Goal: Task Accomplishment & Management: Manage account settings

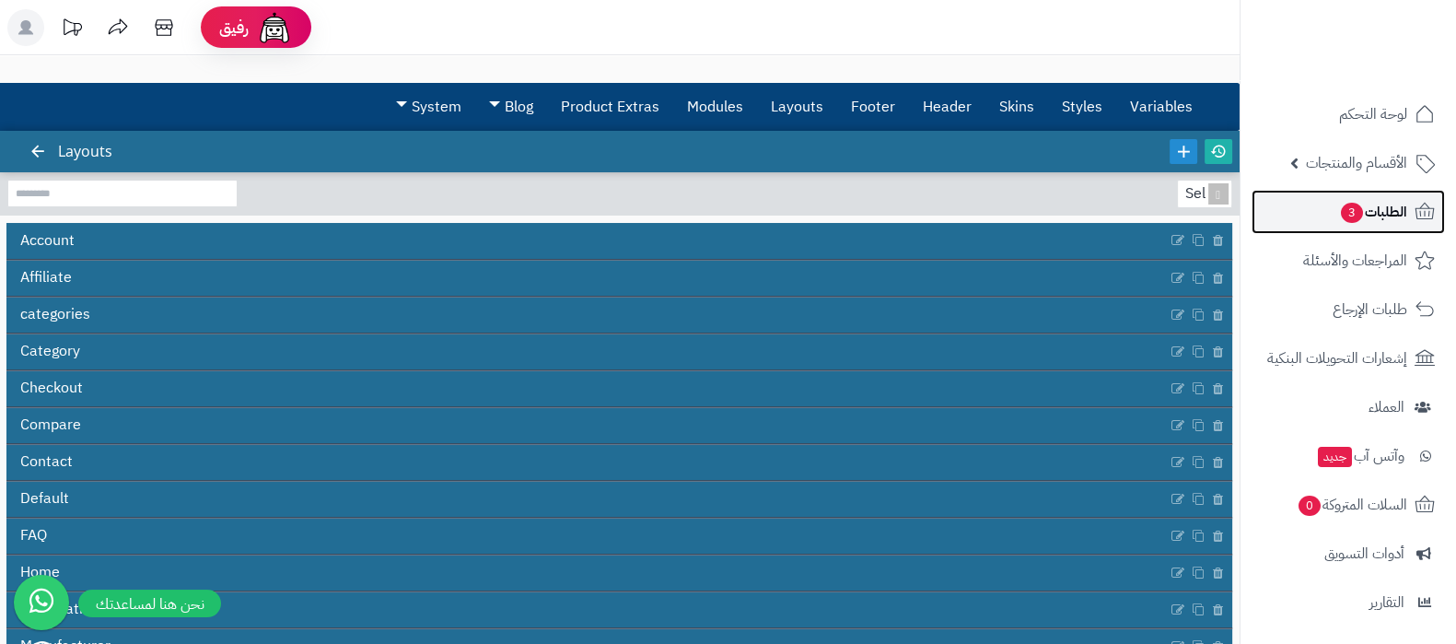
click at [1323, 215] on link "الطلبات 3" at bounding box center [1347, 212] width 193 height 44
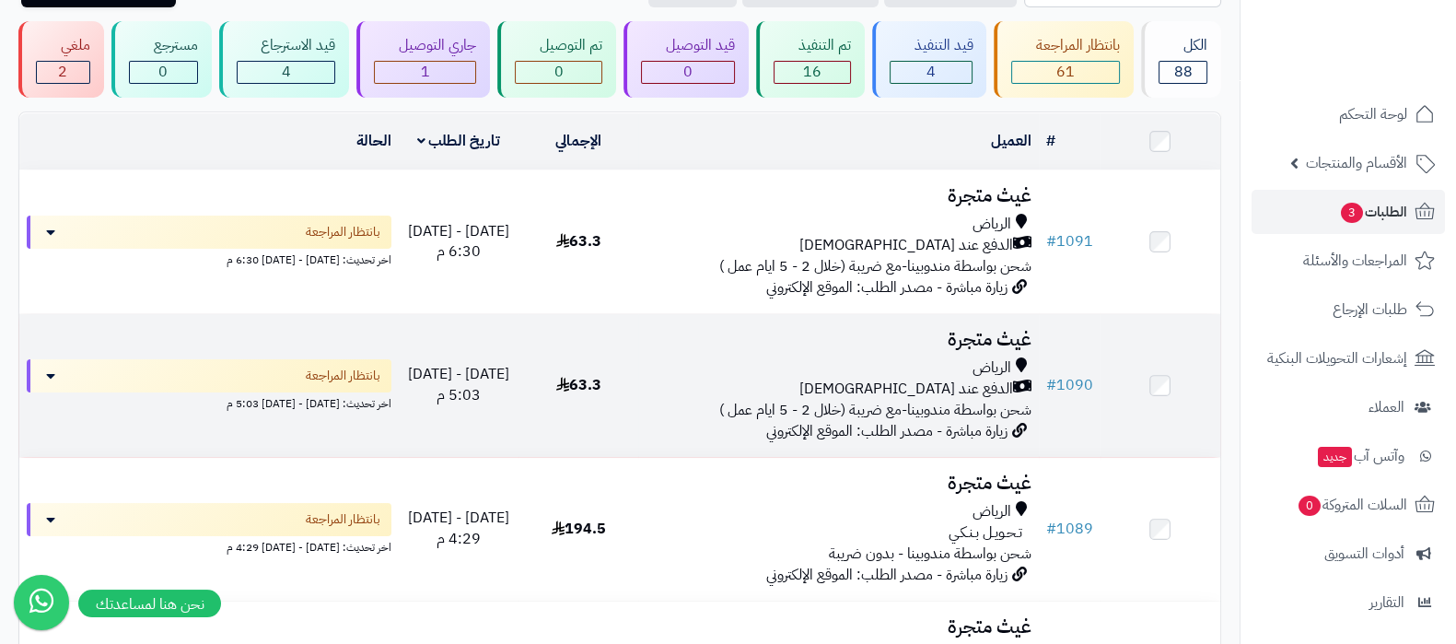
scroll to position [114, 0]
click at [989, 333] on h3 "غيث متجرة" at bounding box center [838, 339] width 385 height 21
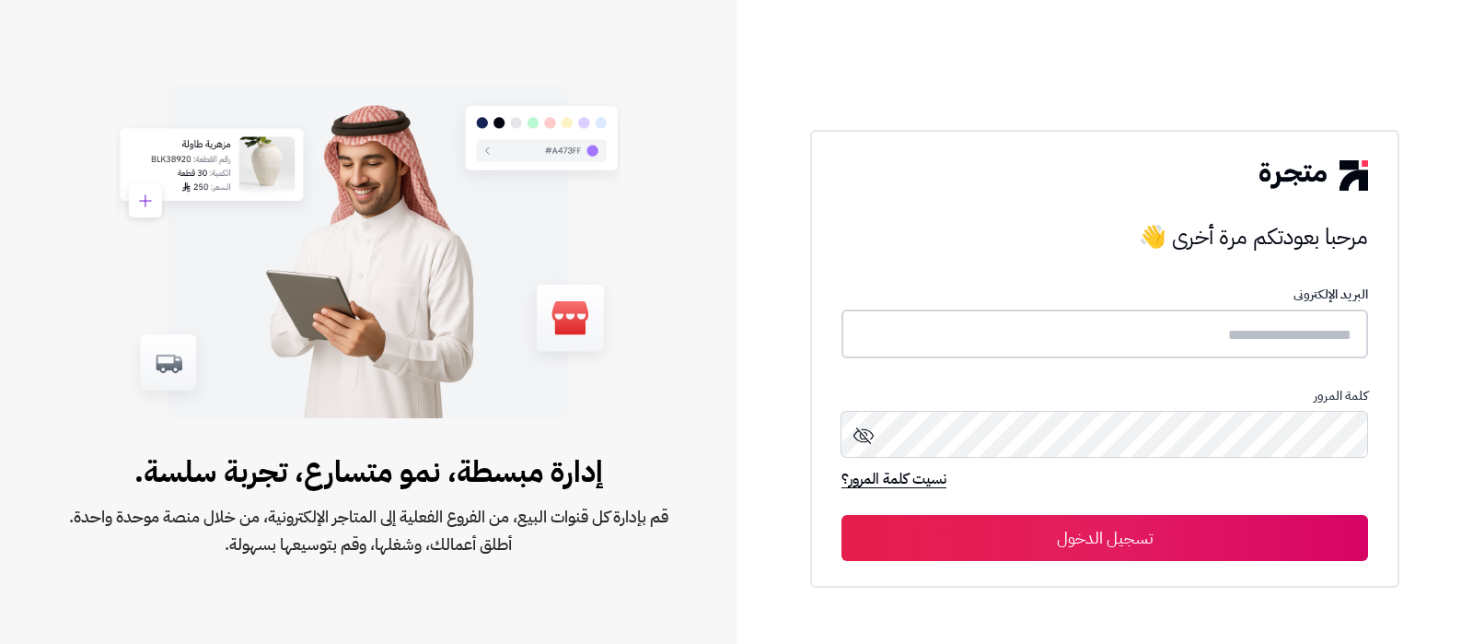
type input "**********"
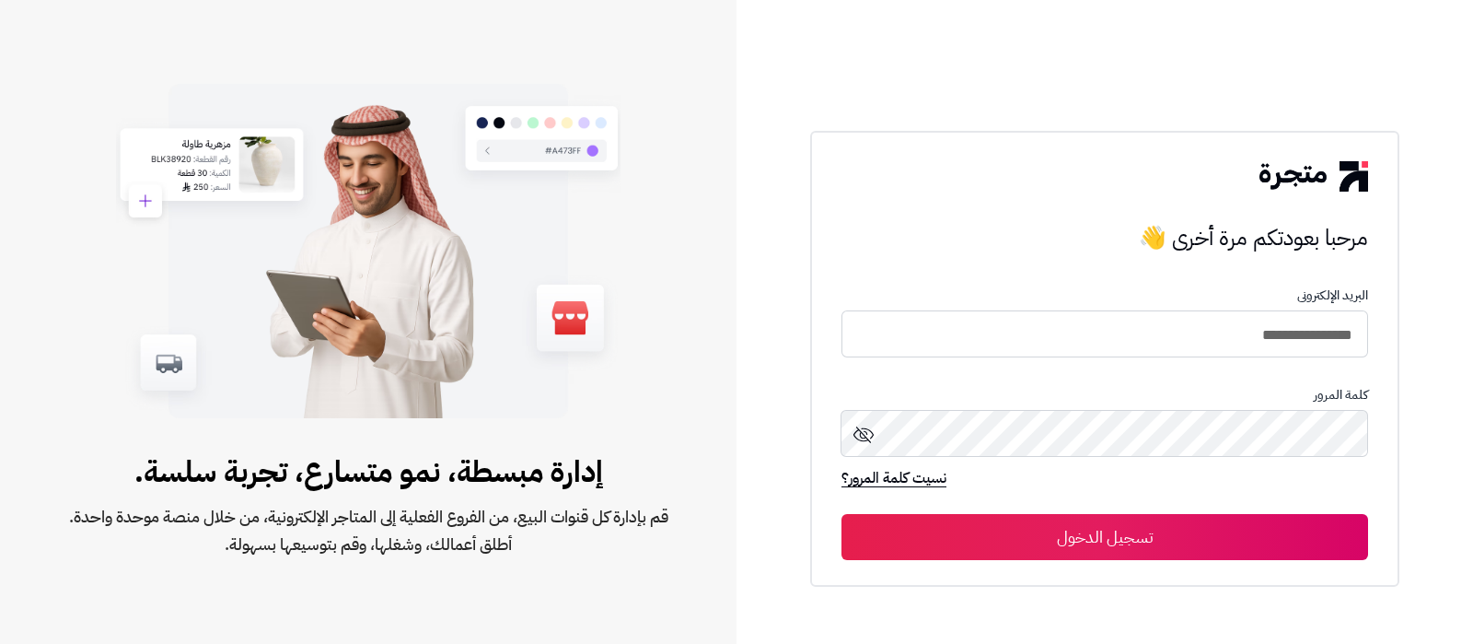
click at [1074, 539] on button "تسجيل الدخول" at bounding box center [1105, 537] width 527 height 46
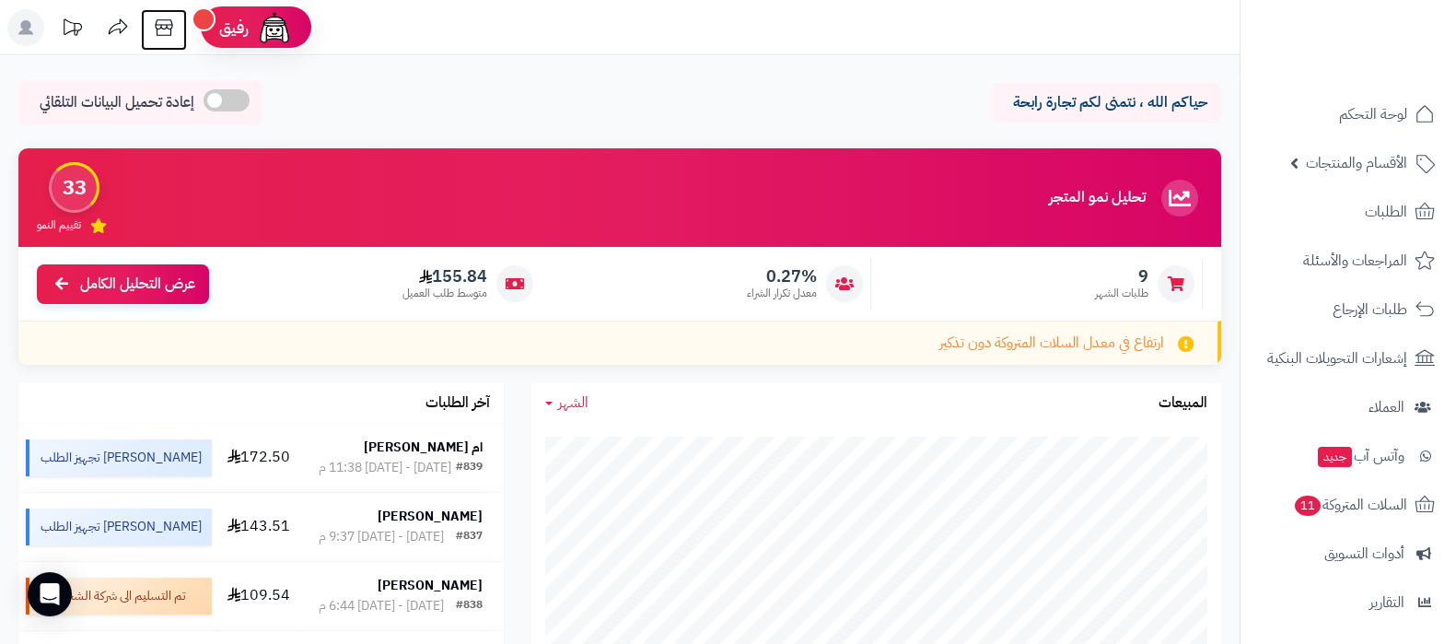
click at [152, 21] on icon at bounding box center [163, 27] width 37 height 37
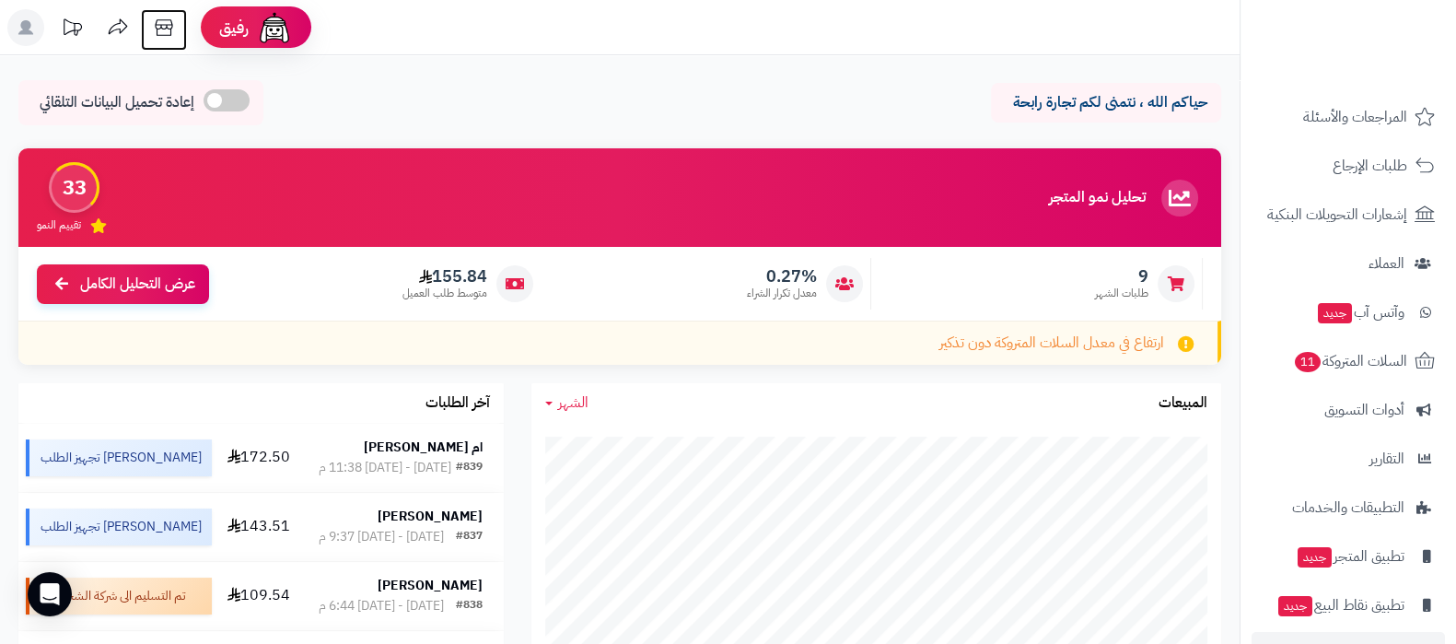
scroll to position [198, 0]
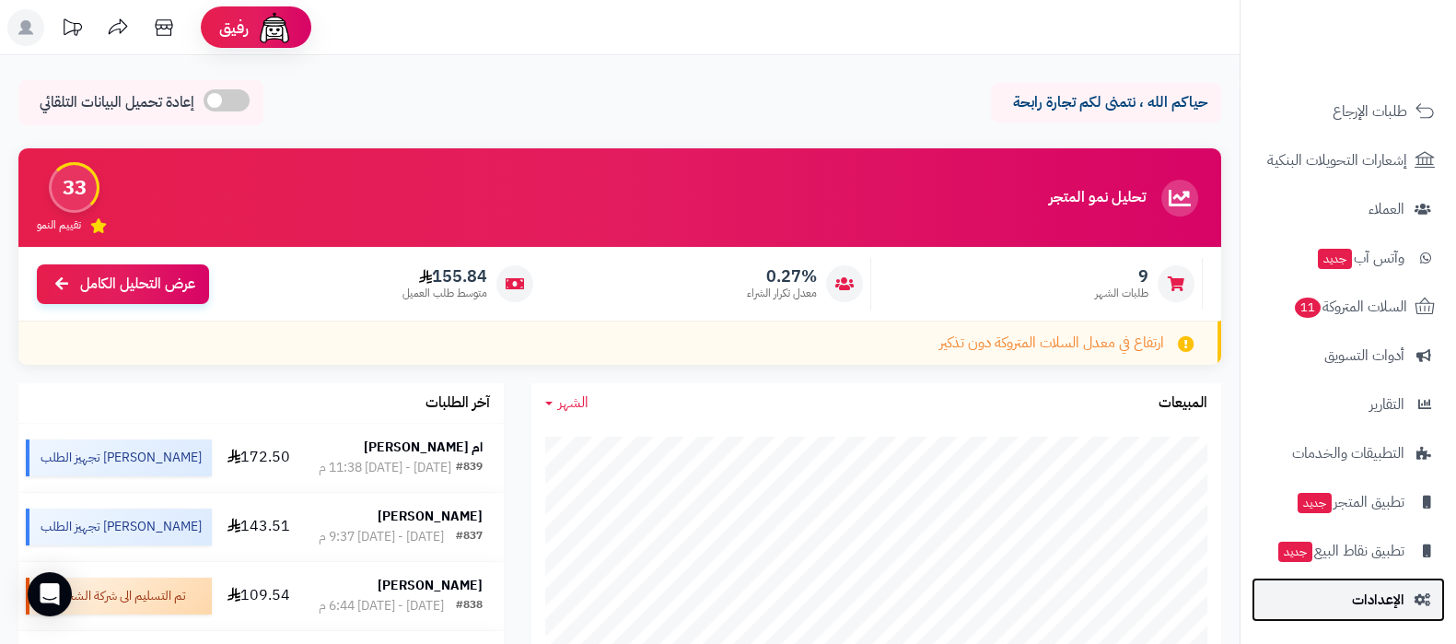
click at [1390, 594] on span "الإعدادات" at bounding box center [1378, 600] width 52 height 26
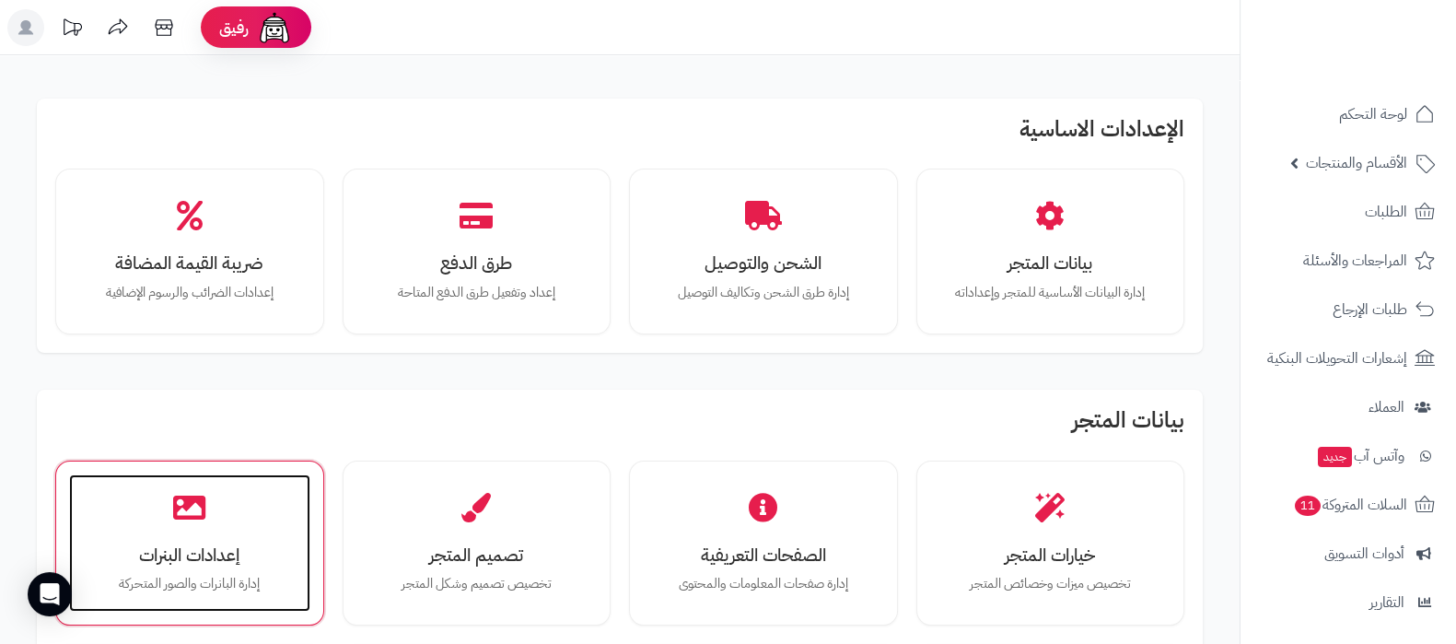
click at [234, 554] on h3 "إعدادات البنرات" at bounding box center [189, 554] width 204 height 19
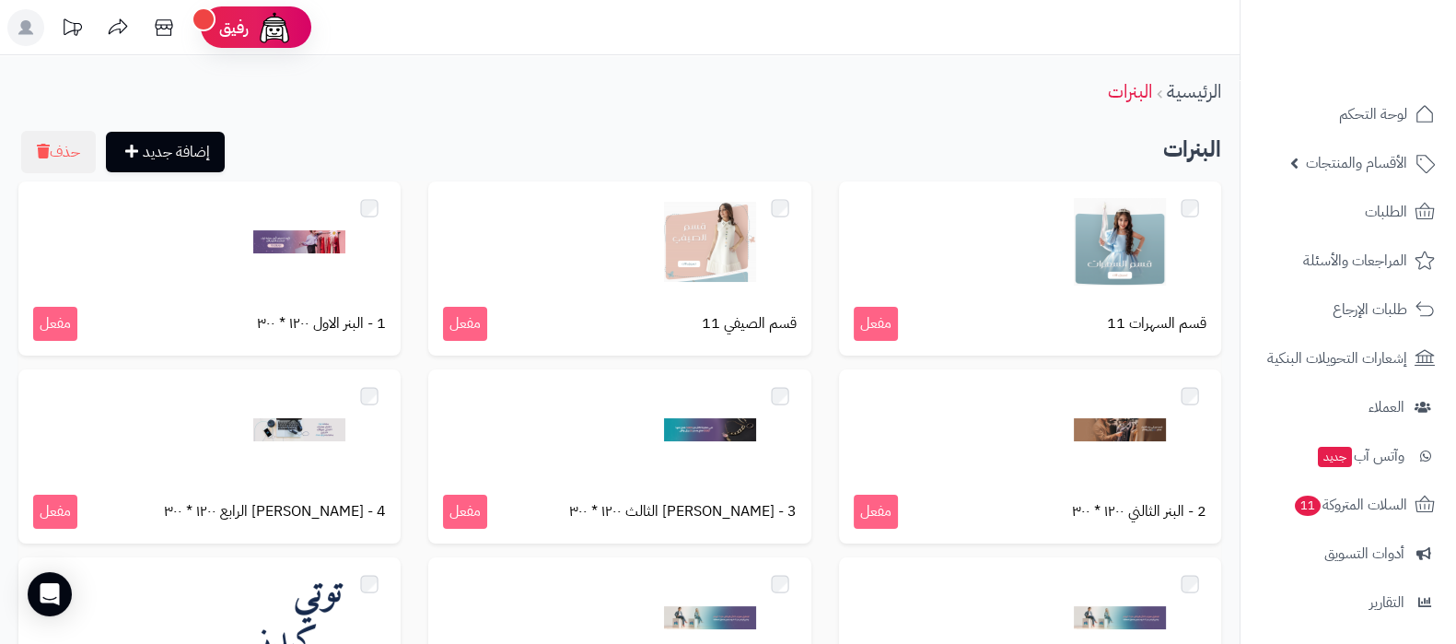
scroll to position [198, 0]
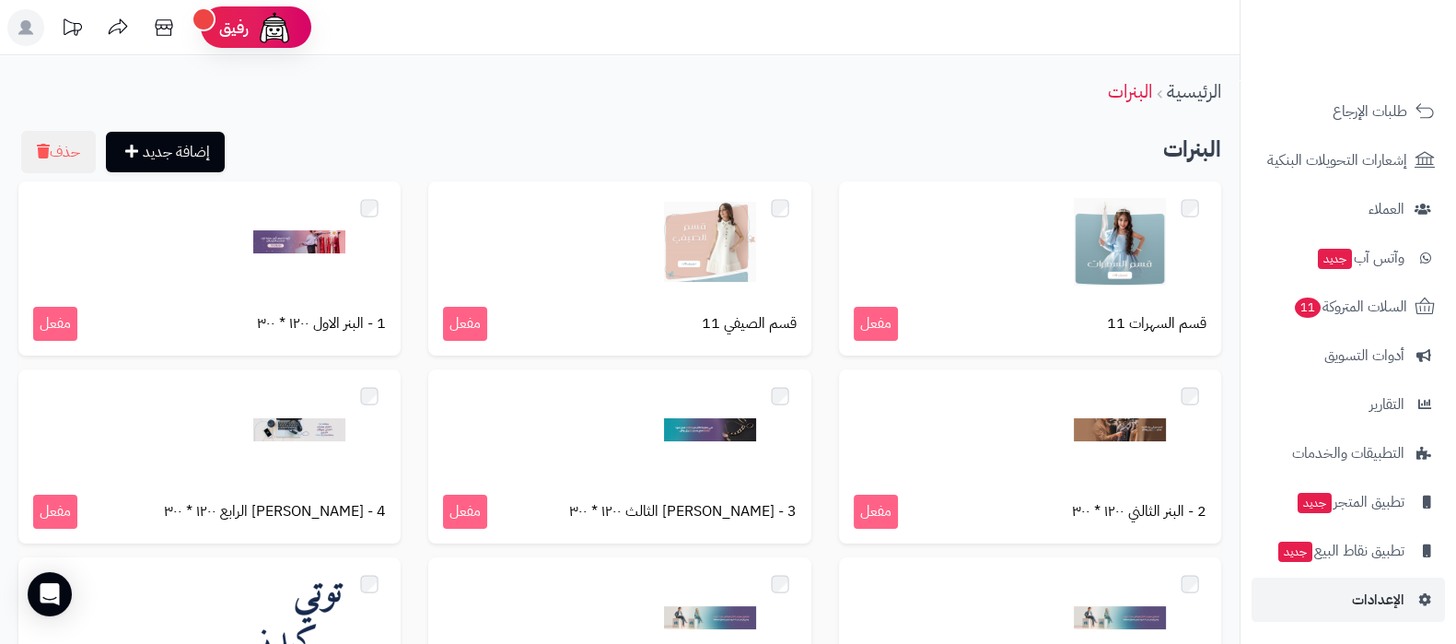
click at [1338, 622] on nav "لوحة التحكم الأقسام والمنتجات المنتجات الأقسام الماركات مواصفات المنتجات مواصفا…" at bounding box center [1347, 345] width 216 height 644
click at [1354, 600] on span "الإعدادات" at bounding box center [1378, 600] width 52 height 26
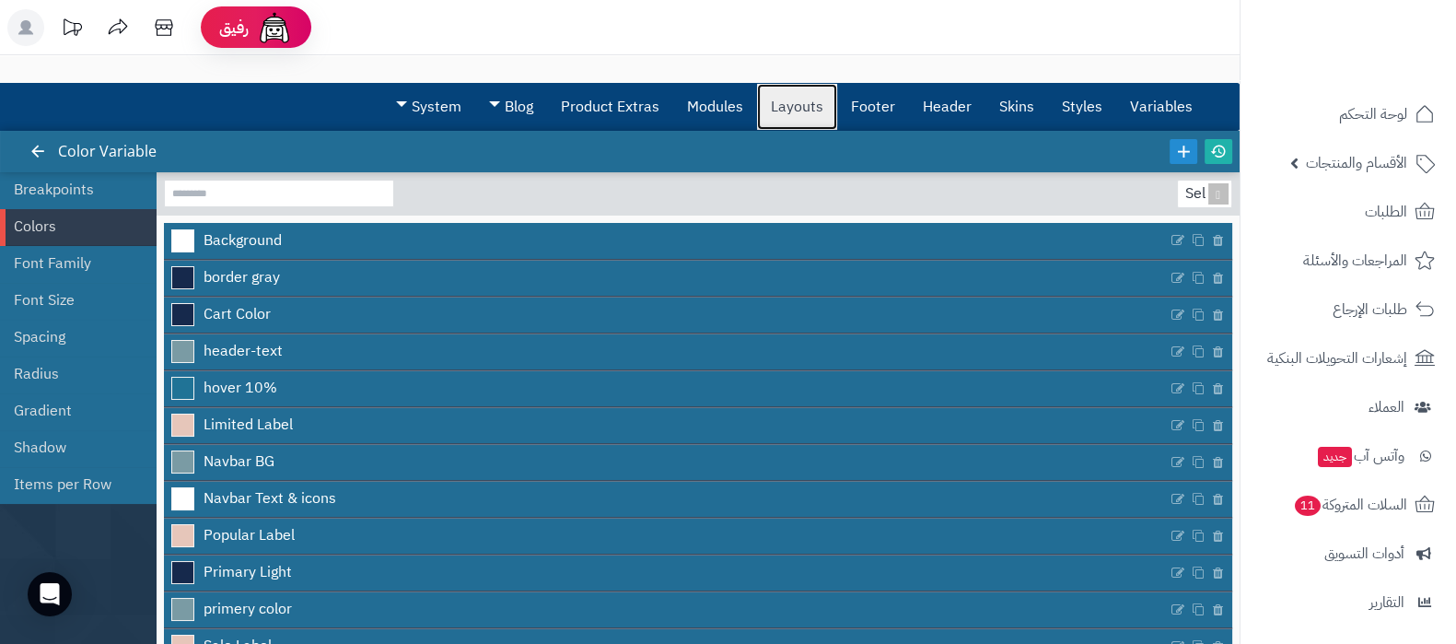
click at [783, 97] on link "Layouts" at bounding box center [797, 107] width 80 height 46
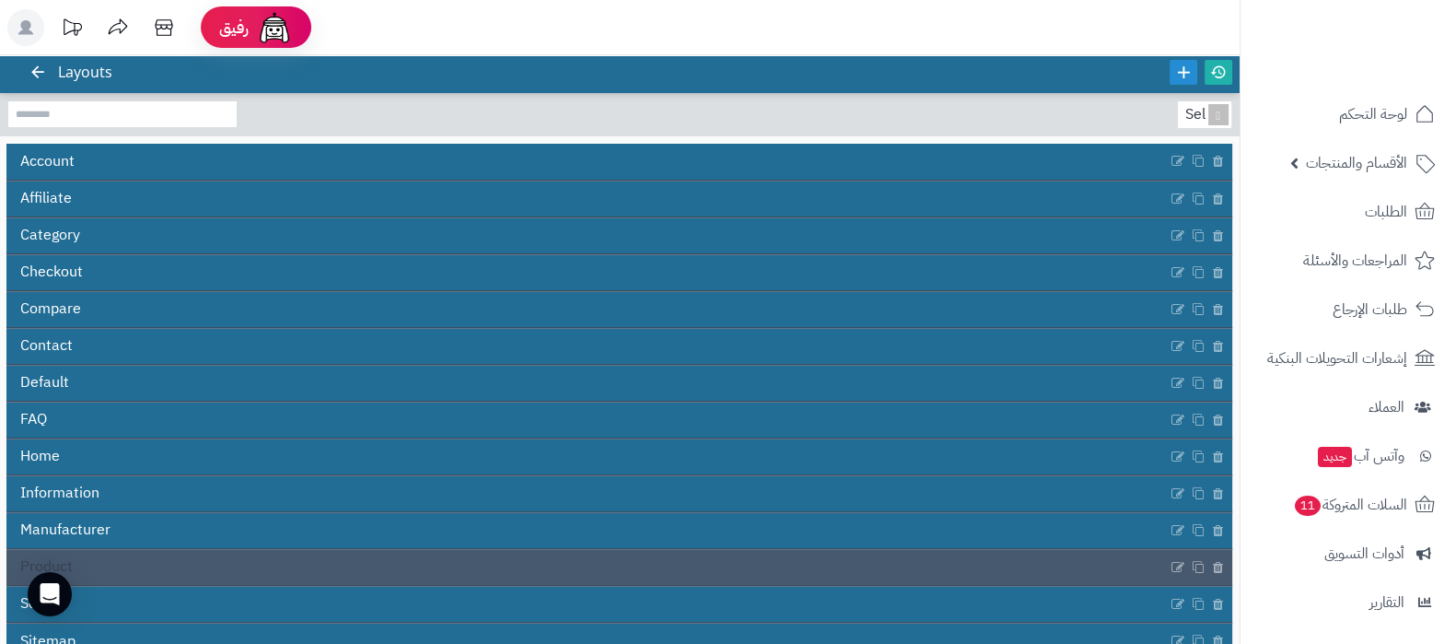
scroll to position [114, 0]
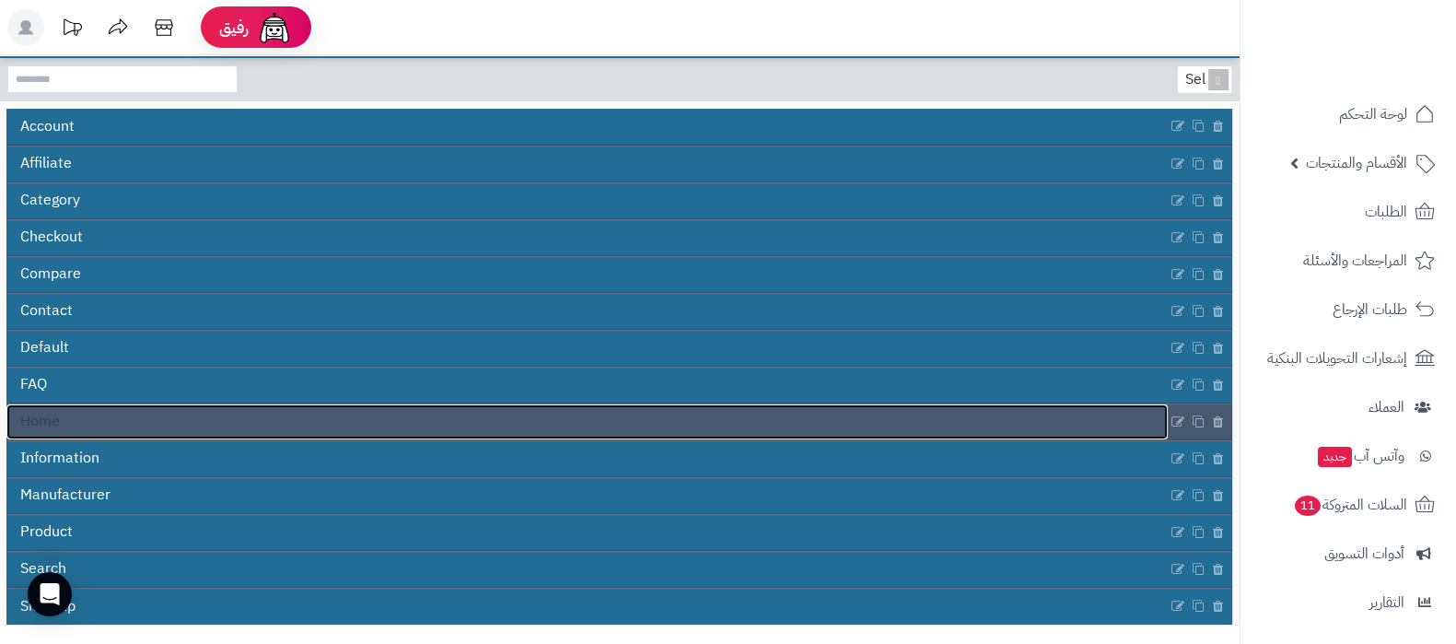
click at [959, 411] on link "Home" at bounding box center [586, 421] width 1161 height 35
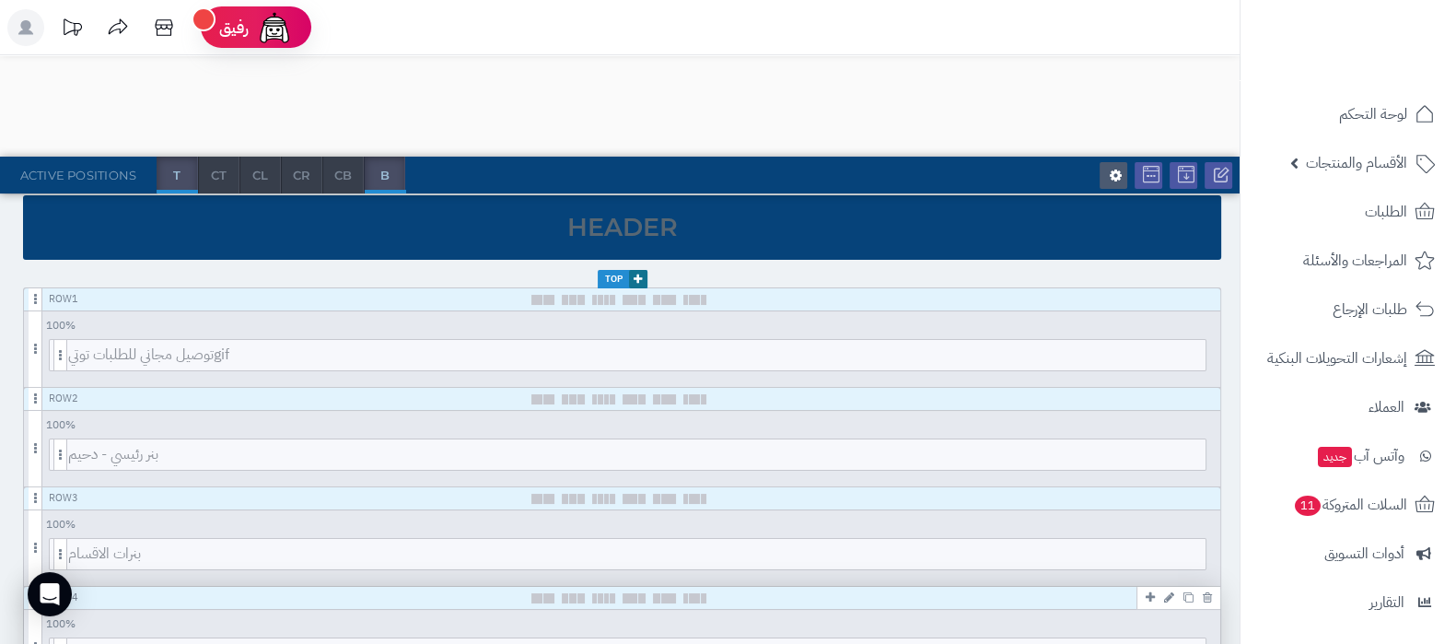
scroll to position [229, 0]
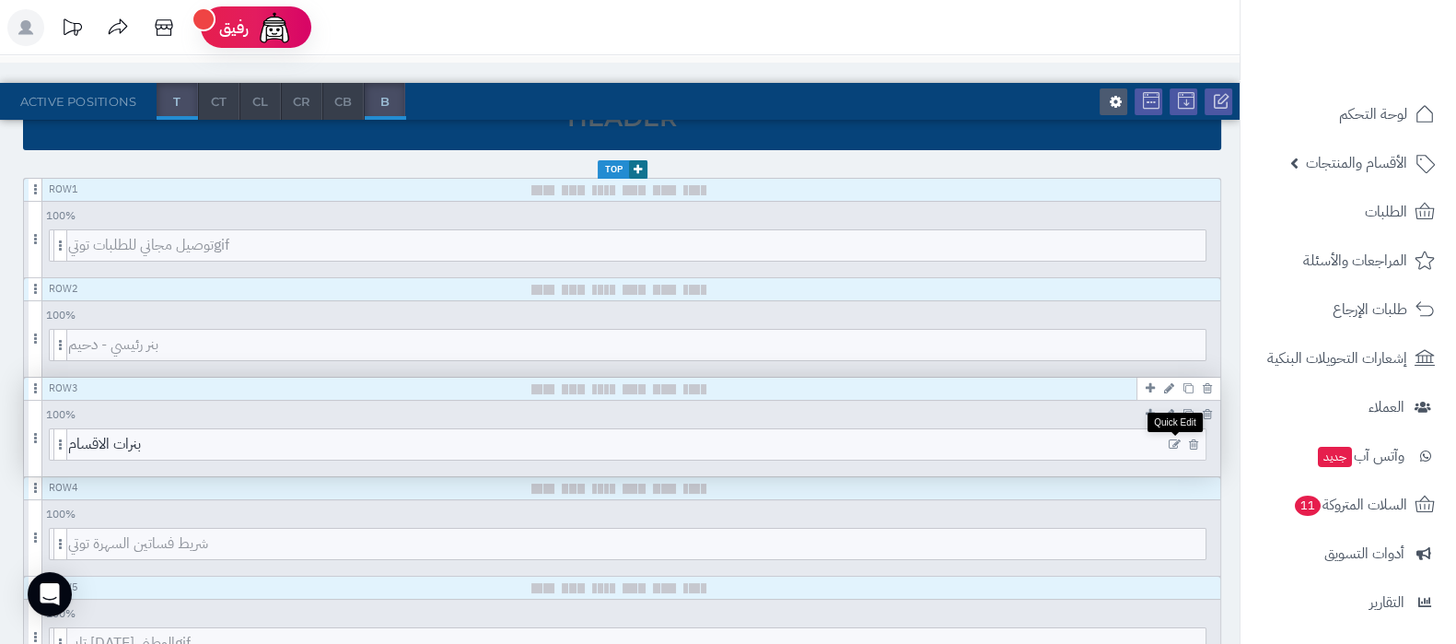
click at [1174, 440] on icon at bounding box center [1175, 444] width 12 height 13
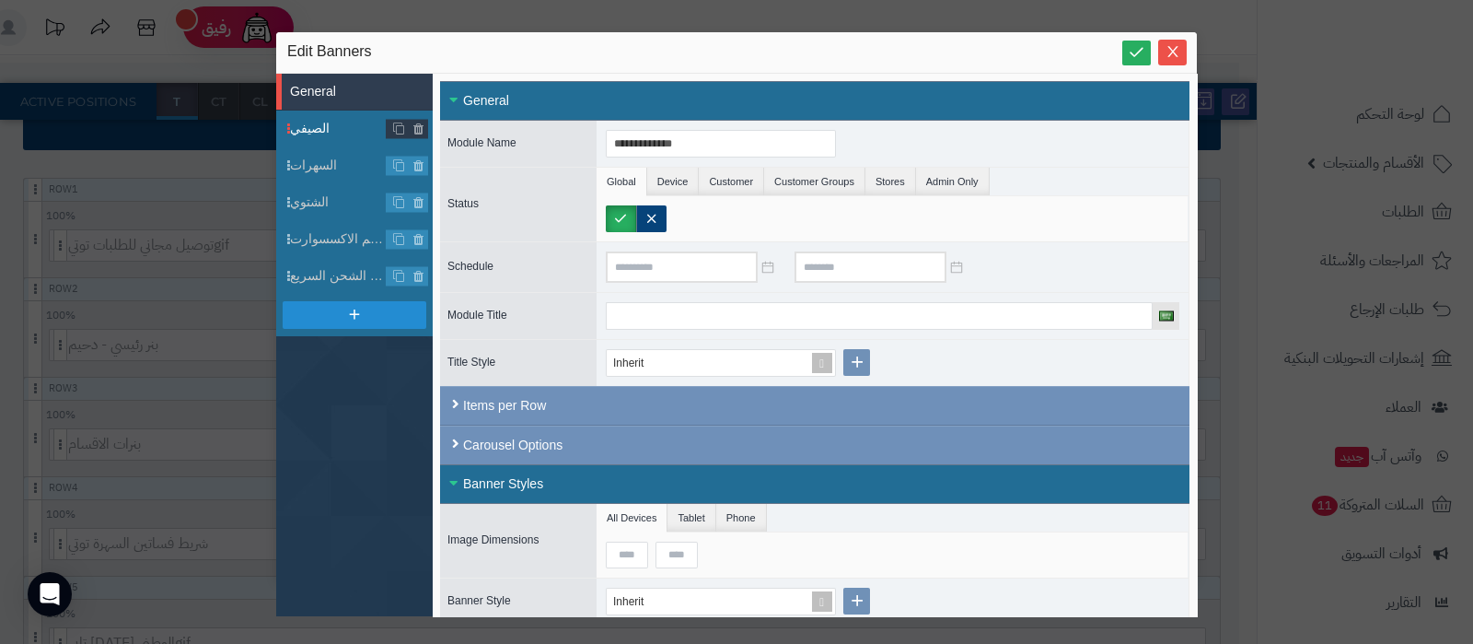
click at [324, 127] on span "الصيفي" at bounding box center [338, 128] width 97 height 19
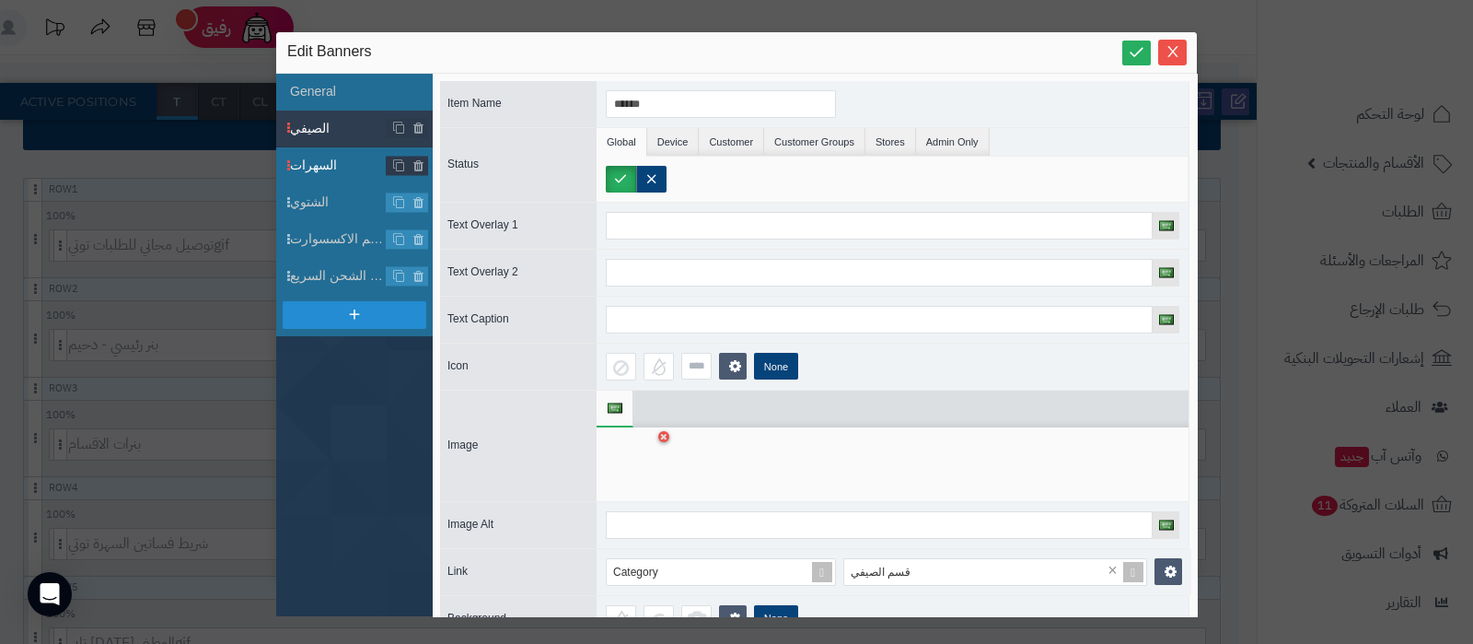
click at [324, 158] on span "السهرات" at bounding box center [338, 165] width 97 height 19
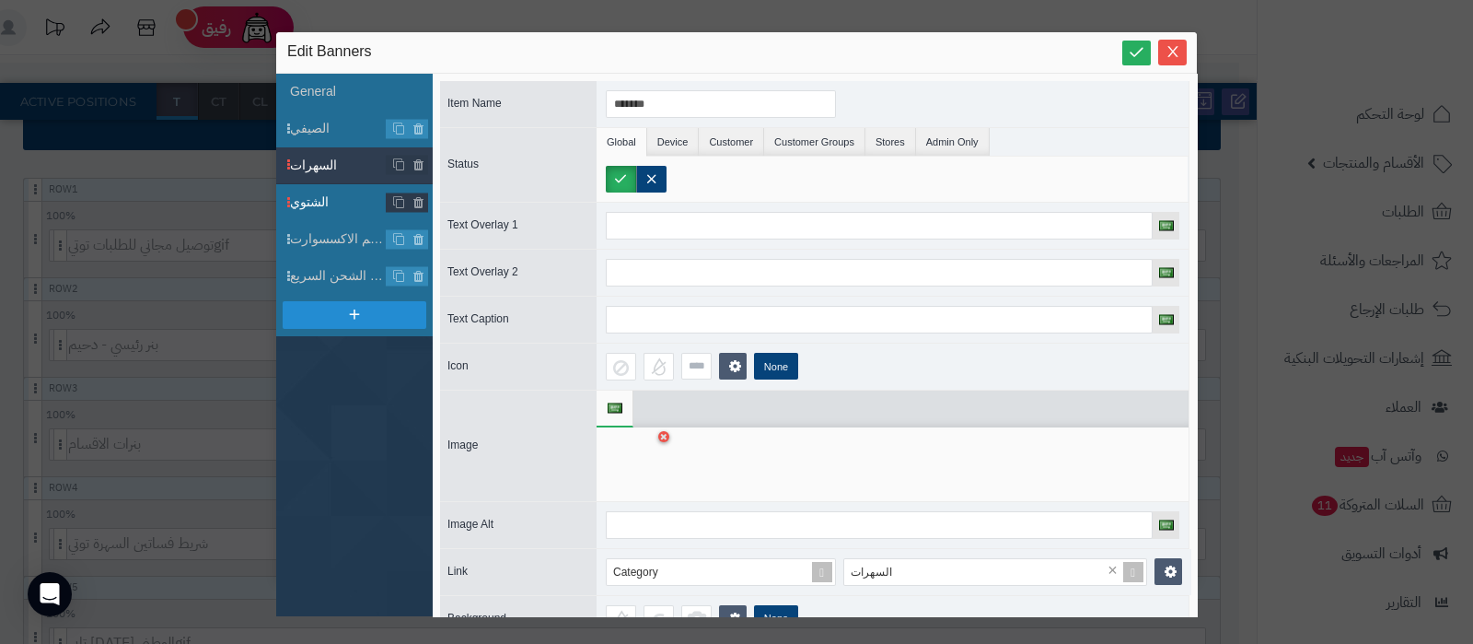
click at [327, 201] on span "الشتوي" at bounding box center [338, 201] width 97 height 19
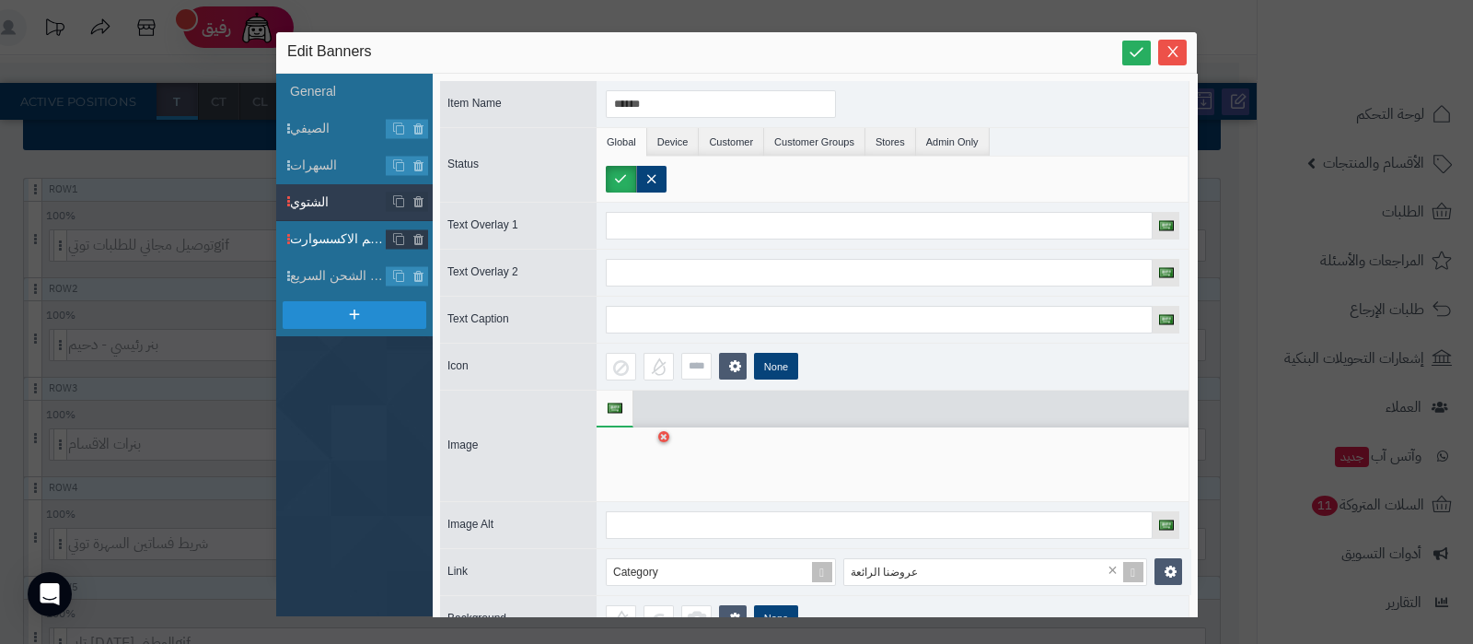
click at [327, 232] on span "قسم الاكسسوارت" at bounding box center [338, 238] width 97 height 19
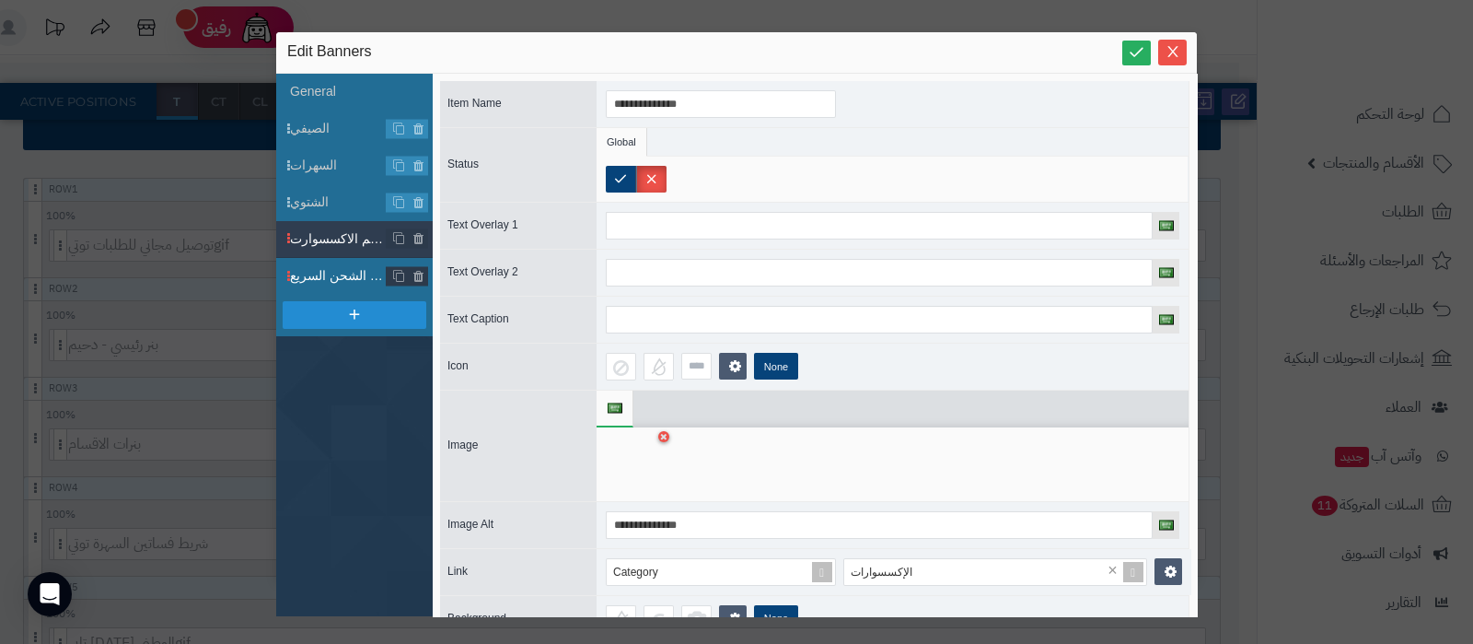
click at [335, 278] on span "قسم الشحن السريع" at bounding box center [338, 275] width 97 height 19
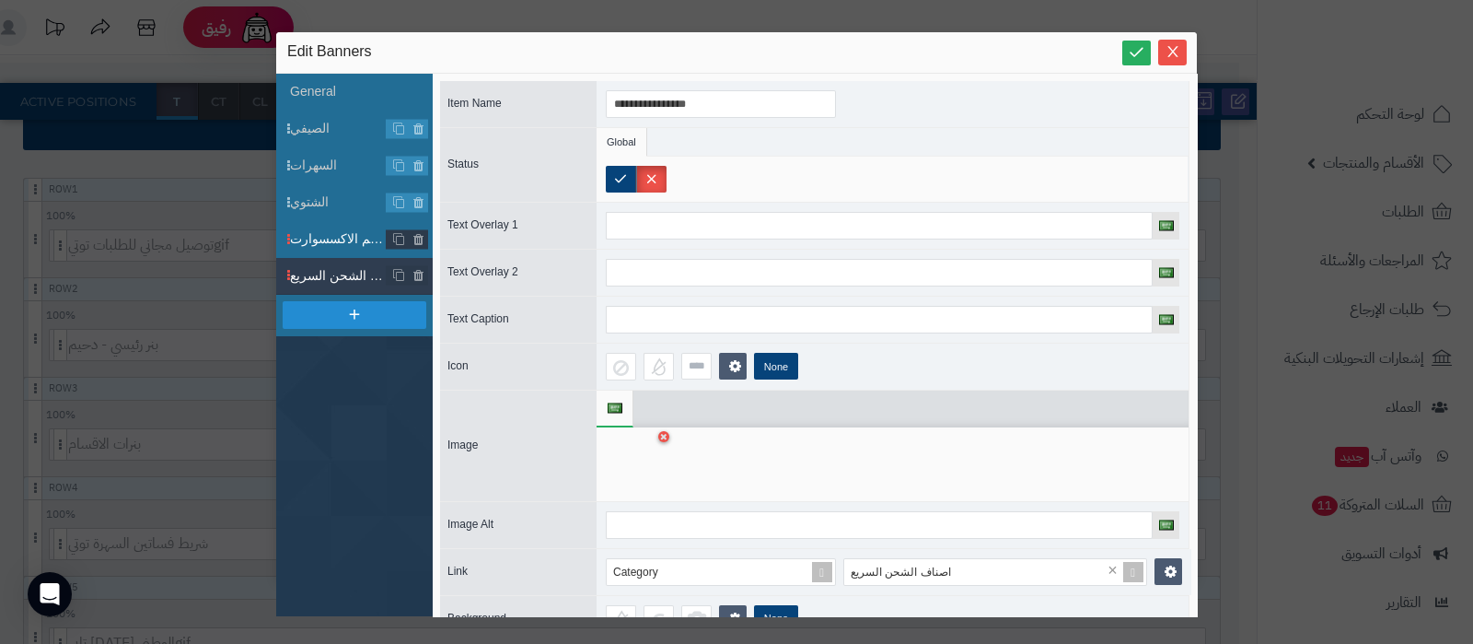
click at [334, 241] on span "قسم الاكسسوارت" at bounding box center [338, 238] width 97 height 19
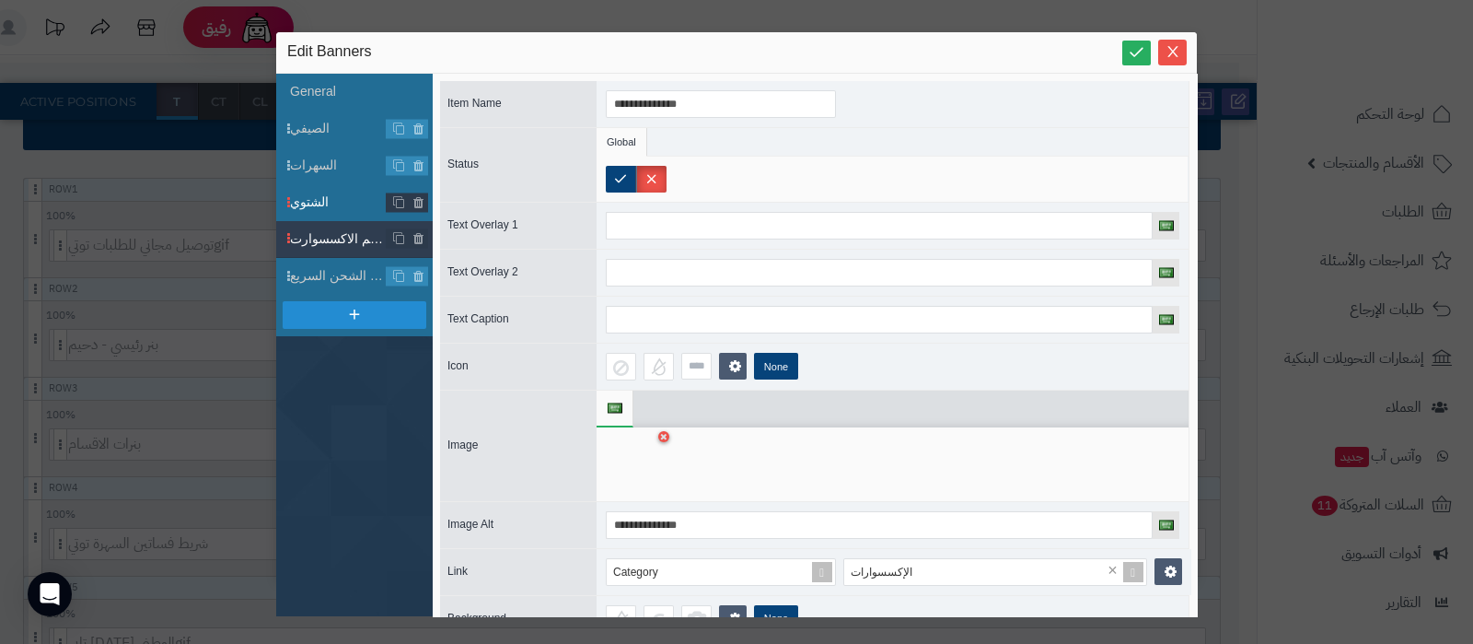
click at [332, 206] on span "الشتوي" at bounding box center [338, 201] width 97 height 19
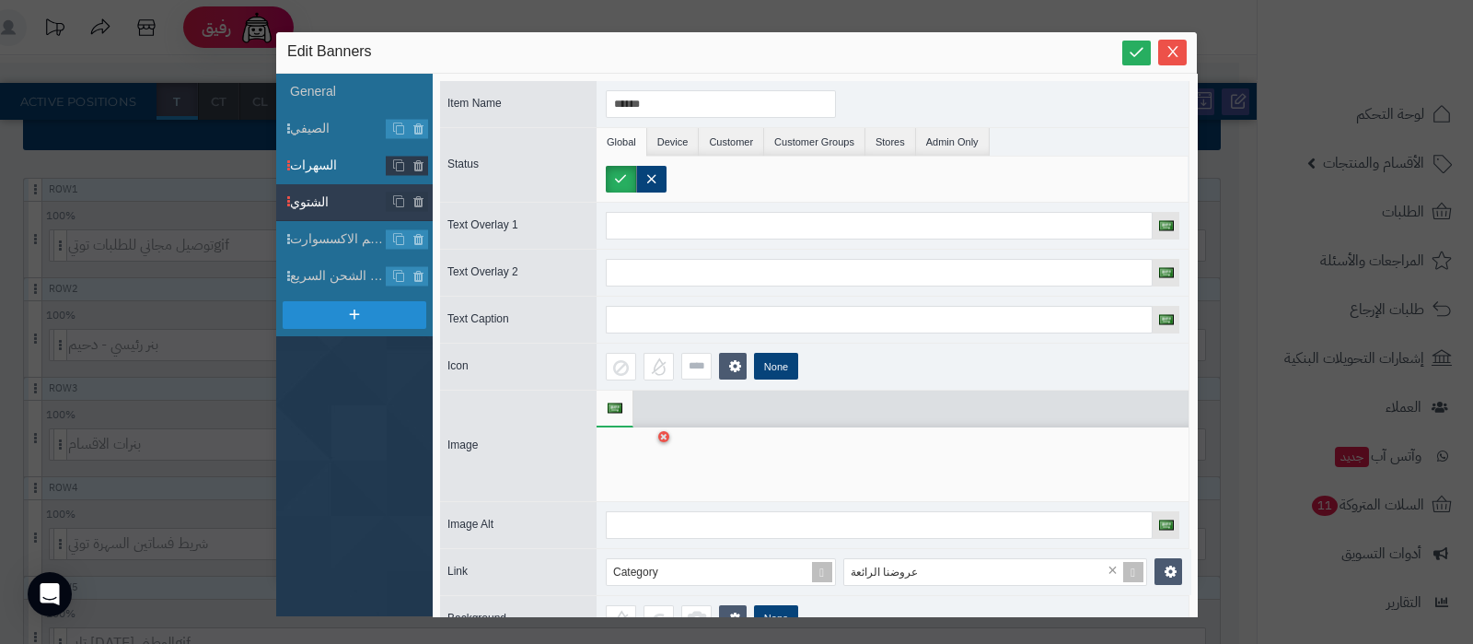
click at [332, 171] on span "السهرات" at bounding box center [338, 165] width 97 height 19
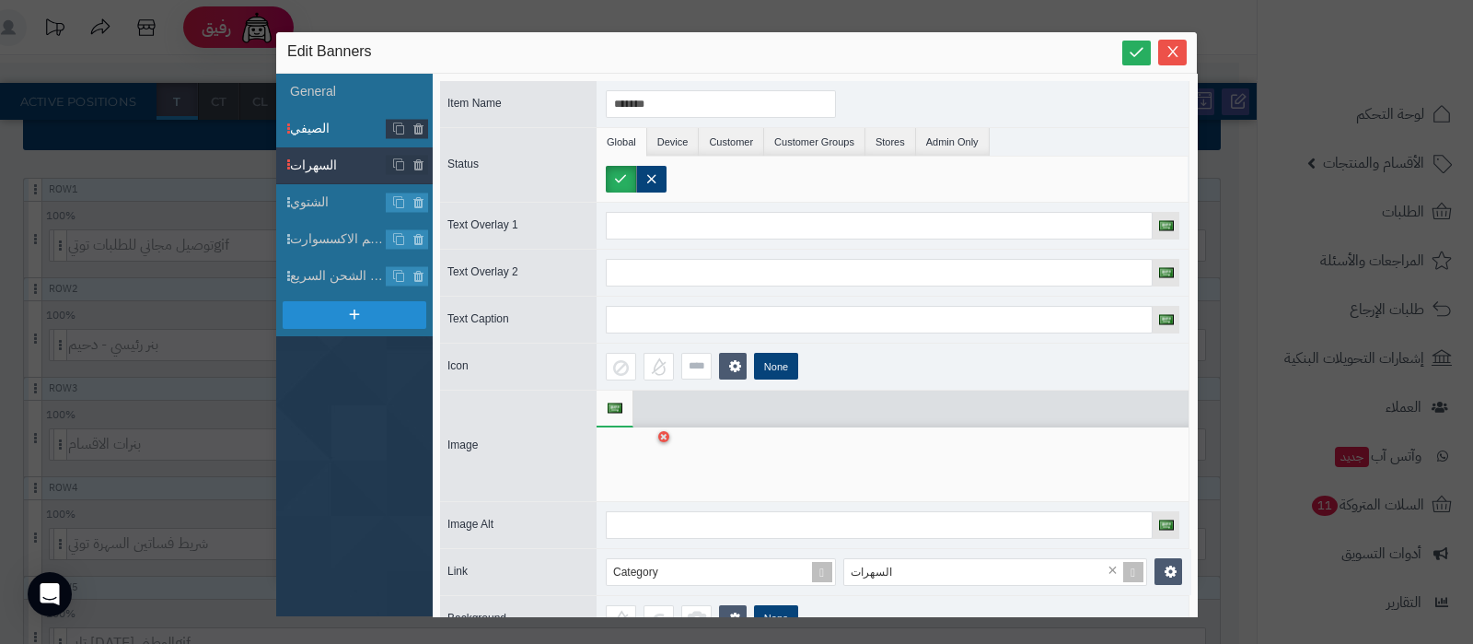
click at [325, 137] on li "الصيفي" at bounding box center [354, 129] width 157 height 37
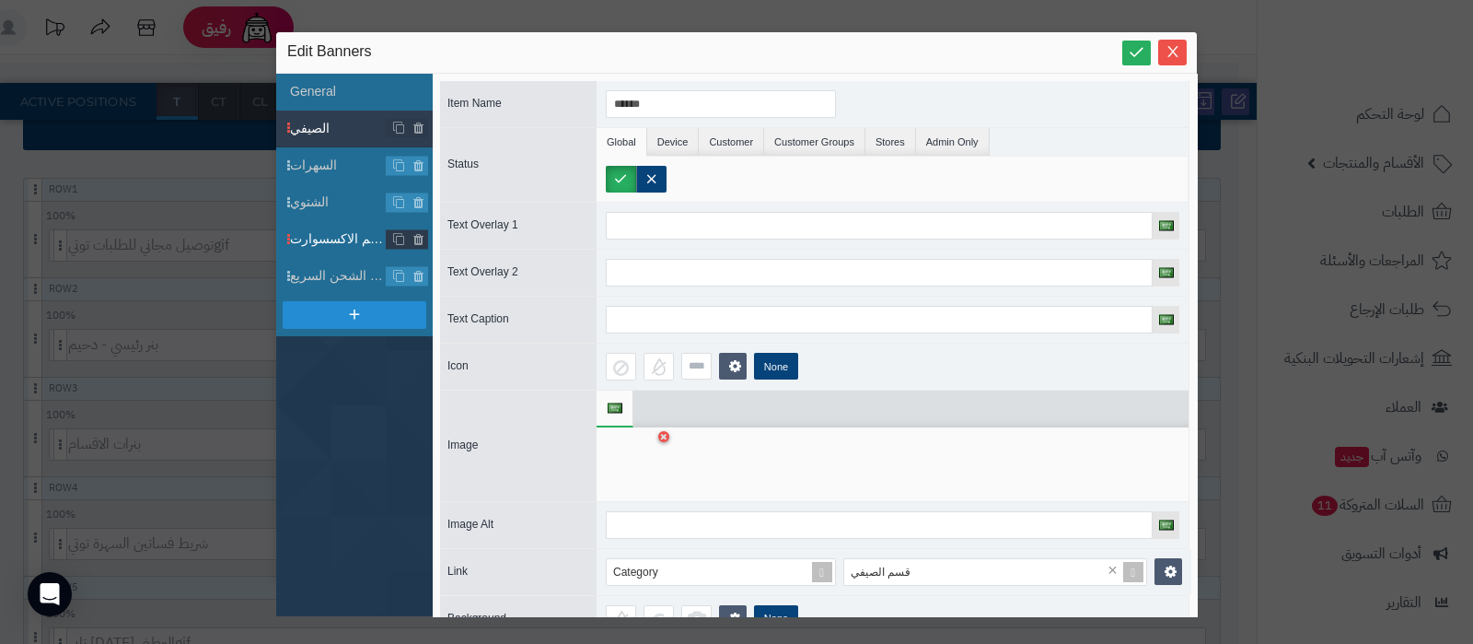
click at [330, 238] on span "قسم الاكسسوارت" at bounding box center [338, 238] width 97 height 19
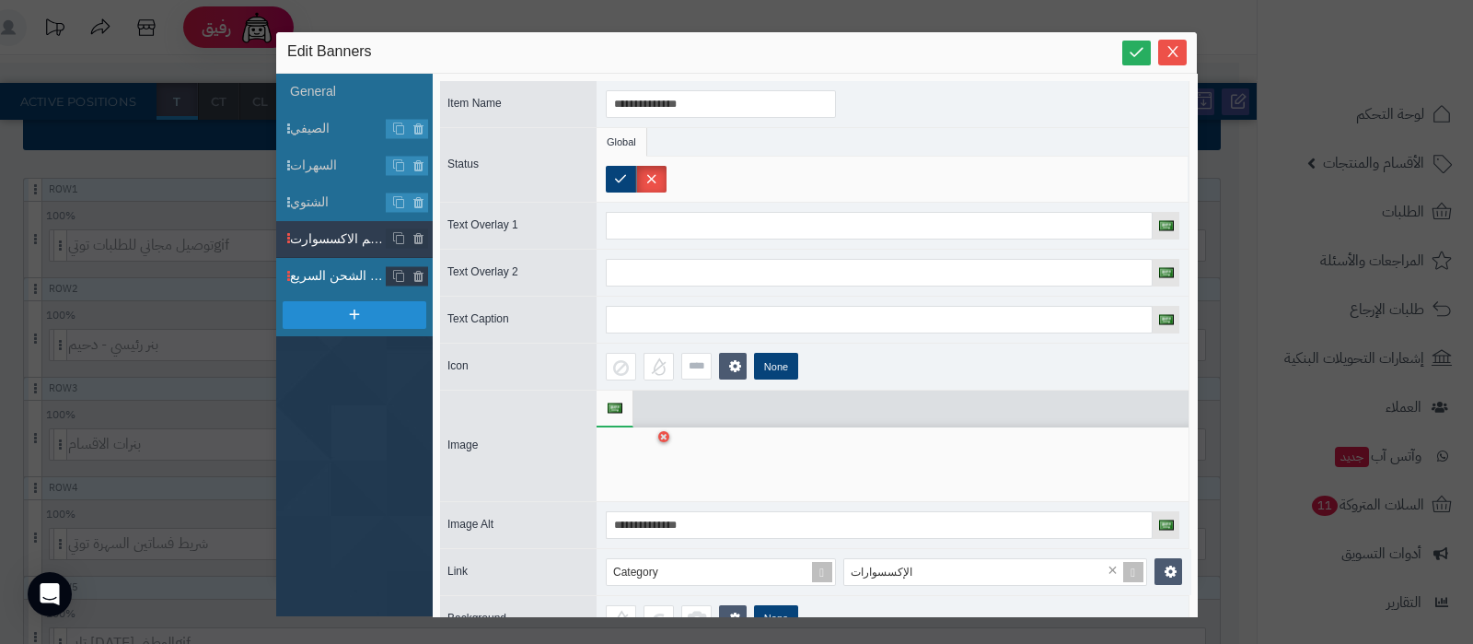
click at [324, 283] on span "قسم الشحن السريع" at bounding box center [338, 275] width 97 height 19
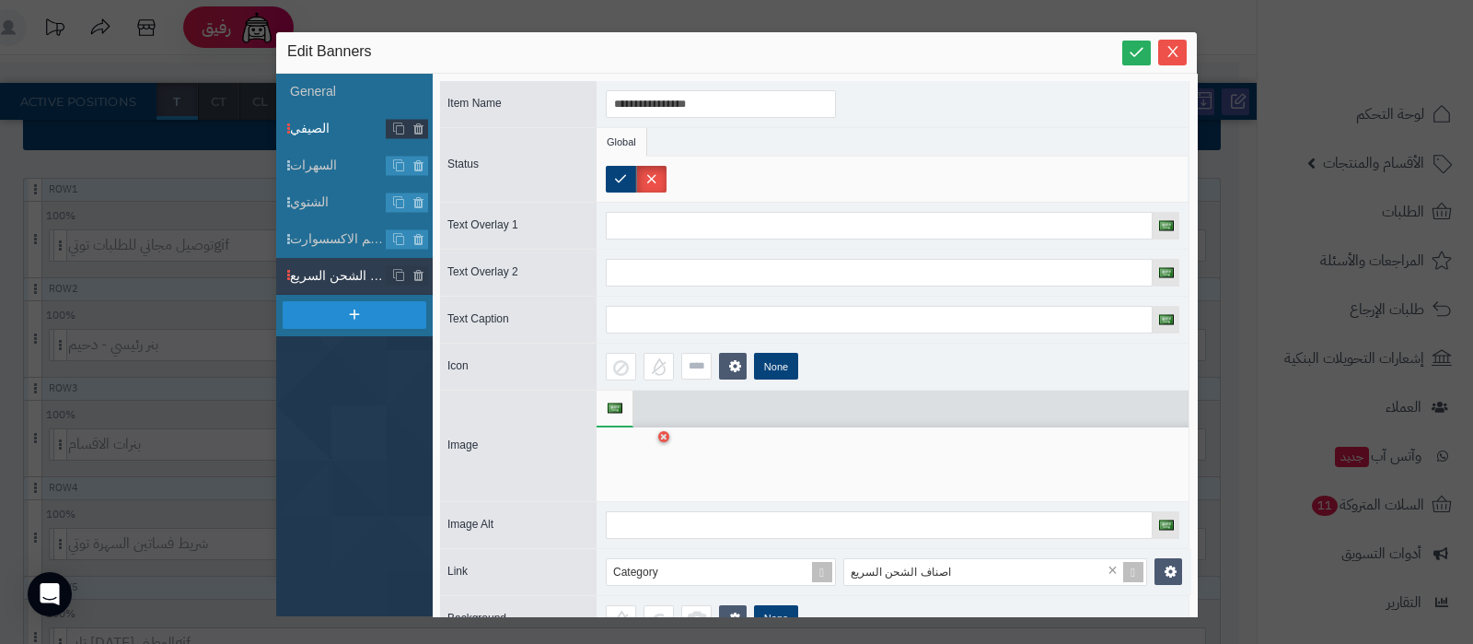
click at [320, 132] on span "الصيفي" at bounding box center [338, 128] width 97 height 19
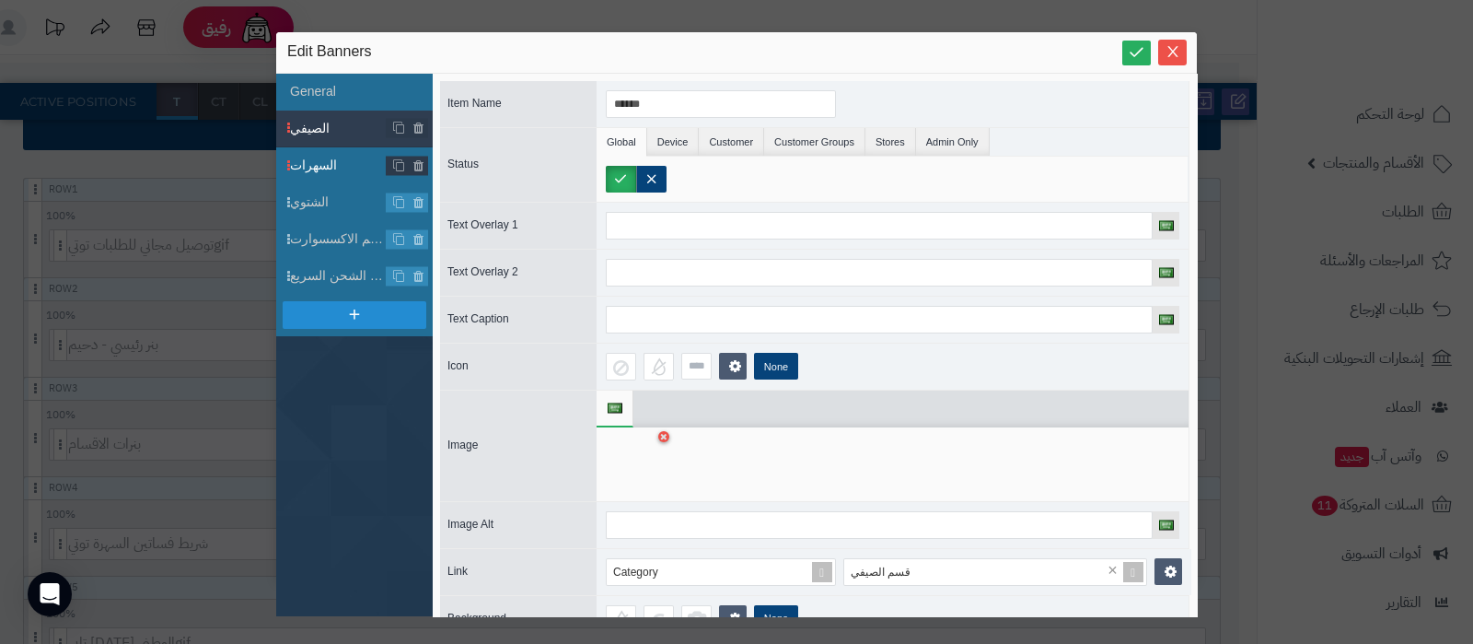
click at [321, 156] on span "السهرات" at bounding box center [338, 165] width 97 height 19
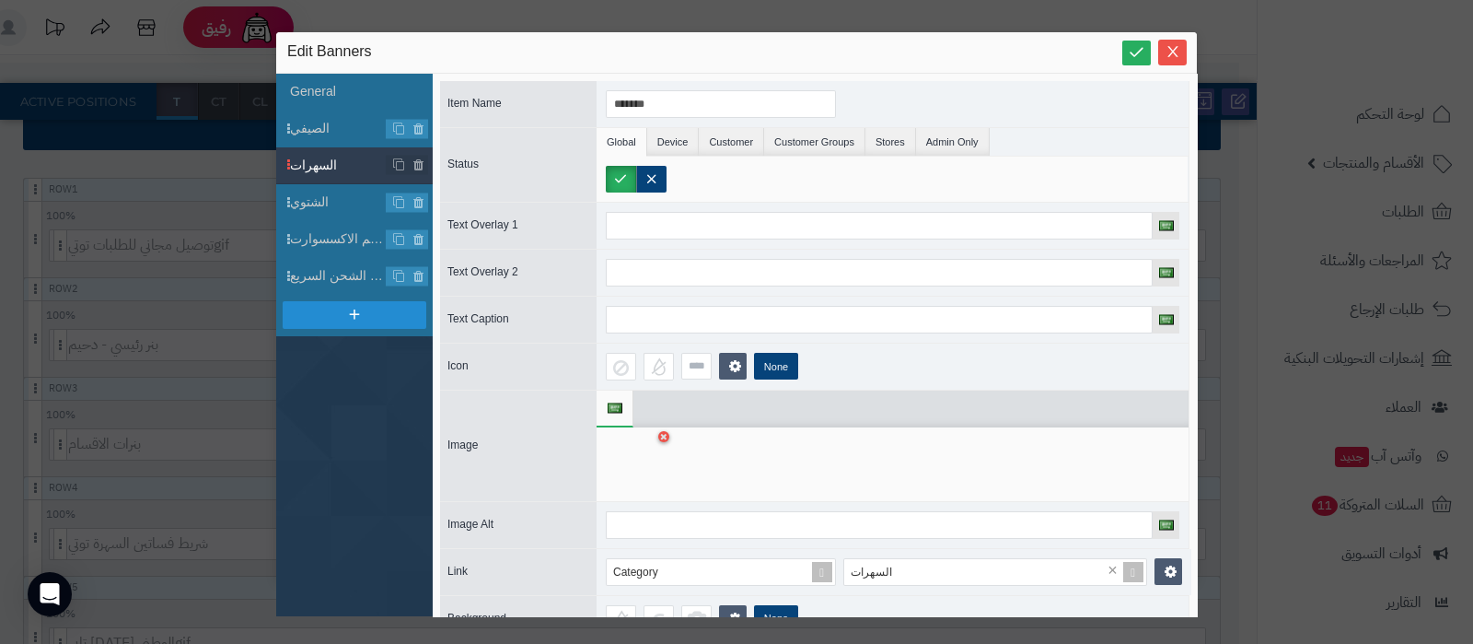
click at [325, 180] on li "السهرات" at bounding box center [354, 165] width 157 height 37
click at [325, 192] on span "الشتوي" at bounding box center [338, 201] width 97 height 19
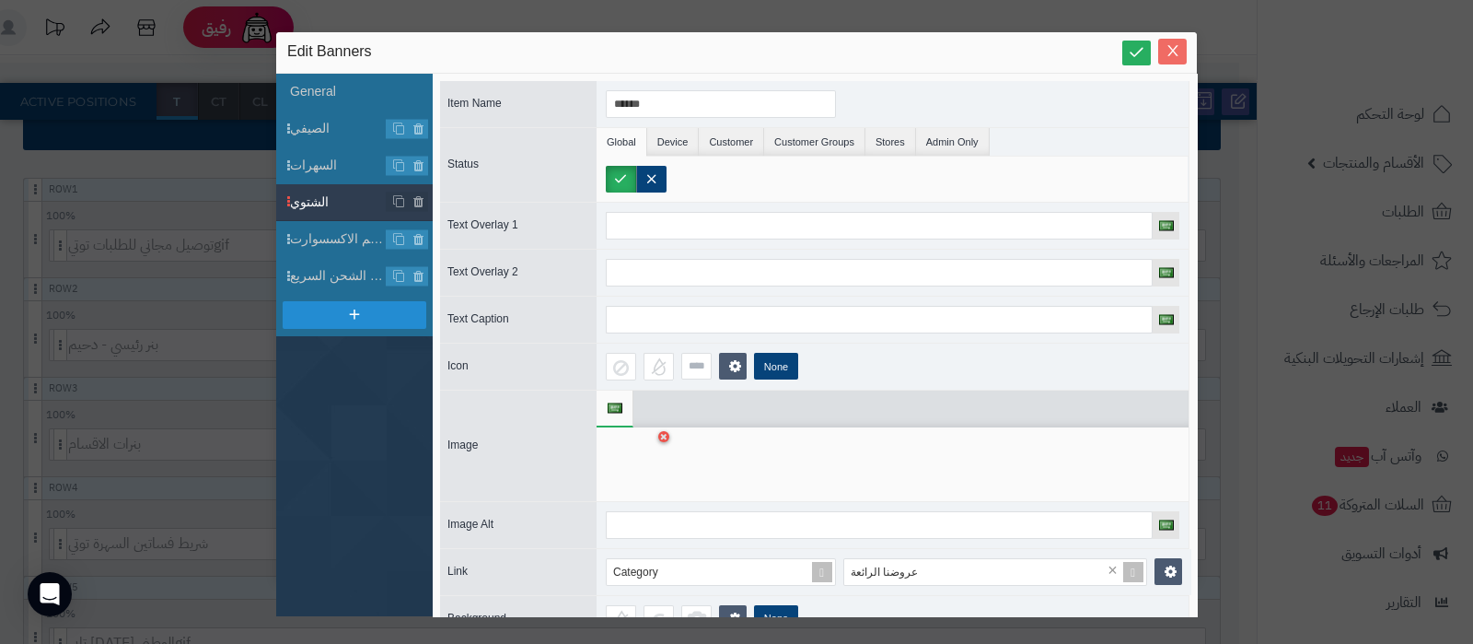
click at [1182, 48] on span "Close" at bounding box center [1172, 51] width 29 height 16
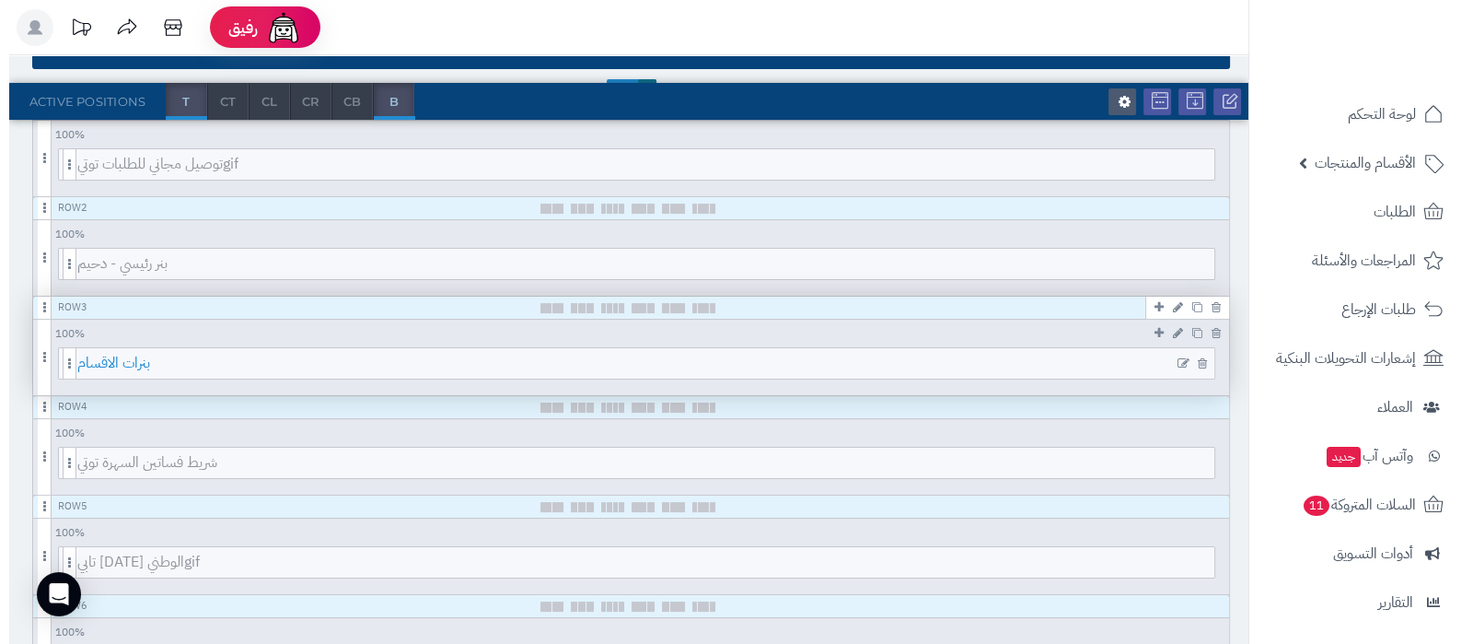
scroll to position [345, 0]
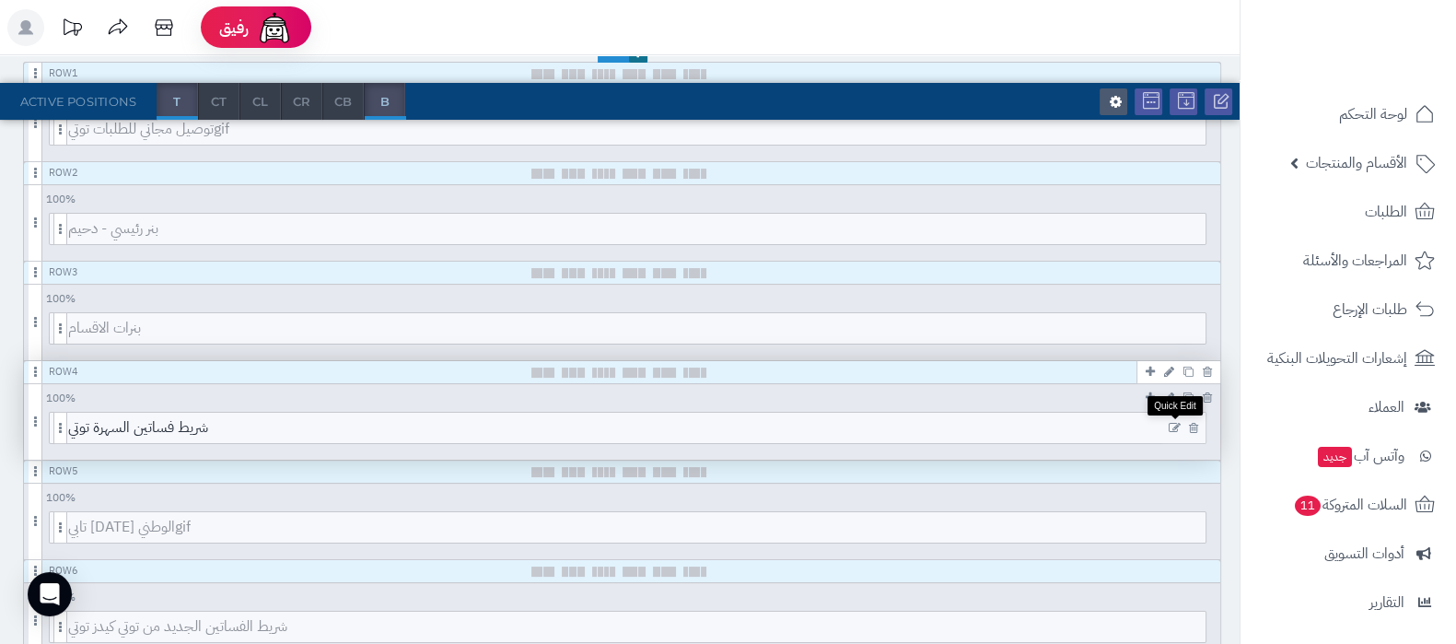
click at [1173, 426] on icon at bounding box center [1175, 428] width 12 height 13
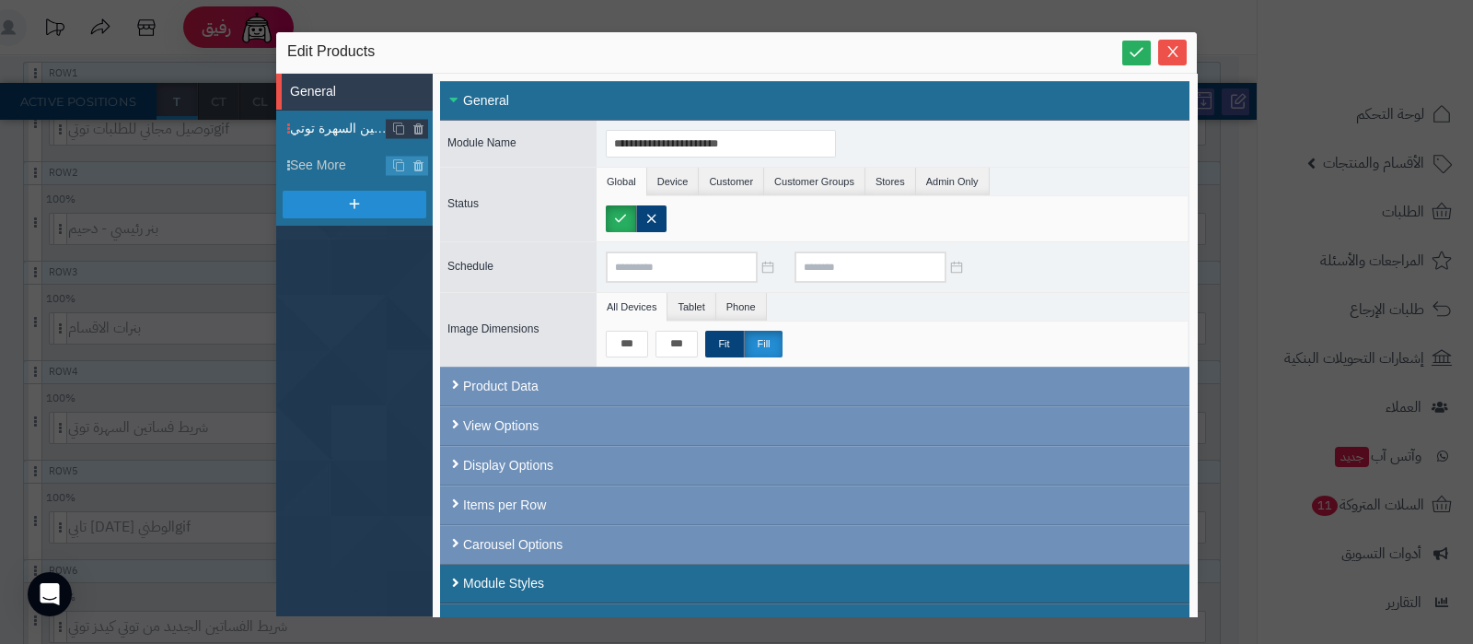
click at [328, 126] on span "شريط فساتين السهرة توتي" at bounding box center [338, 128] width 97 height 19
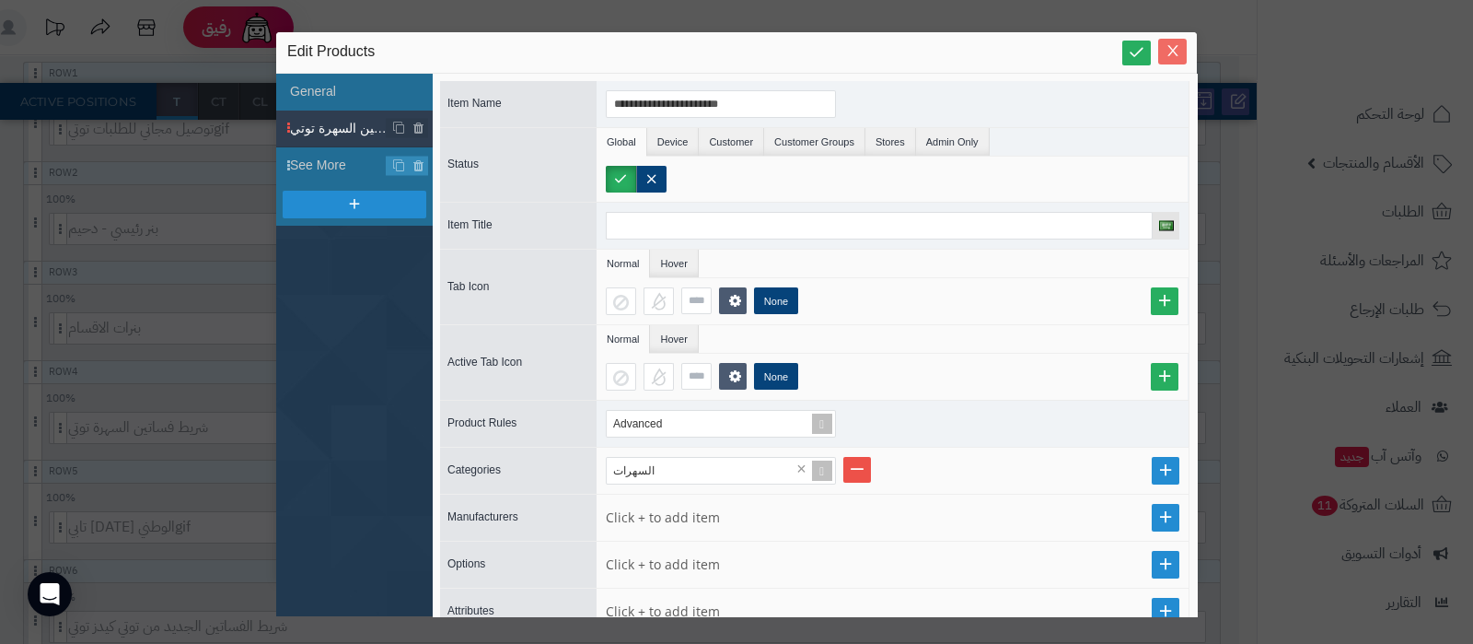
click at [1171, 55] on icon "Close" at bounding box center [1173, 50] width 15 height 15
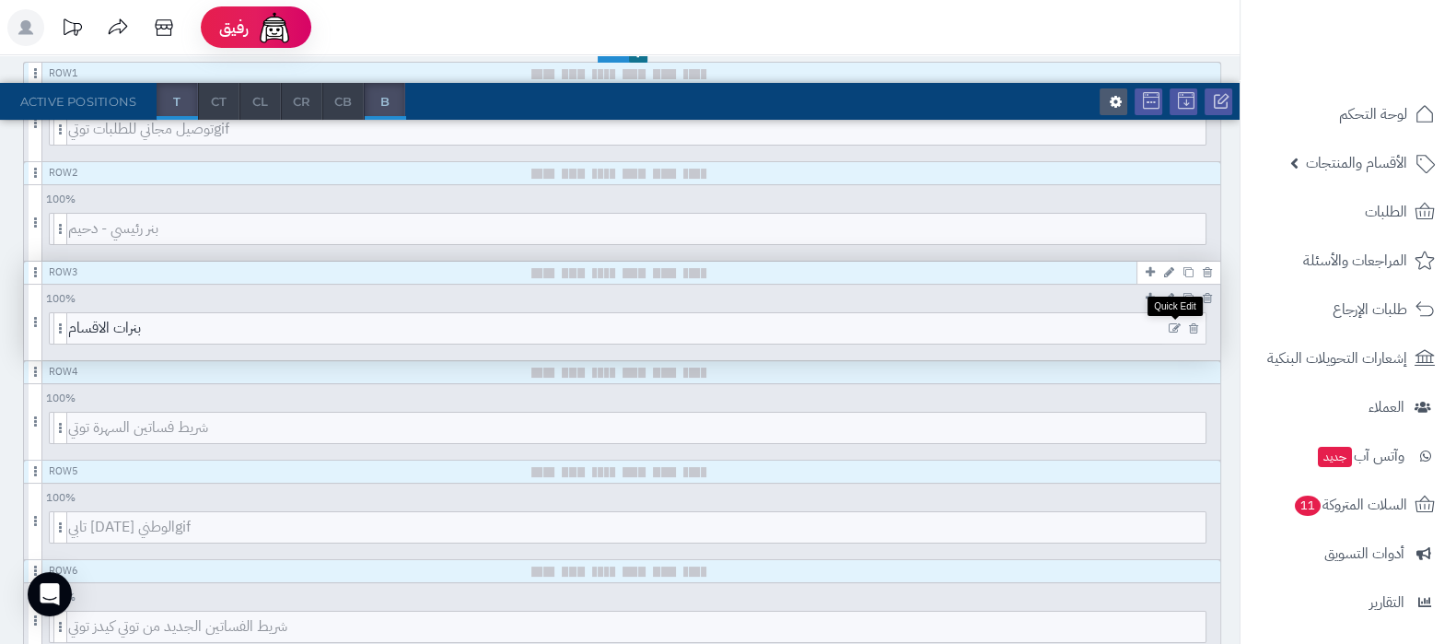
click at [1175, 324] on icon at bounding box center [1175, 328] width 12 height 13
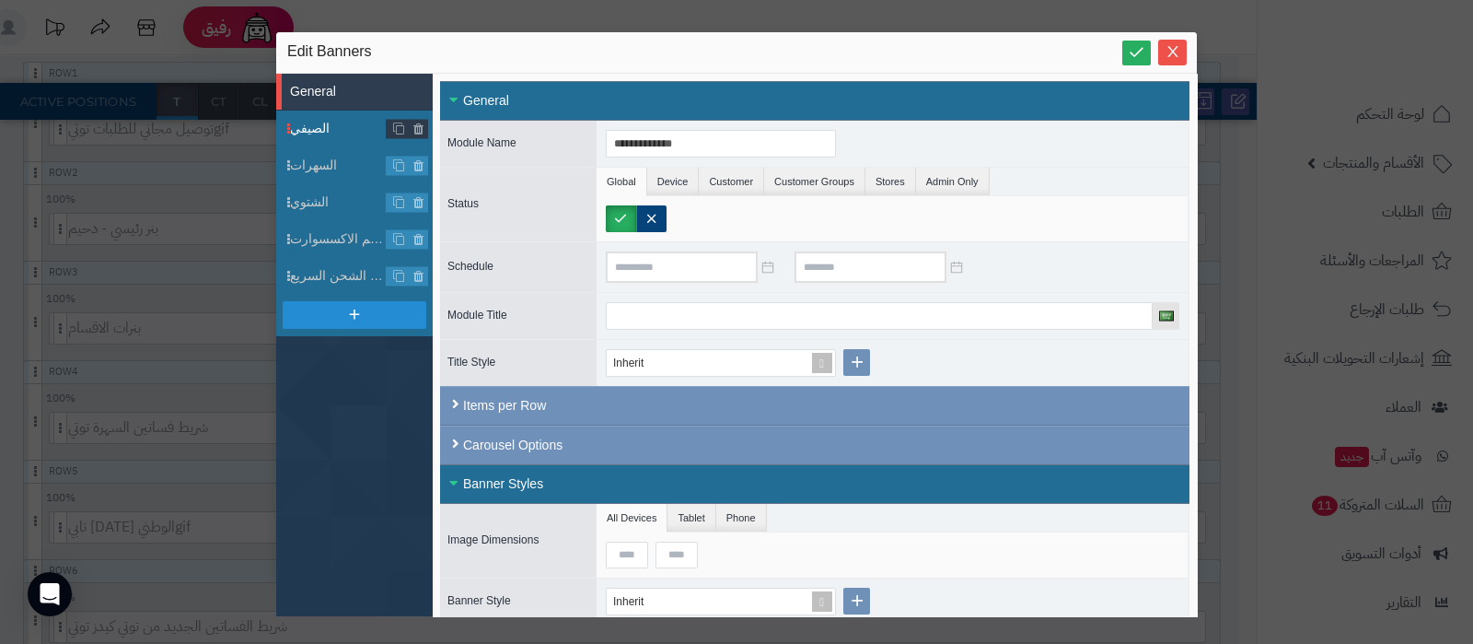
click at [318, 127] on span "الصيفي" at bounding box center [338, 128] width 97 height 19
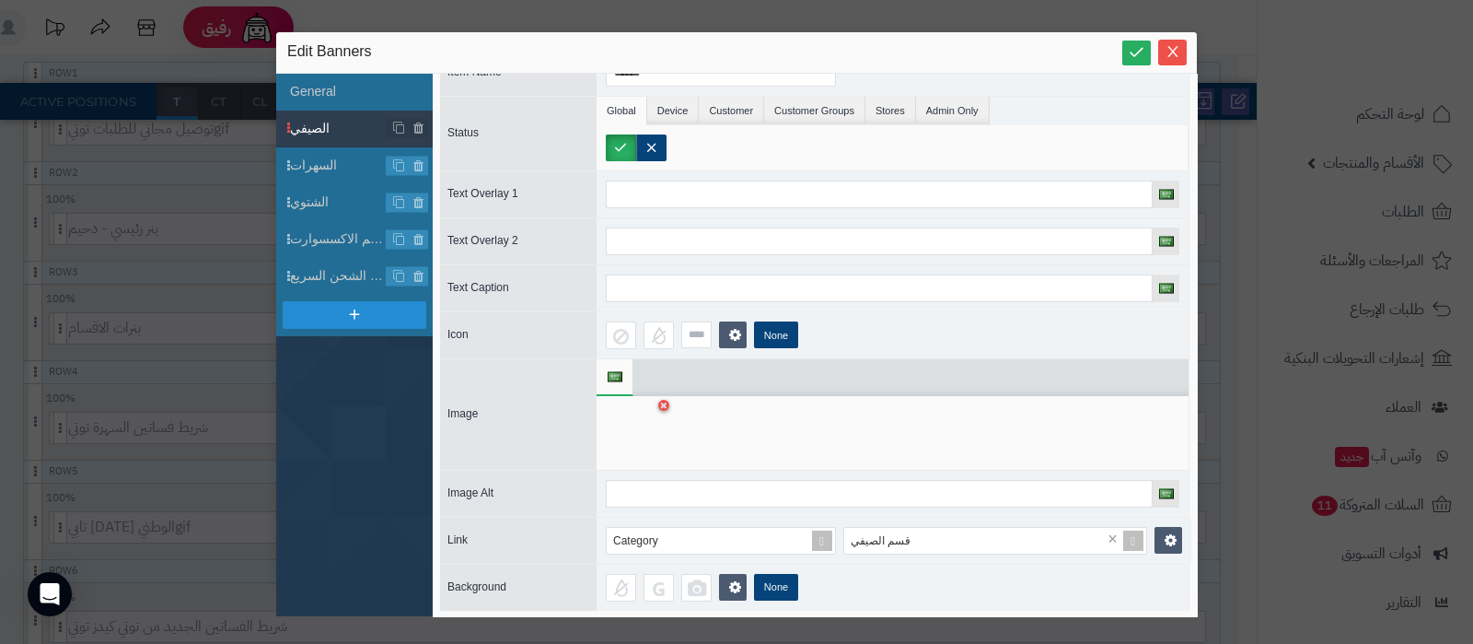
scroll to position [49, 0]
click at [329, 111] on li "الصيفي" at bounding box center [354, 129] width 157 height 37
click at [330, 99] on li "General" at bounding box center [354, 92] width 157 height 37
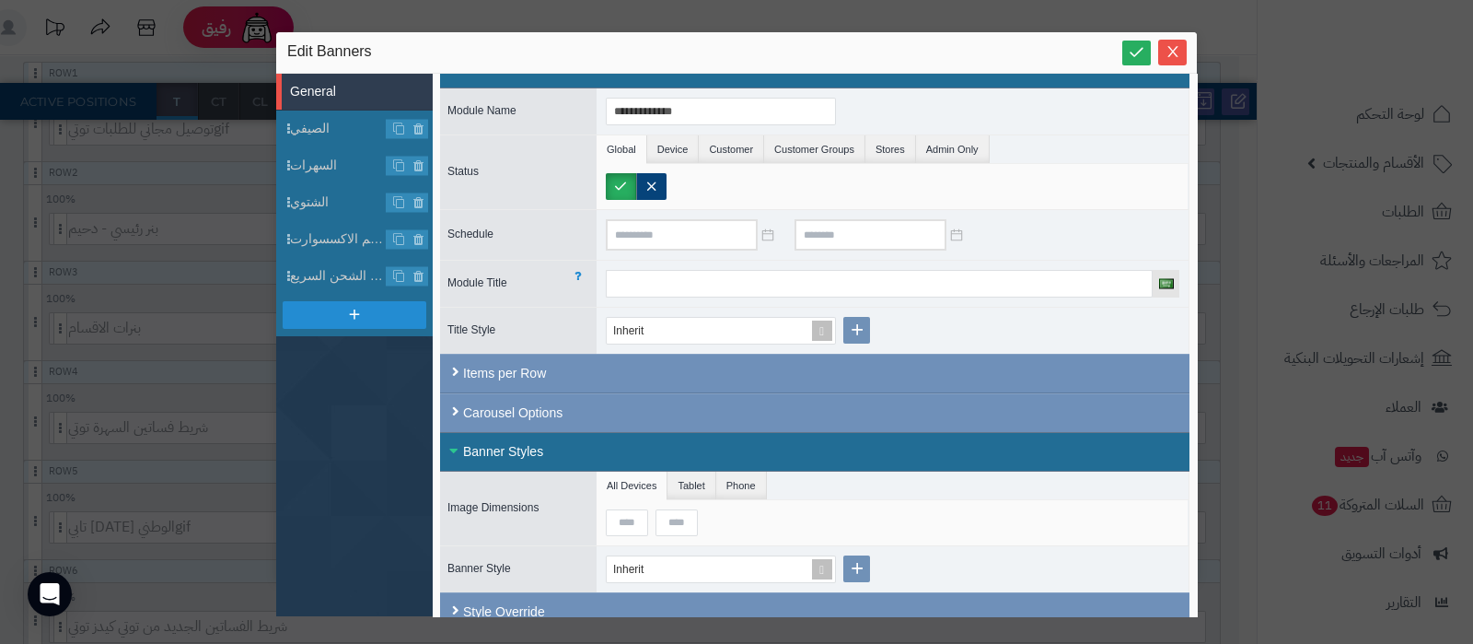
scroll to position [51, 0]
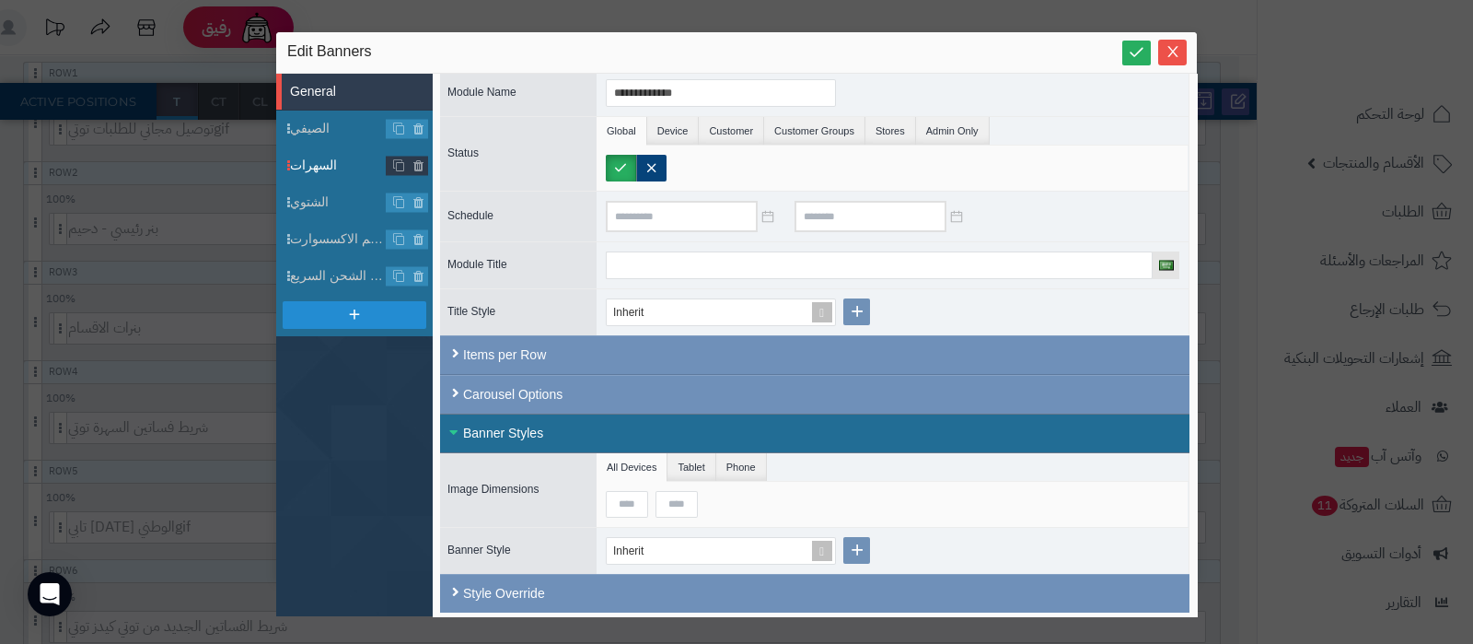
click at [337, 167] on span "السهرات" at bounding box center [338, 165] width 97 height 19
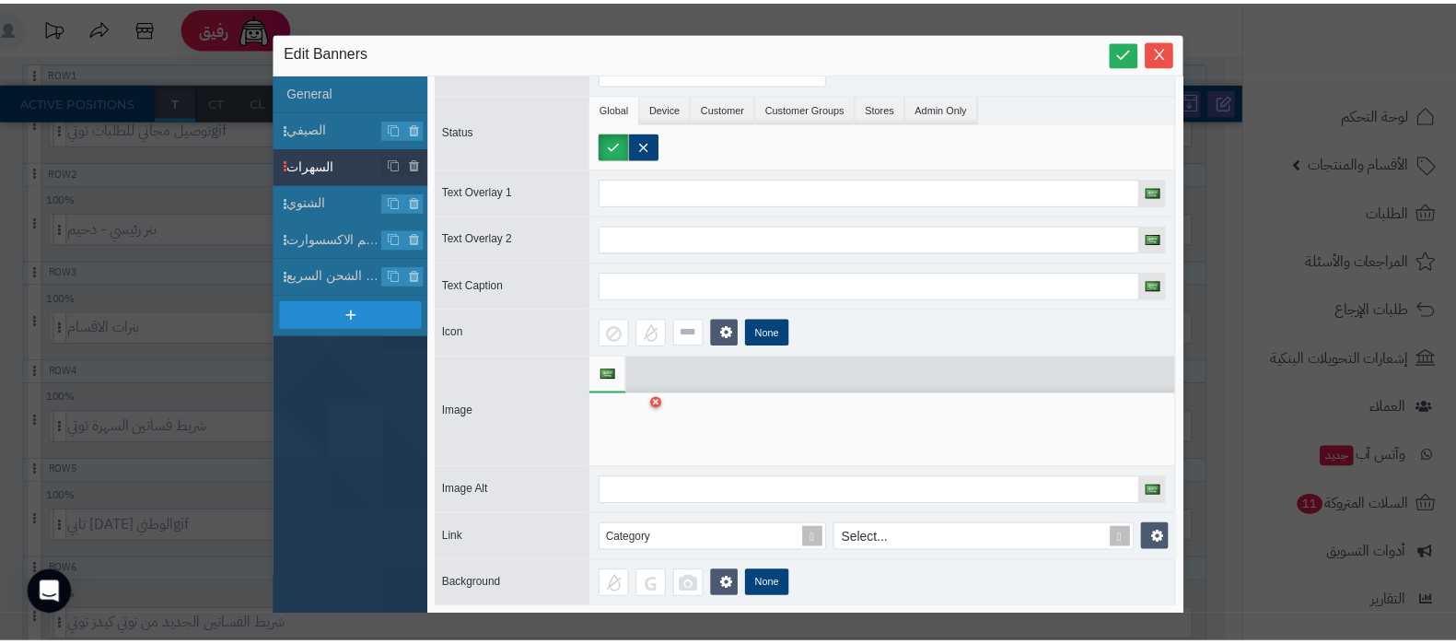
scroll to position [0, 0]
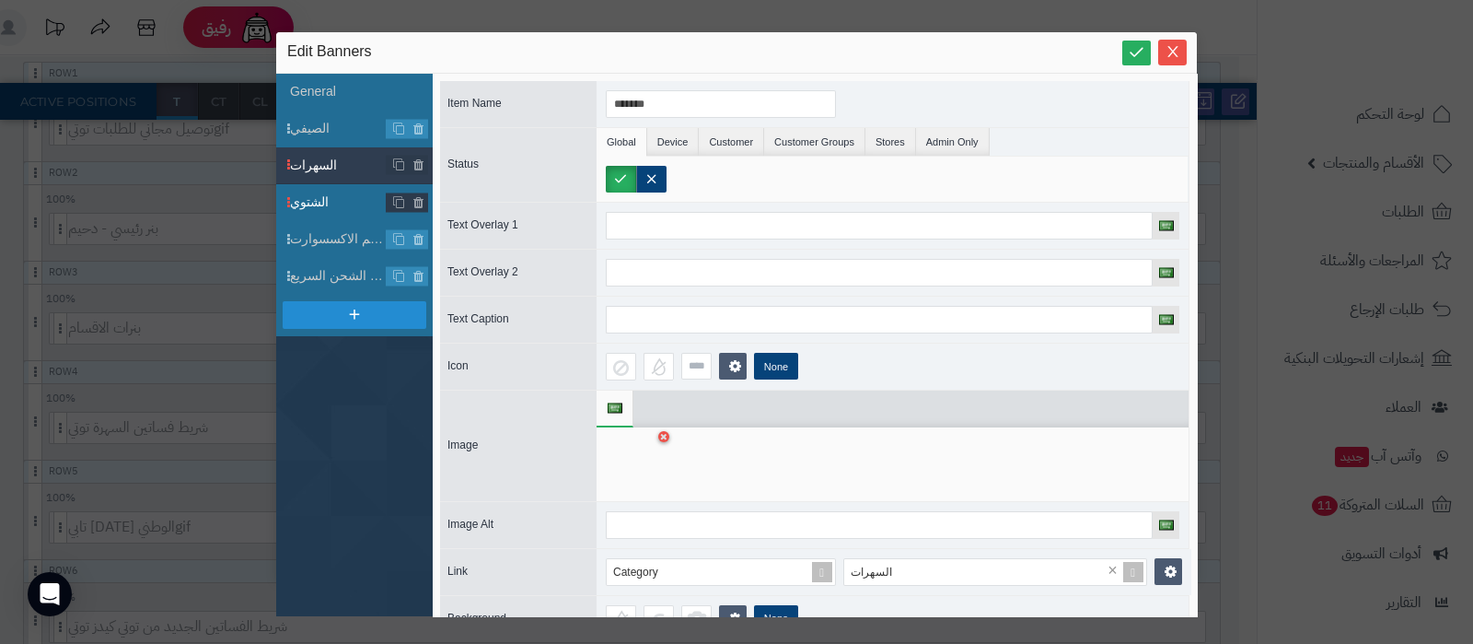
click at [337, 206] on span "الشتوي" at bounding box center [338, 201] width 97 height 19
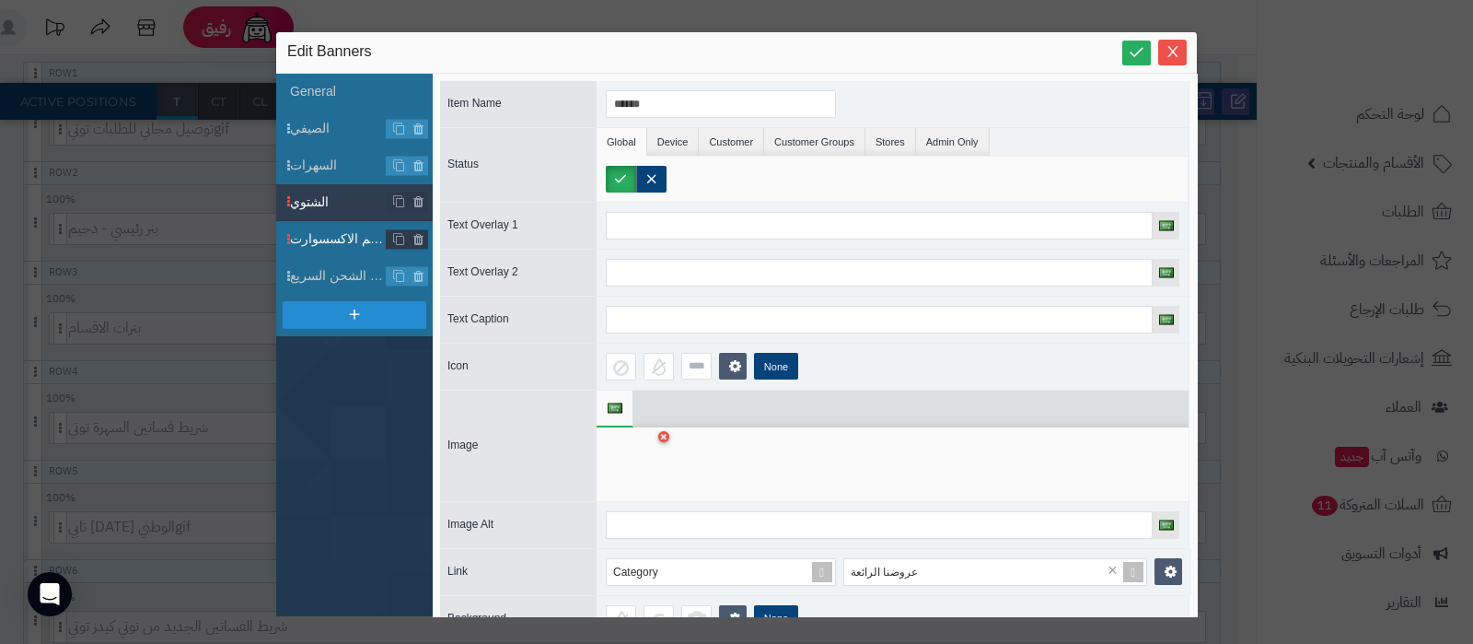
click at [341, 238] on span "قسم الاكسسوارت" at bounding box center [338, 238] width 97 height 19
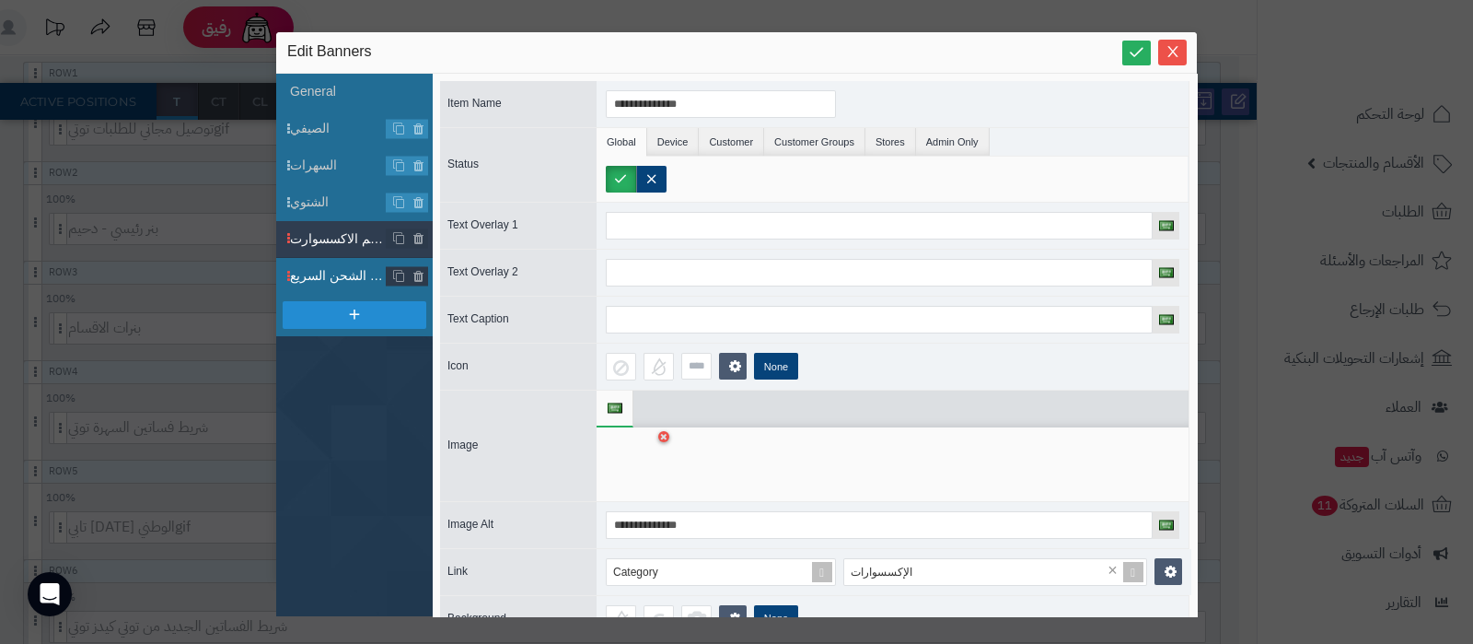
click at [339, 278] on span "قسم الشحن السريع" at bounding box center [338, 275] width 97 height 19
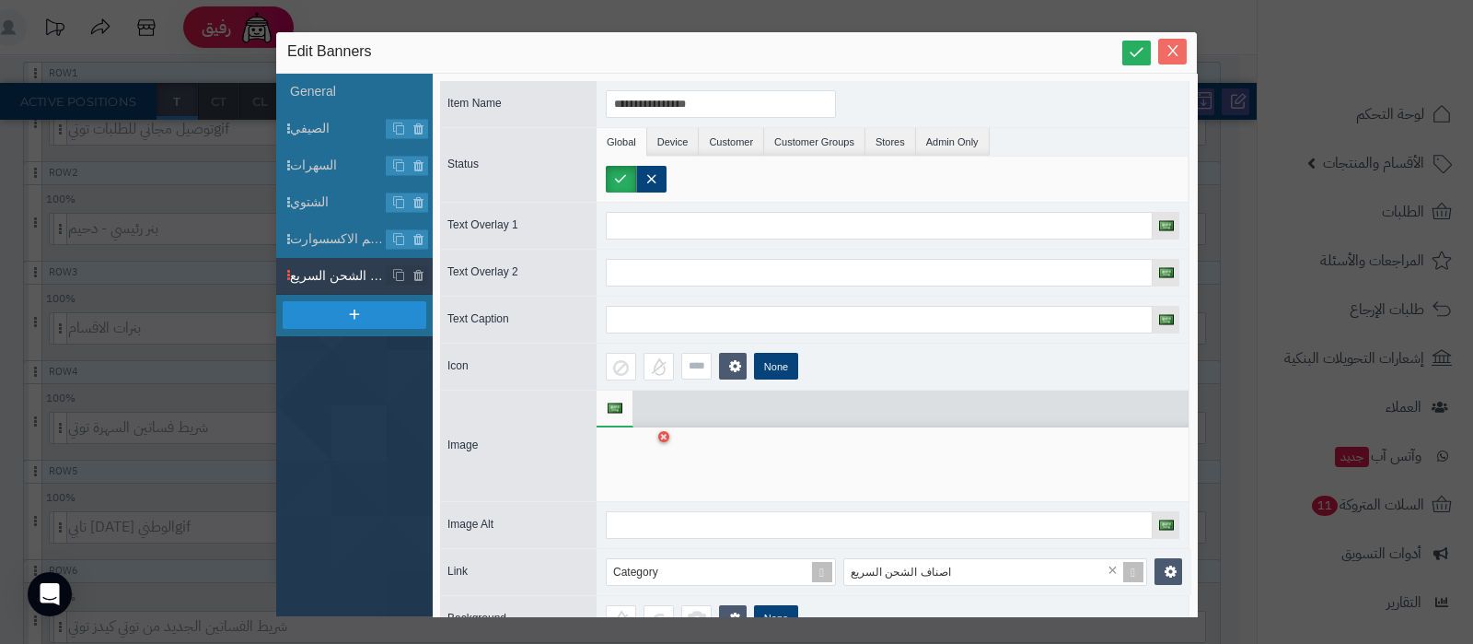
click at [1176, 55] on icon "Close" at bounding box center [1173, 51] width 10 height 11
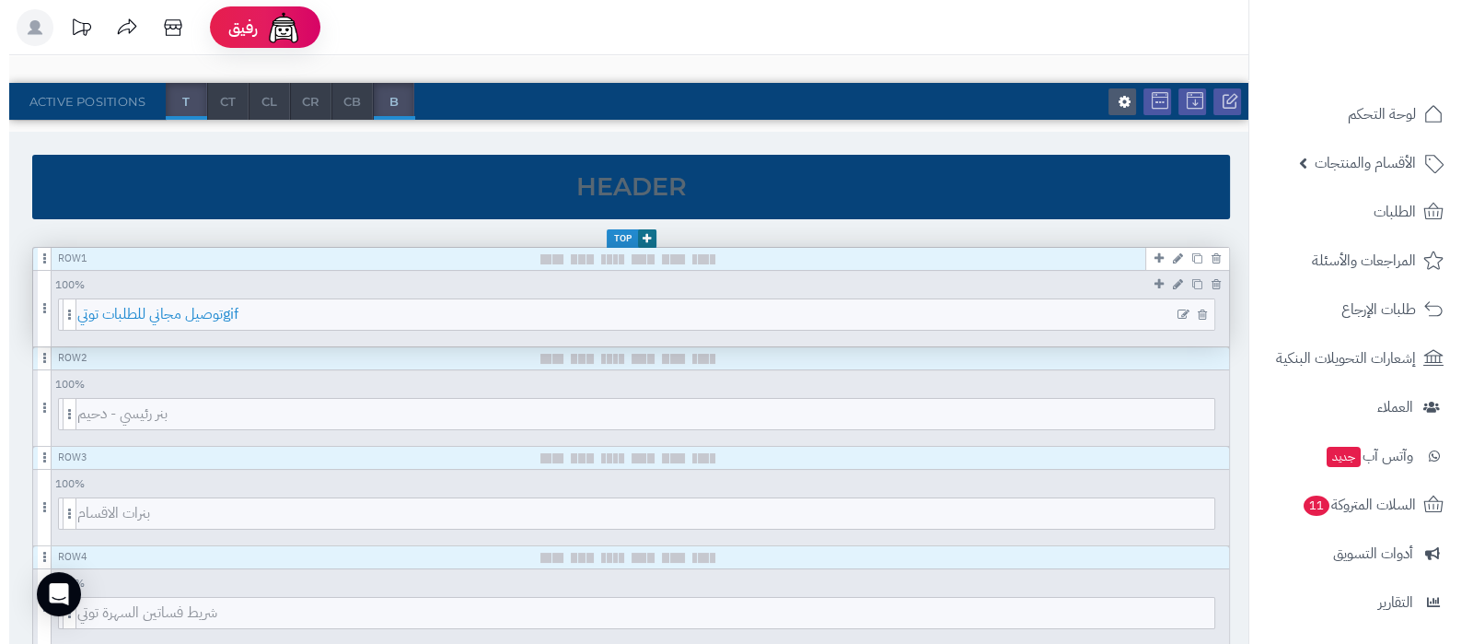
scroll to position [229, 0]
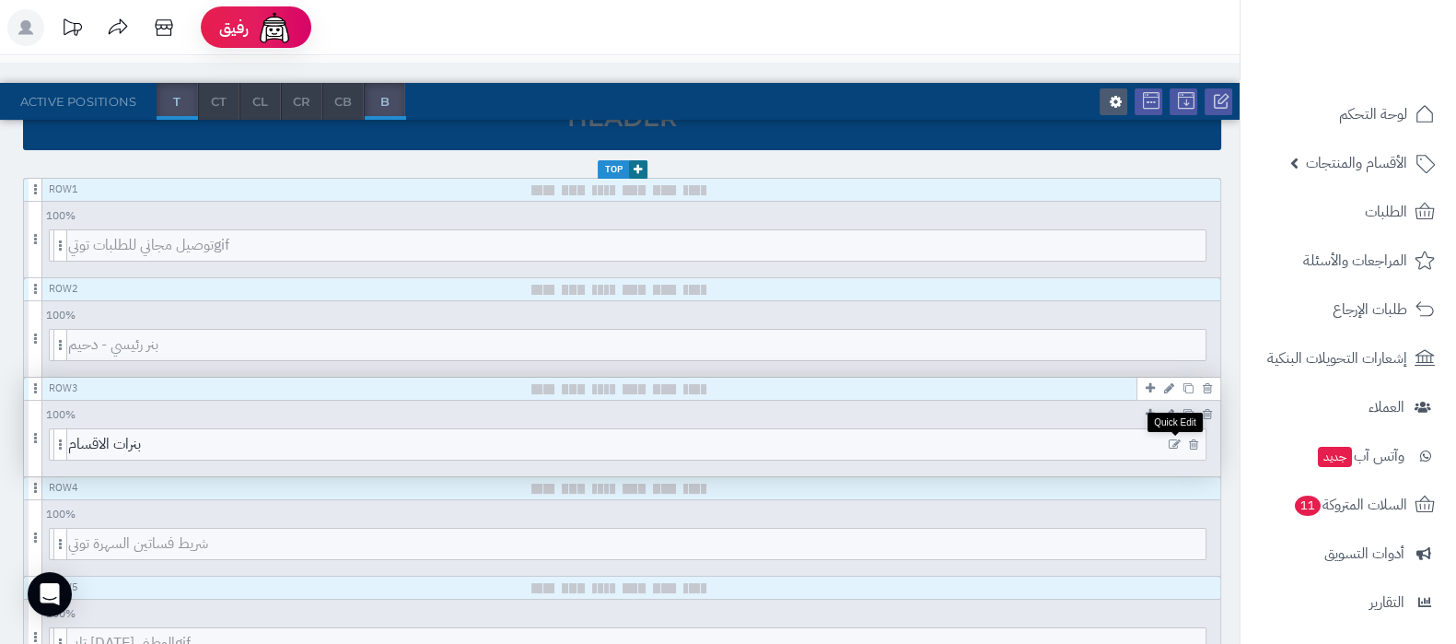
click at [1174, 438] on icon at bounding box center [1175, 444] width 12 height 13
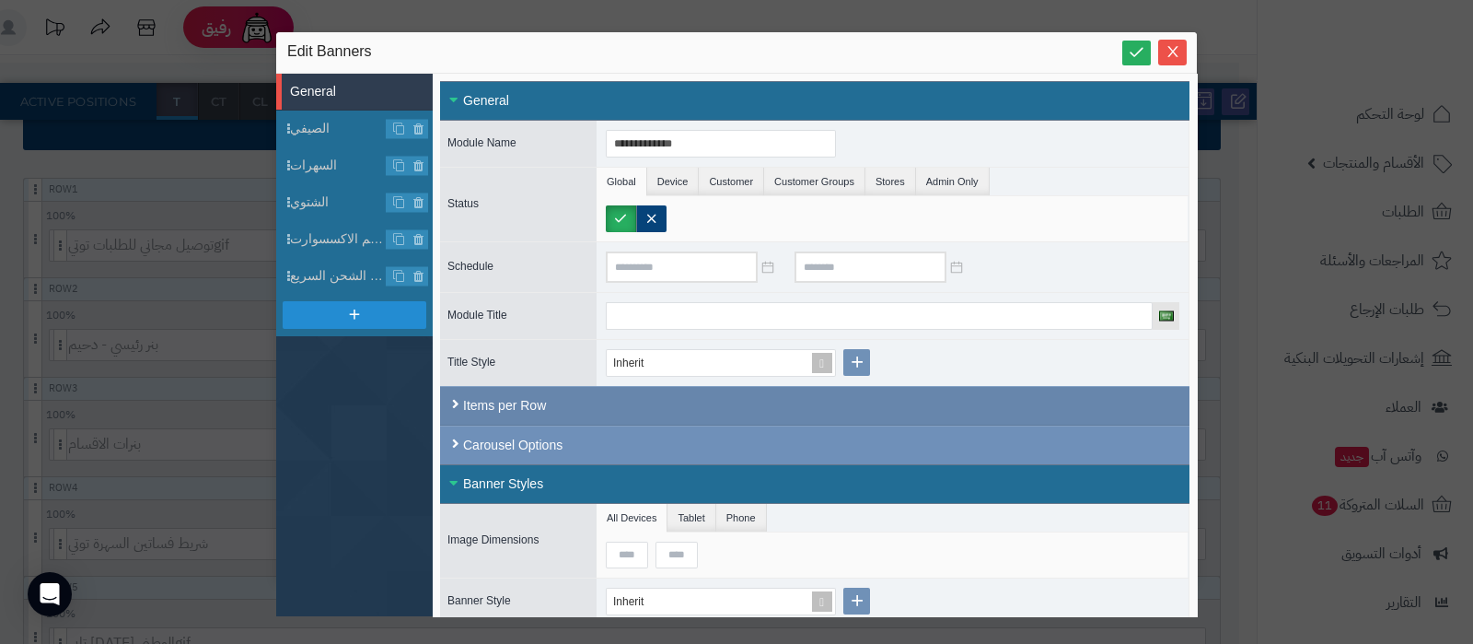
click at [621, 412] on div "Items per Row" at bounding box center [815, 406] width 750 height 40
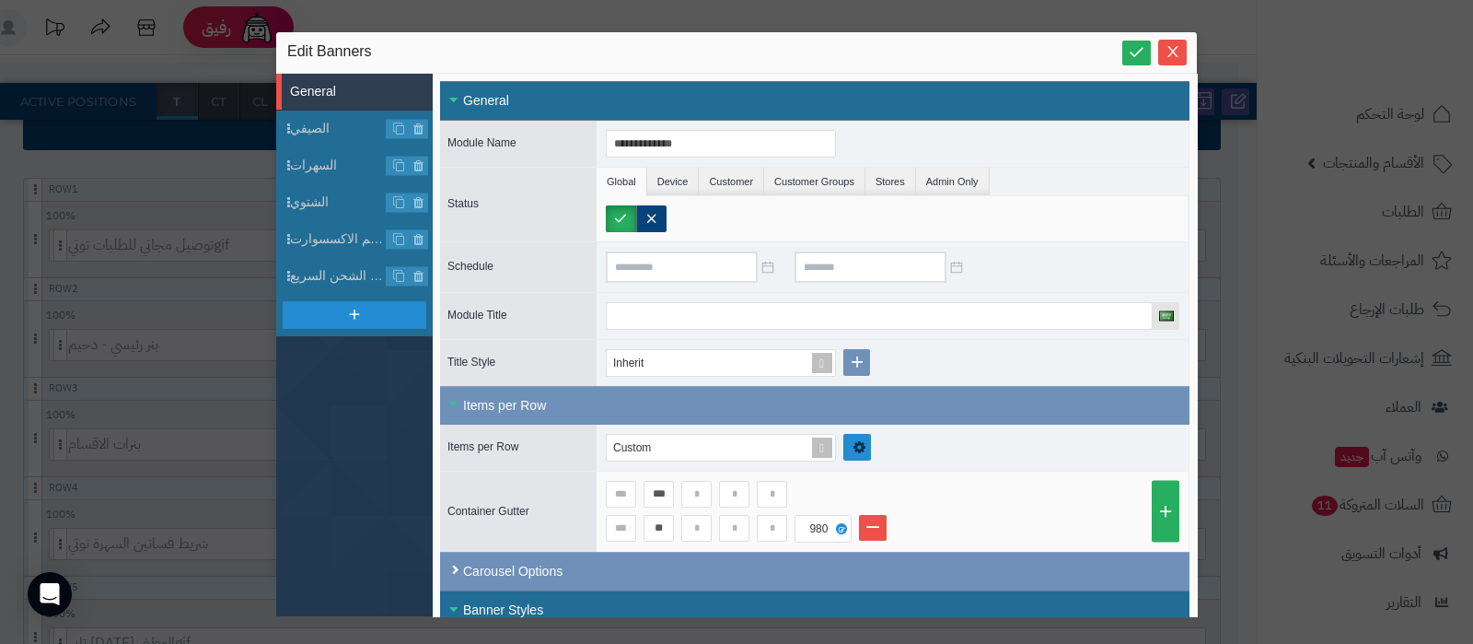
click at [866, 447] on link at bounding box center [857, 447] width 28 height 27
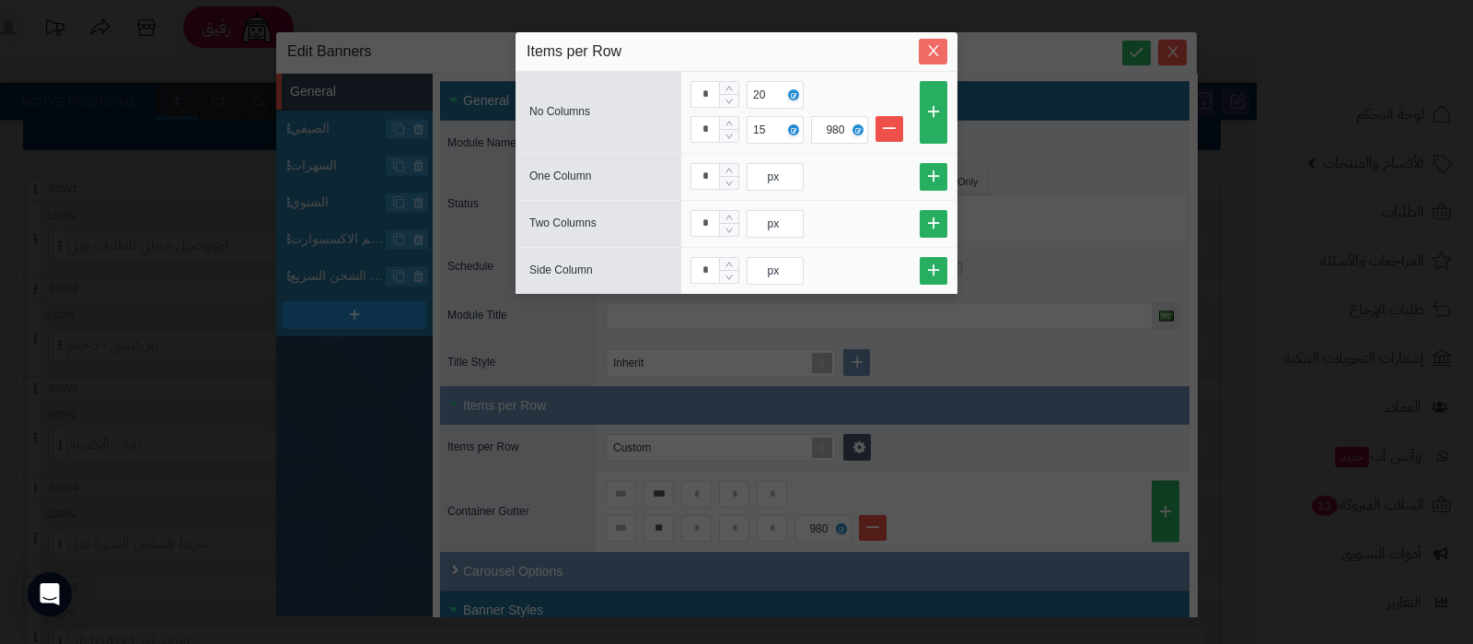
click at [940, 49] on span "Close" at bounding box center [933, 51] width 29 height 16
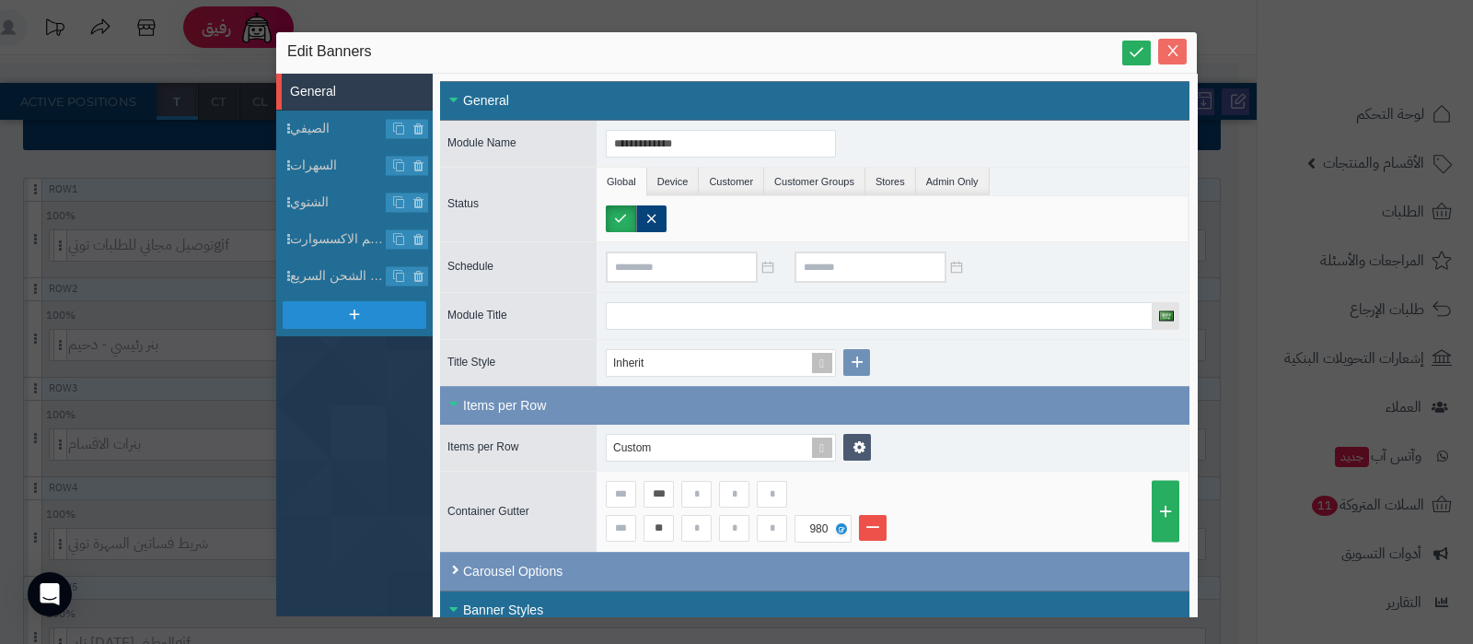
click at [1176, 45] on icon "Close" at bounding box center [1173, 50] width 15 height 15
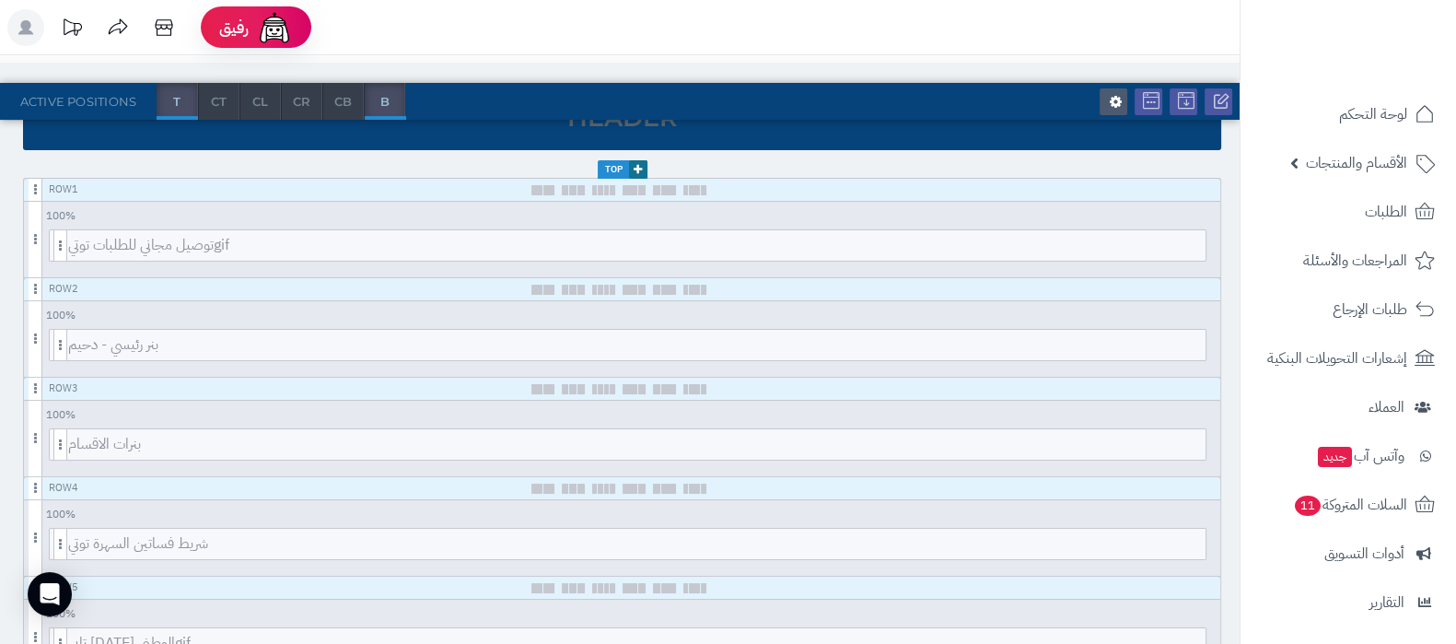
click at [838, 31] on header "رفيق ! الطلبات معالجة مكتمل إرجاع المنتجات العملاء المتواجدون الان 730 عملاء من…" at bounding box center [728, 27] width 1456 height 55
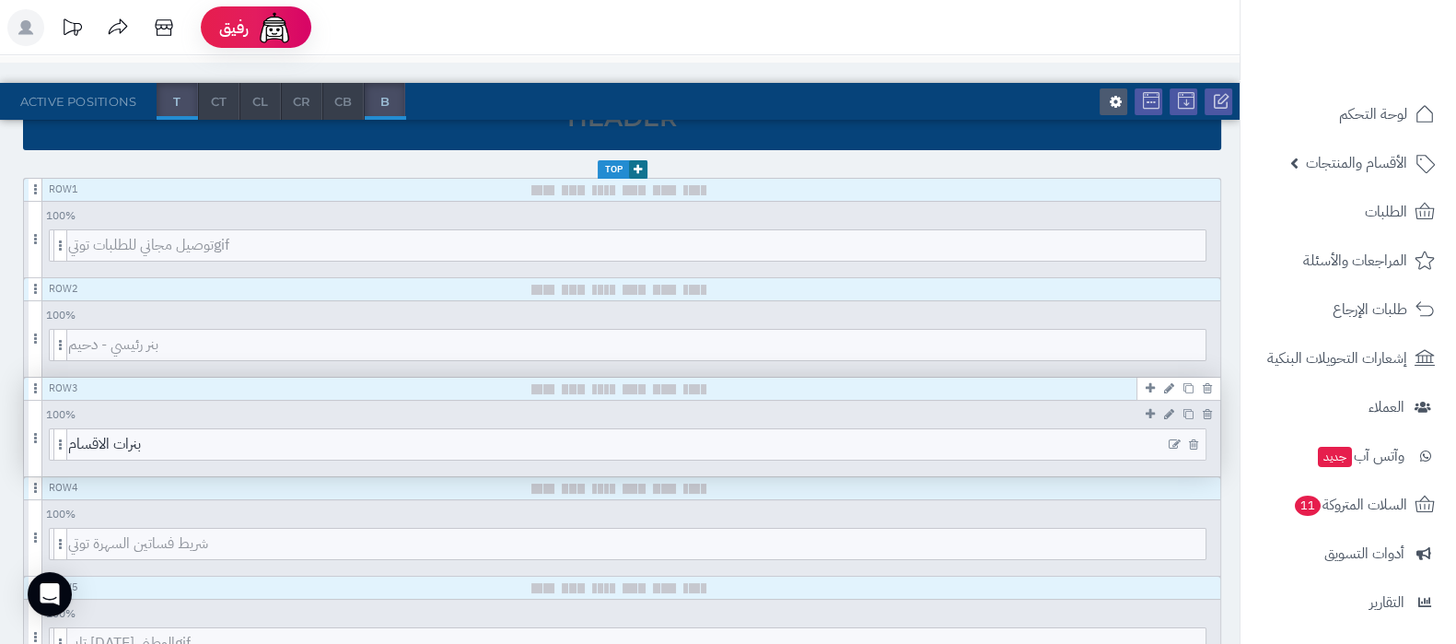
click at [1172, 442] on icon at bounding box center [1175, 444] width 12 height 13
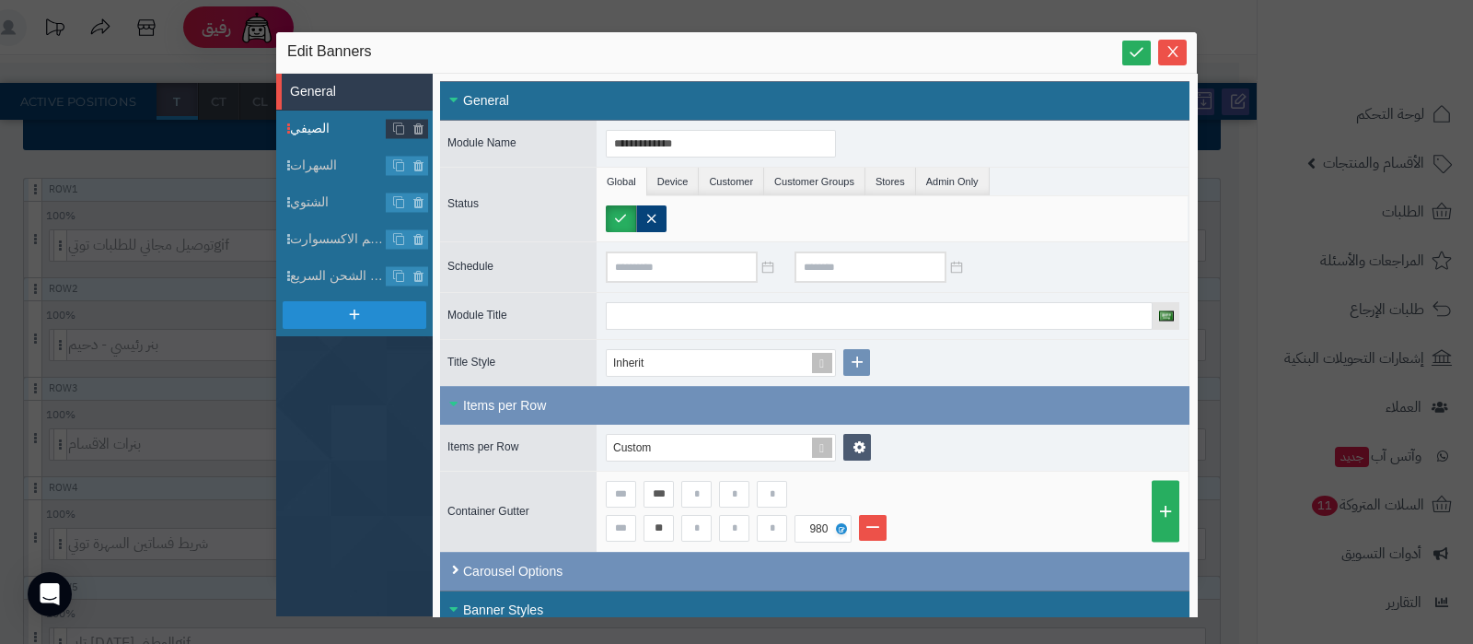
click at [333, 134] on span "الصيفي" at bounding box center [338, 128] width 97 height 19
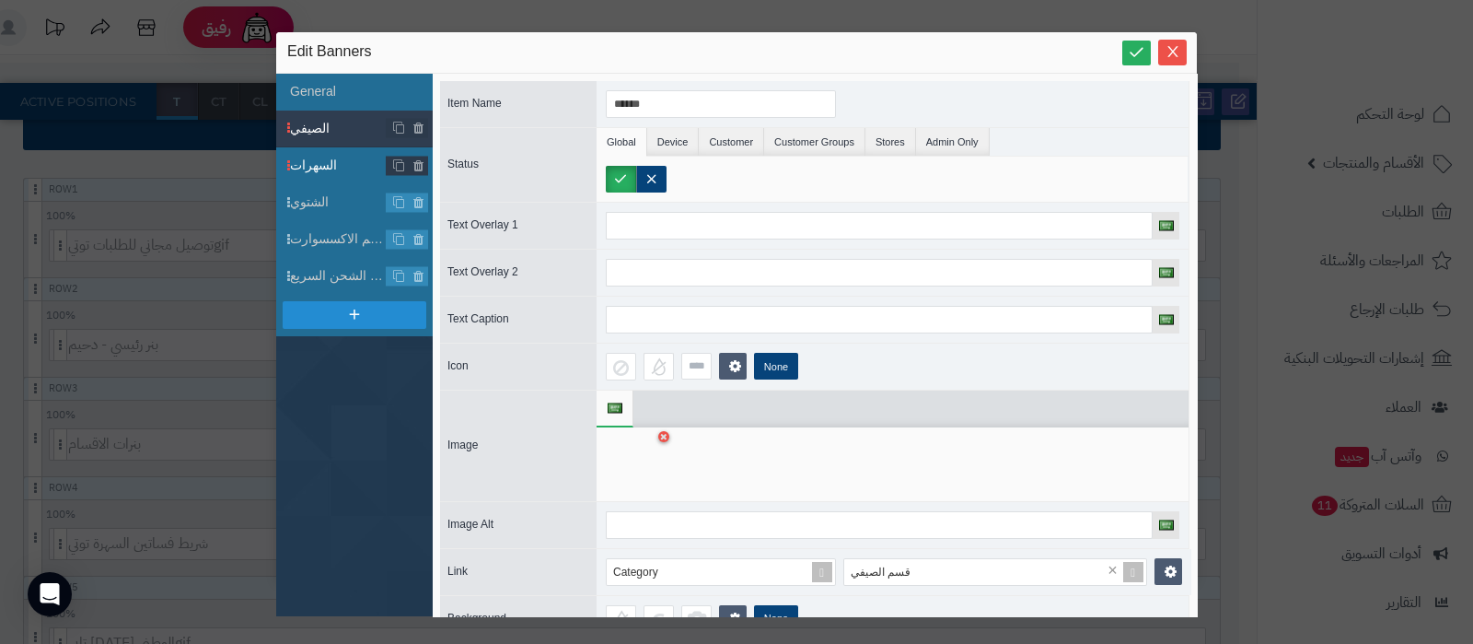
click at [341, 175] on li "السهرات" at bounding box center [354, 165] width 157 height 37
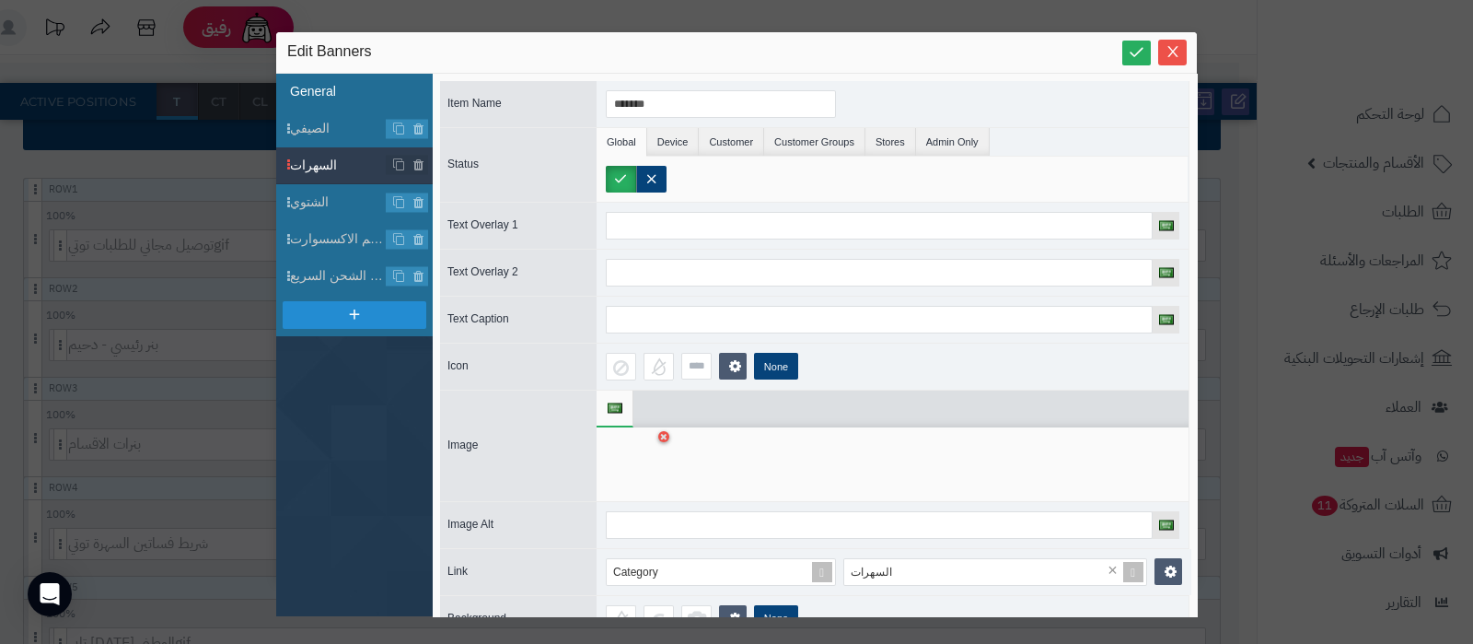
click at [333, 94] on li "General" at bounding box center [354, 92] width 157 height 37
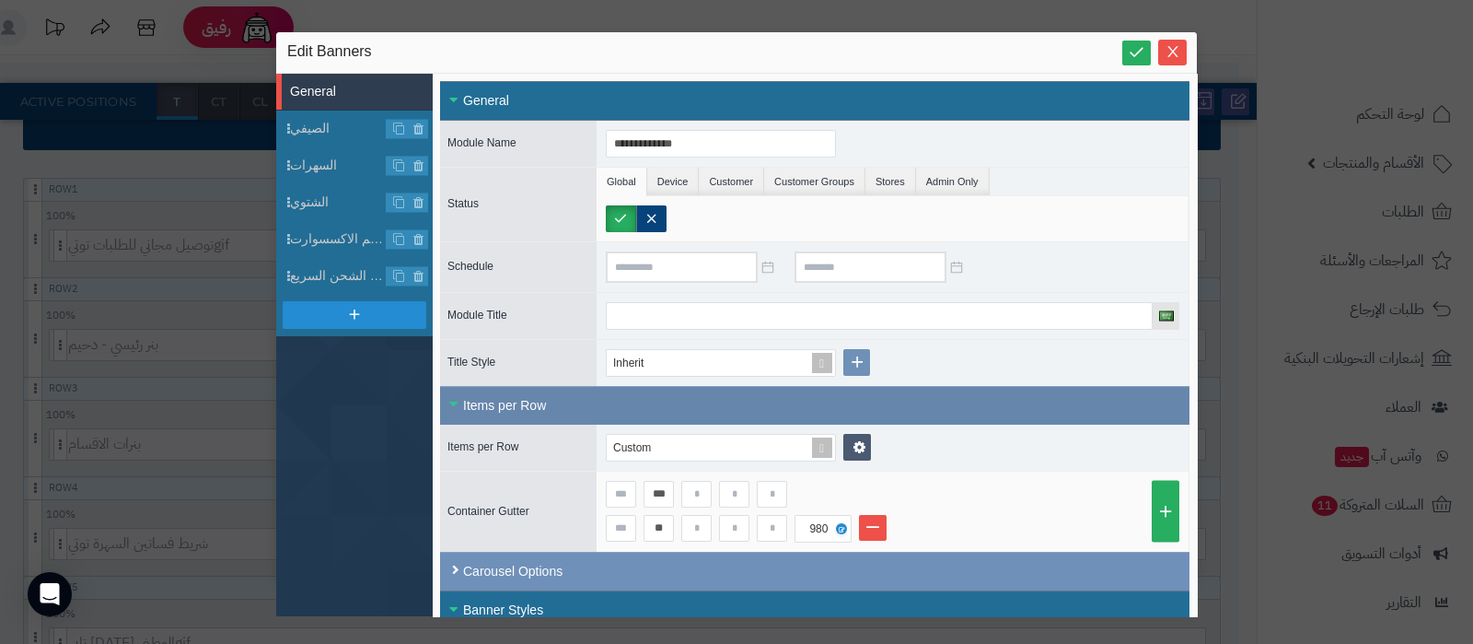
click at [498, 407] on div "Items per Row" at bounding box center [815, 405] width 750 height 39
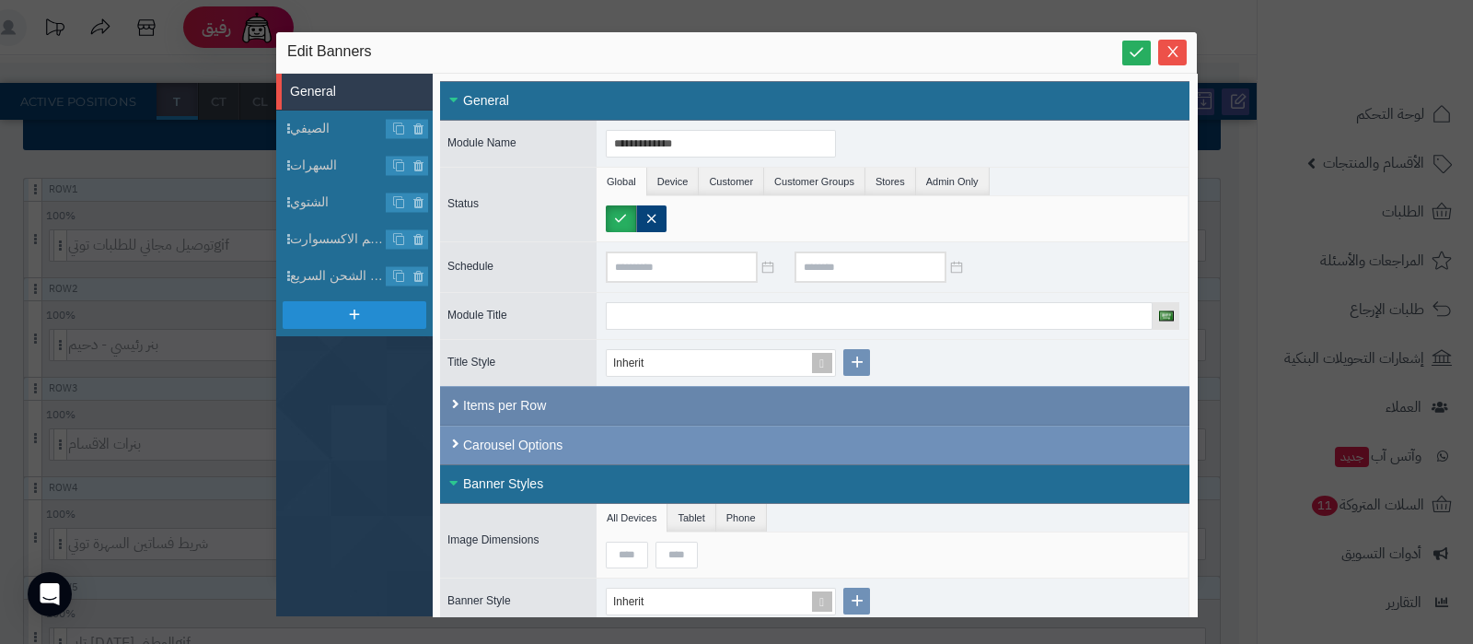
click at [511, 404] on div "Items per Row" at bounding box center [815, 406] width 750 height 40
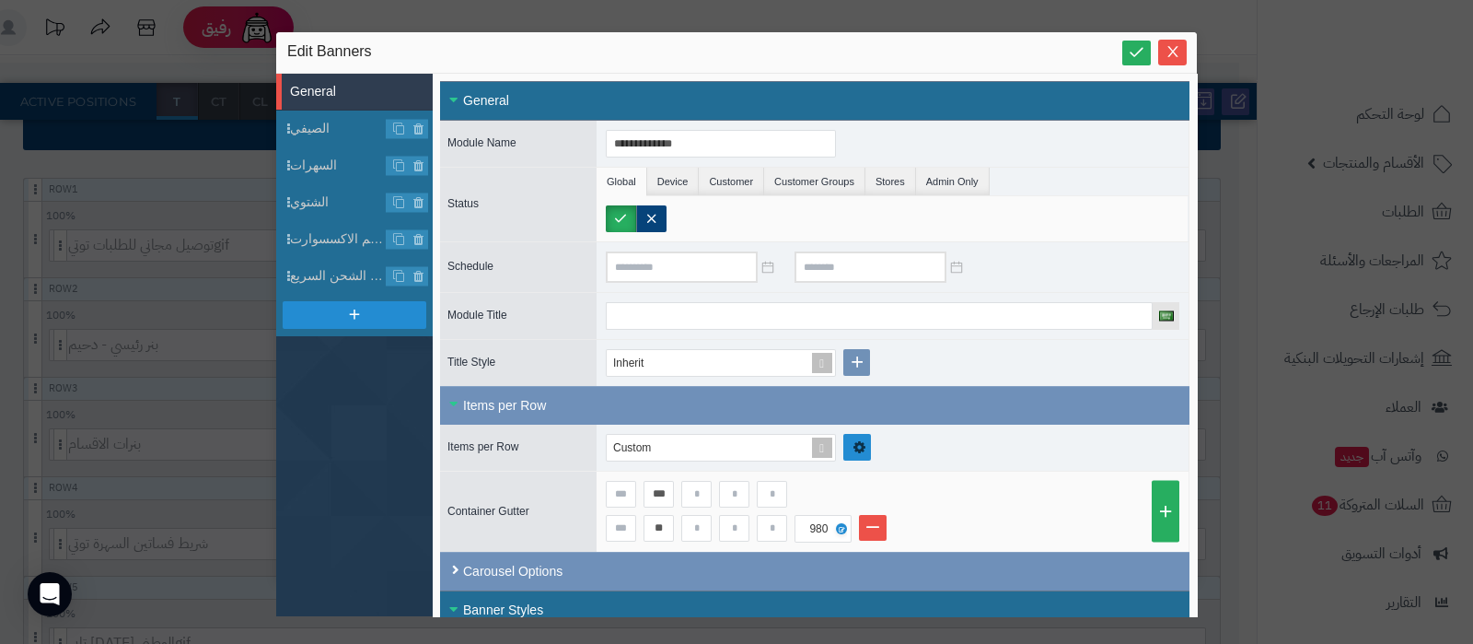
click at [862, 440] on icon at bounding box center [860, 447] width 12 height 14
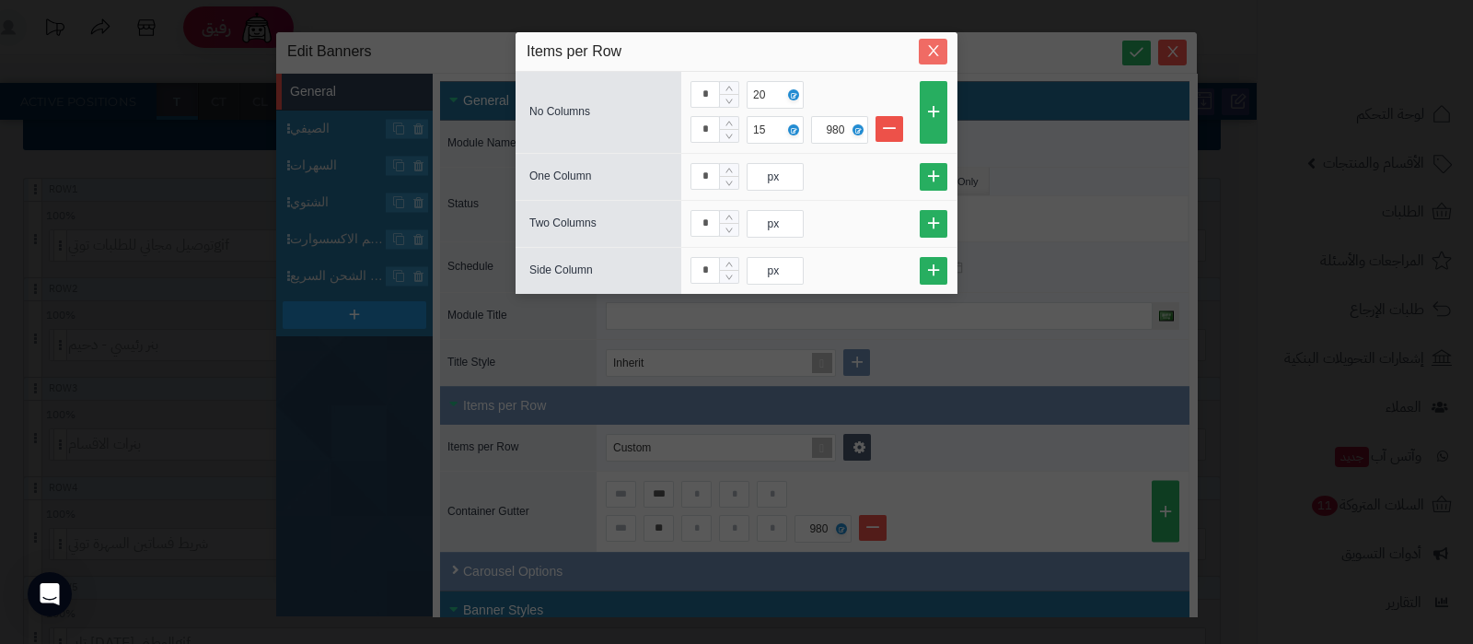
click at [934, 53] on icon "Close" at bounding box center [933, 50] width 15 height 15
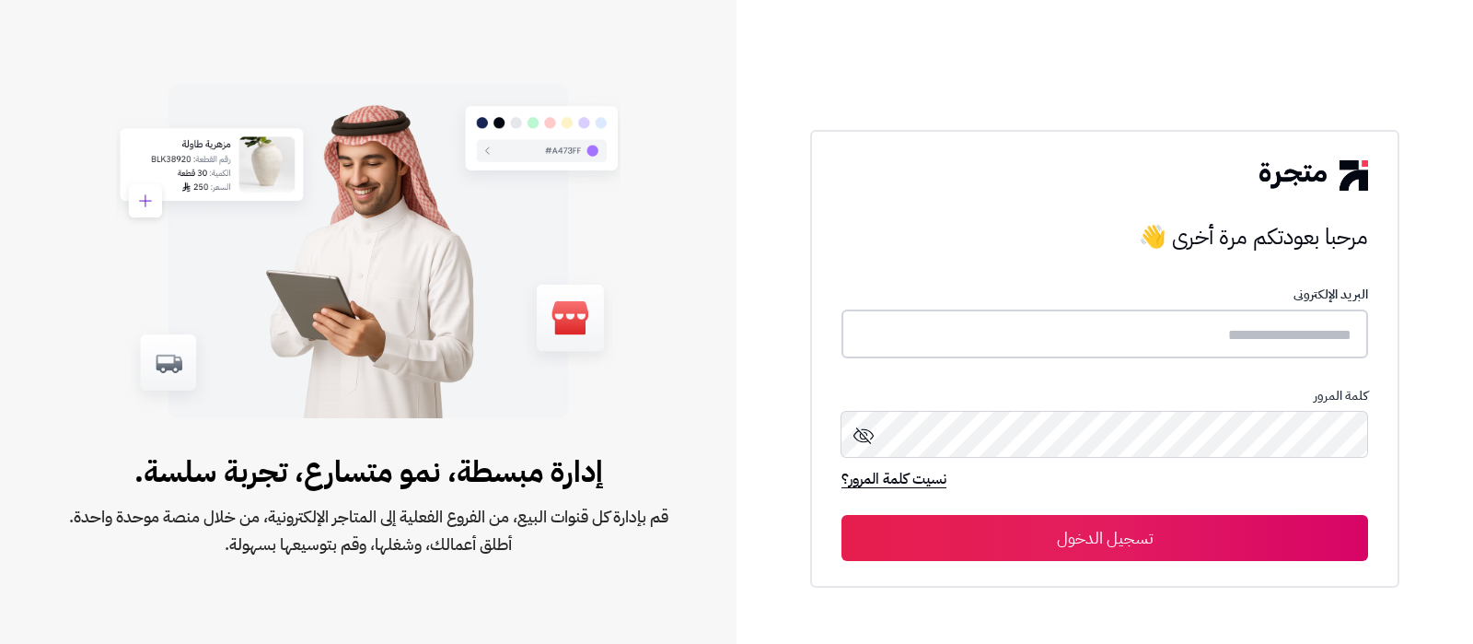
type input "**********"
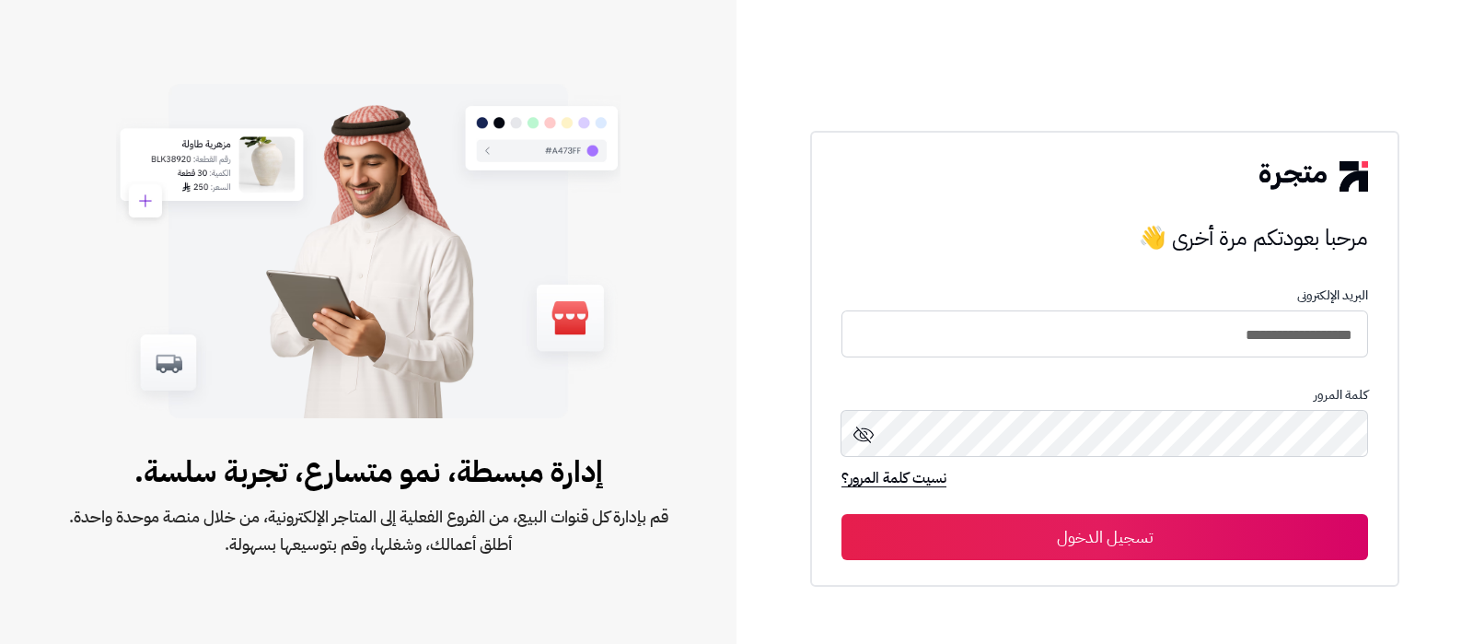
click at [1169, 527] on button "تسجيل الدخول" at bounding box center [1105, 537] width 527 height 46
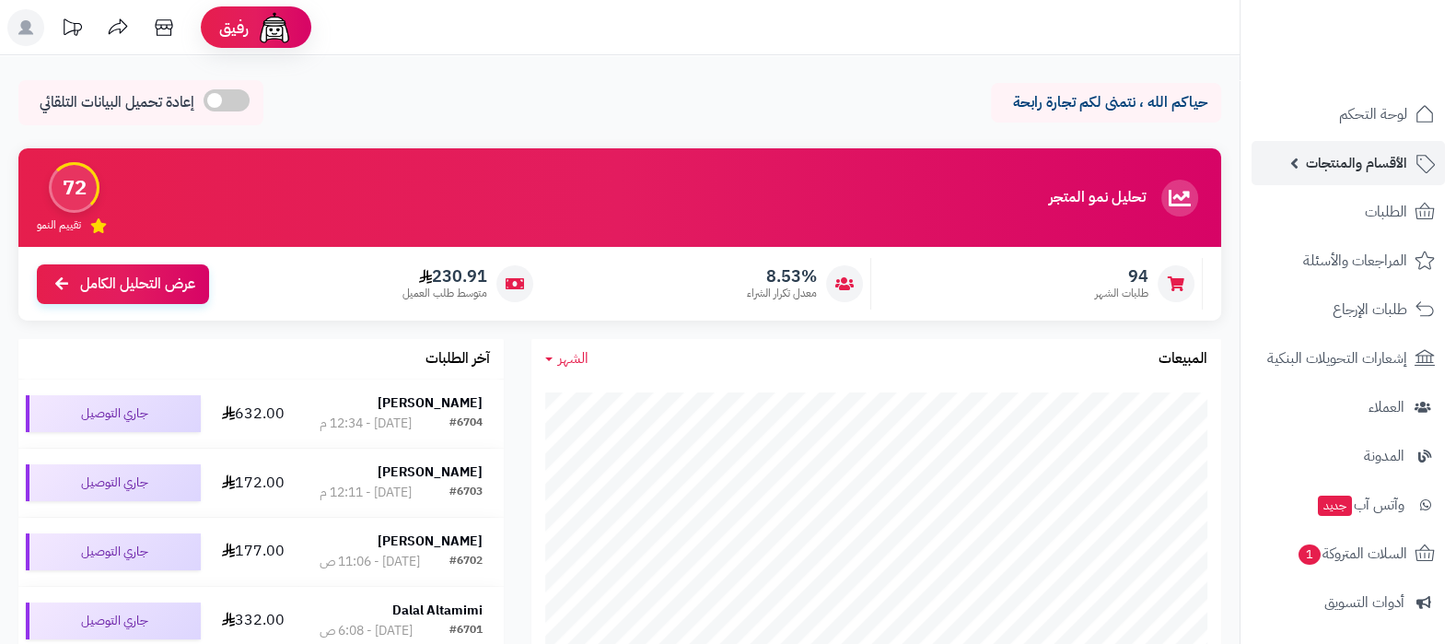
click at [1358, 170] on span "الأقسام والمنتجات" at bounding box center [1356, 163] width 101 height 26
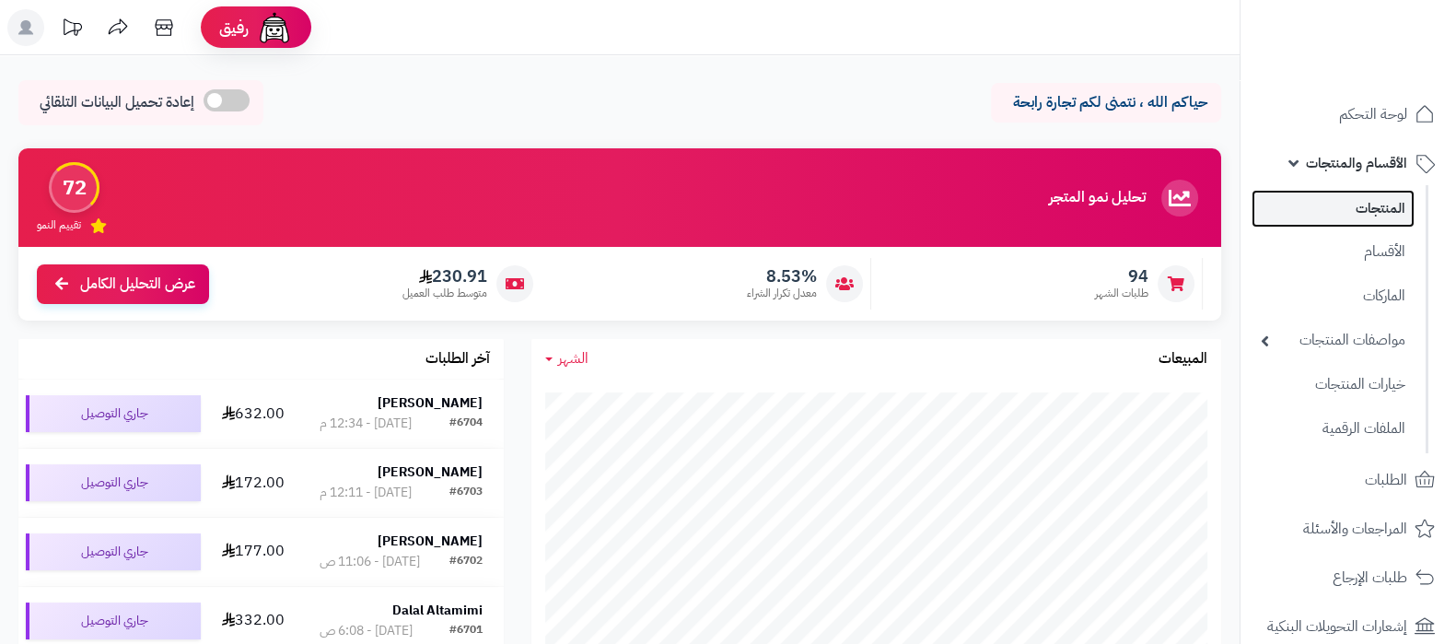
click at [1349, 209] on link "المنتجات" at bounding box center [1332, 209] width 163 height 38
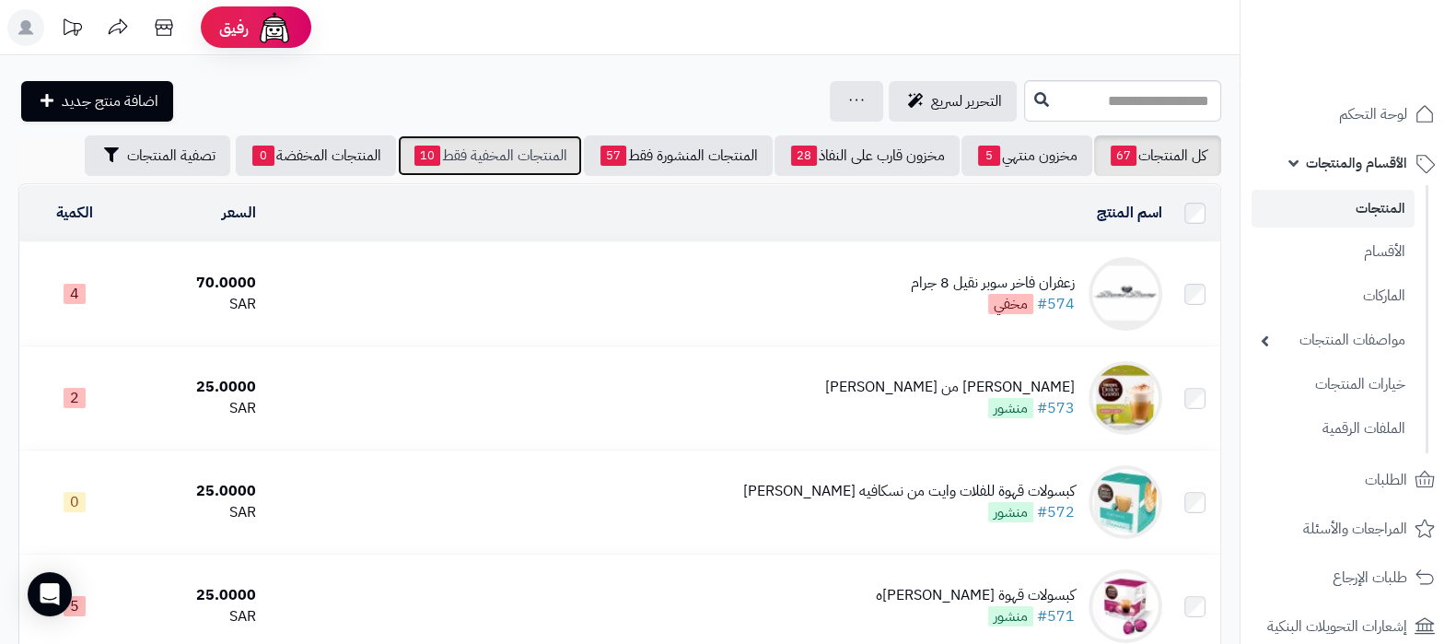
click at [465, 149] on link "المنتجات المخفية فقط 10" at bounding box center [490, 155] width 184 height 41
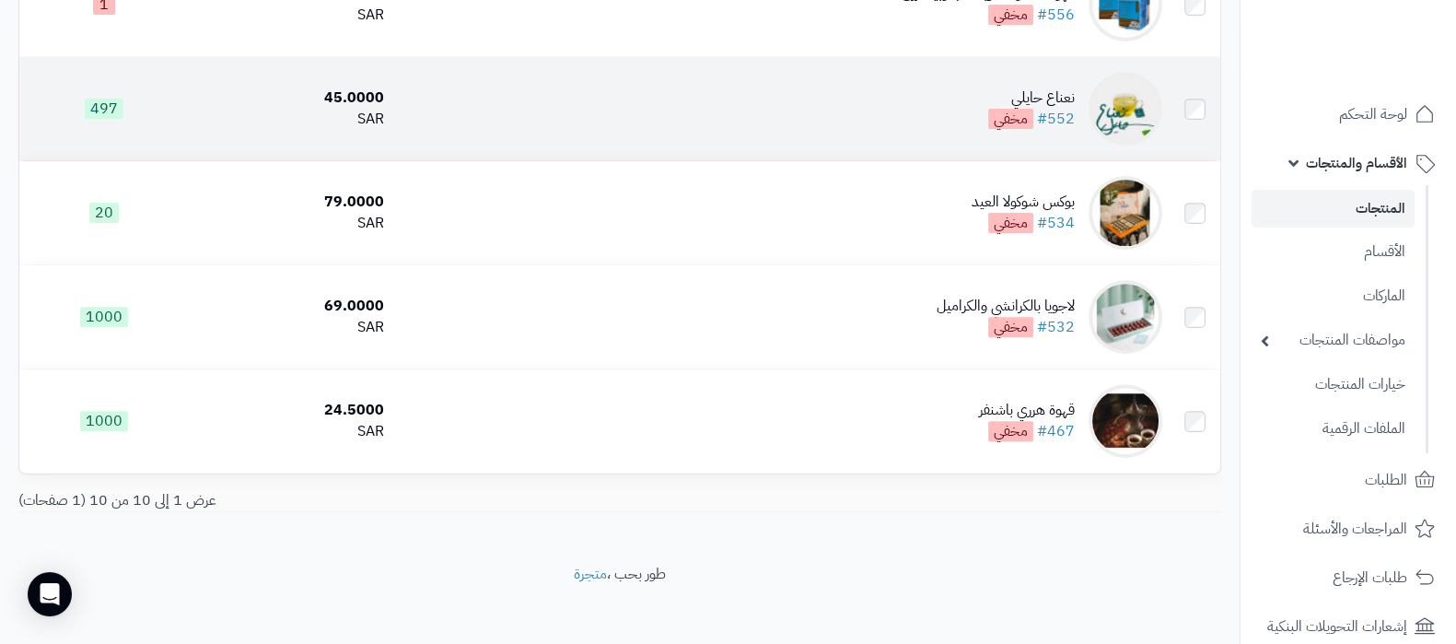
scroll to position [815, 0]
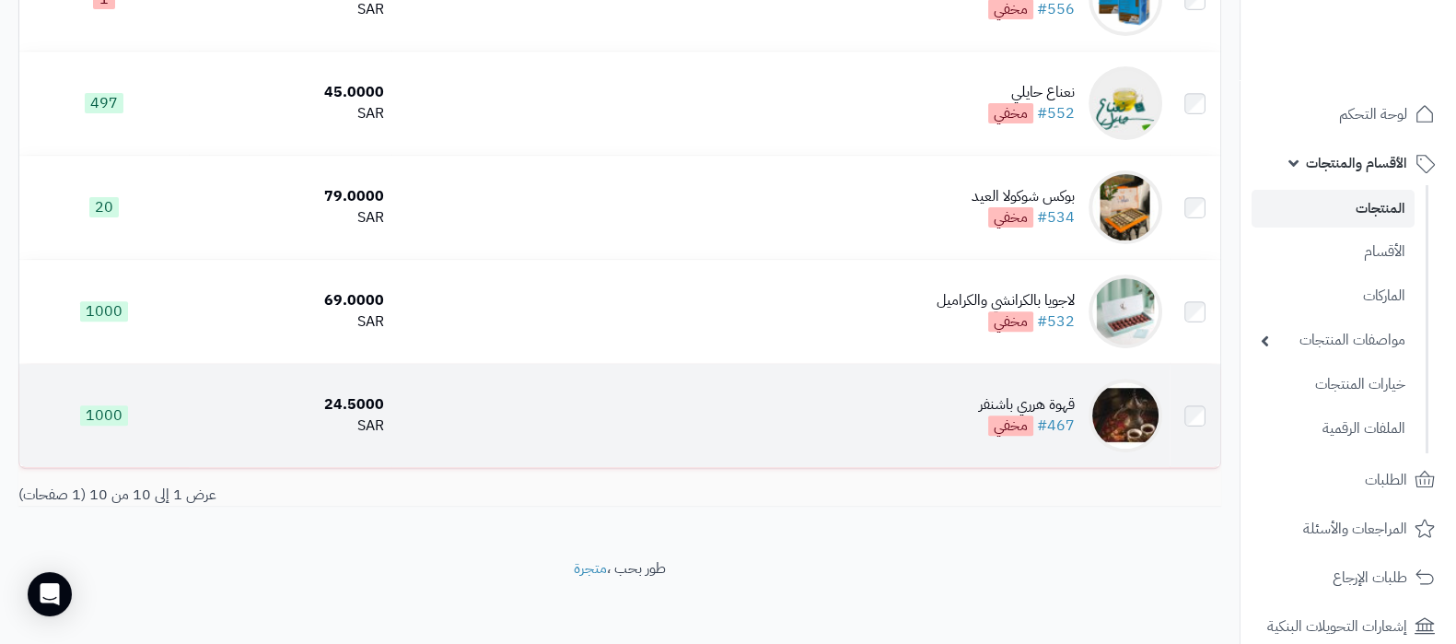
click at [1005, 396] on div "قهوة هرري باشنفر" at bounding box center [1027, 404] width 96 height 21
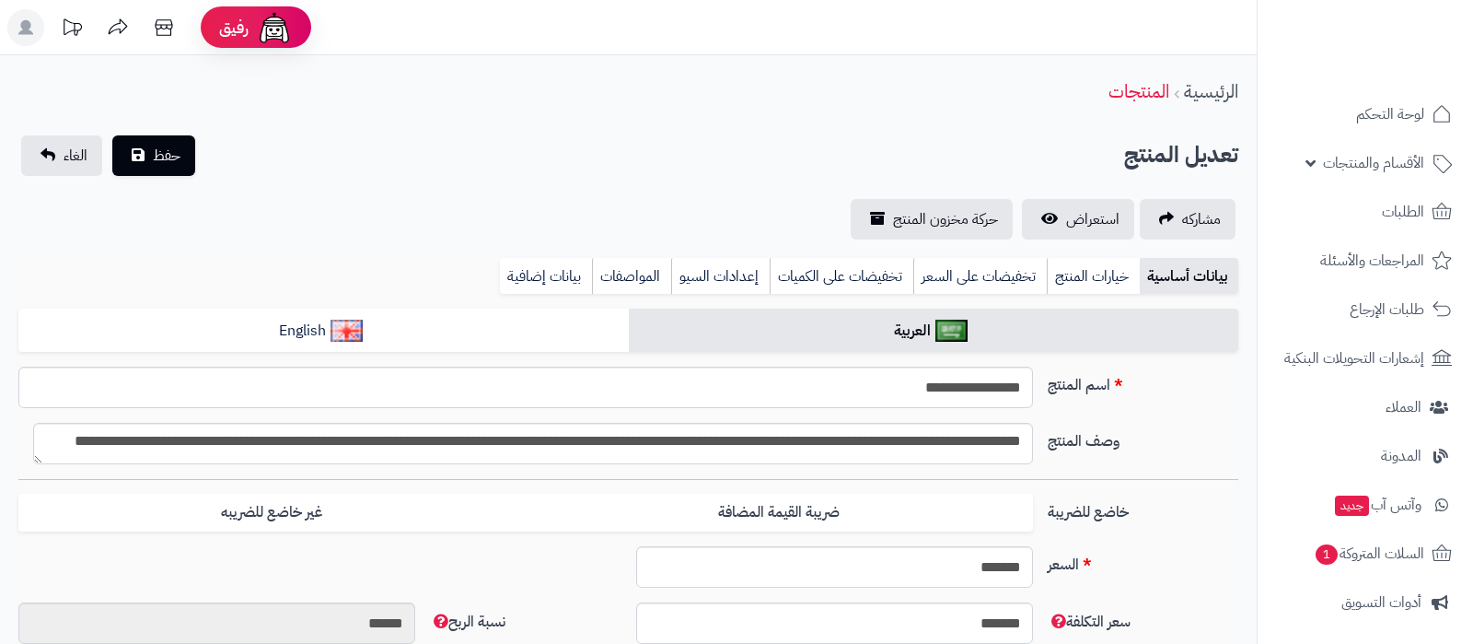
type input "*****"
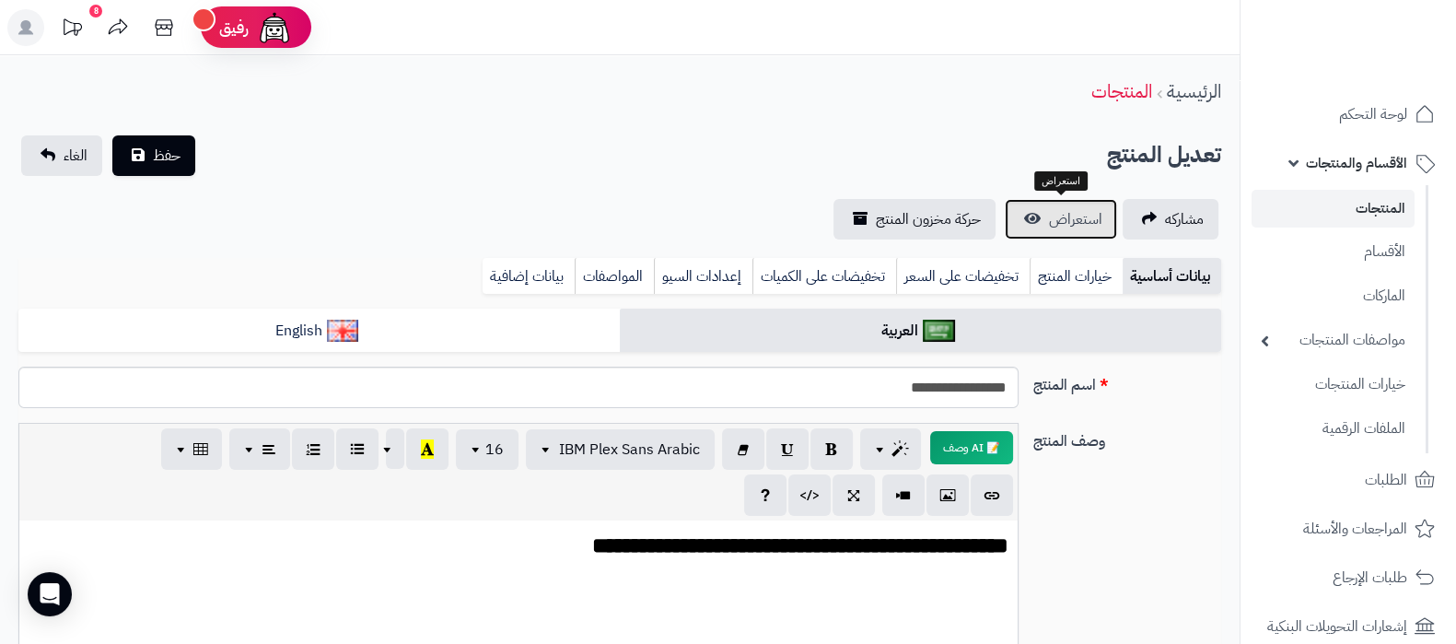
click at [1076, 217] on span "استعراض" at bounding box center [1075, 219] width 53 height 22
click at [1068, 273] on link "خيارات المنتج" at bounding box center [1075, 276] width 93 height 37
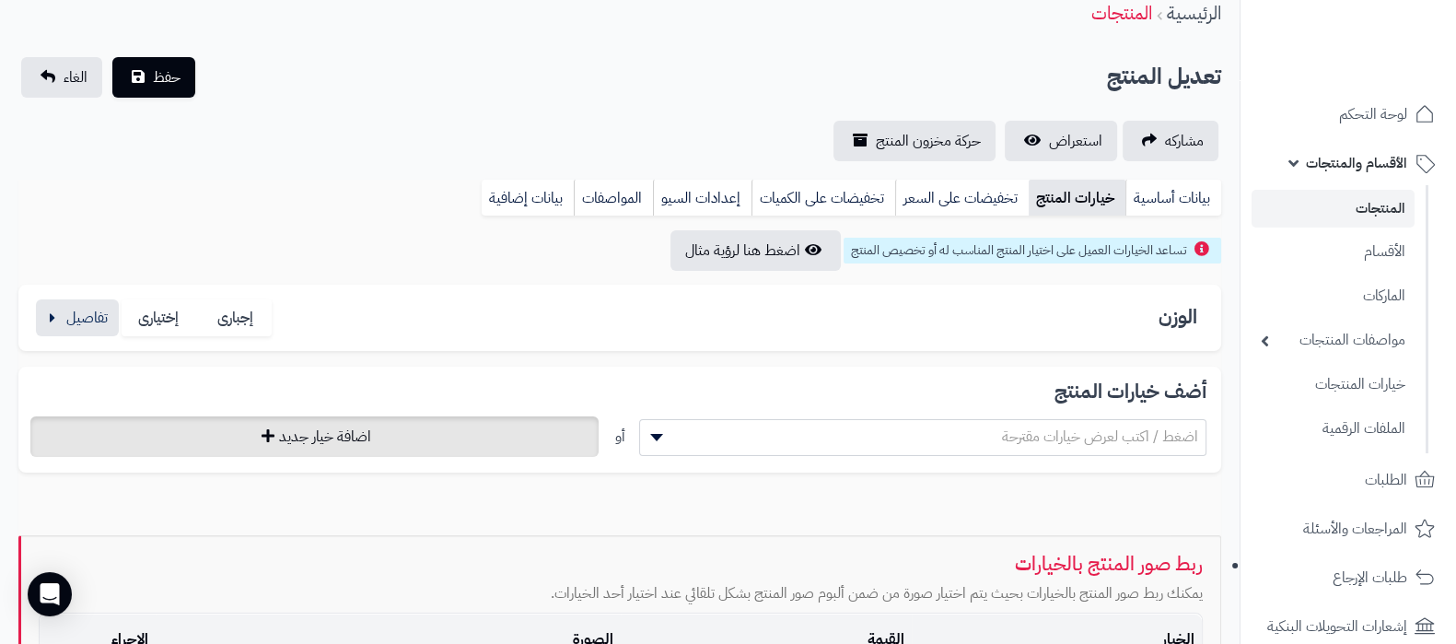
scroll to position [114, 0]
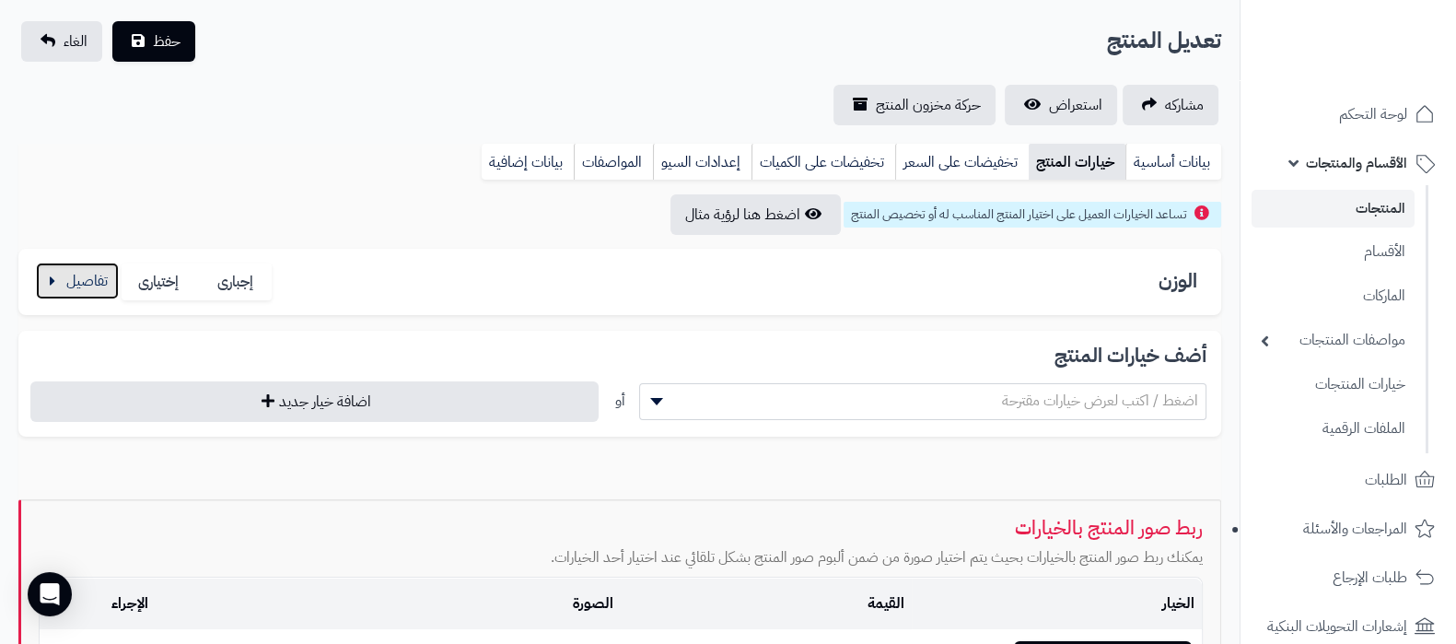
click at [83, 291] on button "button" at bounding box center [77, 280] width 83 height 37
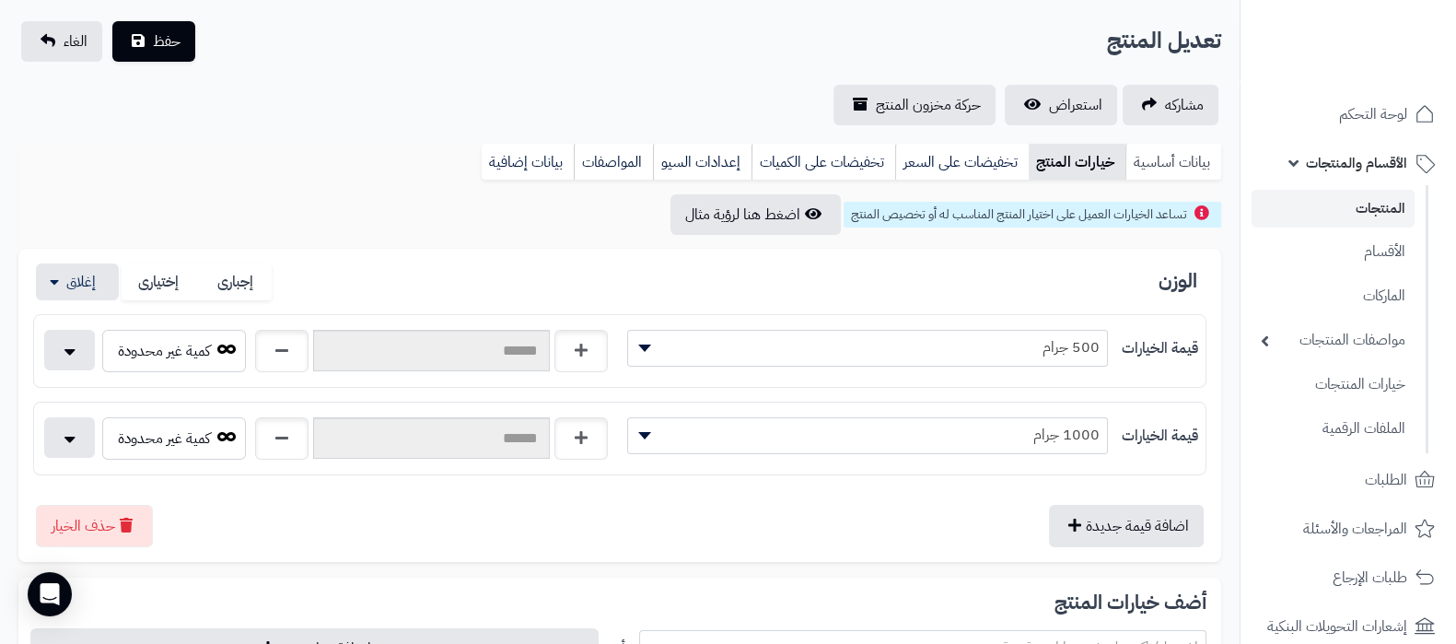
click at [1173, 164] on link "بيانات أساسية" at bounding box center [1173, 162] width 96 height 37
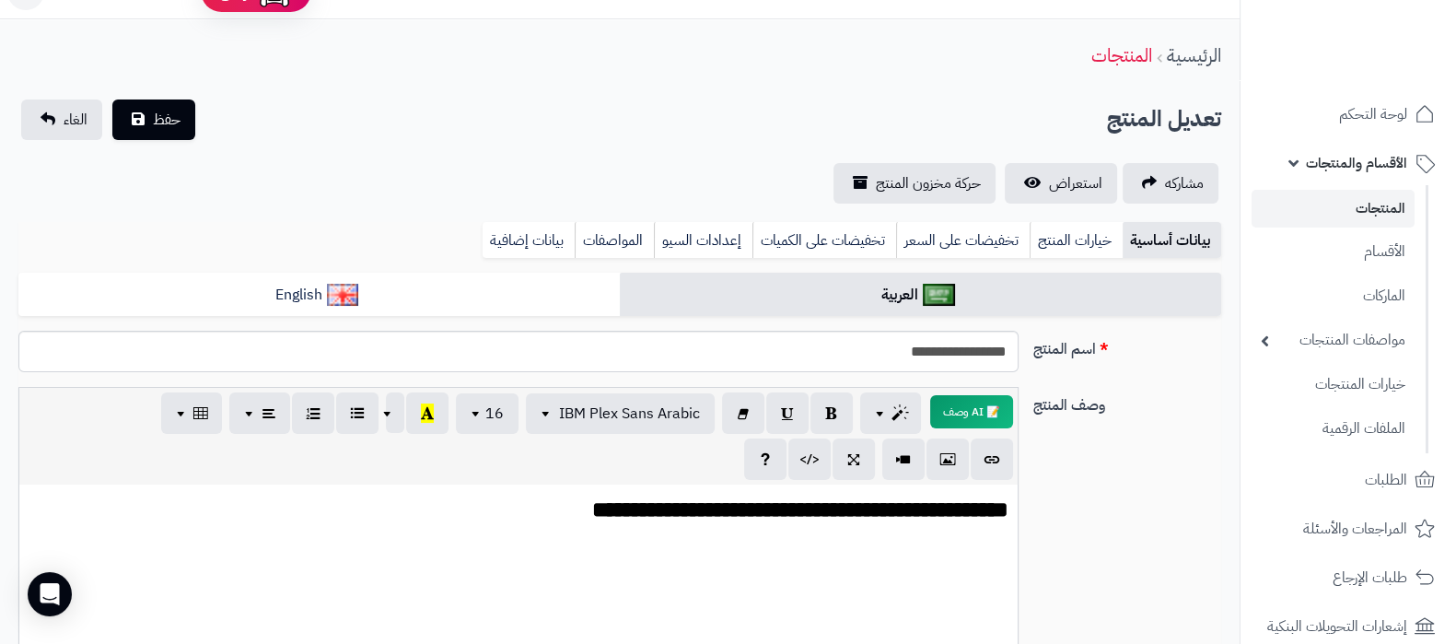
scroll to position [0, 0]
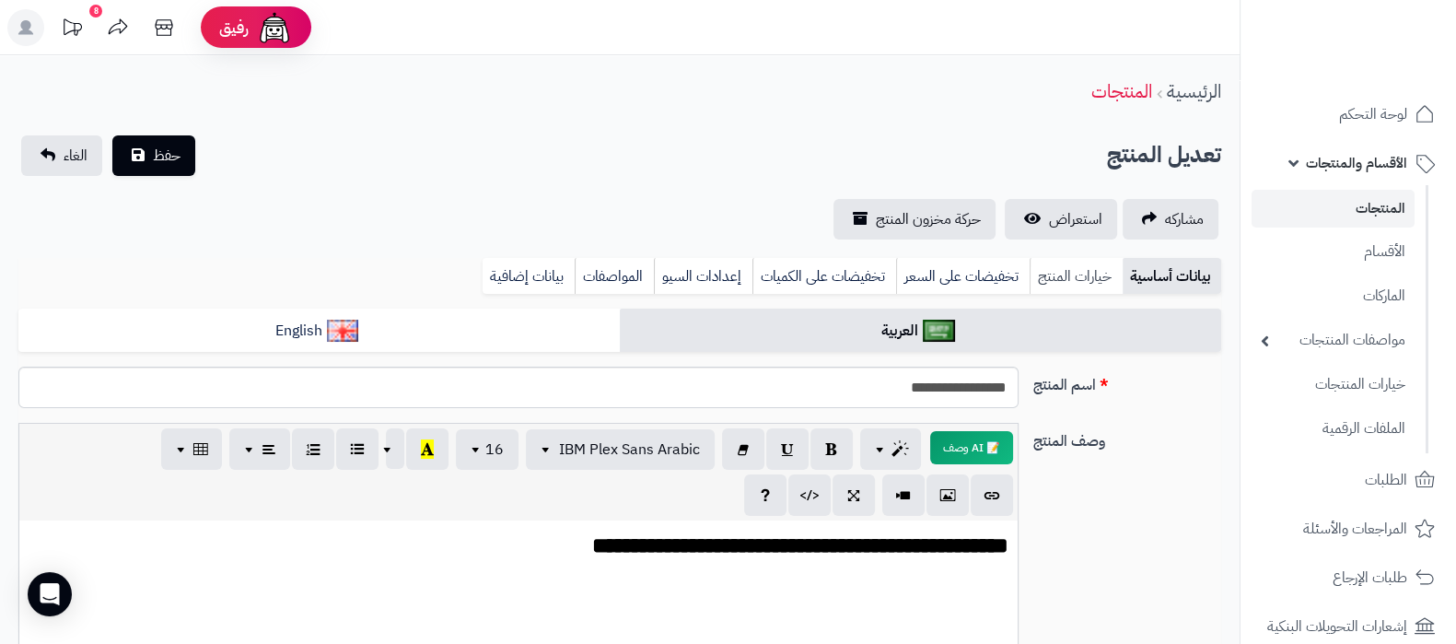
click at [1089, 283] on link "خيارات المنتج" at bounding box center [1075, 276] width 93 height 37
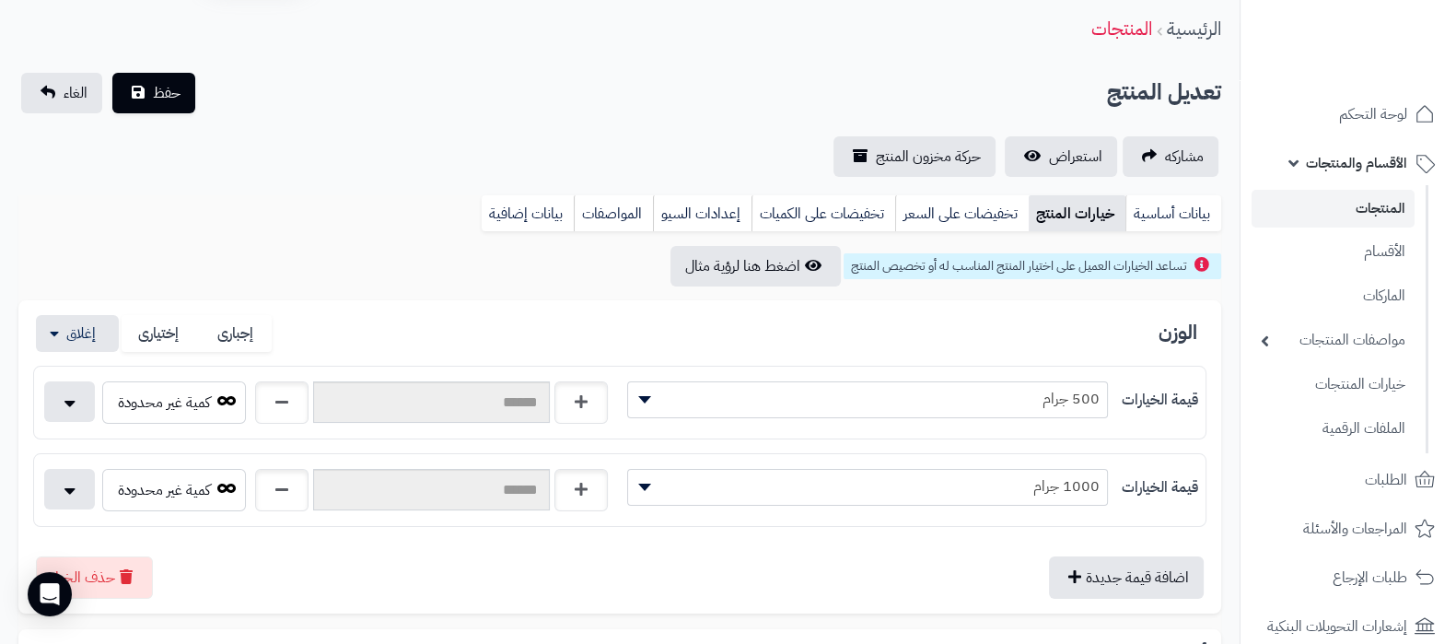
scroll to position [114, 0]
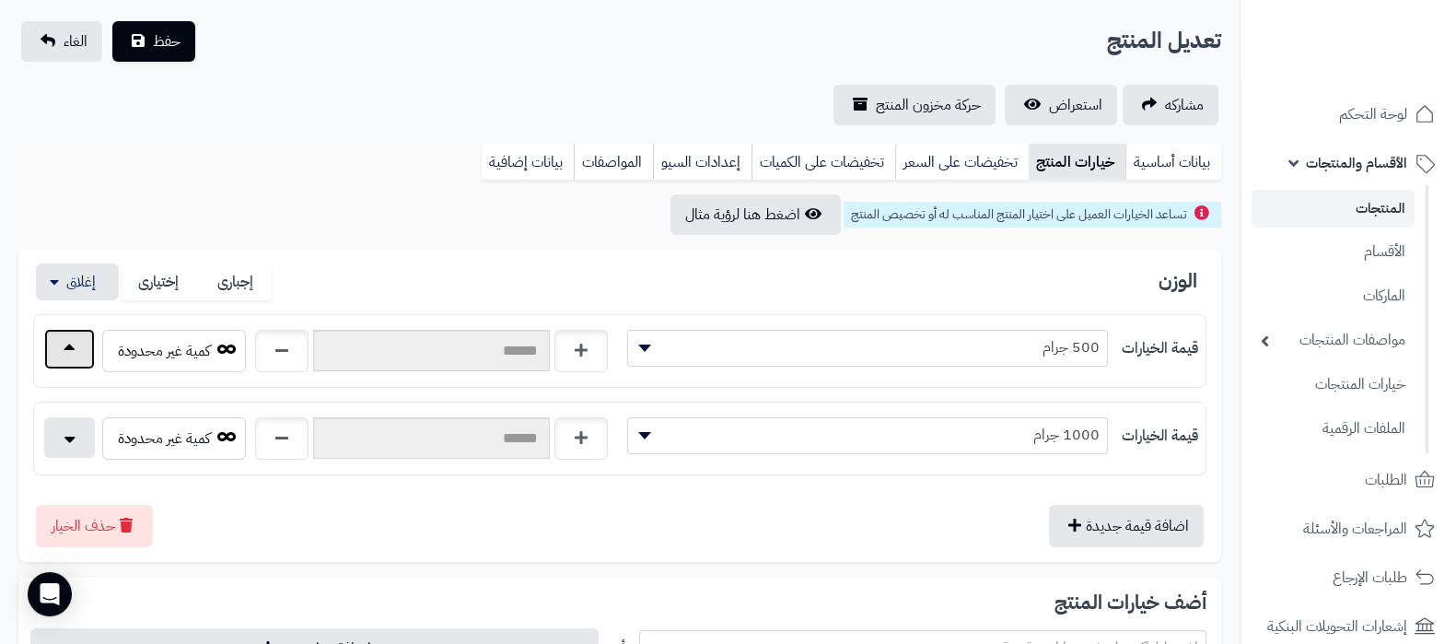
click at [64, 343] on button "button" at bounding box center [69, 349] width 51 height 41
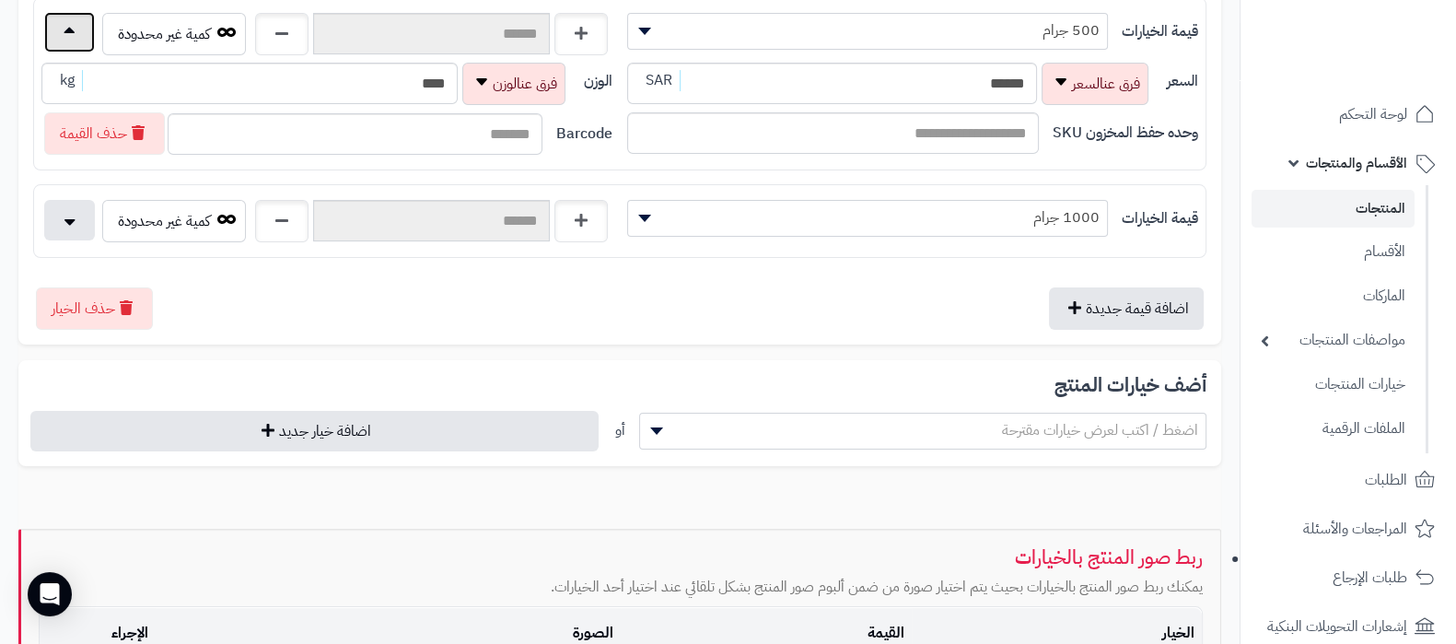
scroll to position [459, 0]
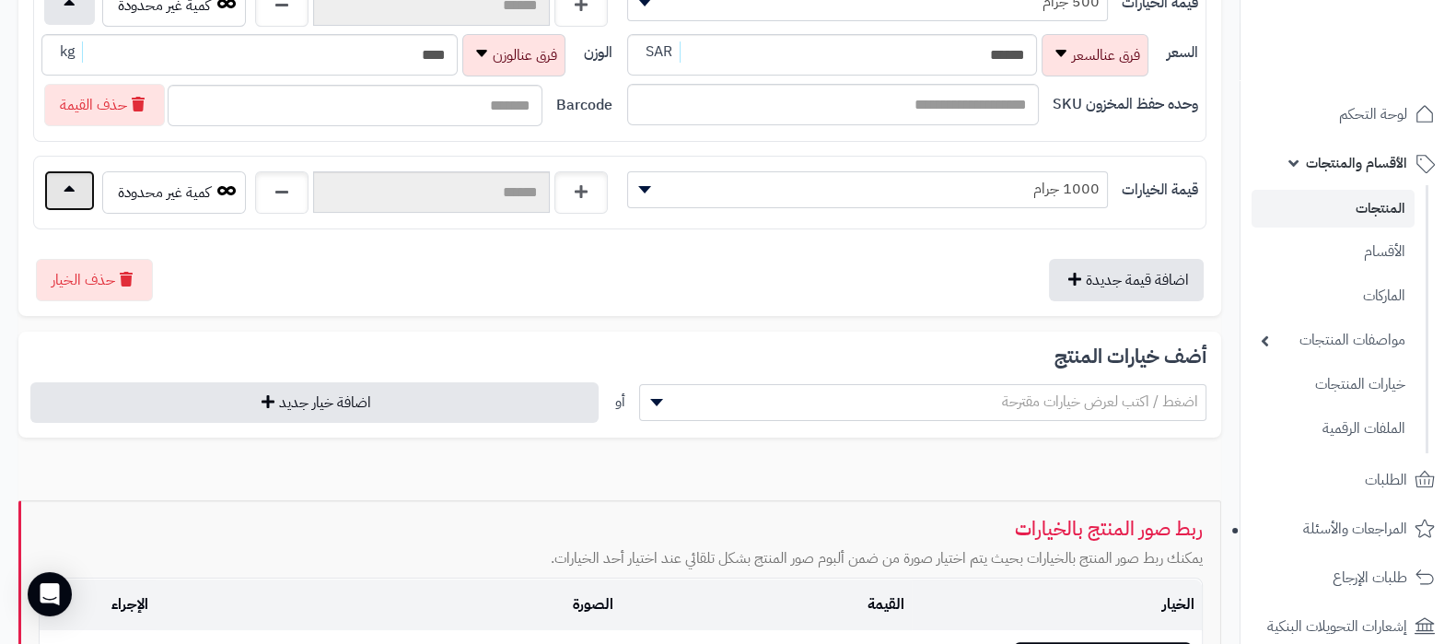
click at [77, 184] on button "button" at bounding box center [69, 190] width 51 height 41
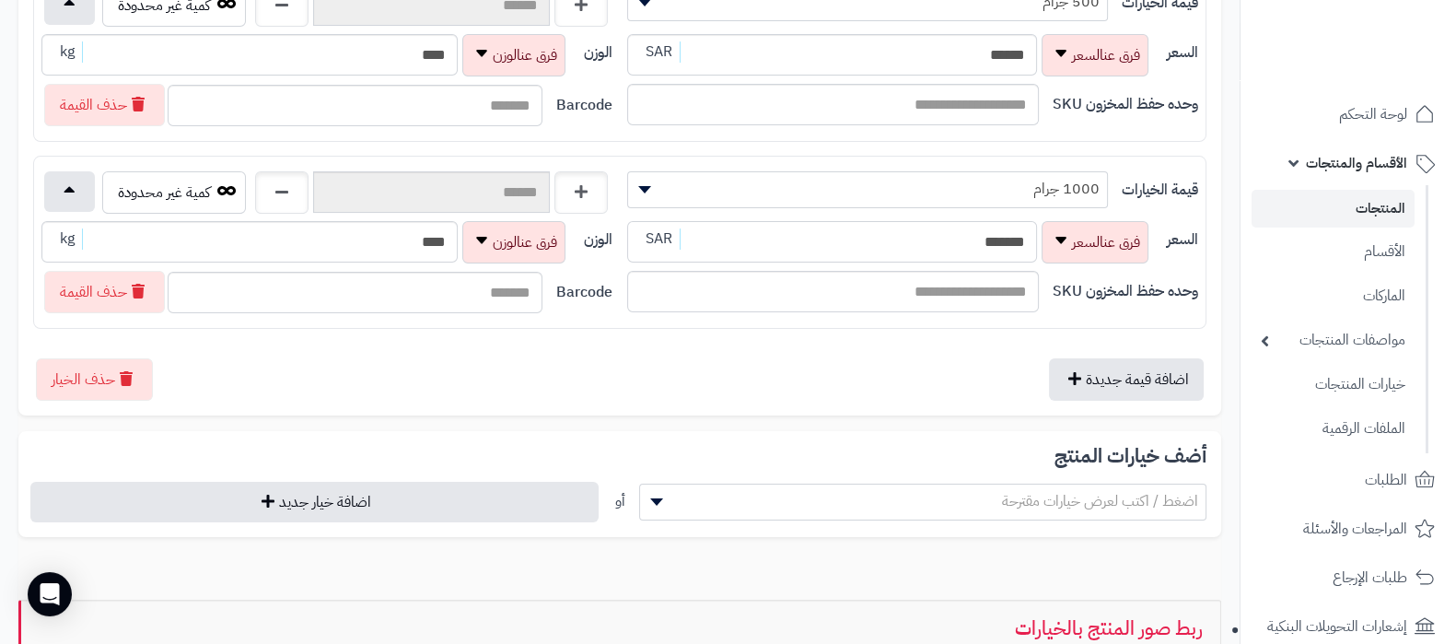
click at [959, 239] on input "*******" at bounding box center [832, 241] width 410 height 41
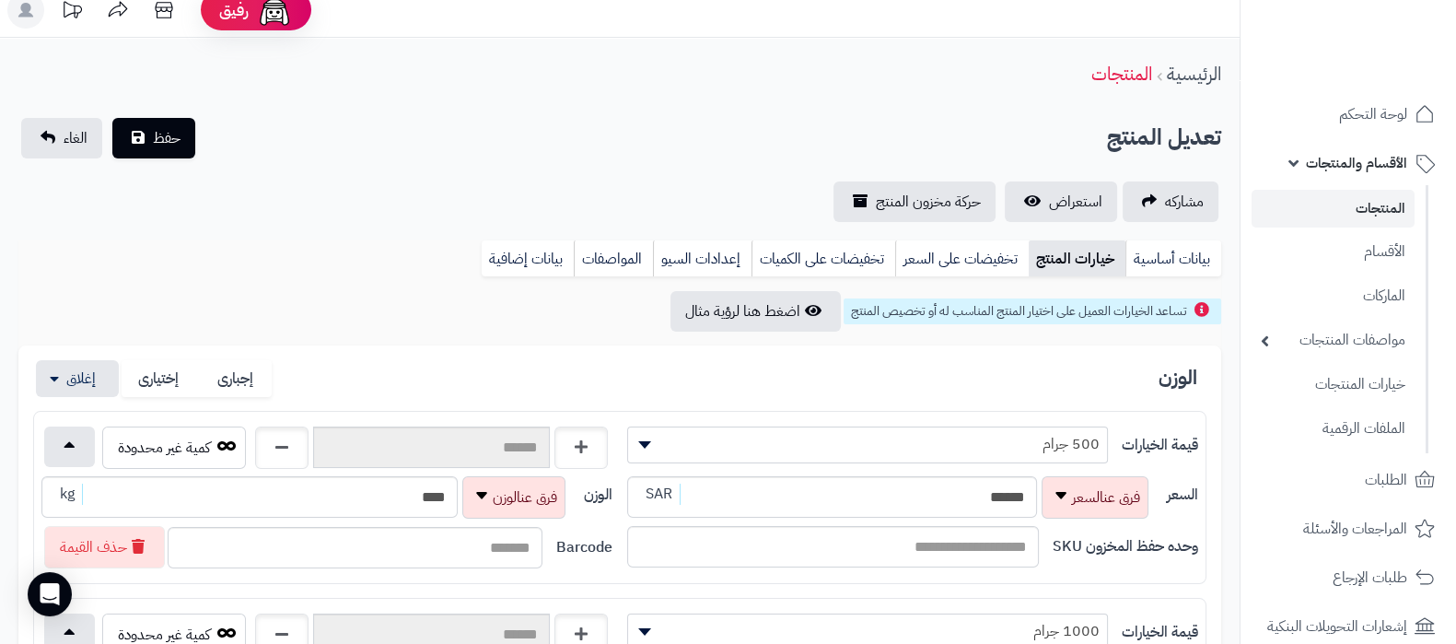
scroll to position [0, 0]
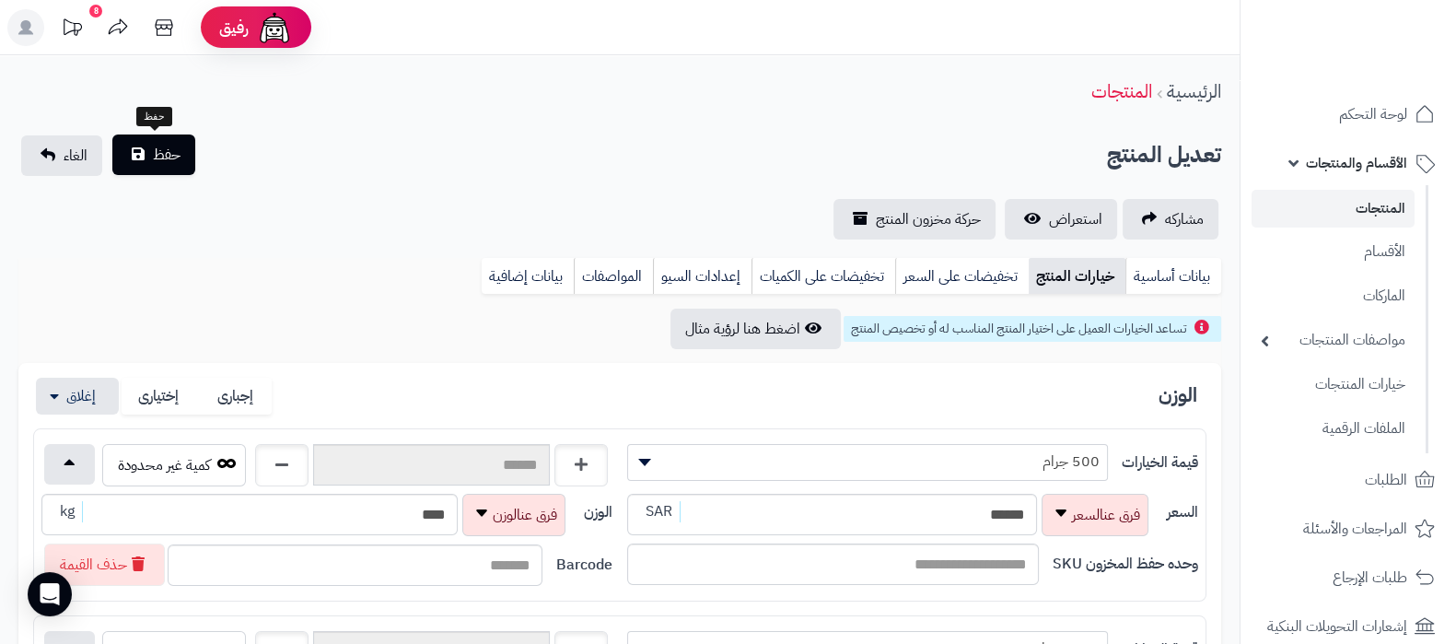
type input "*******"
click at [180, 156] on button "حفظ" at bounding box center [153, 154] width 83 height 41
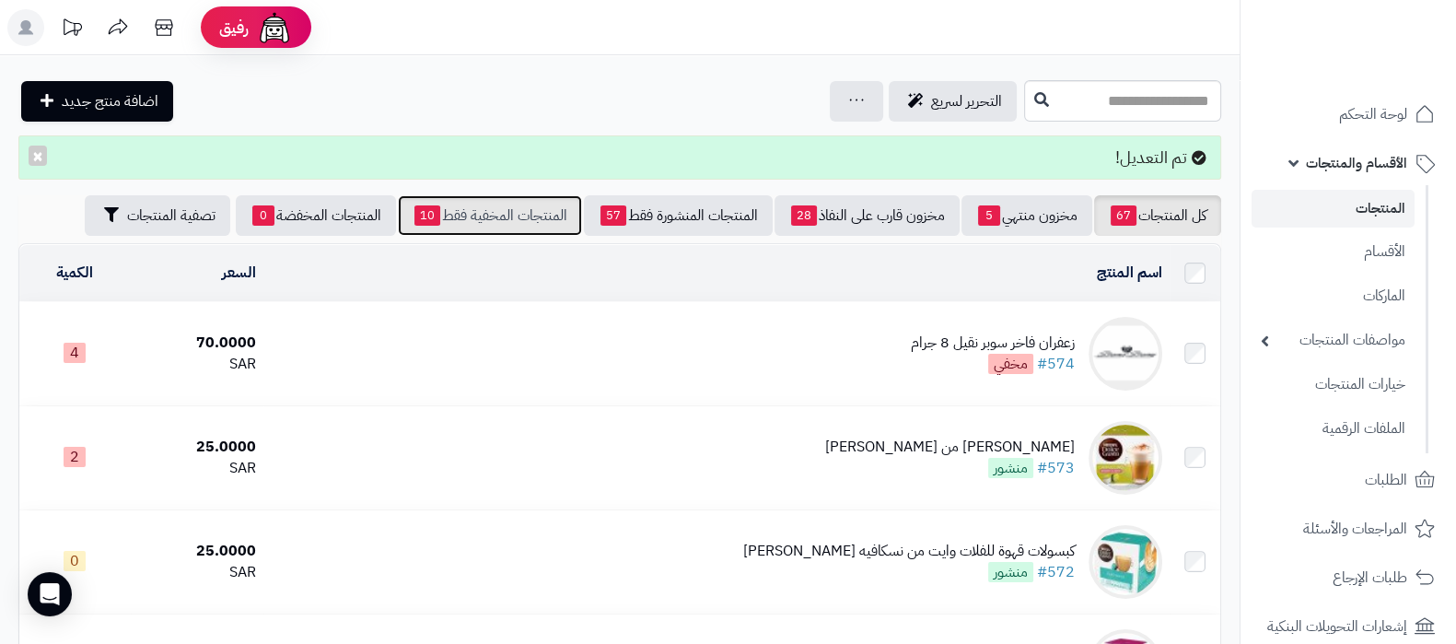
click at [497, 217] on link "المنتجات المخفية فقط 10" at bounding box center [490, 215] width 184 height 41
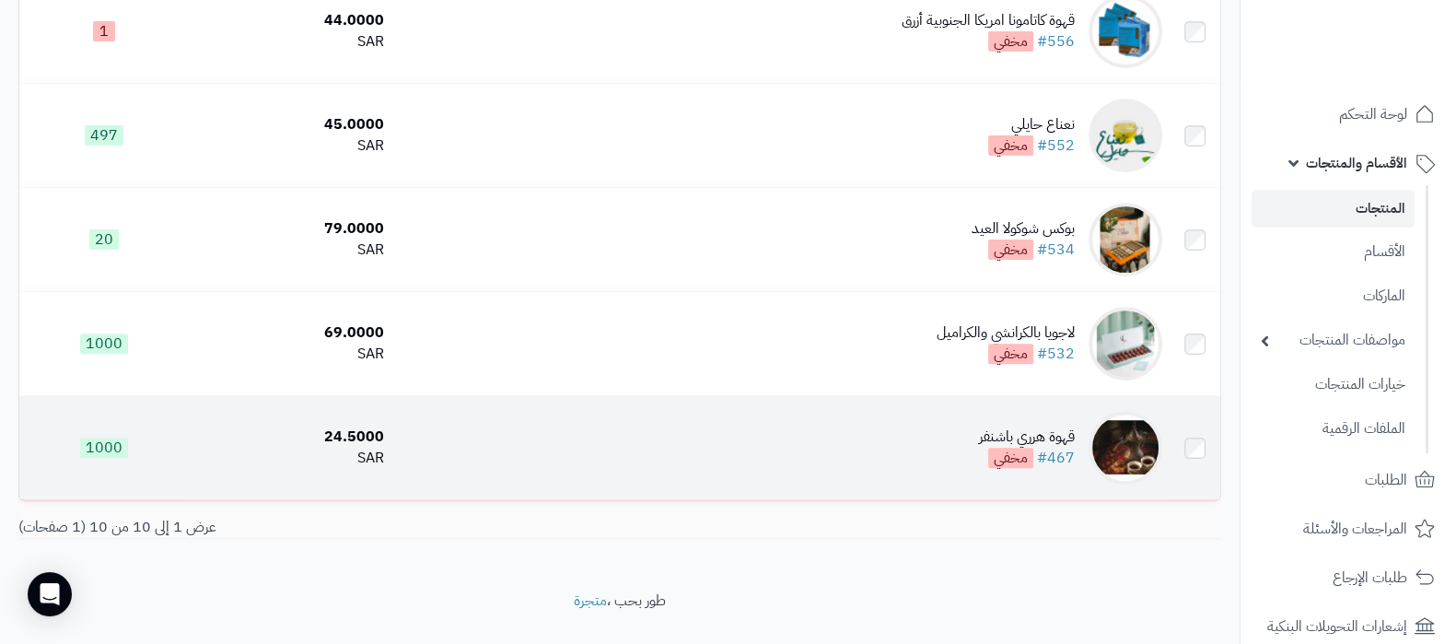
scroll to position [815, 0]
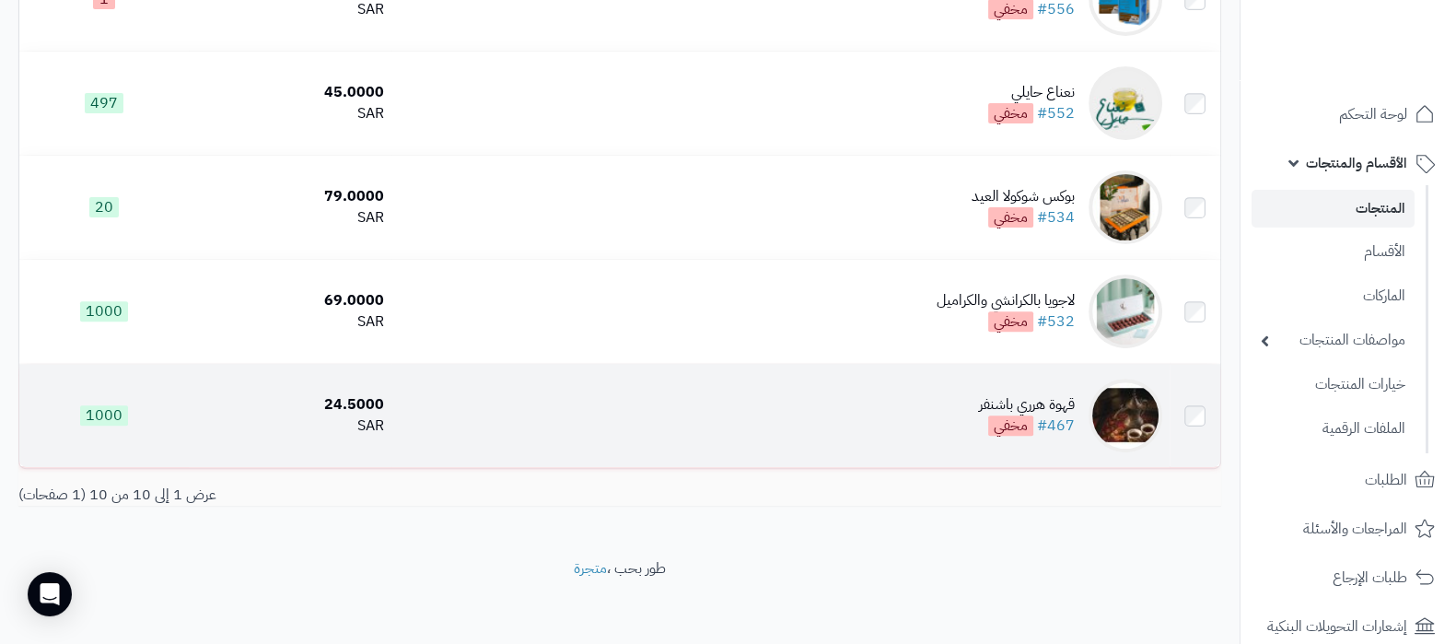
click at [1018, 394] on div "قهوة هرري باشنفر" at bounding box center [1027, 404] width 96 height 21
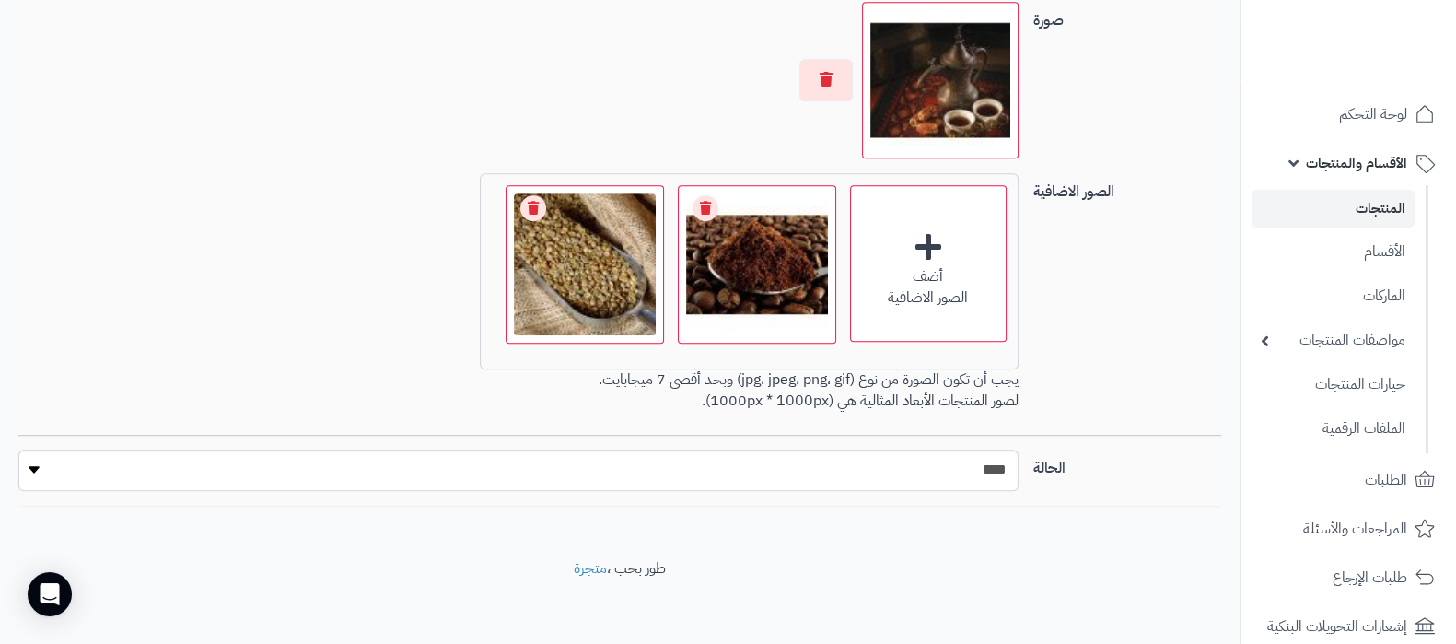
scroll to position [1386, 0]
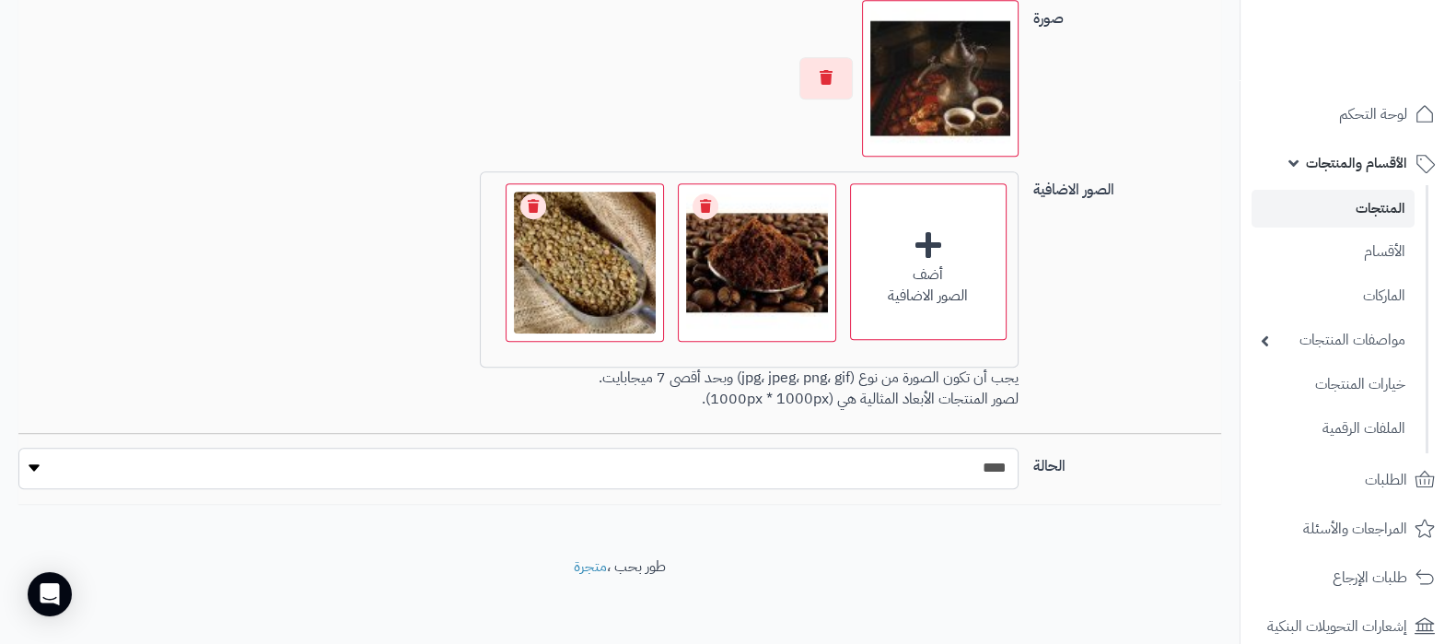
click at [995, 473] on select "***** ****" at bounding box center [518, 468] width 1000 height 41
select select "*"
click at [18, 448] on select "***** ****" at bounding box center [518, 468] width 1000 height 41
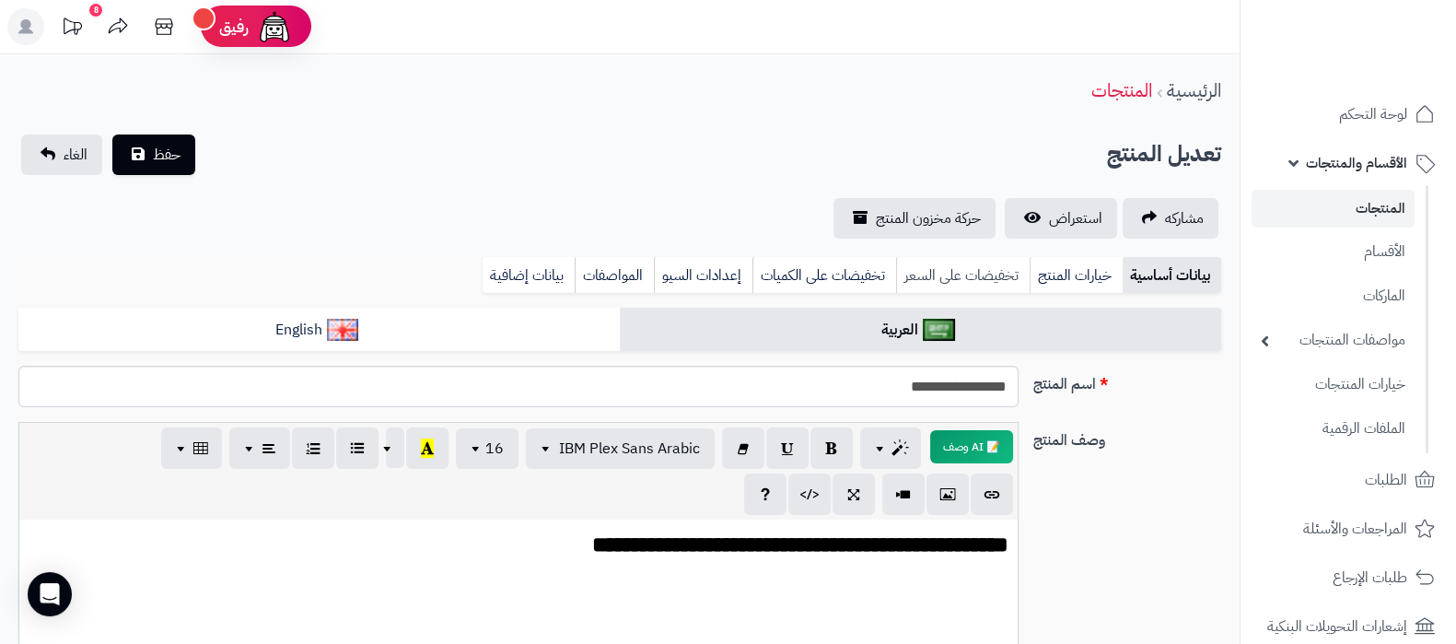
scroll to position [0, 0]
click at [168, 157] on span "حفظ" at bounding box center [167, 155] width 28 height 22
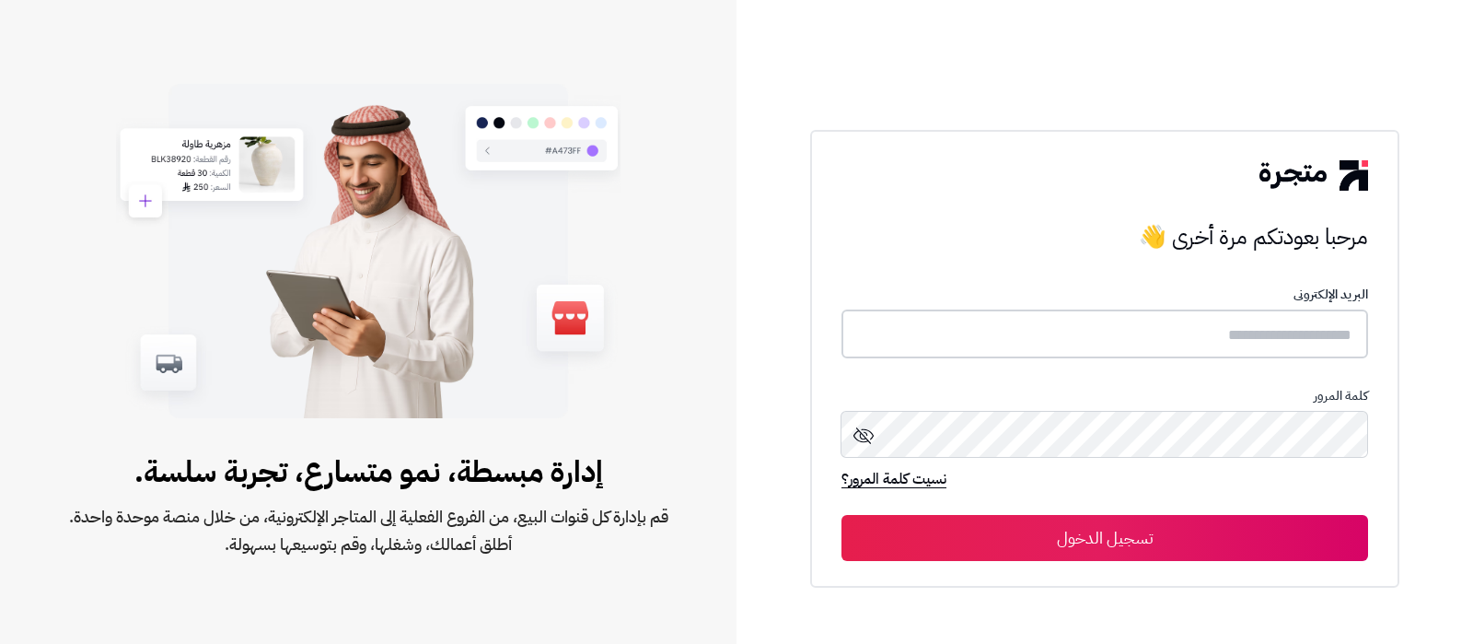
click at [1146, 330] on input "text" at bounding box center [1105, 333] width 527 height 49
type input "**********"
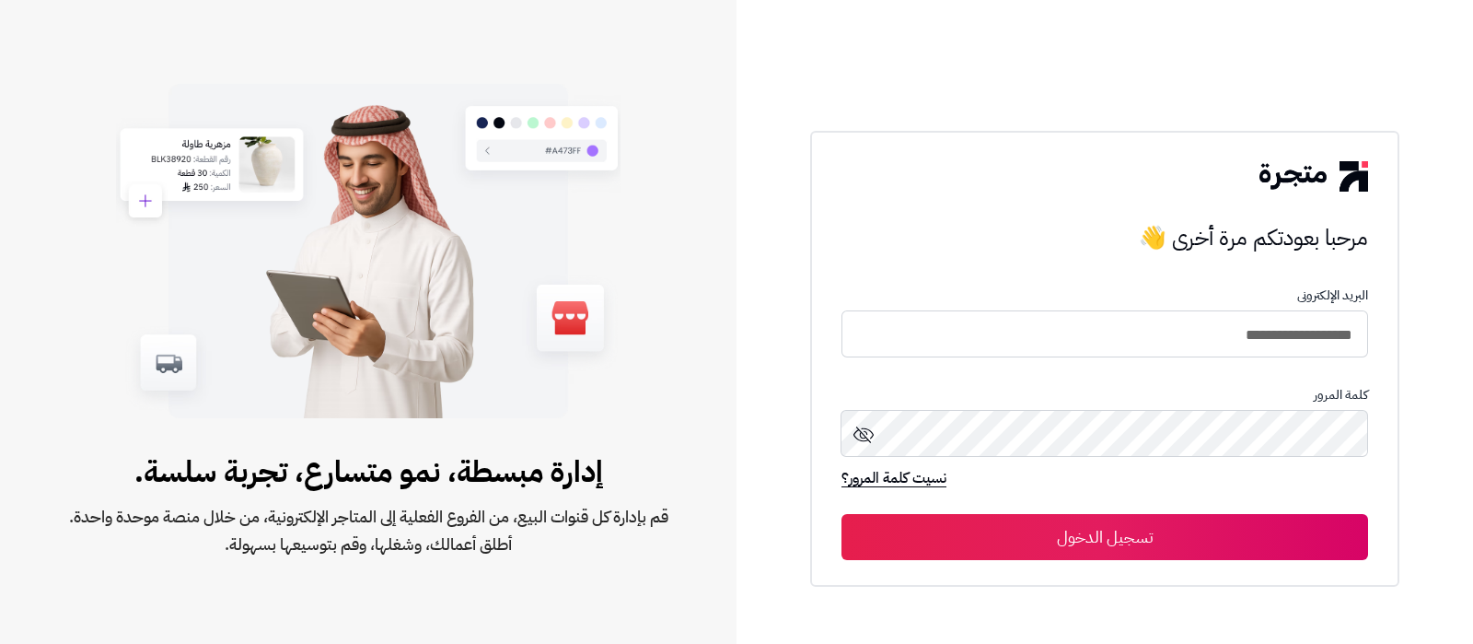
click at [1150, 518] on button "تسجيل الدخول" at bounding box center [1105, 537] width 527 height 46
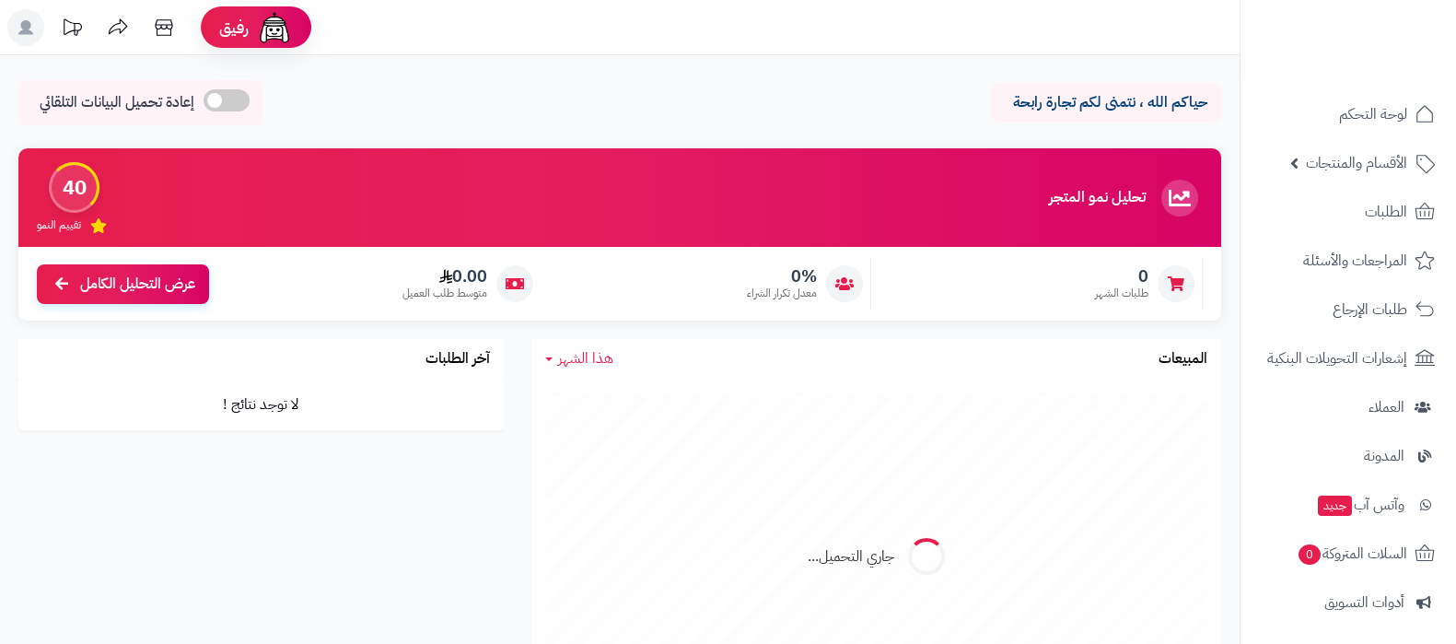
scroll to position [248, 0]
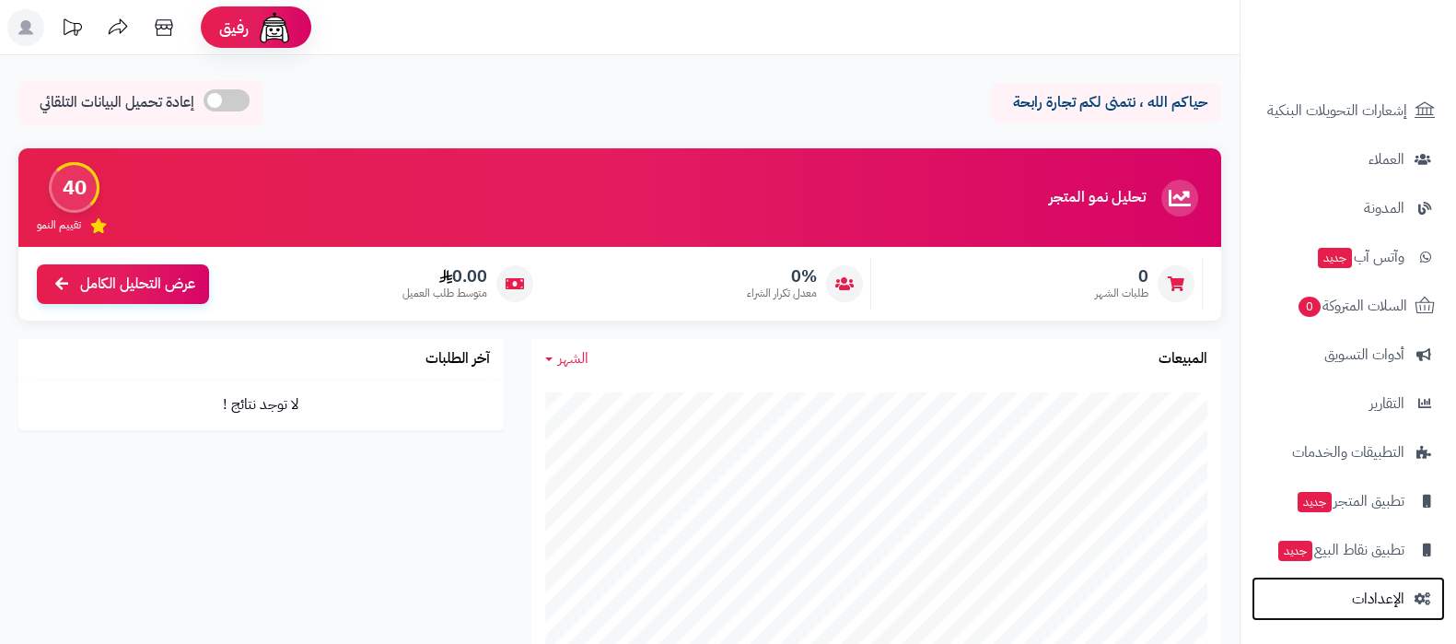
click at [1349, 591] on link "الإعدادات" at bounding box center [1347, 598] width 193 height 44
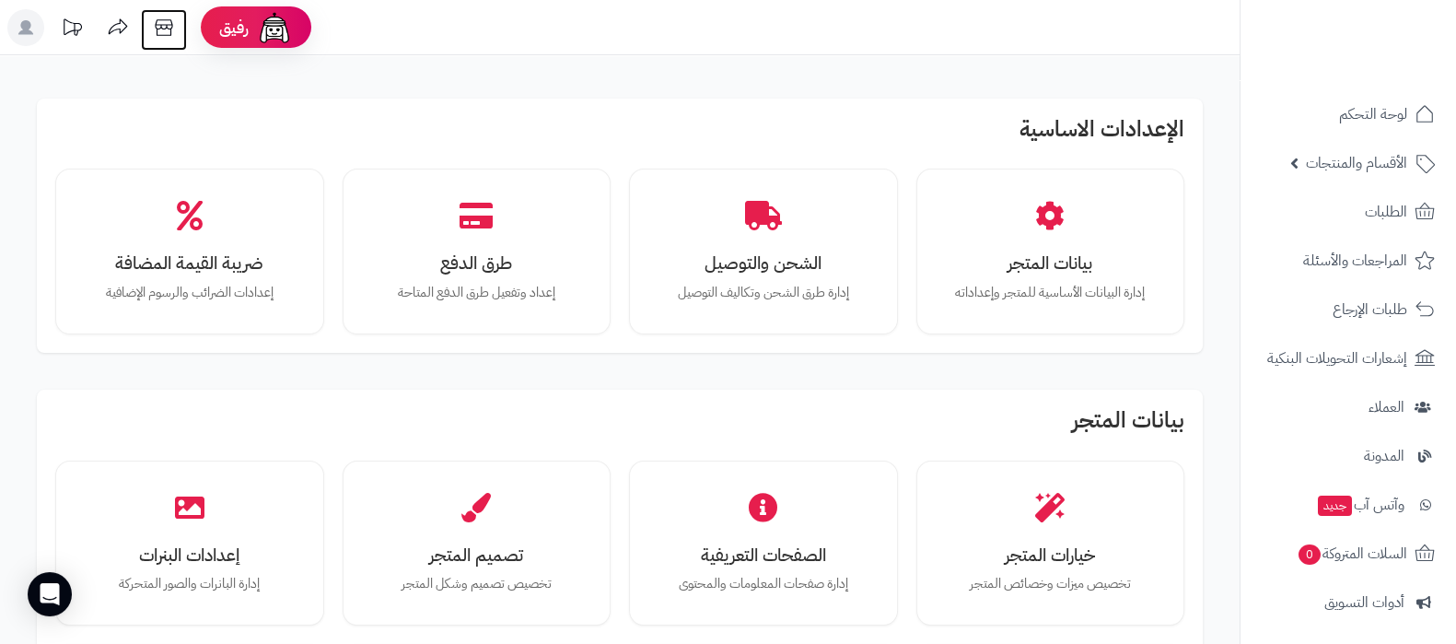
click at [165, 38] on icon at bounding box center [163, 27] width 37 height 37
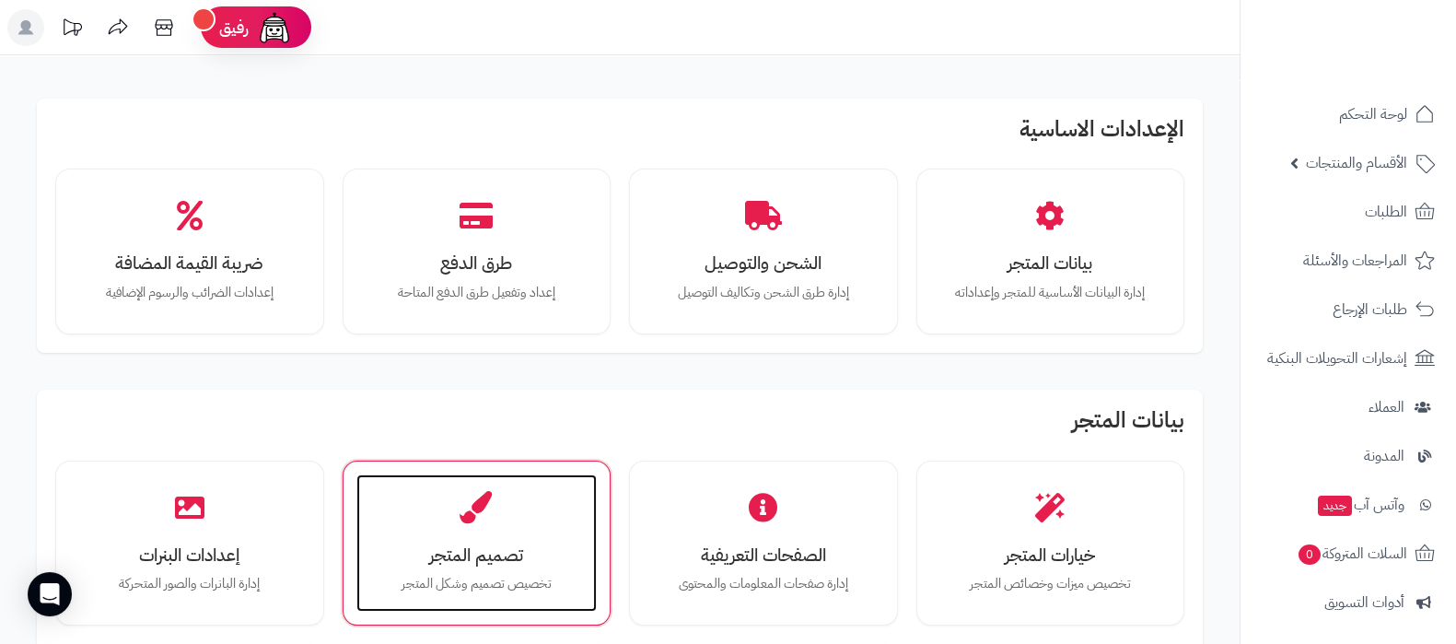
click at [493, 537] on div "تصميم المتجر تخصيص تصميم وشكل المتجر" at bounding box center [476, 543] width 241 height 138
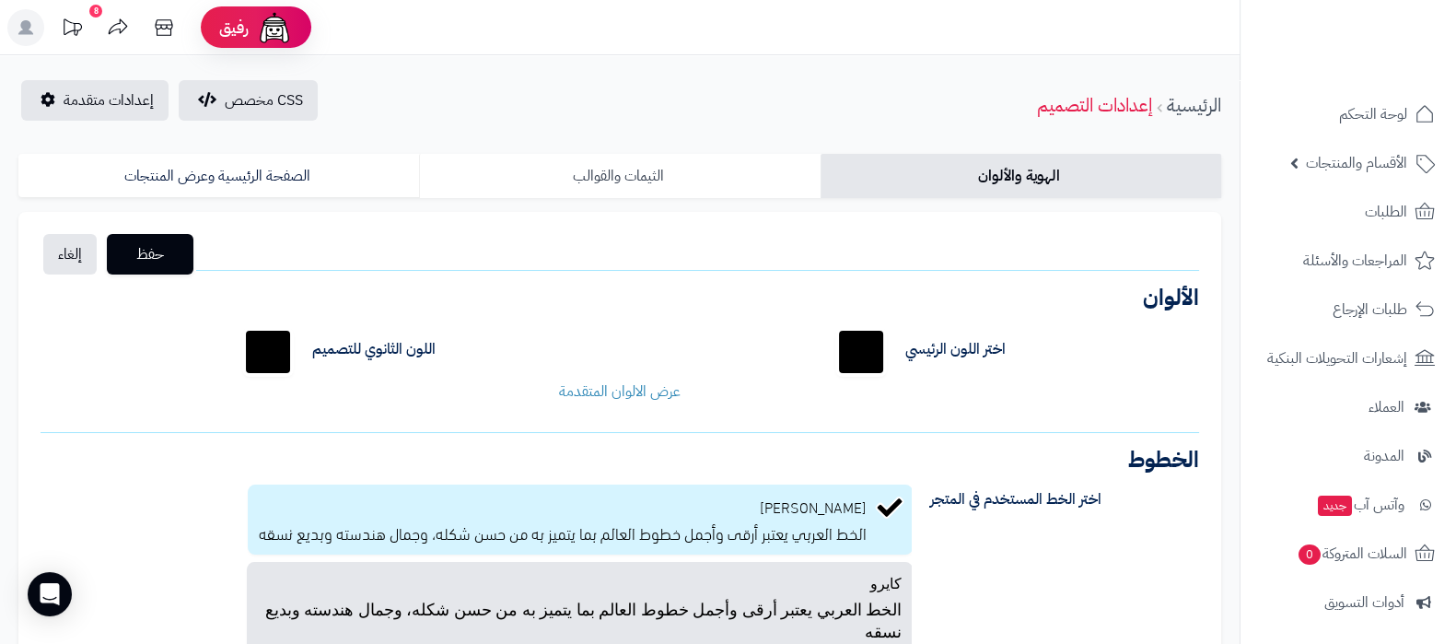
click at [644, 172] on link "الثيمات والقوالب" at bounding box center [619, 176] width 401 height 44
click at [686, 163] on link "الثيمات والقوالب" at bounding box center [619, 176] width 401 height 44
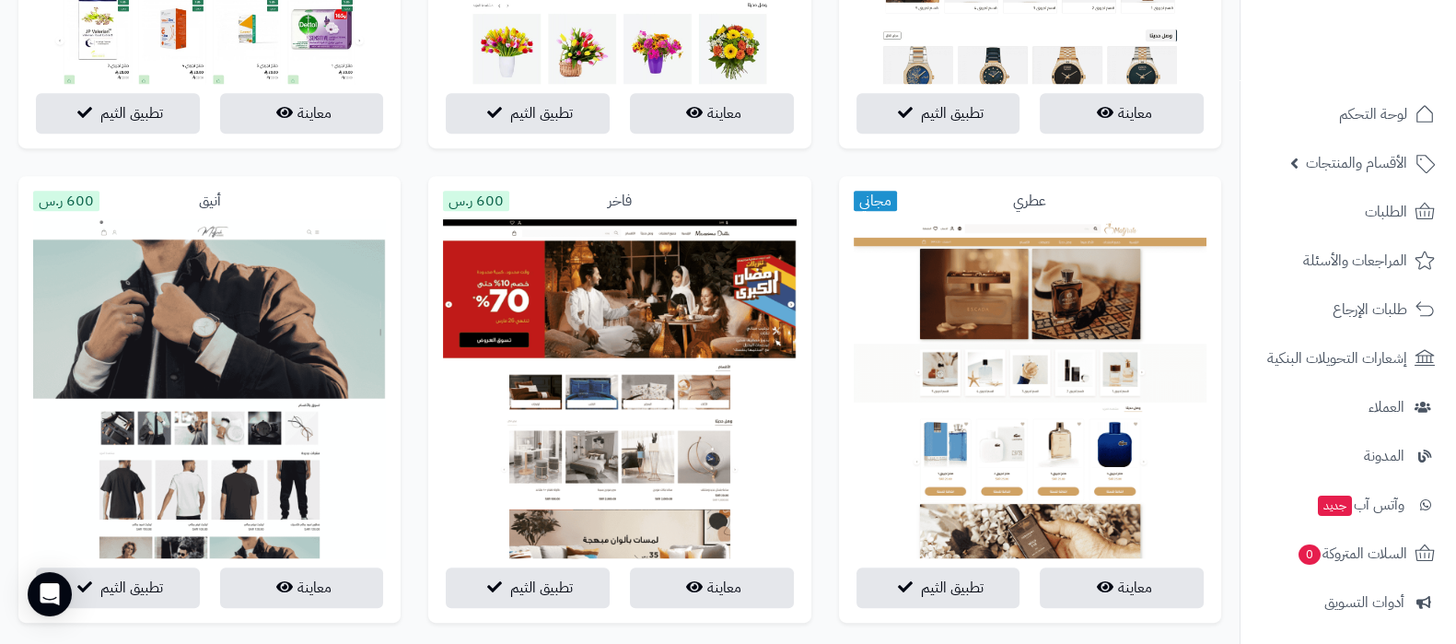
scroll to position [1495, 0]
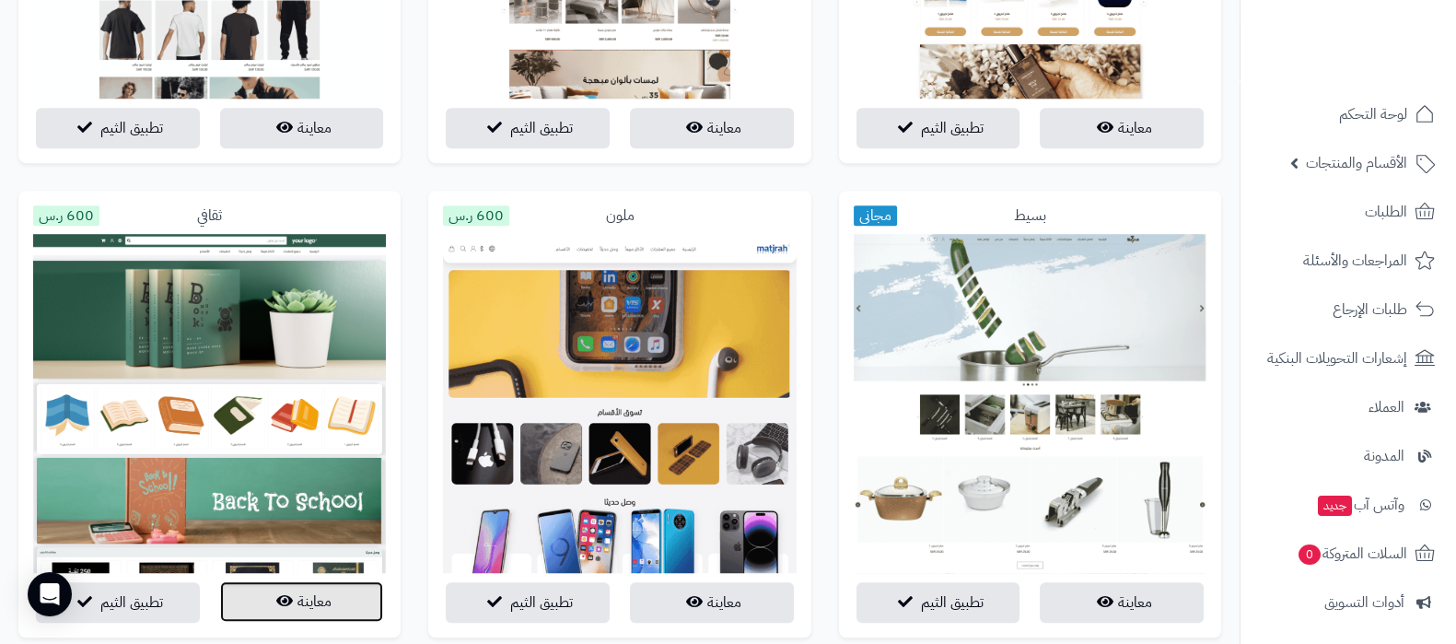
click at [298, 606] on button "معاينة" at bounding box center [302, 601] width 164 height 41
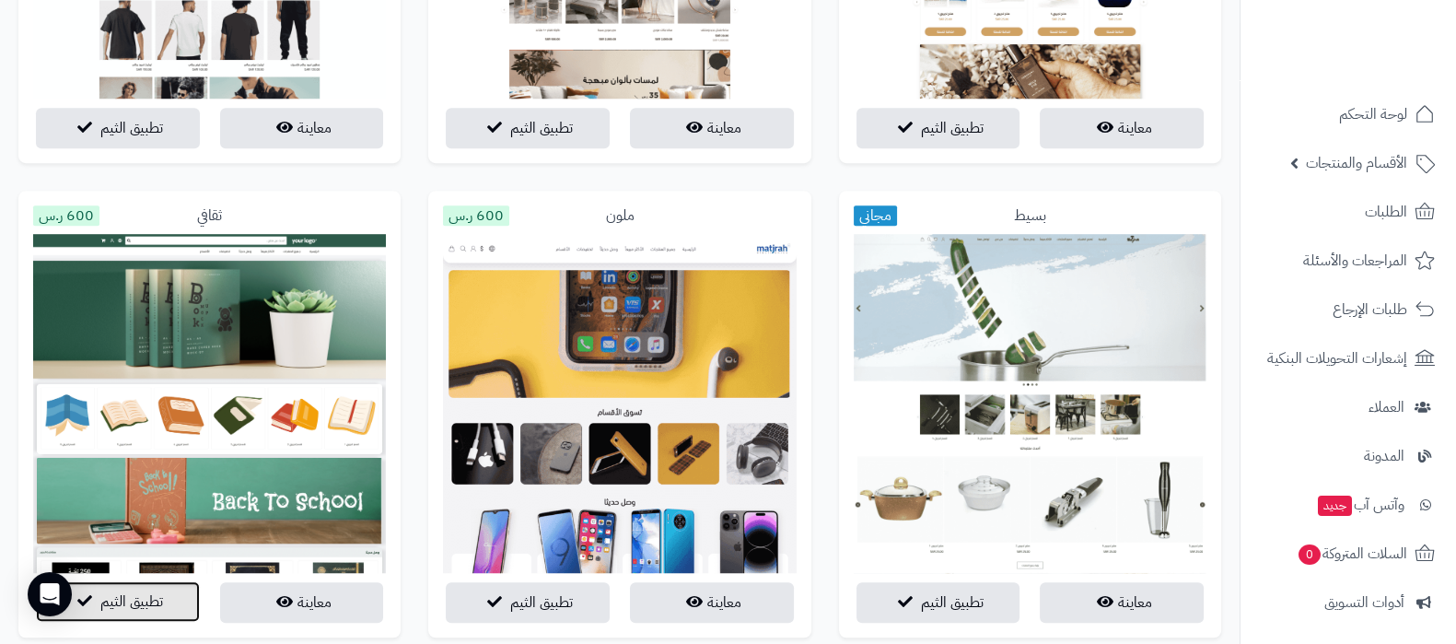
click at [149, 600] on span "تطبيق الثيم" at bounding box center [131, 601] width 63 height 22
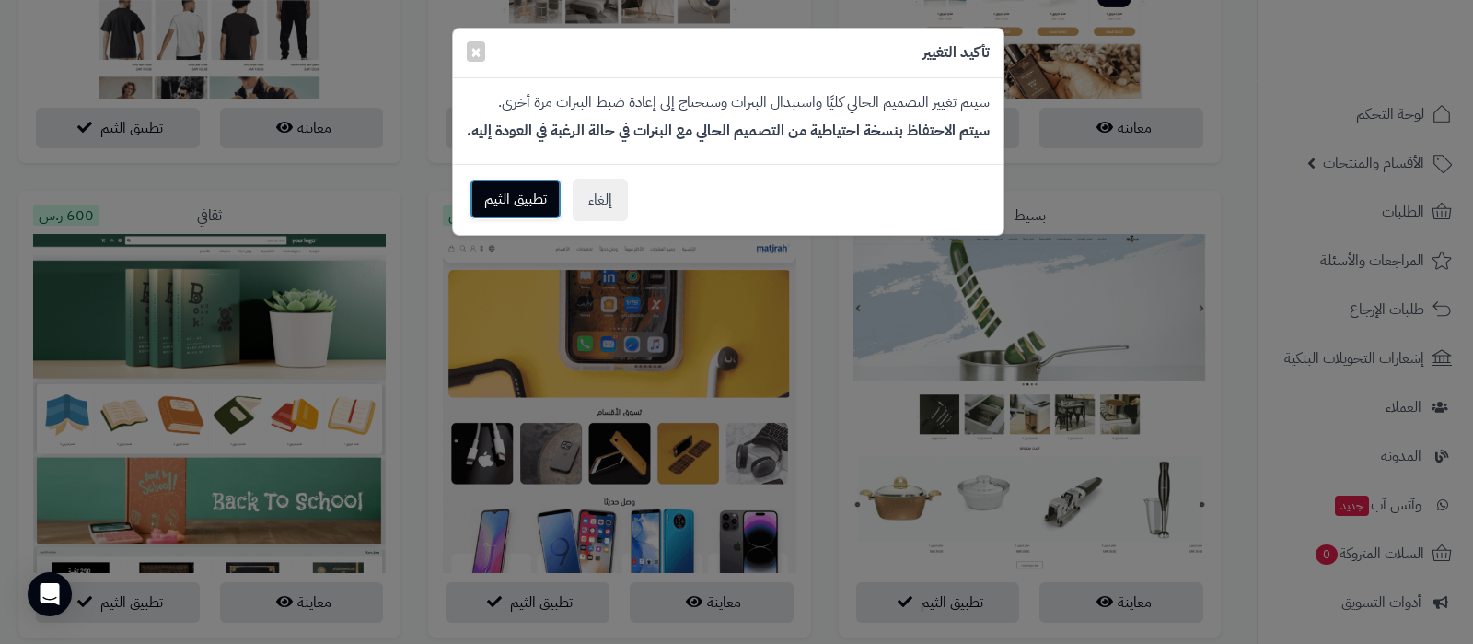
click at [530, 204] on button "تطبيق الثيم" at bounding box center [516, 199] width 92 height 41
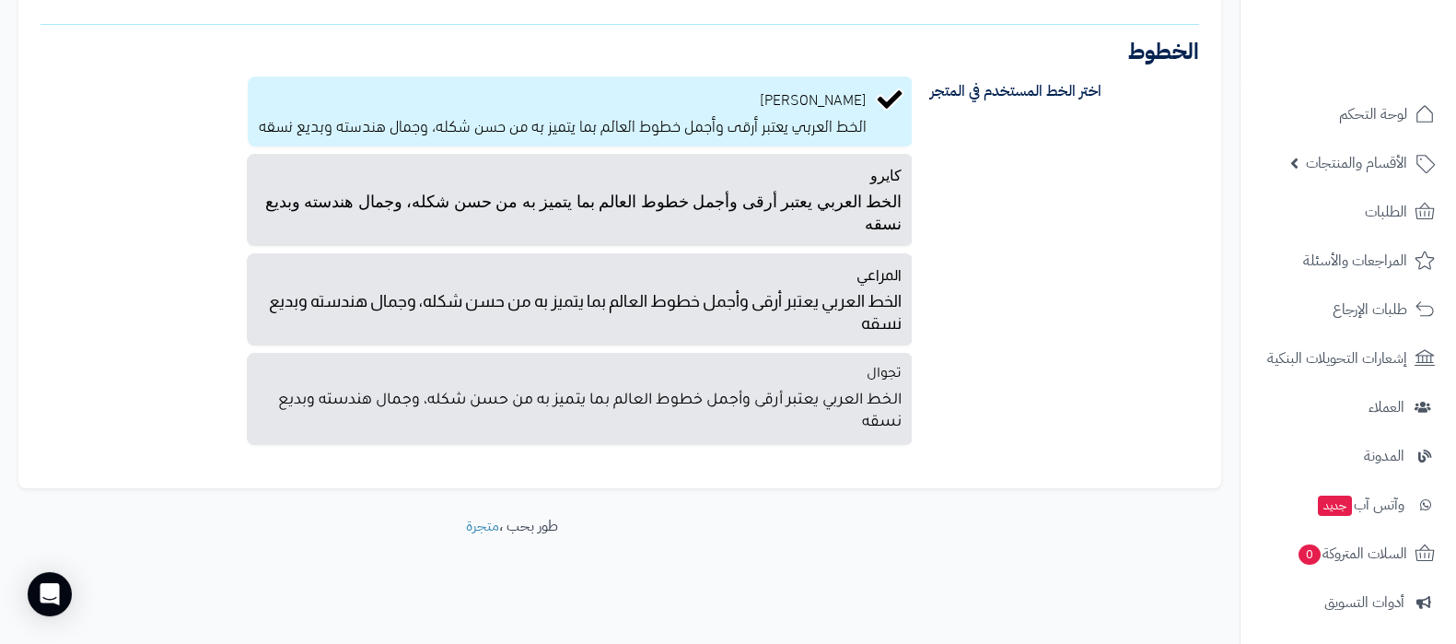
scroll to position [248, 0]
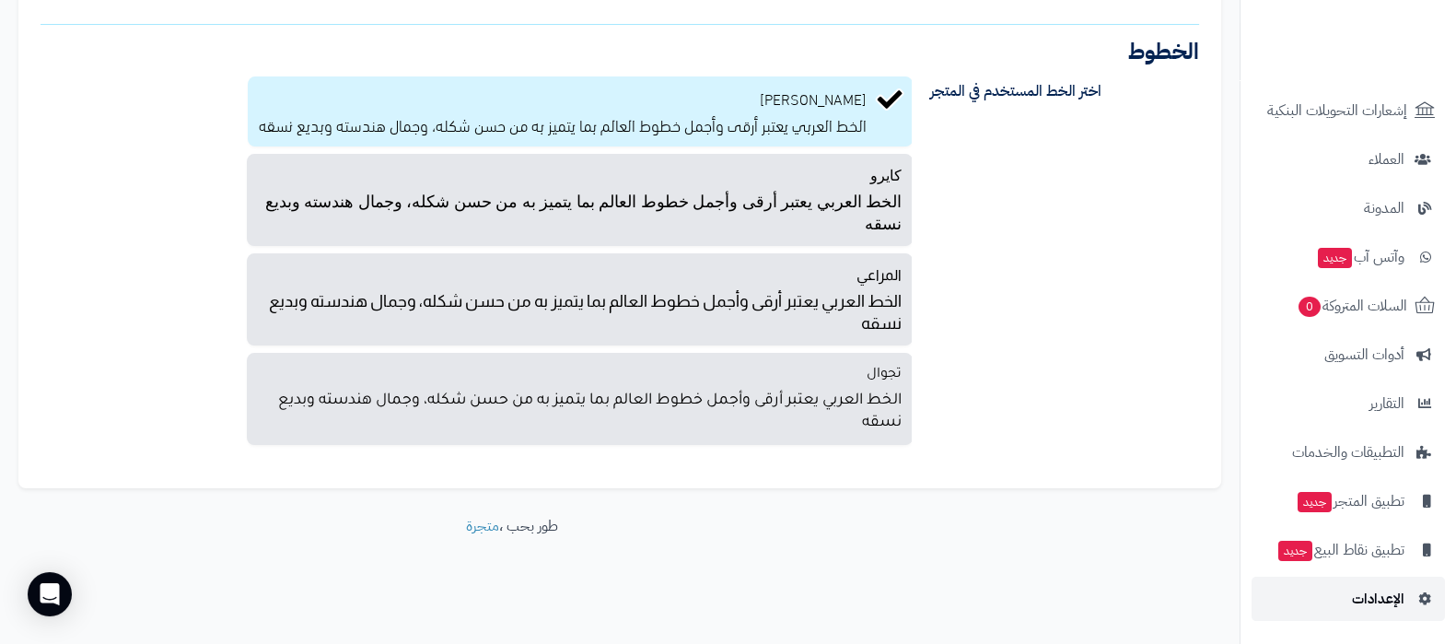
click at [1381, 604] on span "الإعدادات" at bounding box center [1378, 599] width 52 height 26
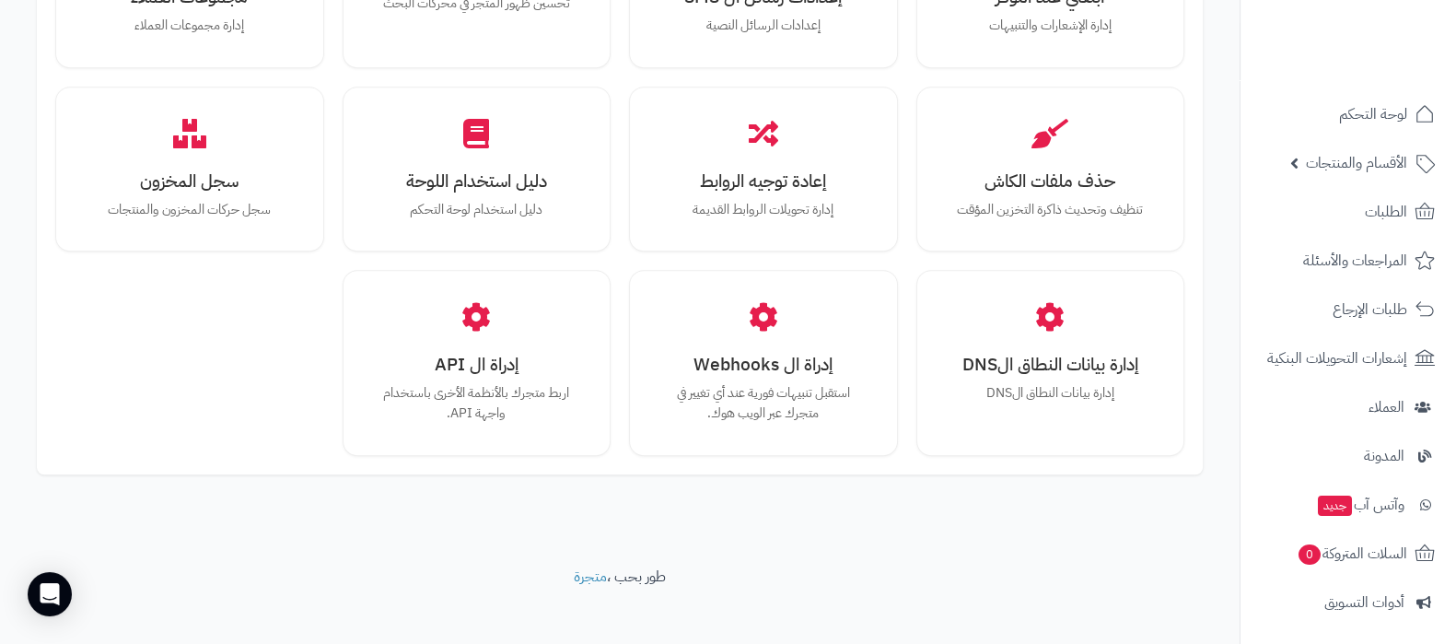
scroll to position [1703, 0]
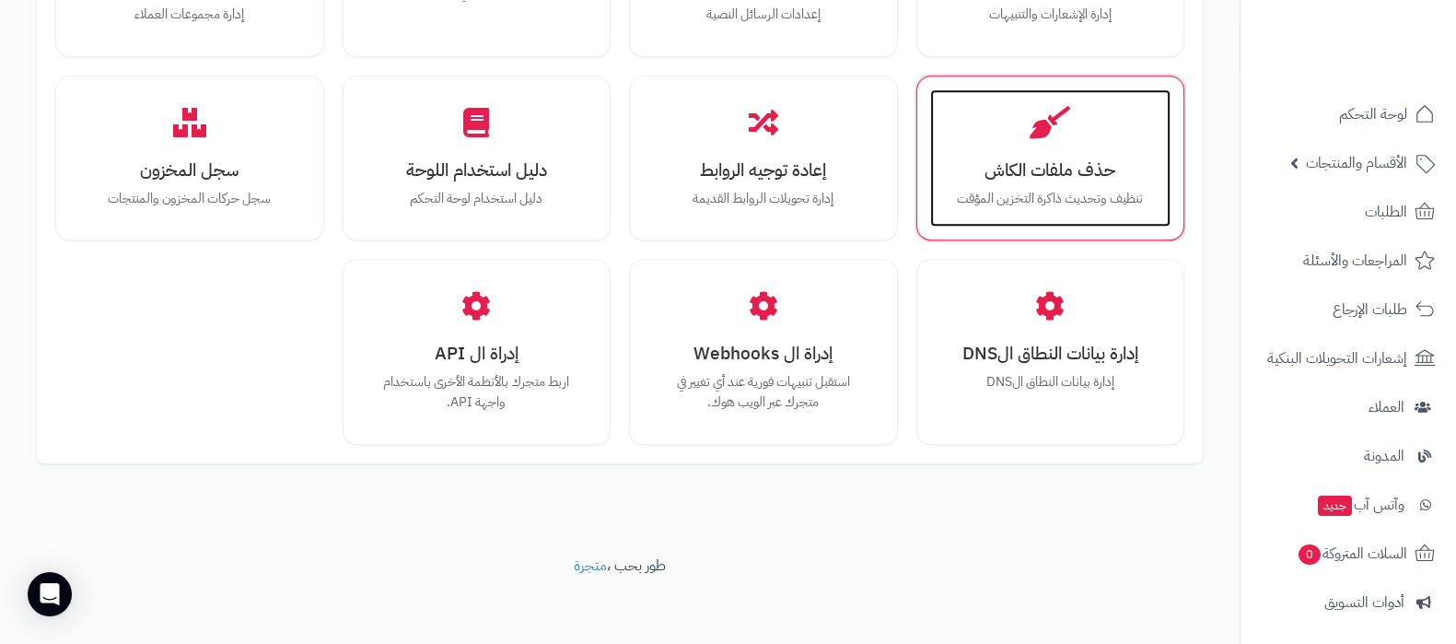
click at [1052, 139] on div "حذف ملفات الكاش تنظيف وتحديث ذاكرة التخزين المؤقت" at bounding box center [1050, 158] width 241 height 138
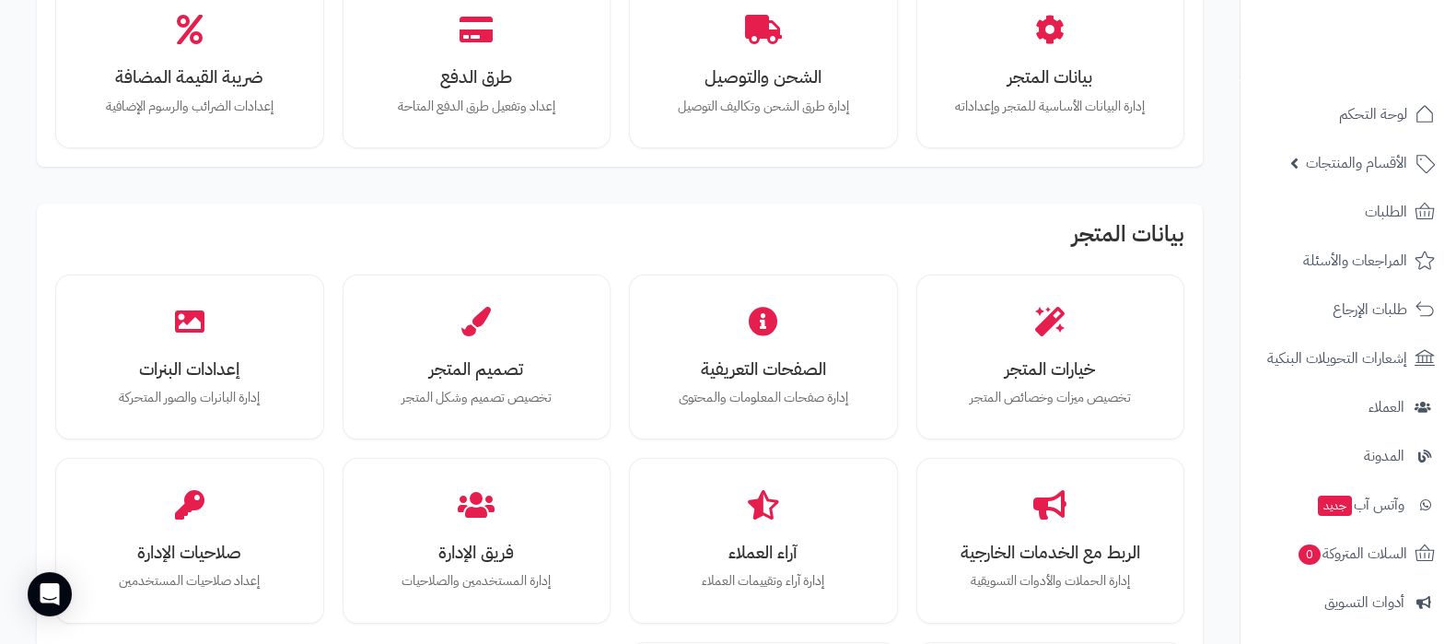
scroll to position [0, 0]
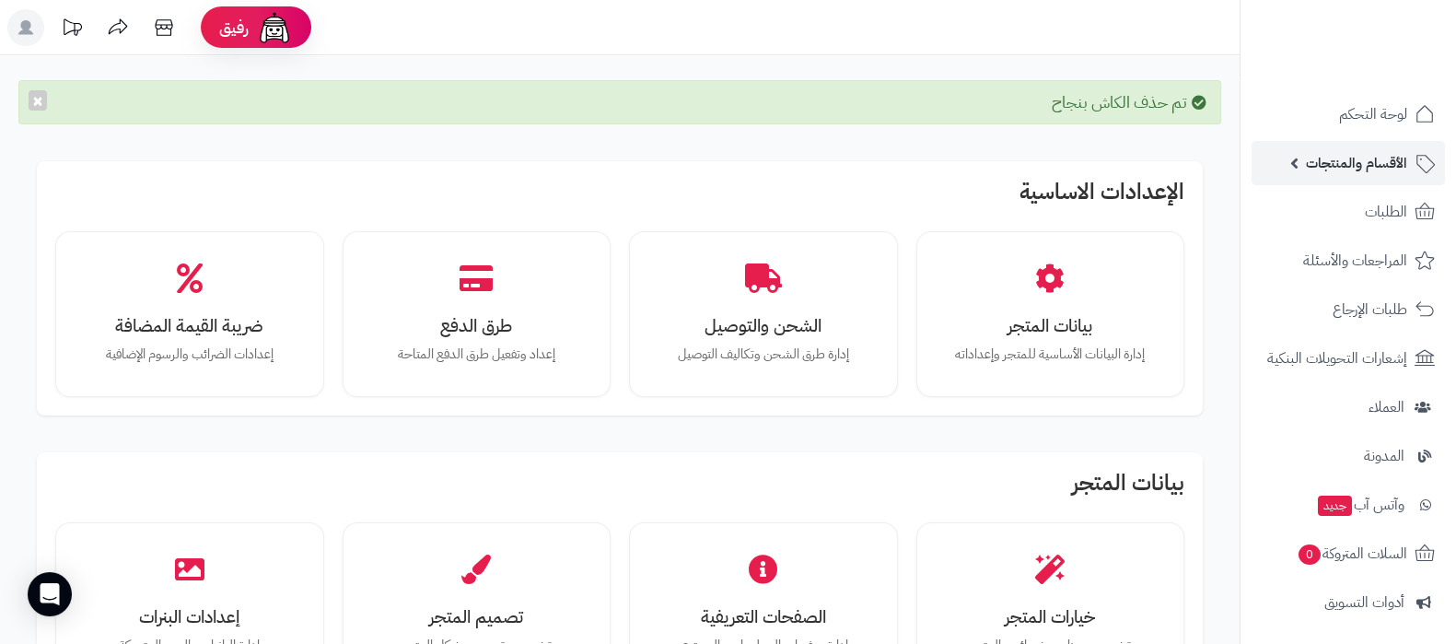
click at [1343, 157] on span "الأقسام والمنتجات" at bounding box center [1356, 163] width 101 height 26
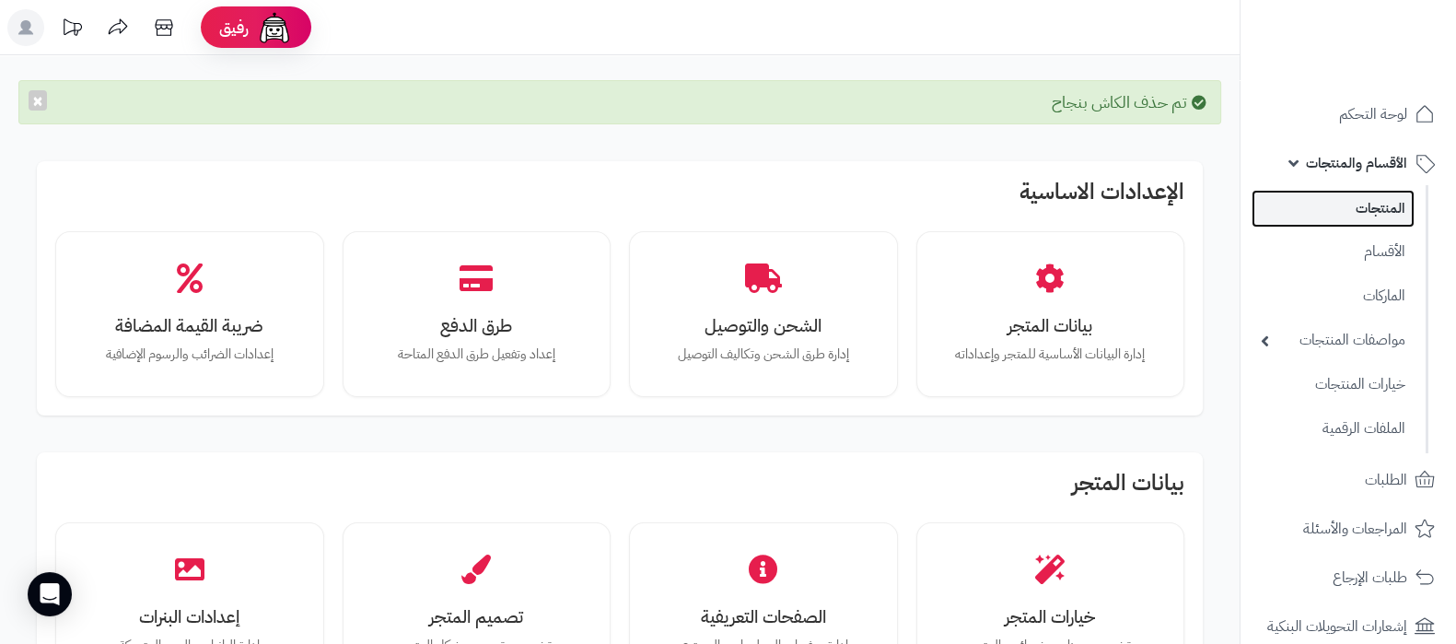
click at [1352, 200] on link "المنتجات" at bounding box center [1332, 209] width 163 height 38
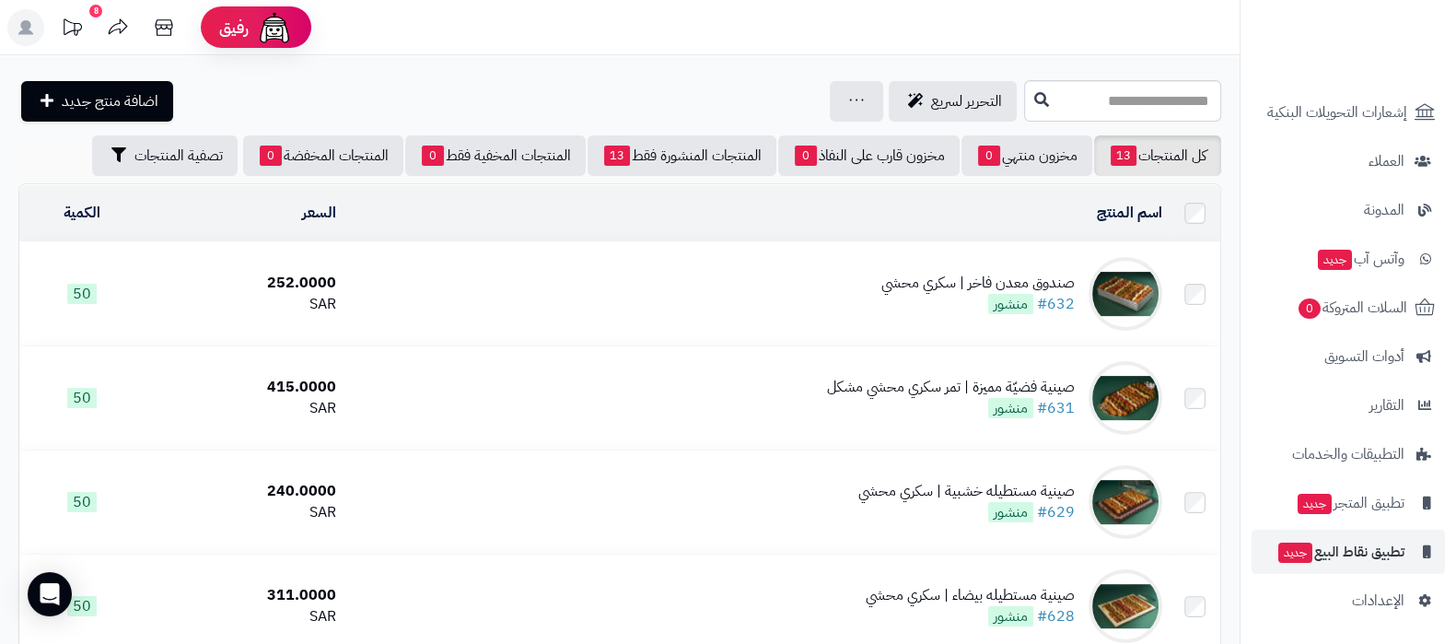
scroll to position [515, 0]
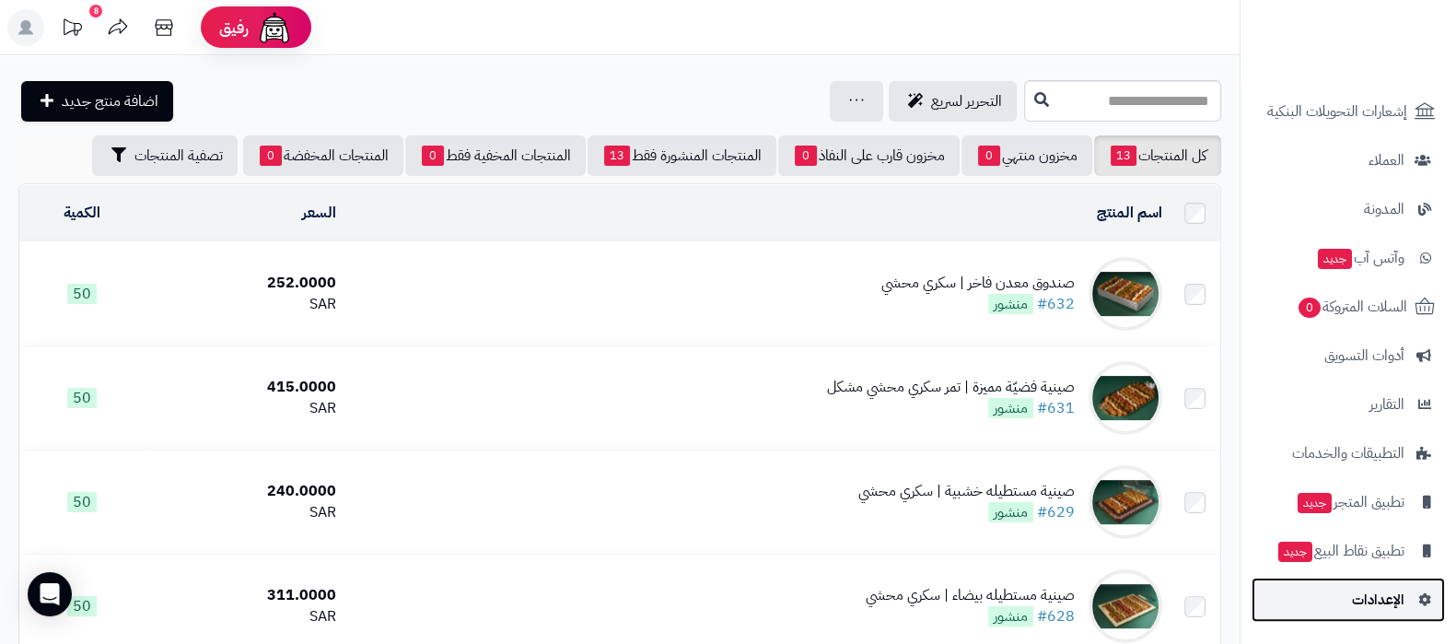
click at [1368, 590] on span "الإعدادات" at bounding box center [1378, 600] width 52 height 26
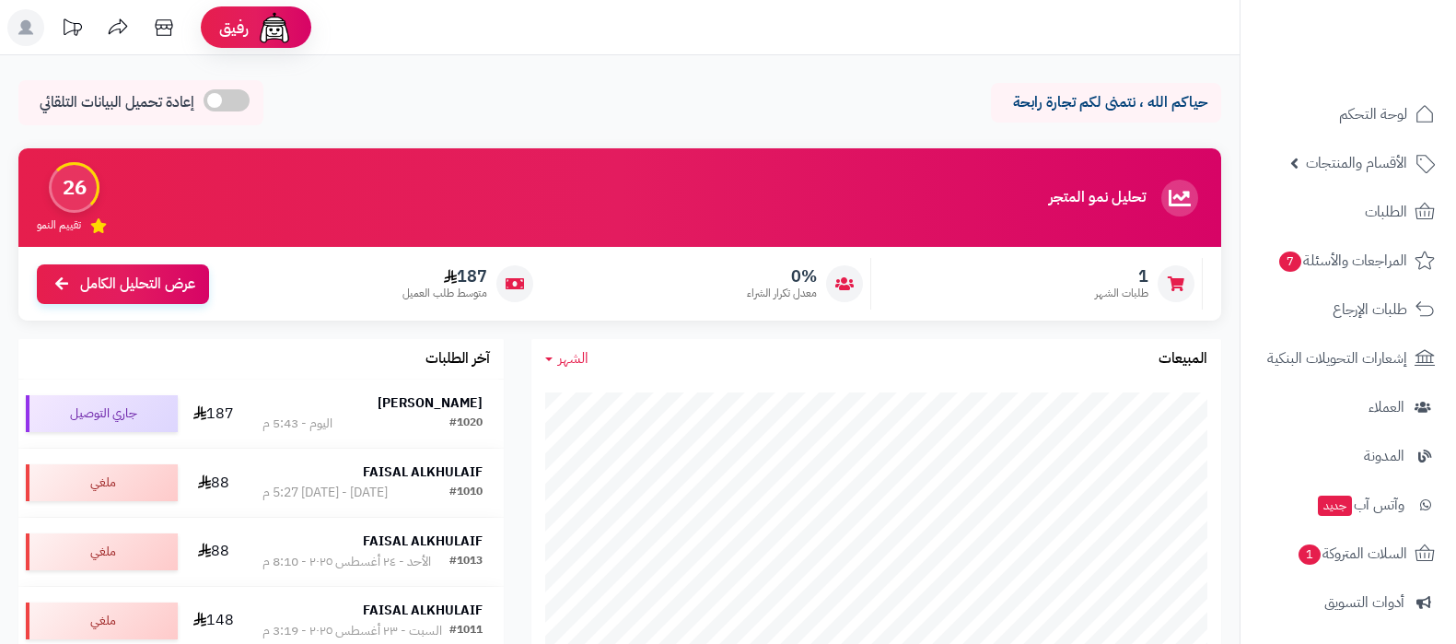
click at [1356, 224] on link "الطلبات" at bounding box center [1347, 212] width 193 height 44
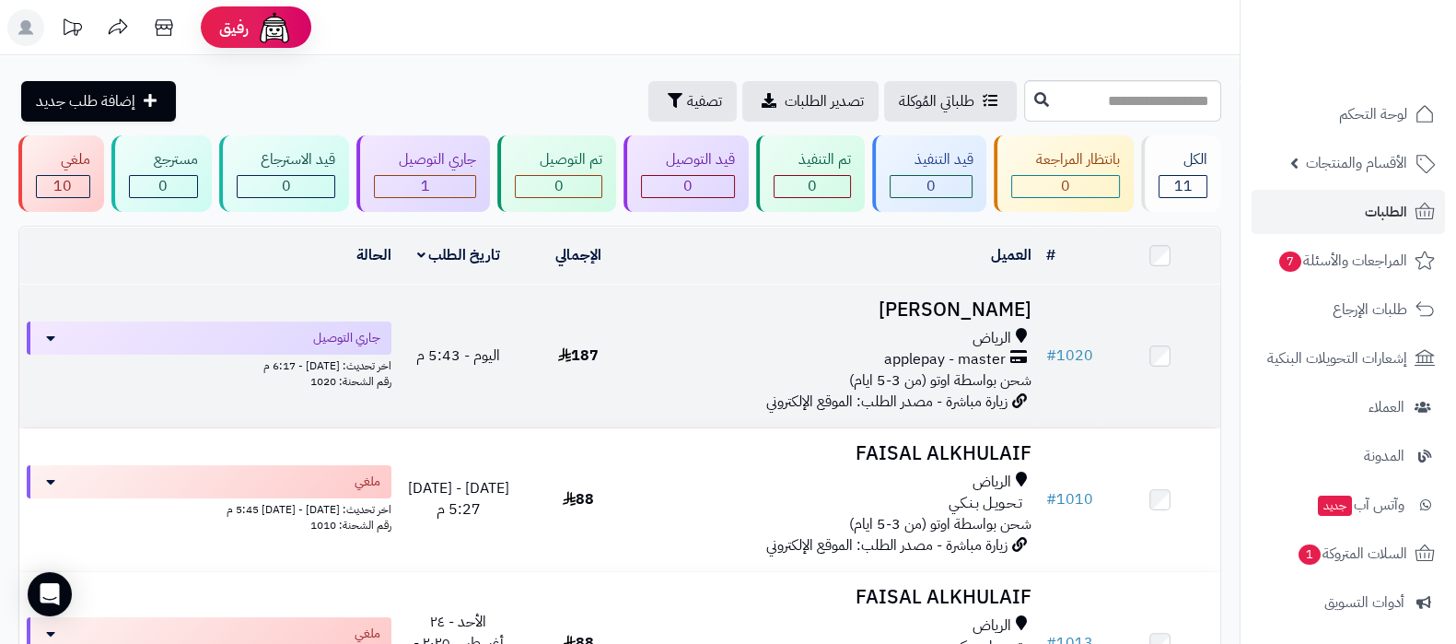
click at [1002, 306] on h3 "[PERSON_NAME]" at bounding box center [838, 309] width 385 height 21
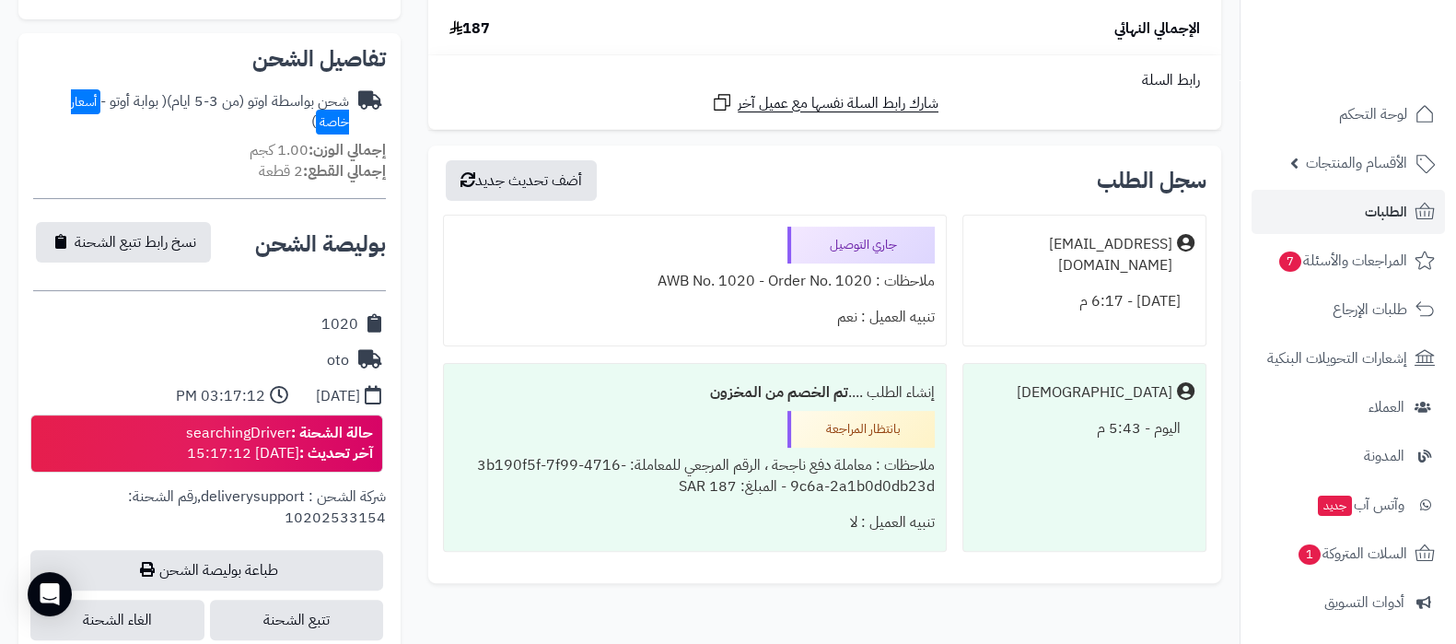
scroll to position [691, 0]
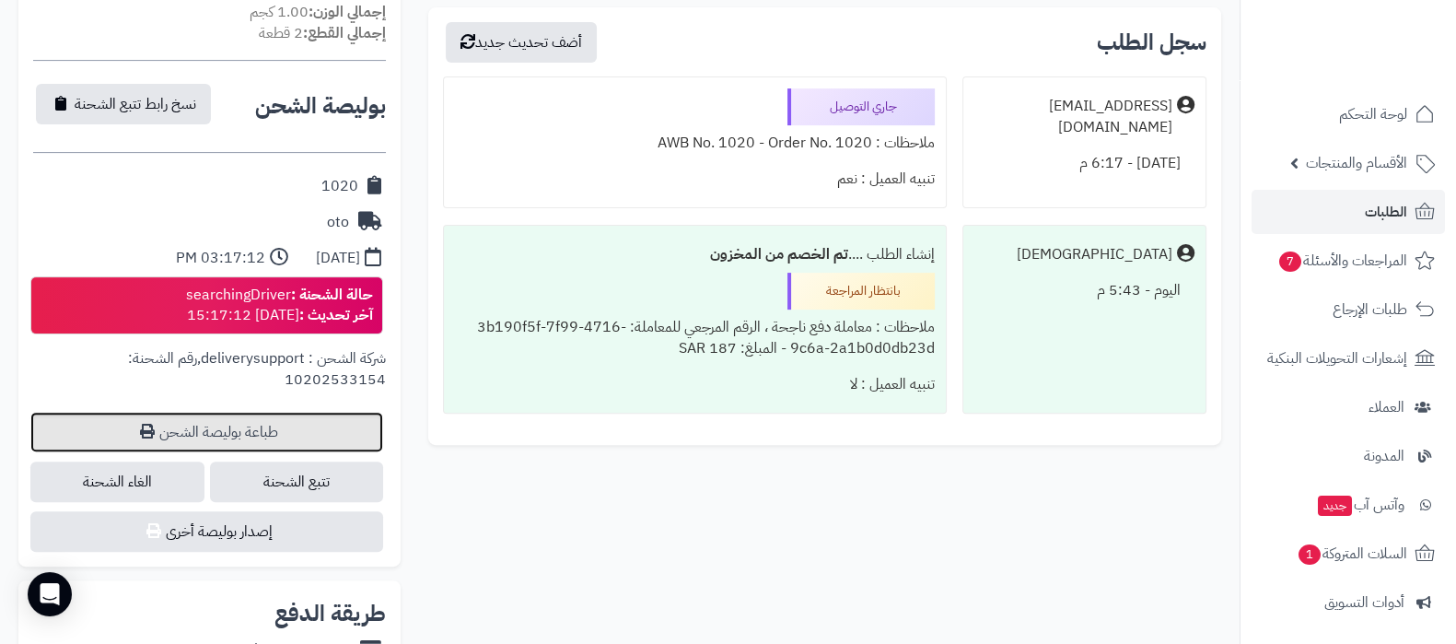
click at [269, 425] on link "طباعة بوليصة الشحن" at bounding box center [206, 432] width 353 height 41
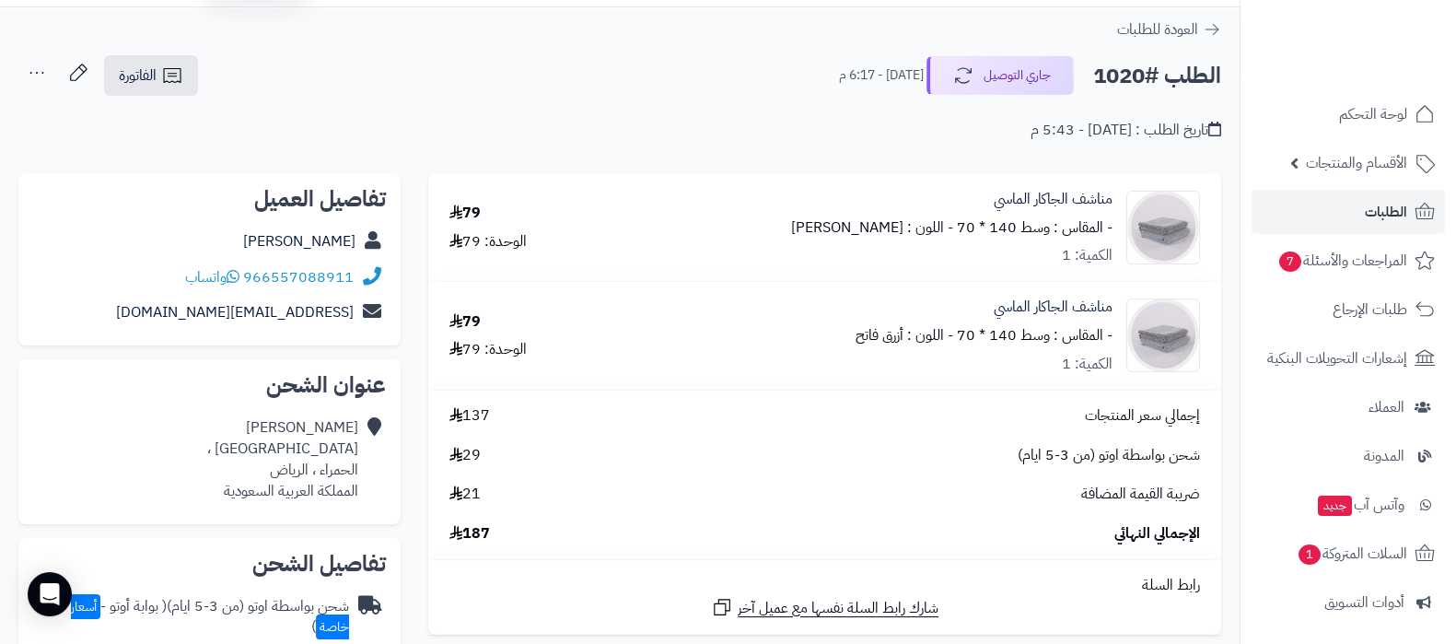
scroll to position [0, 0]
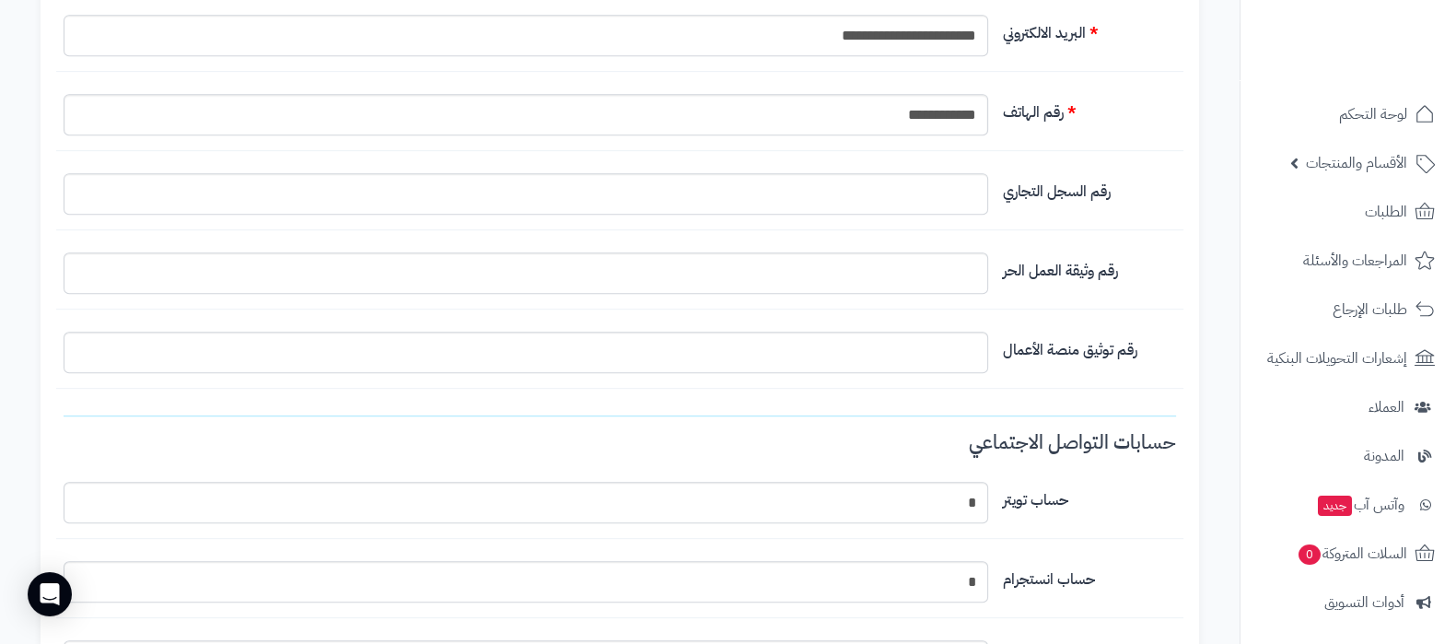
scroll to position [1381, 0]
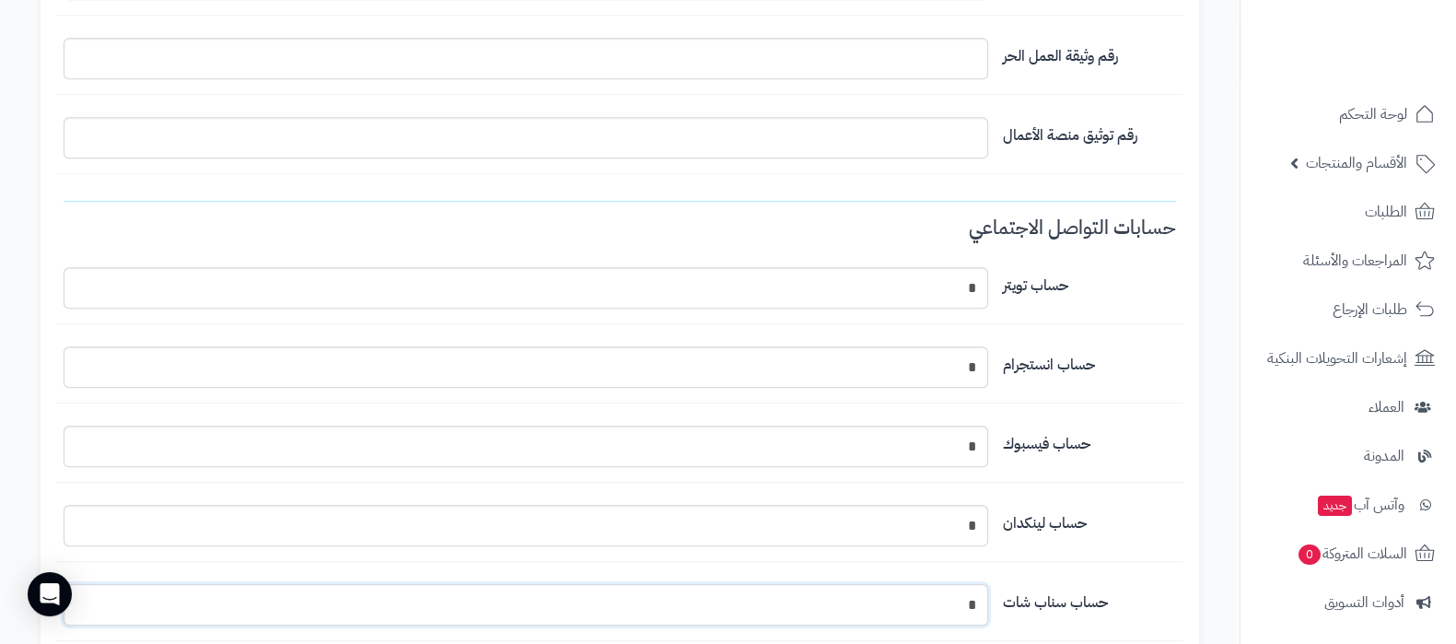
click at [935, 596] on input "*" at bounding box center [526, 604] width 925 height 41
paste input "**********"
type input "**********"
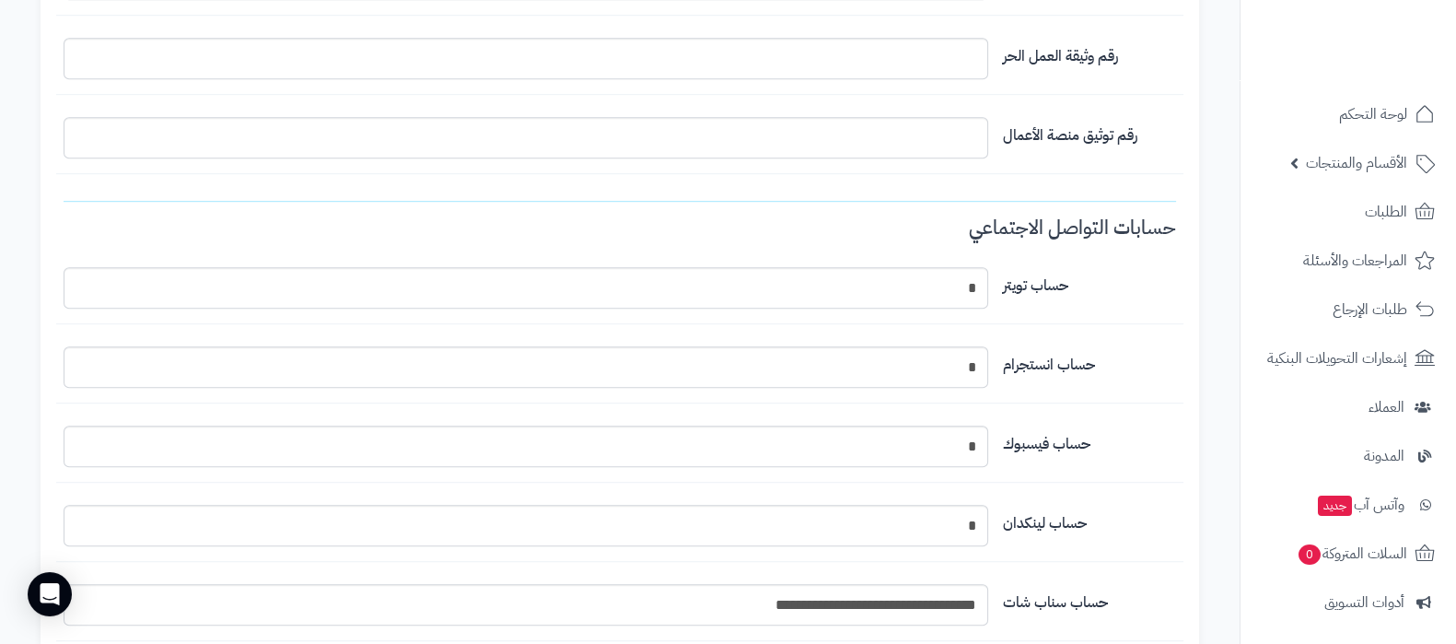
click at [1017, 541] on div "حساب لينكدان *" at bounding box center [619, 533] width 1127 height 57
drag, startPoint x: 1001, startPoint y: 518, endPoint x: 1049, endPoint y: 518, distance: 47.9
click at [1049, 518] on div "حساب لينكدان *" at bounding box center [619, 533] width 1127 height 57
click at [907, 450] on input "*" at bounding box center [526, 445] width 925 height 41
click at [906, 361] on input "*" at bounding box center [526, 366] width 925 height 41
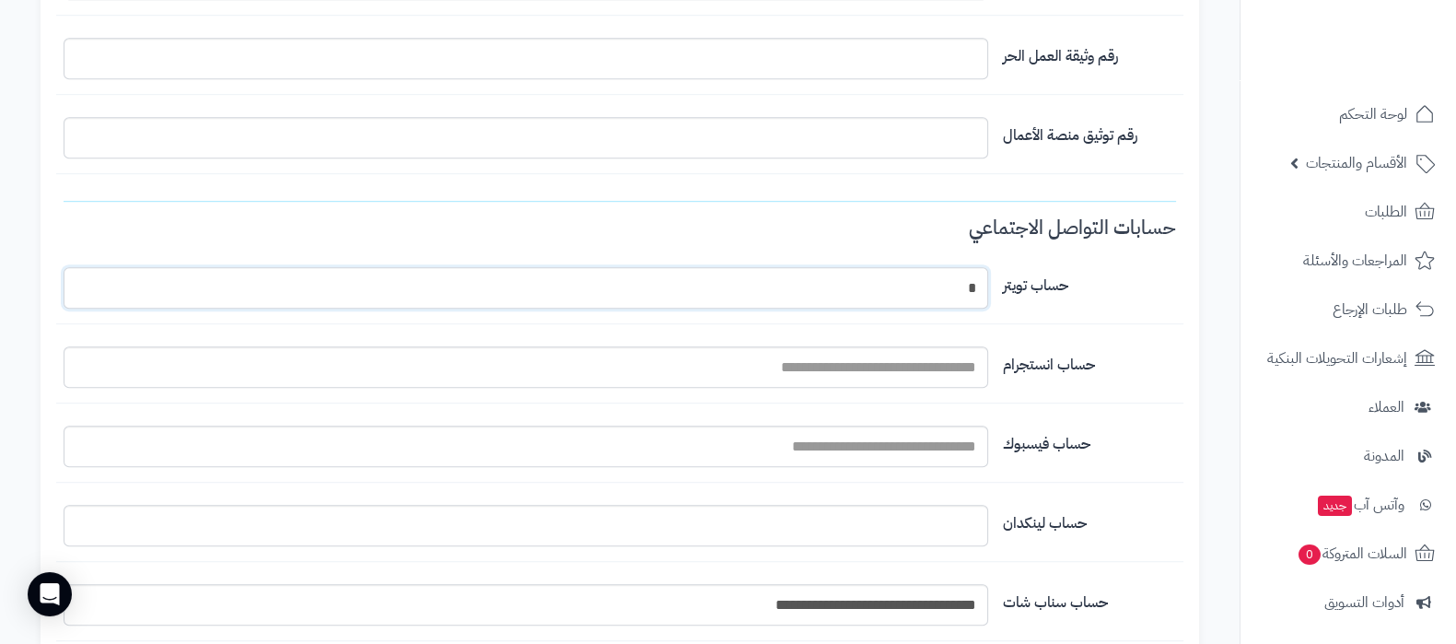
click at [921, 289] on input "*" at bounding box center [526, 287] width 925 height 41
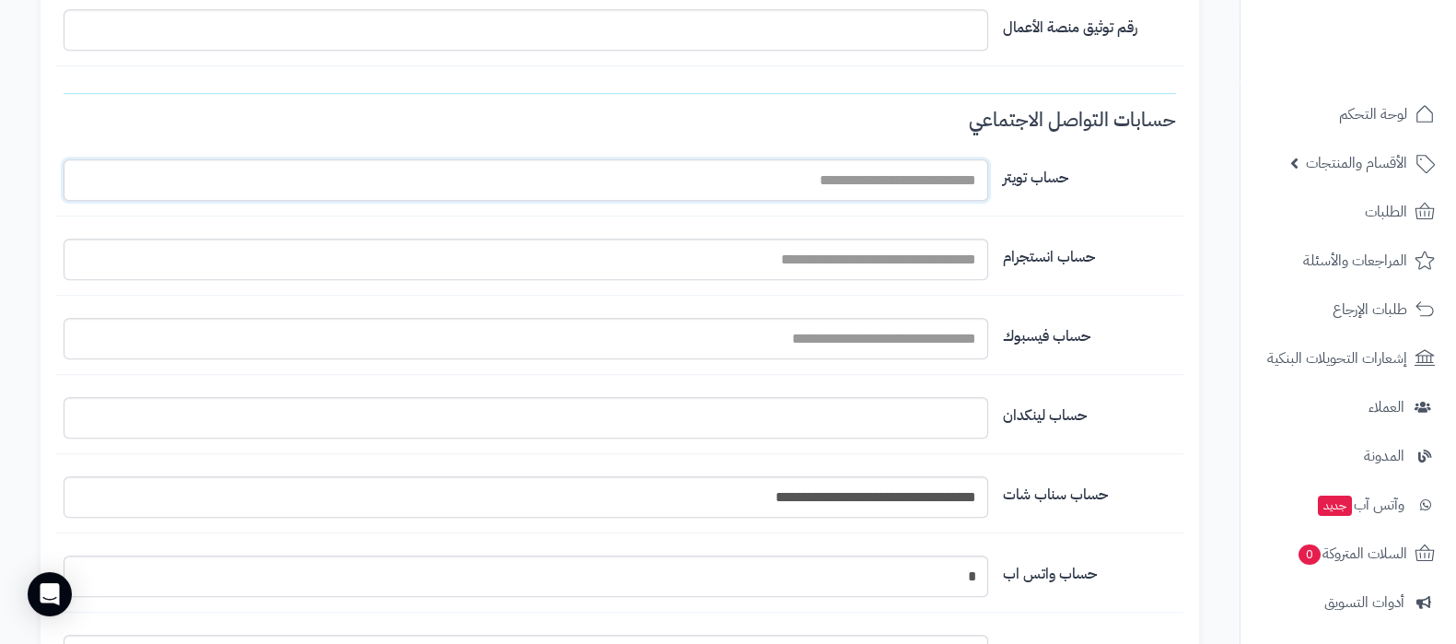
scroll to position [1611, 0]
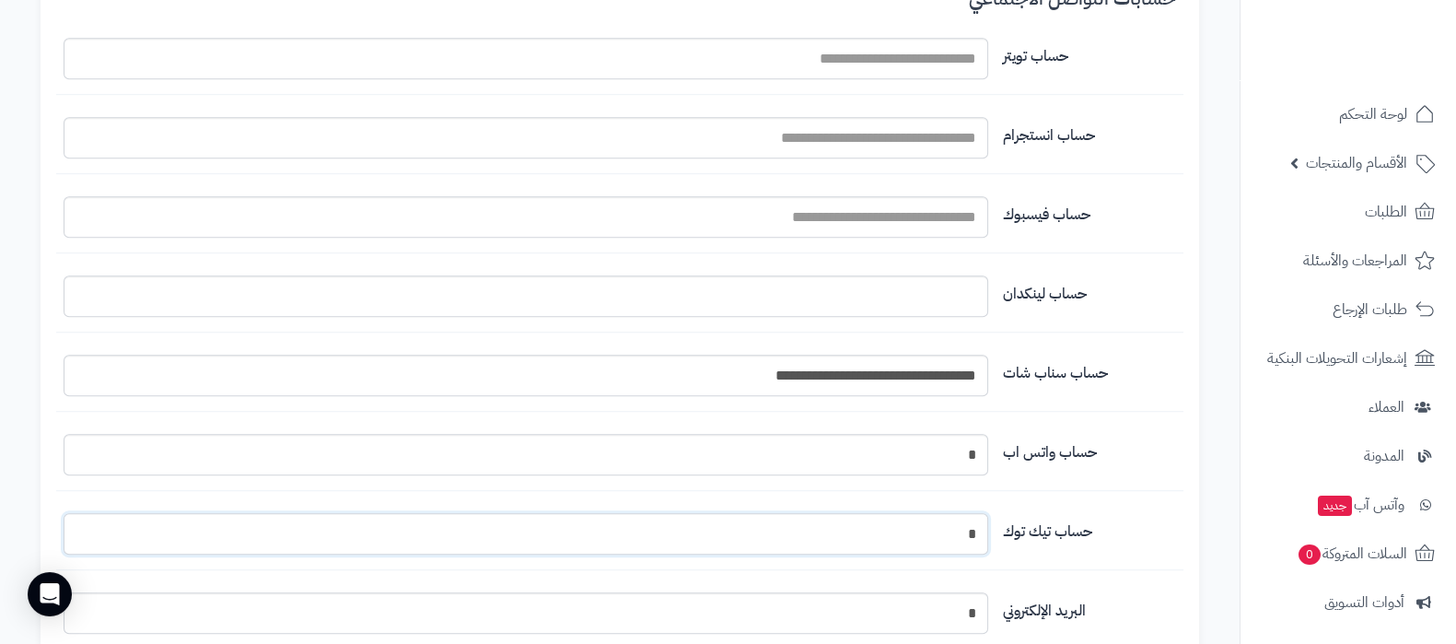
drag, startPoint x: 936, startPoint y: 534, endPoint x: 1077, endPoint y: 537, distance: 140.9
click at [1077, 537] on div "حساب تيك توك *" at bounding box center [619, 541] width 1127 height 57
paste input "**********"
type input "**********"
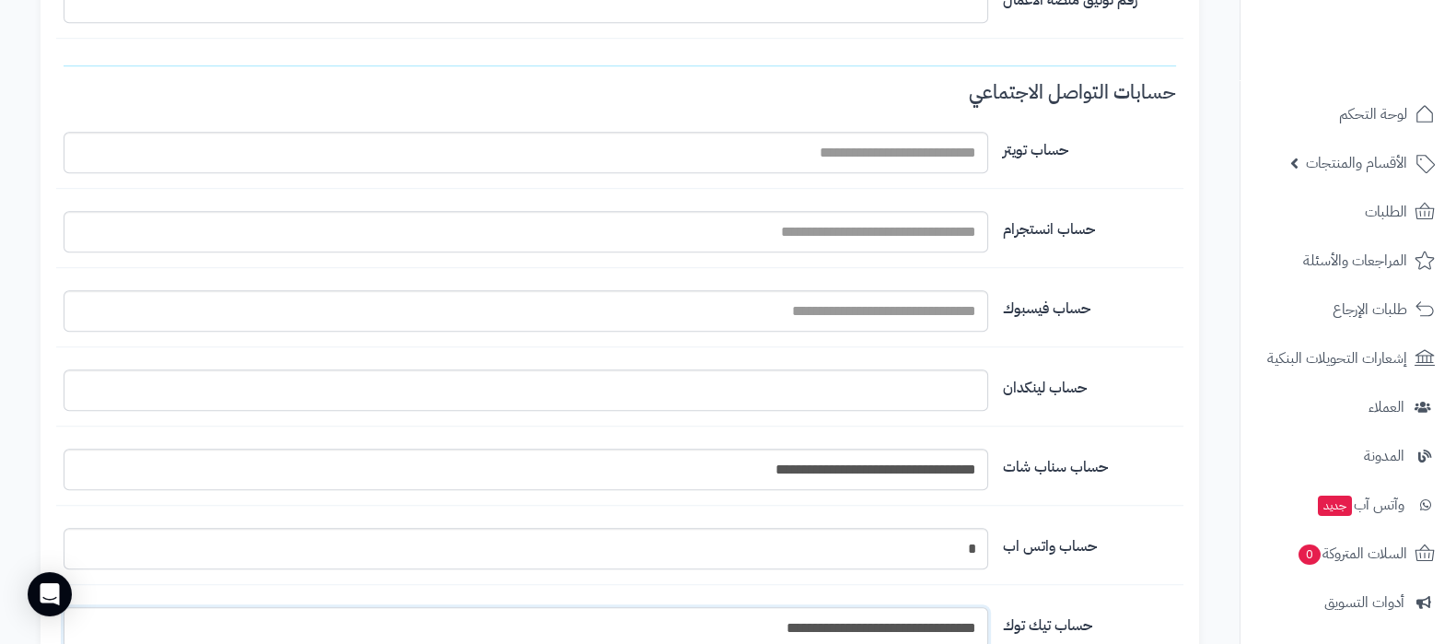
scroll to position [1381, 0]
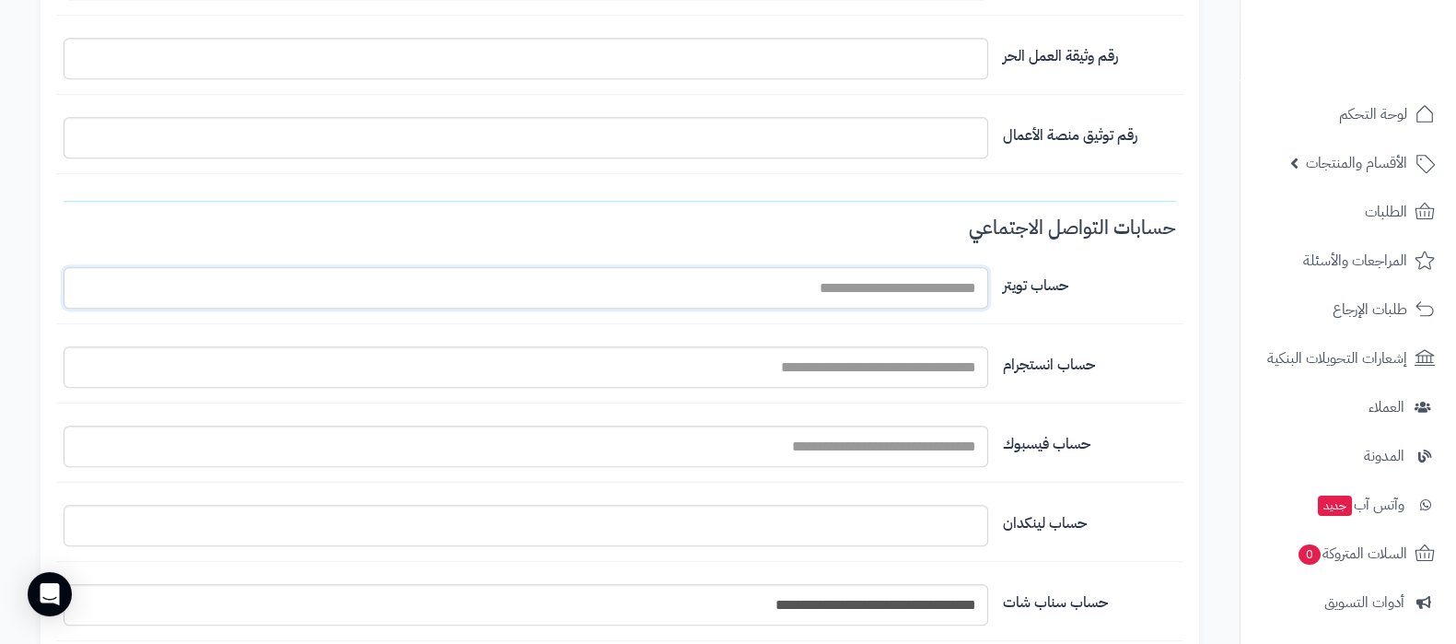
click at [919, 282] on input "اسم المتجر" at bounding box center [526, 287] width 925 height 41
paste input "**********"
type input "**********"
click at [884, 370] on input "اسم المتجر" at bounding box center [526, 366] width 925 height 41
paste input "**********"
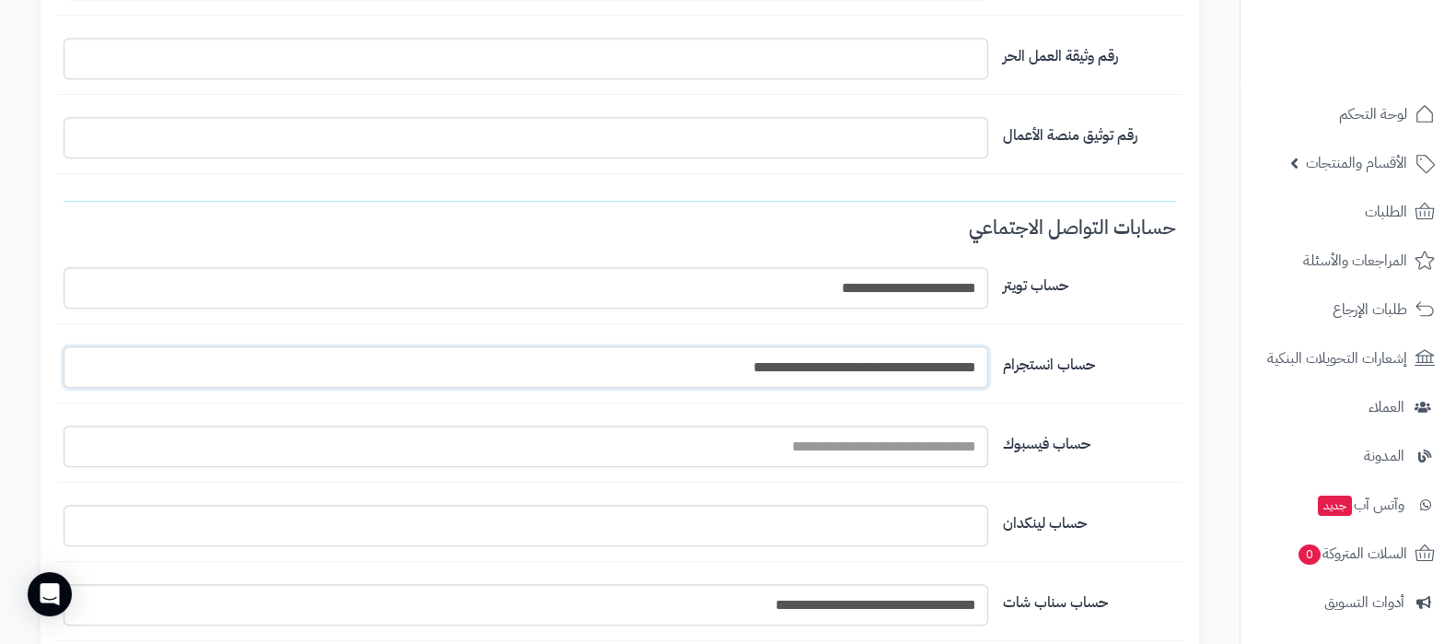
type input "**********"
click at [1157, 505] on label "حساب لينكدان" at bounding box center [1089, 519] width 188 height 29
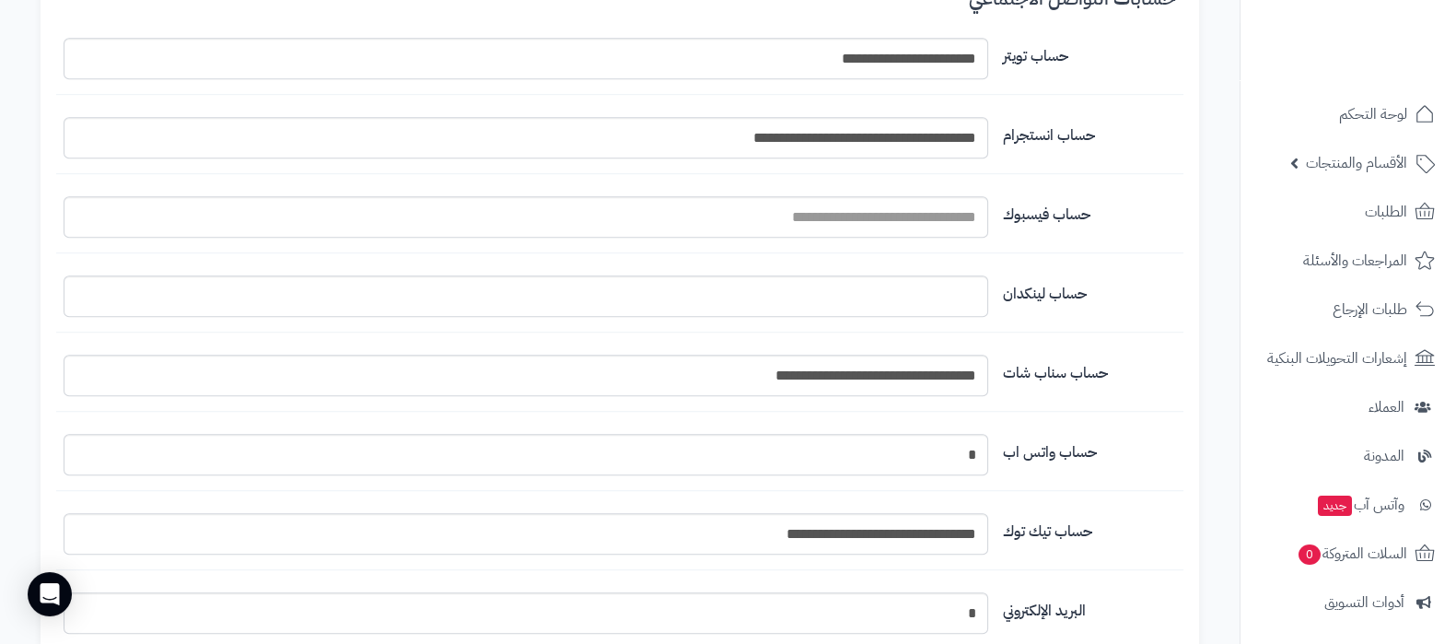
scroll to position [1726, 0]
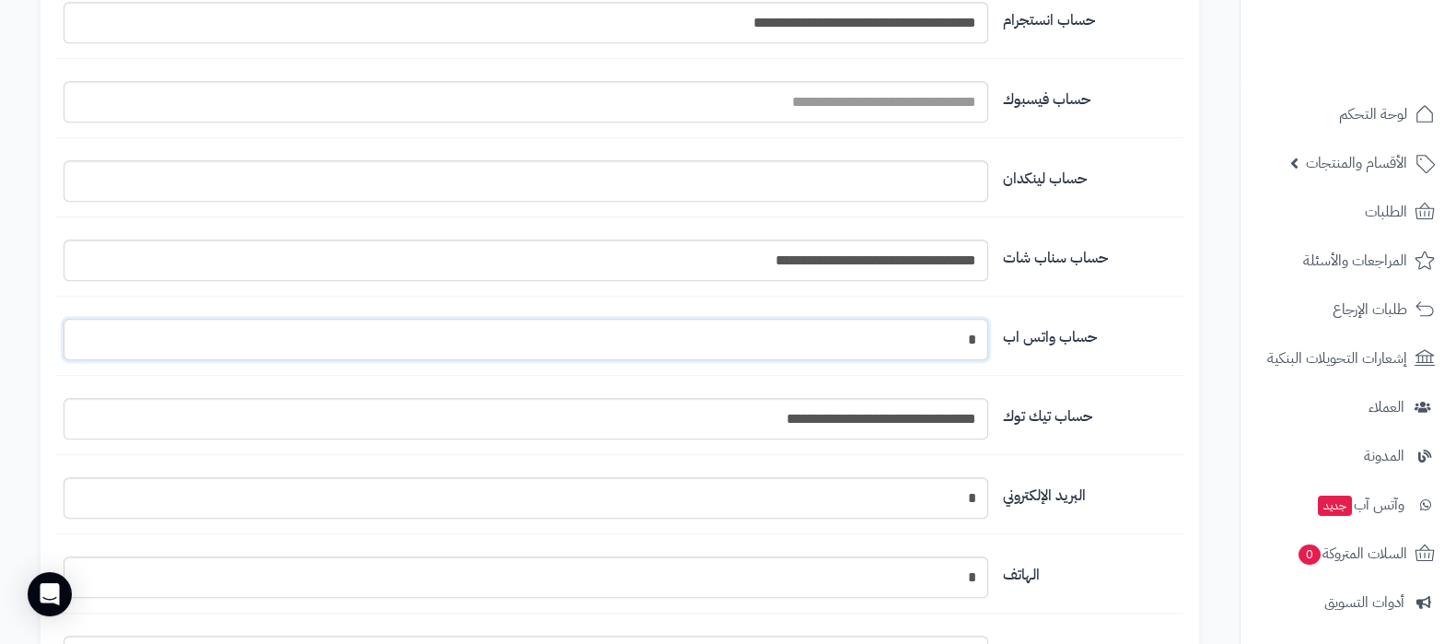
drag, startPoint x: 1027, startPoint y: 338, endPoint x: 1045, endPoint y: 333, distance: 19.0
click at [1045, 333] on div "حساب واتس اب *" at bounding box center [619, 347] width 1127 height 57
click at [940, 336] on input "اسم المتجر" at bounding box center [526, 339] width 925 height 41
drag, startPoint x: 871, startPoint y: 340, endPoint x: 1040, endPoint y: 330, distance: 168.8
click at [1040, 330] on div "**********" at bounding box center [619, 347] width 1127 height 57
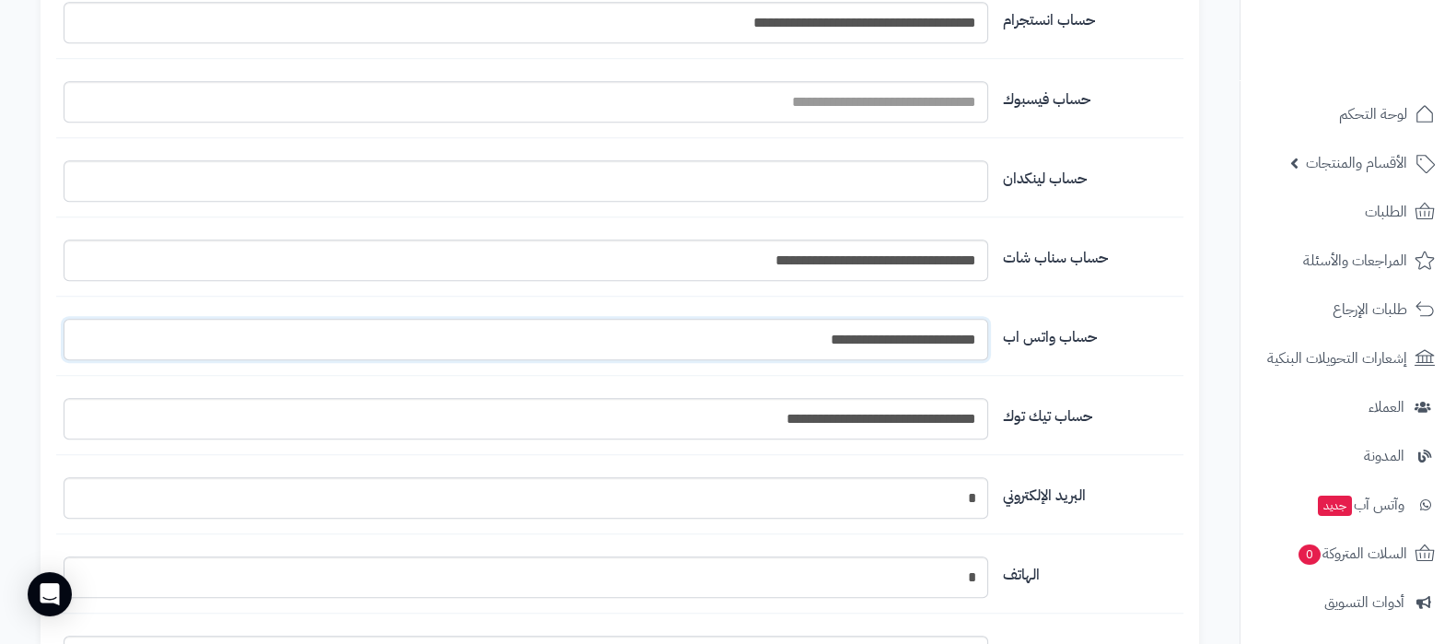
paste input "text"
type input "**********"
click at [953, 487] on input "*" at bounding box center [526, 497] width 925 height 41
click at [953, 572] on input "*" at bounding box center [526, 576] width 925 height 41
paste input "**********"
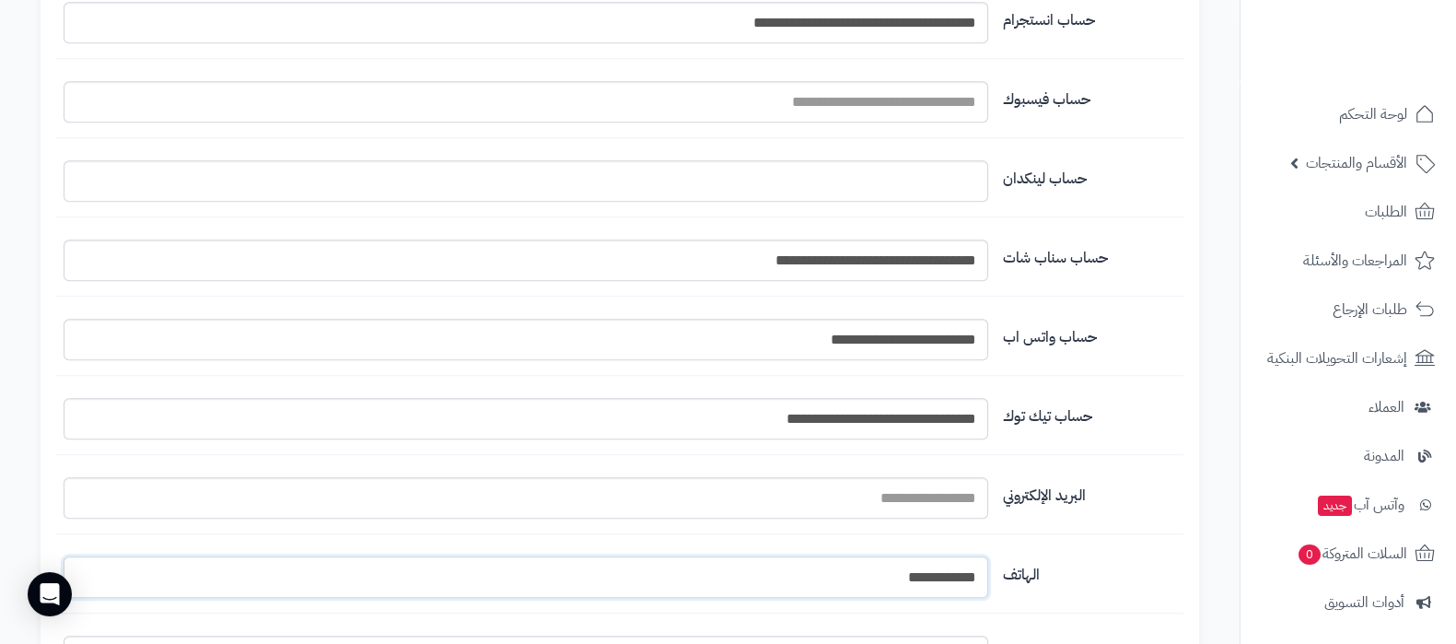
drag, startPoint x: 894, startPoint y: 572, endPoint x: 828, endPoint y: 571, distance: 66.3
click at [828, 571] on input "**********" at bounding box center [526, 576] width 925 height 41
type input "**********"
click at [1127, 500] on label "البريد الإلكتروني" at bounding box center [1089, 491] width 188 height 29
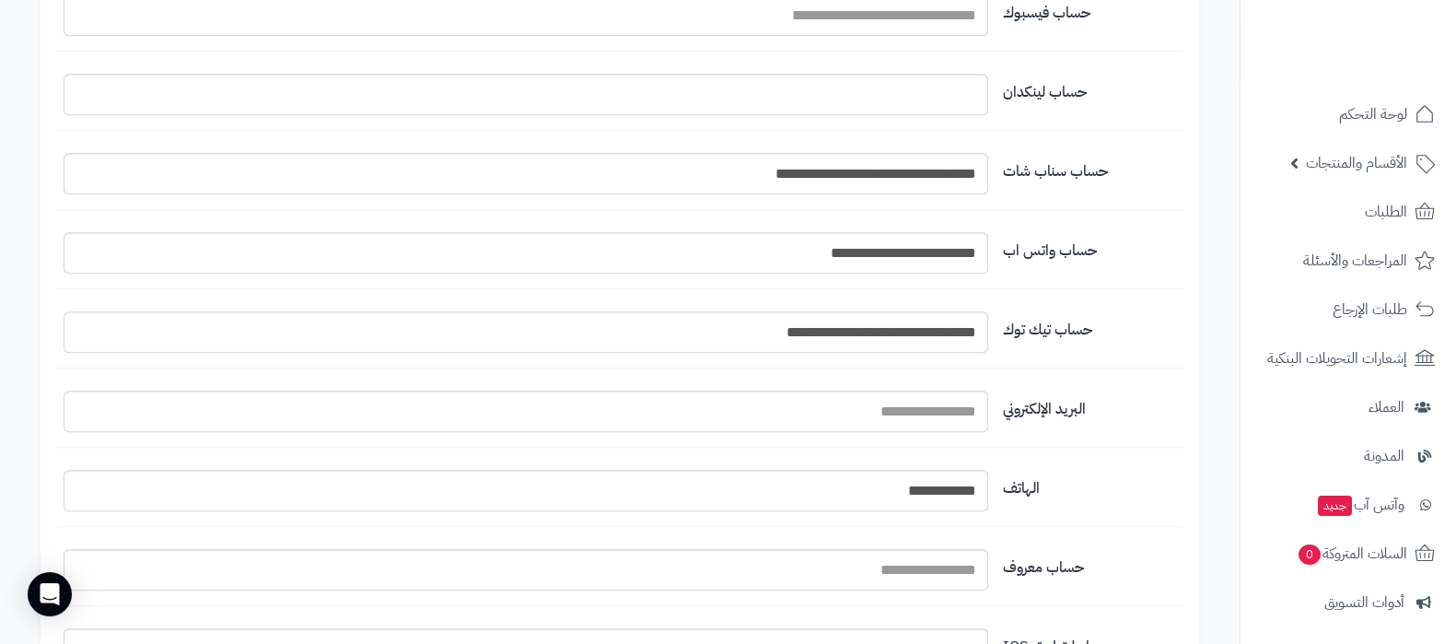
scroll to position [1957, 0]
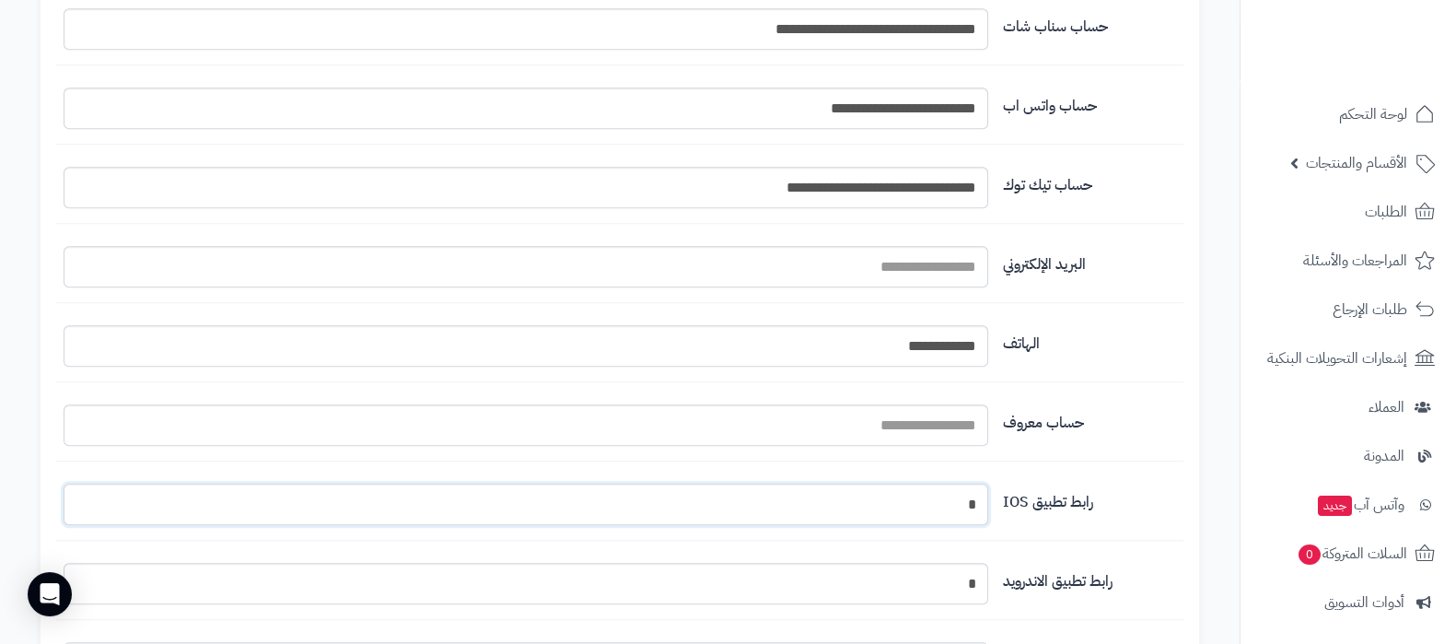
click at [960, 502] on input "*" at bounding box center [526, 503] width 925 height 41
click at [942, 573] on input "*" at bounding box center [526, 583] width 925 height 41
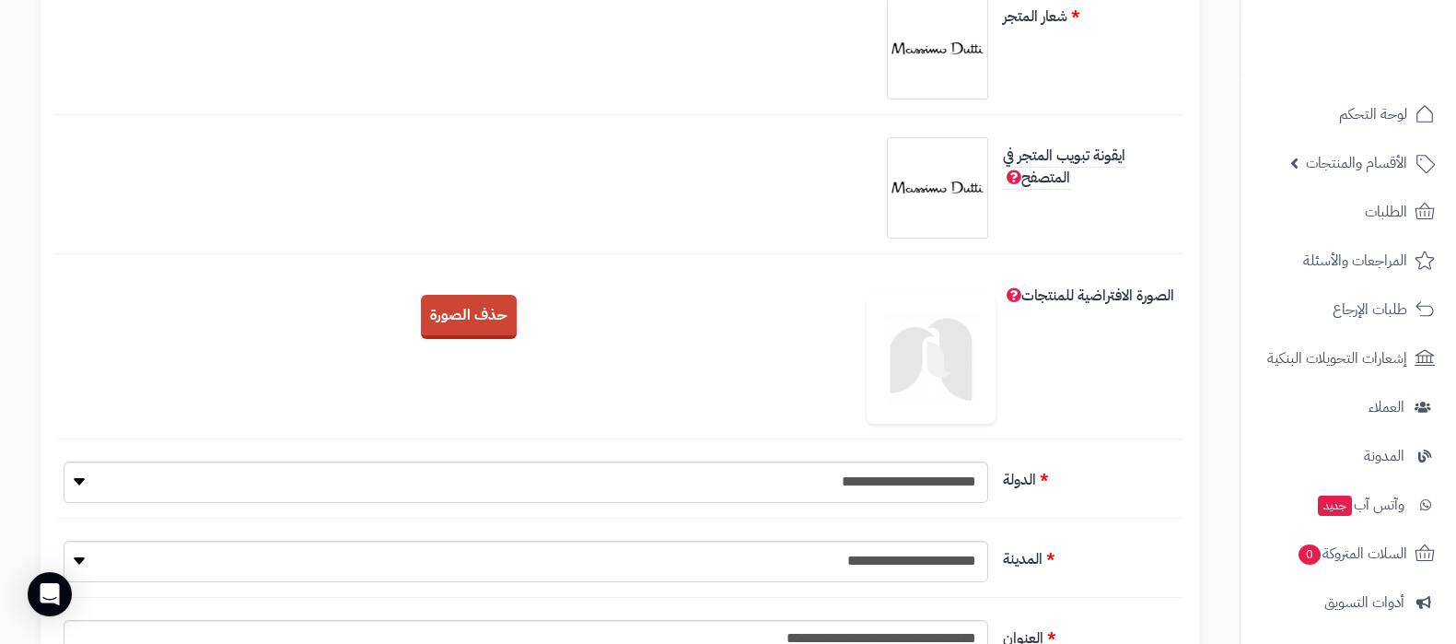
scroll to position [0, 0]
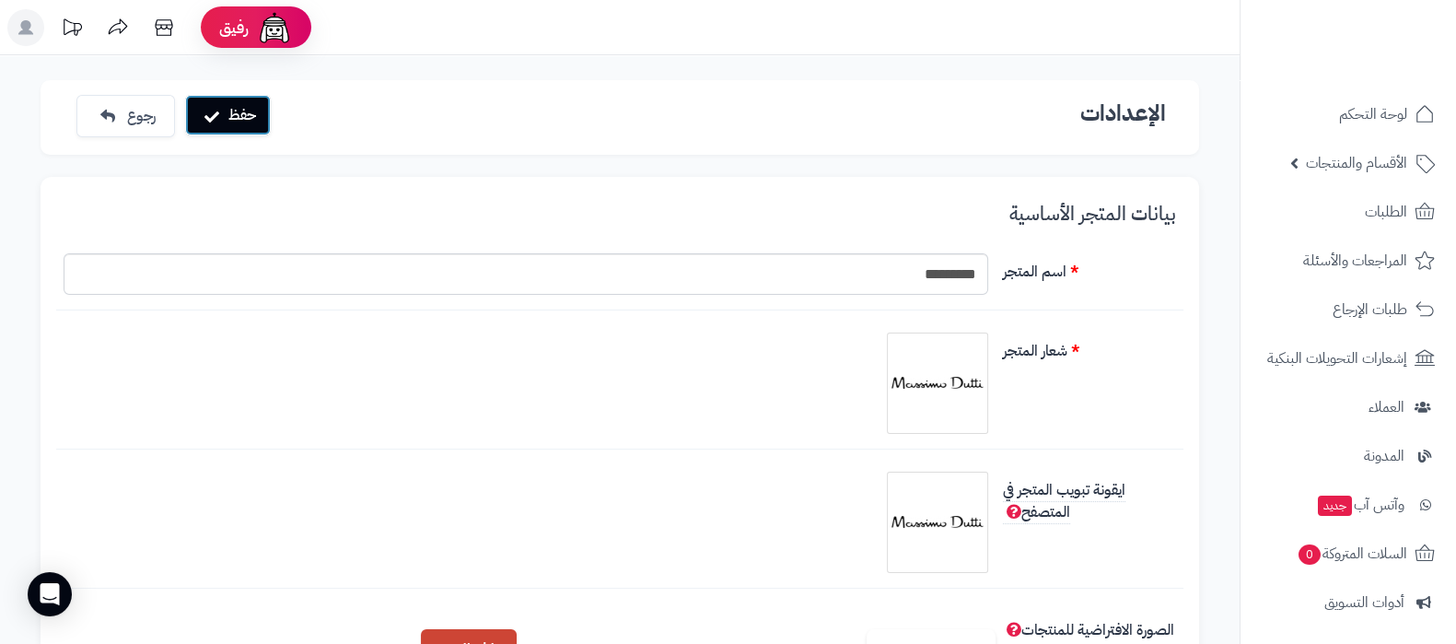
click at [246, 125] on button "حفظ" at bounding box center [228, 115] width 86 height 41
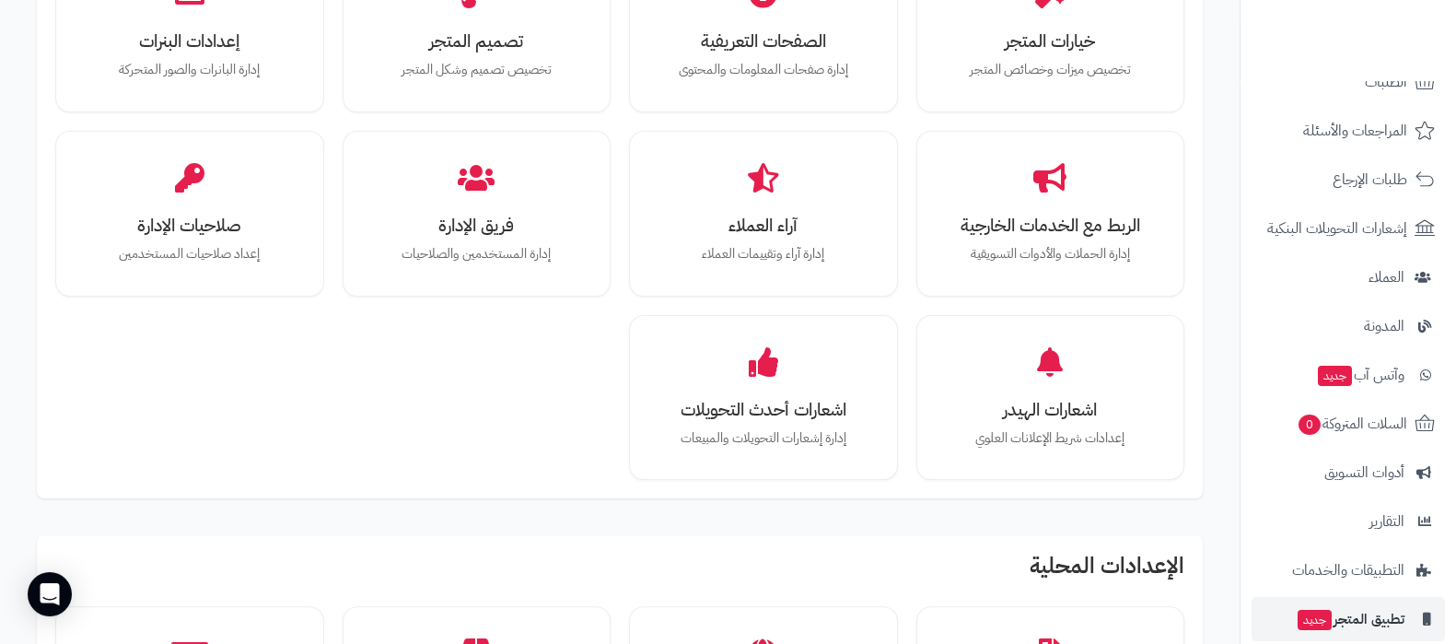
scroll to position [248, 0]
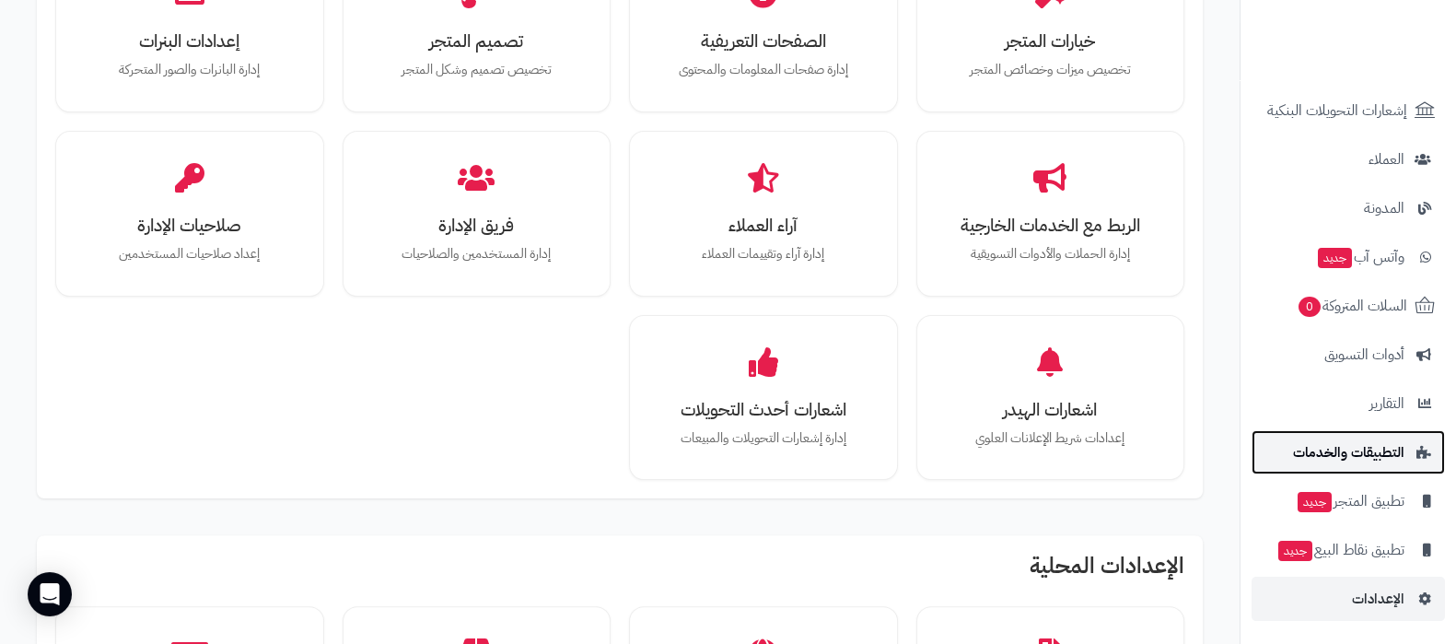
click at [1367, 453] on span "التطبيقات والخدمات" at bounding box center [1348, 452] width 111 height 26
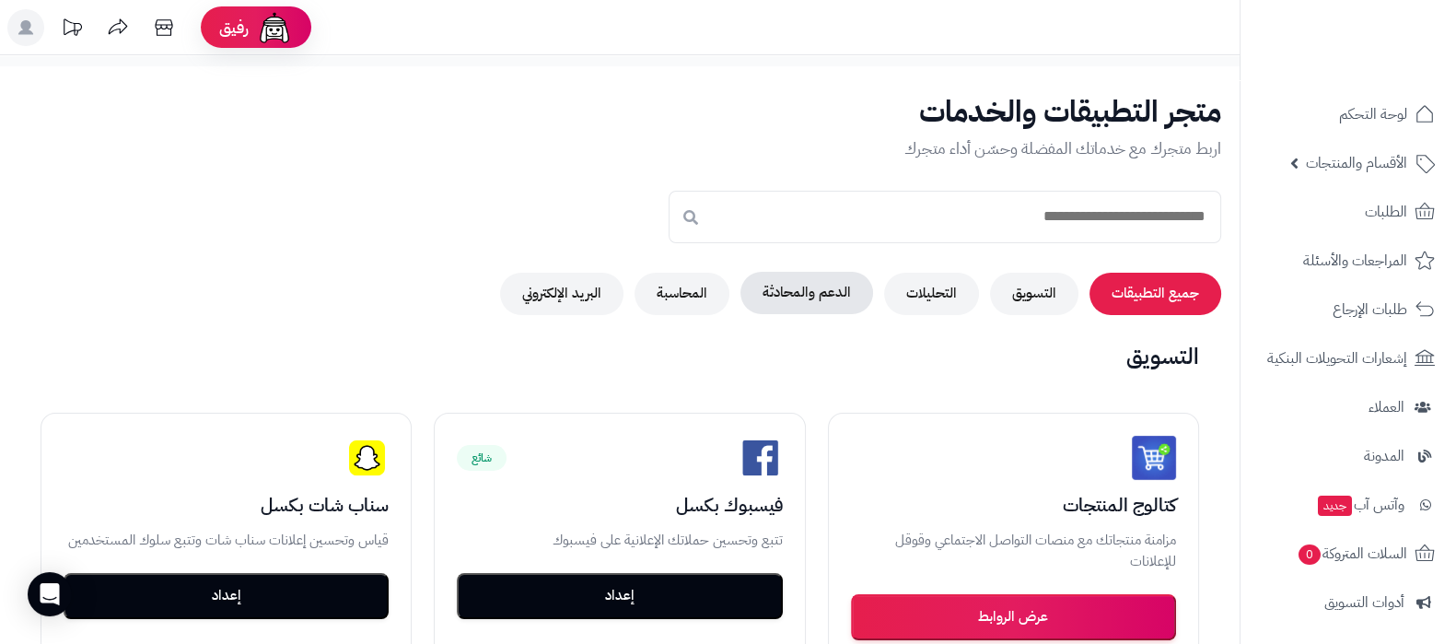
click at [832, 287] on button "الدعم والمحادثة" at bounding box center [806, 293] width 133 height 42
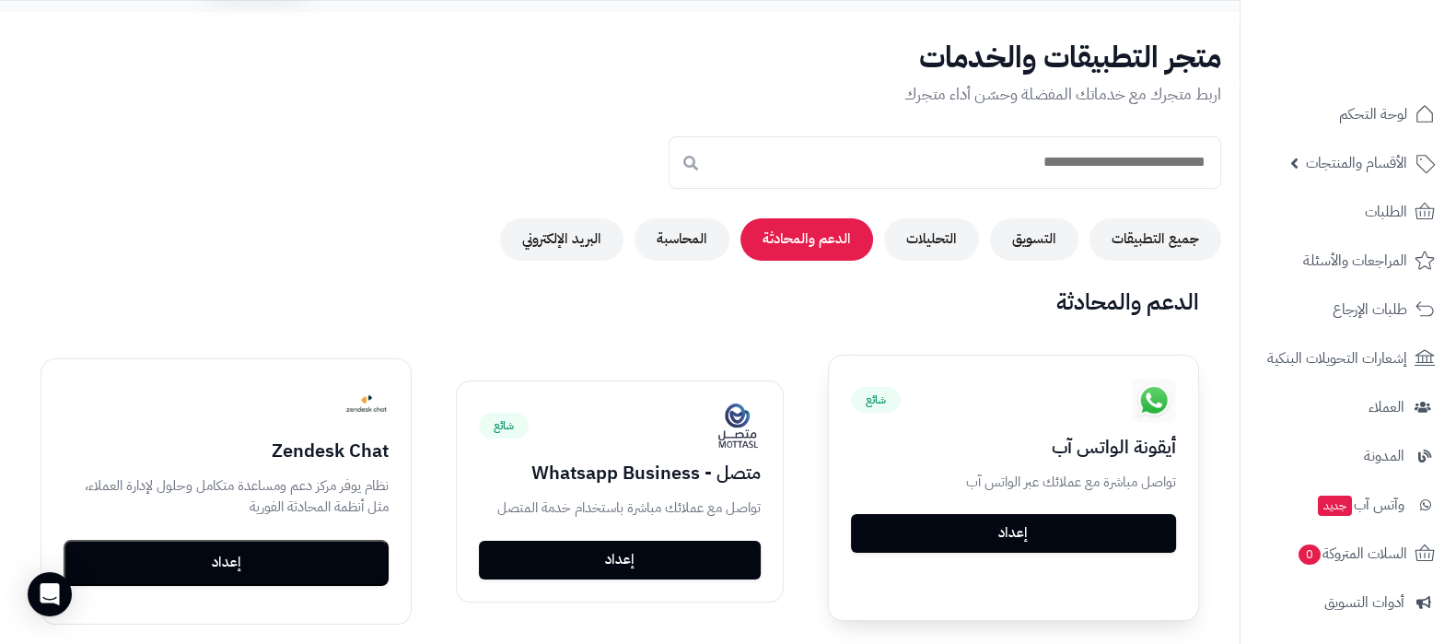
scroll to position [229, 0]
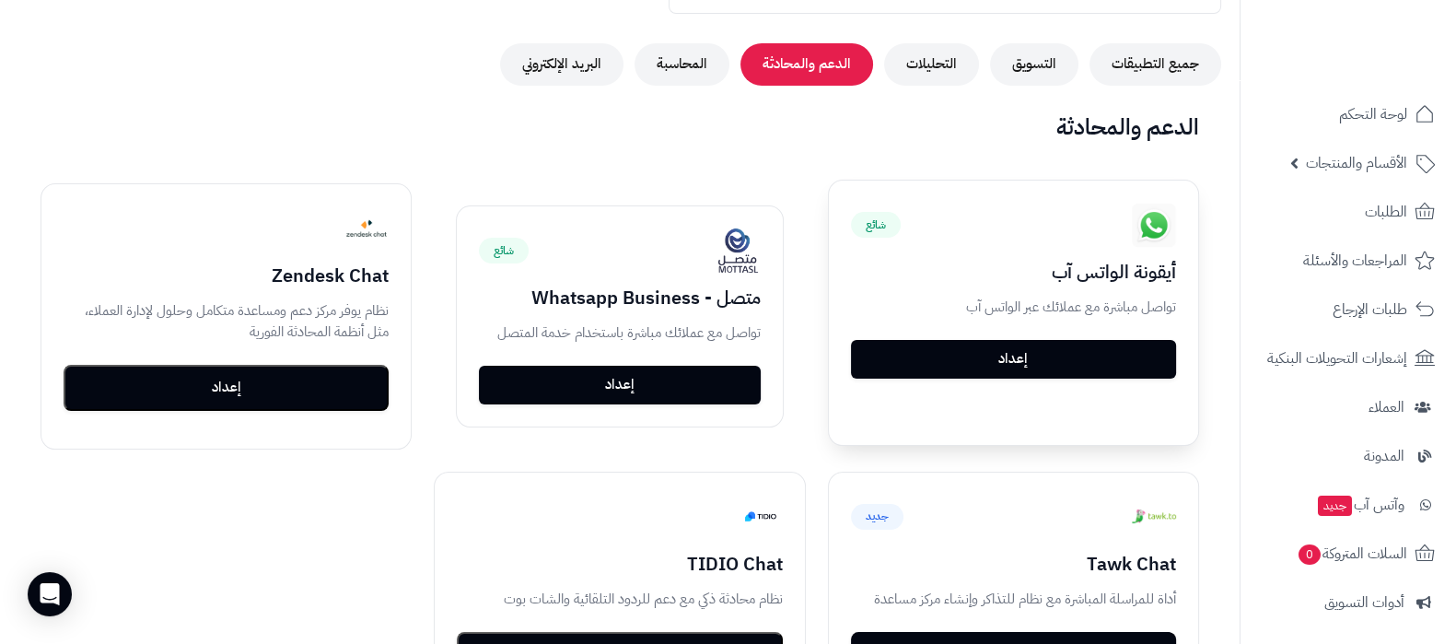
click at [994, 335] on div "شائع أيقونة الواتس آب تواصل مباشرة مع عملائك عبر الواتس آب إعداد" at bounding box center [1013, 290] width 369 height 220
click at [999, 352] on link "إعداد" at bounding box center [1013, 358] width 325 height 39
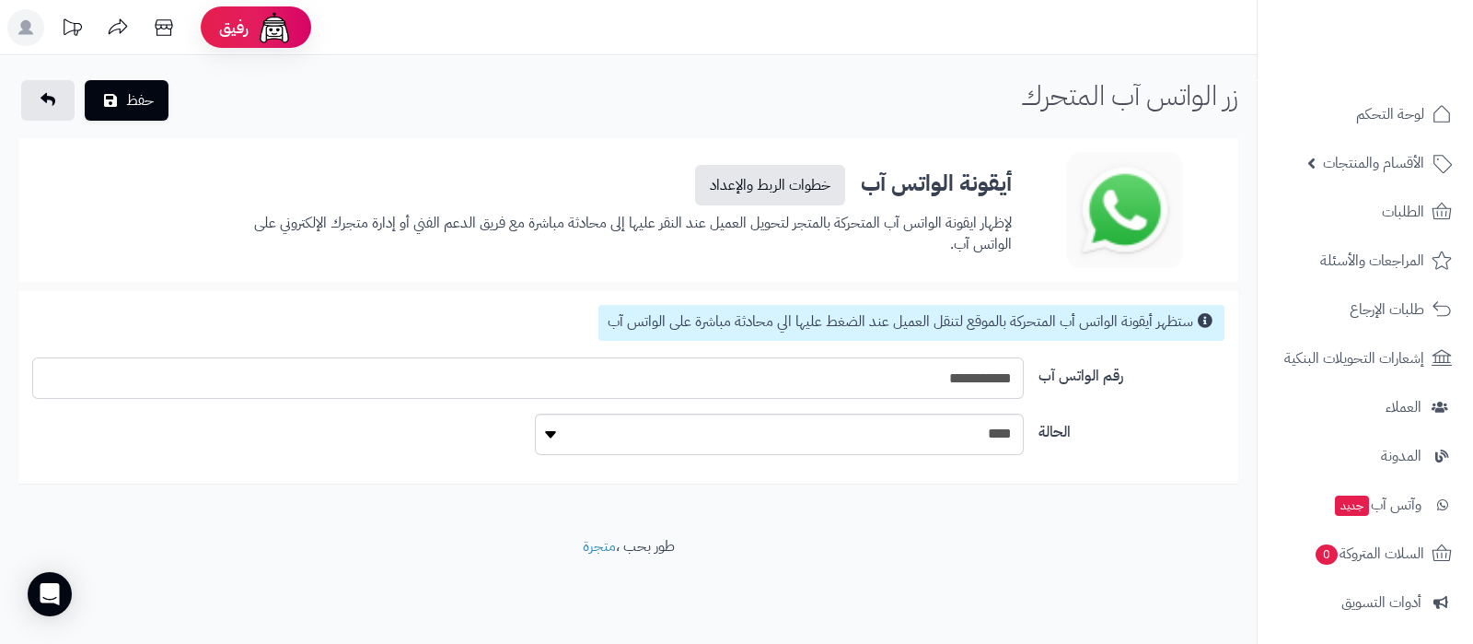
click at [958, 386] on input "**********" at bounding box center [527, 377] width 991 height 41
paste input "*"
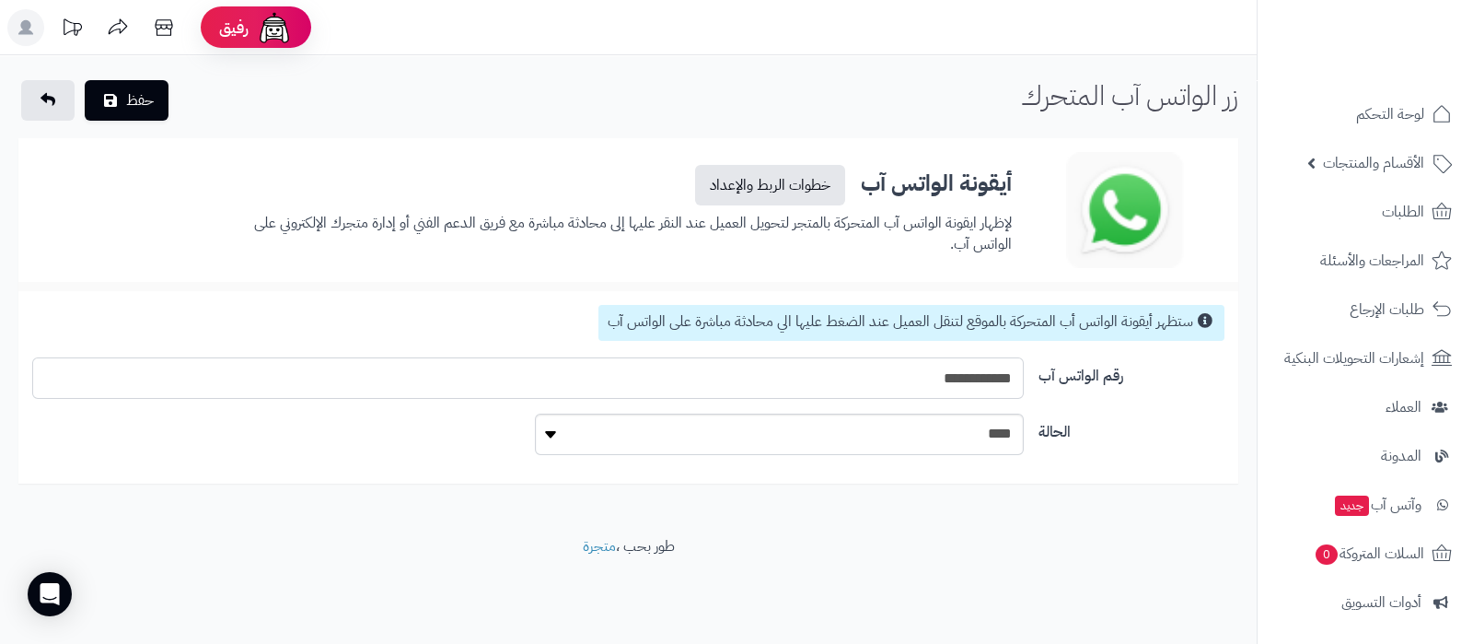
type input "**********"
click at [953, 424] on select "**** ****" at bounding box center [779, 433] width 488 height 41
select select "*"
click at [535, 413] on select "**** ****" at bounding box center [779, 433] width 488 height 41
click at [152, 99] on button "حفظ" at bounding box center [127, 99] width 84 height 41
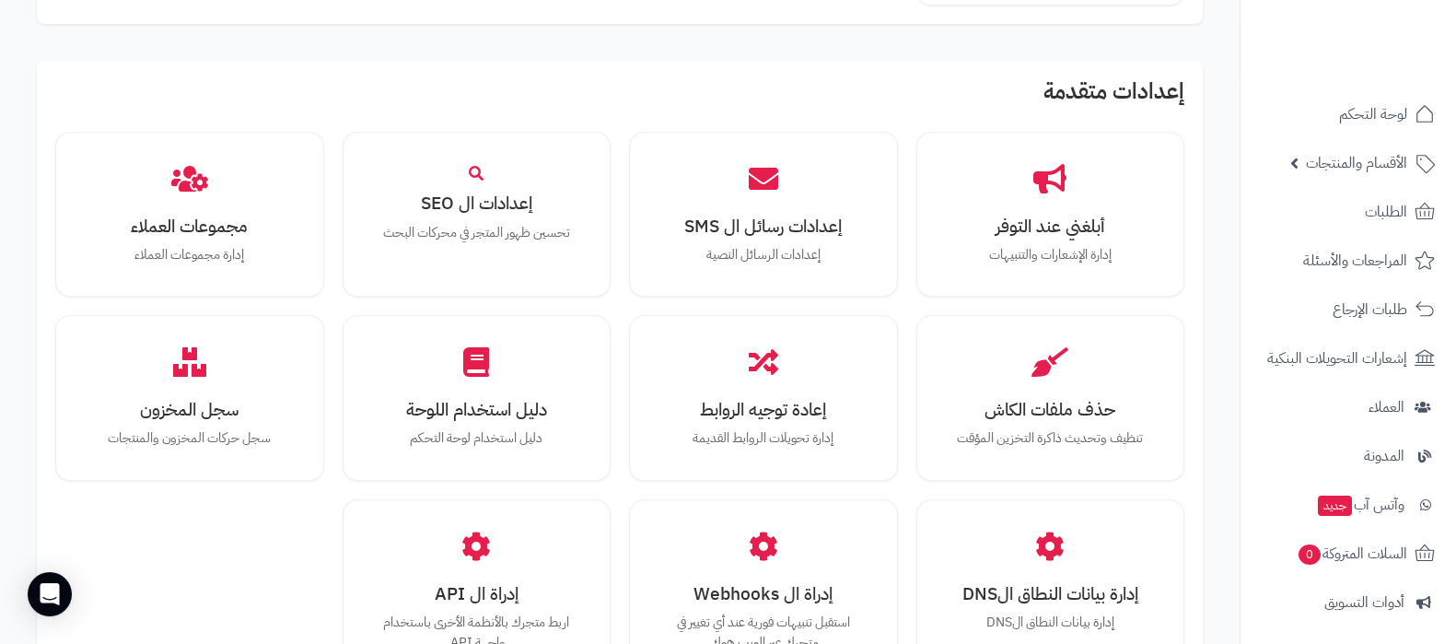
scroll to position [1764, 0]
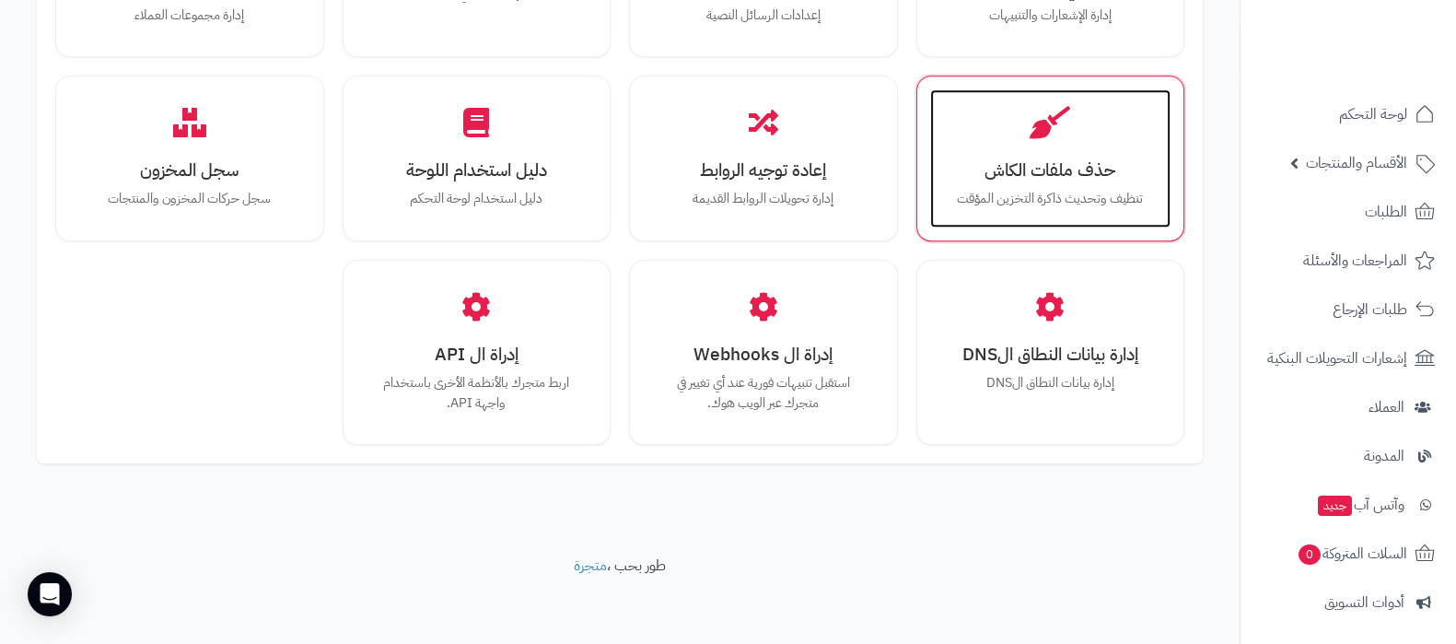
click at [1063, 180] on h3 "حذف ملفات الكاش" at bounding box center [1050, 169] width 204 height 19
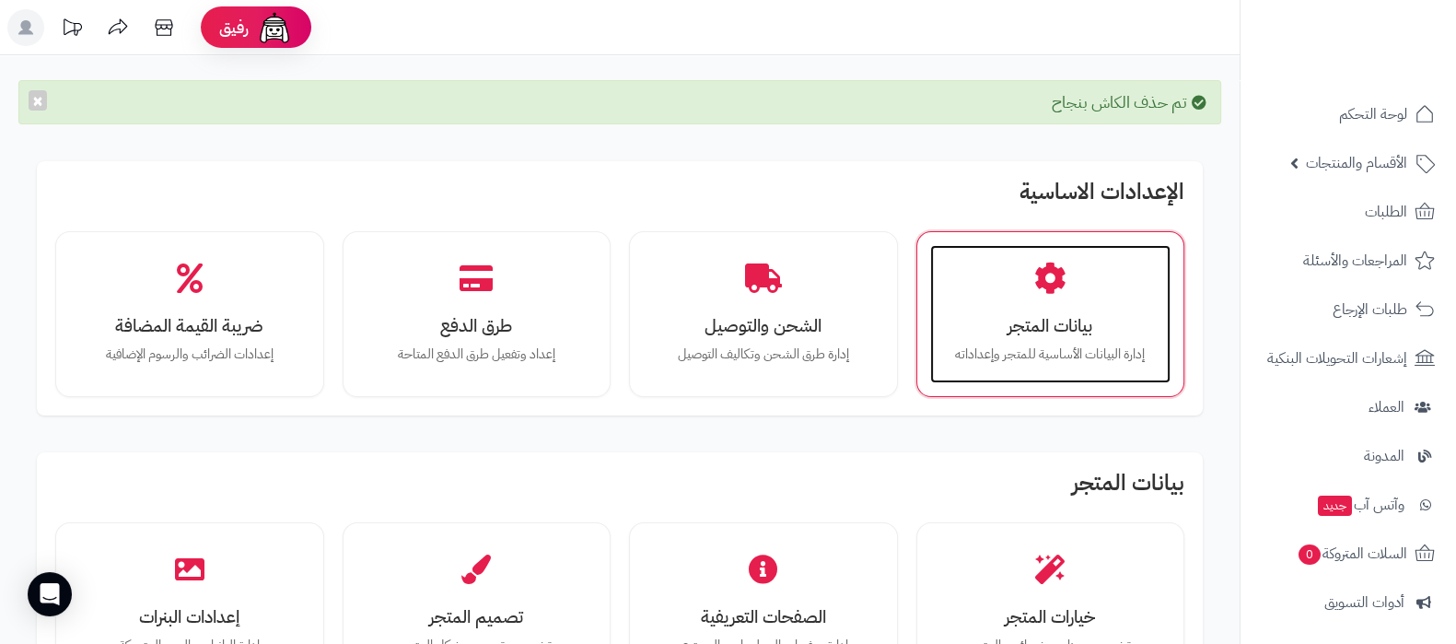
click at [1047, 318] on h3 "بيانات المتجر" at bounding box center [1050, 325] width 204 height 19
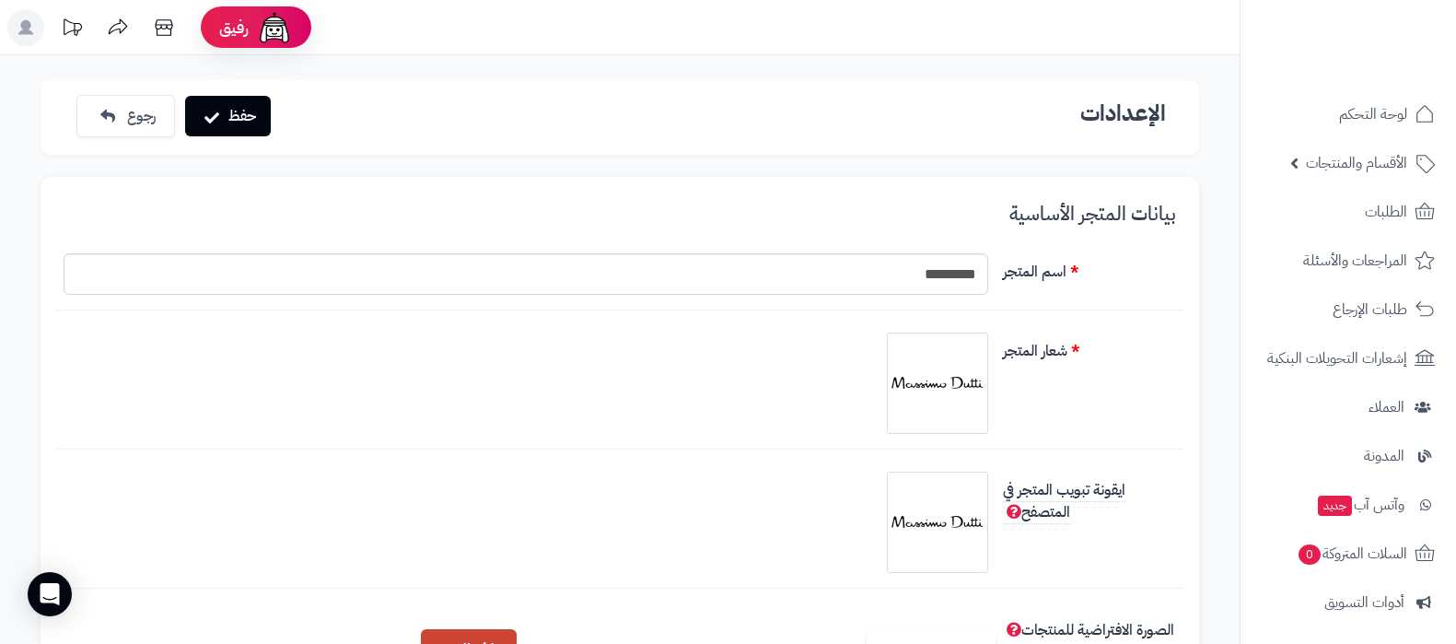
click at [949, 337] on img at bounding box center [937, 383] width 92 height 92
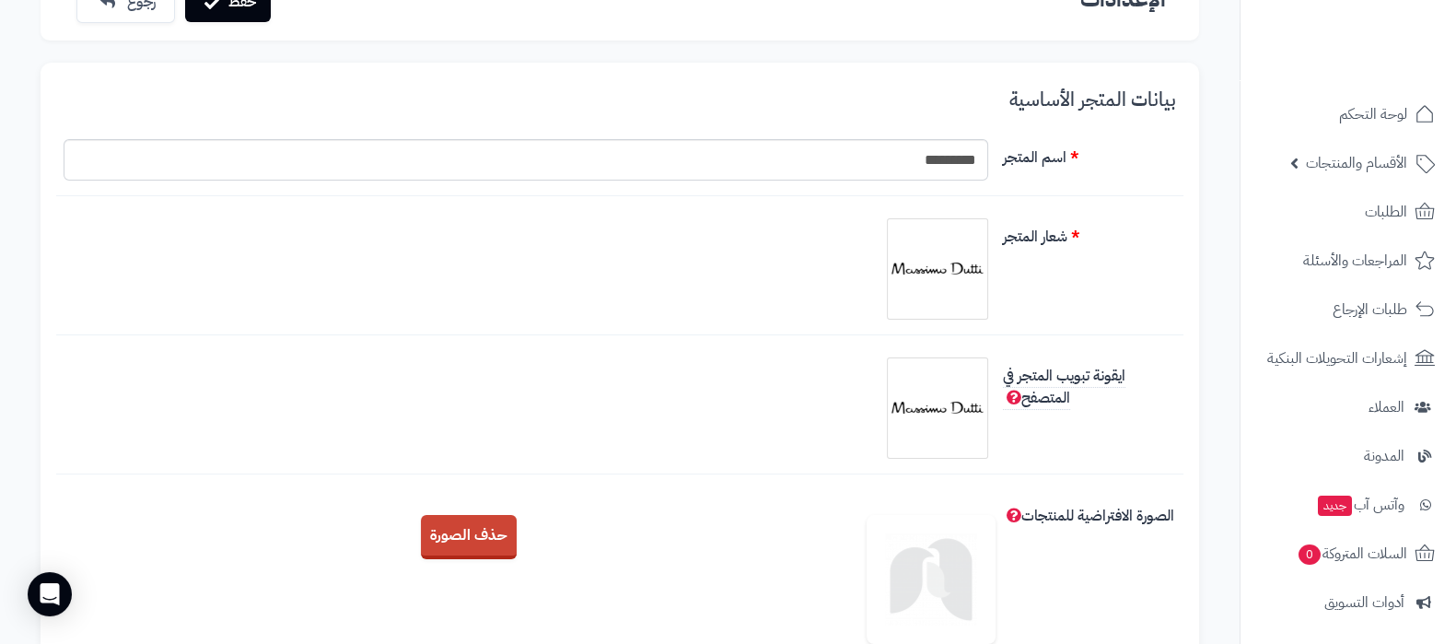
scroll to position [114, 0]
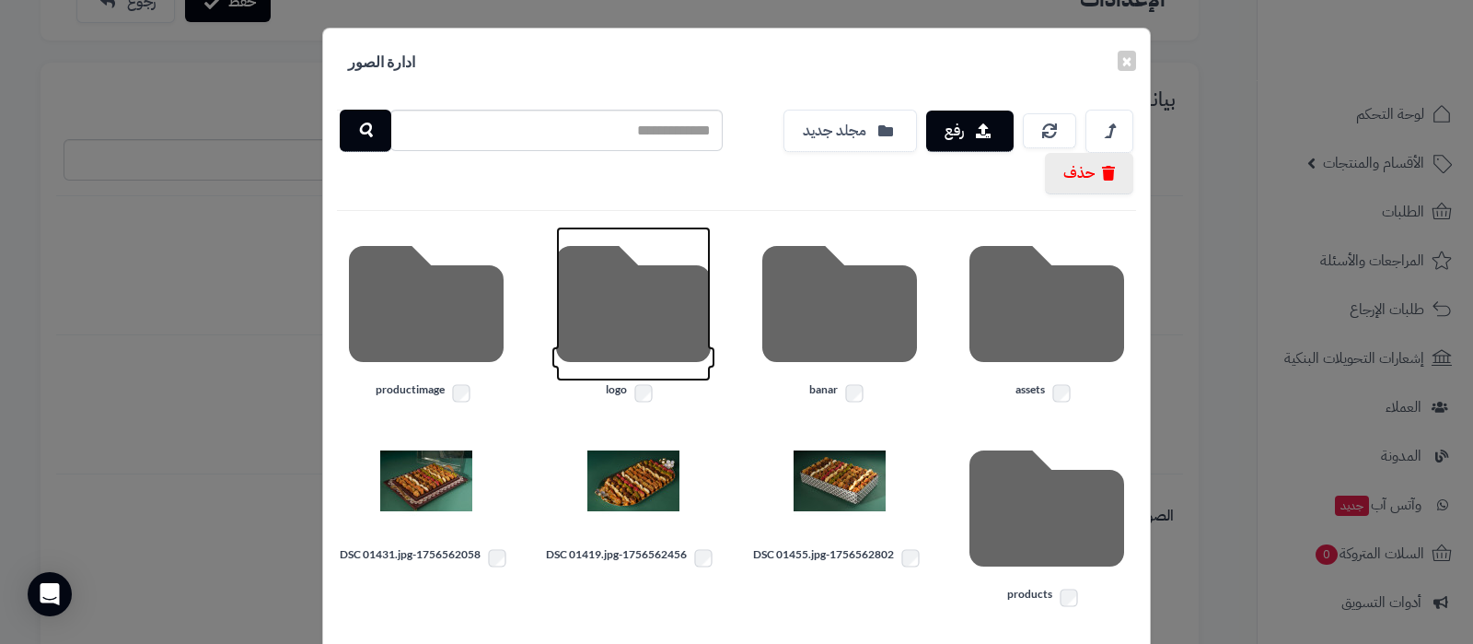
click at [642, 310] on icon at bounding box center [633, 304] width 155 height 155
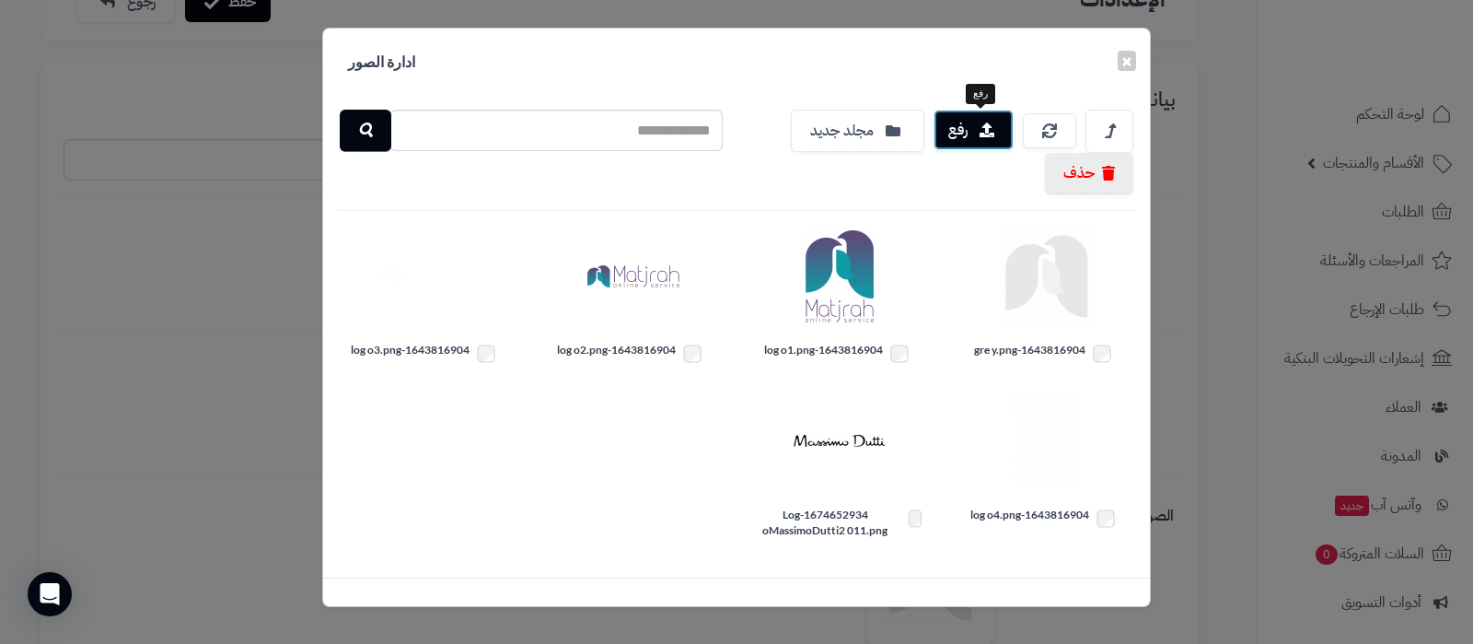
click at [969, 134] on button "رفع" at bounding box center [974, 130] width 80 height 41
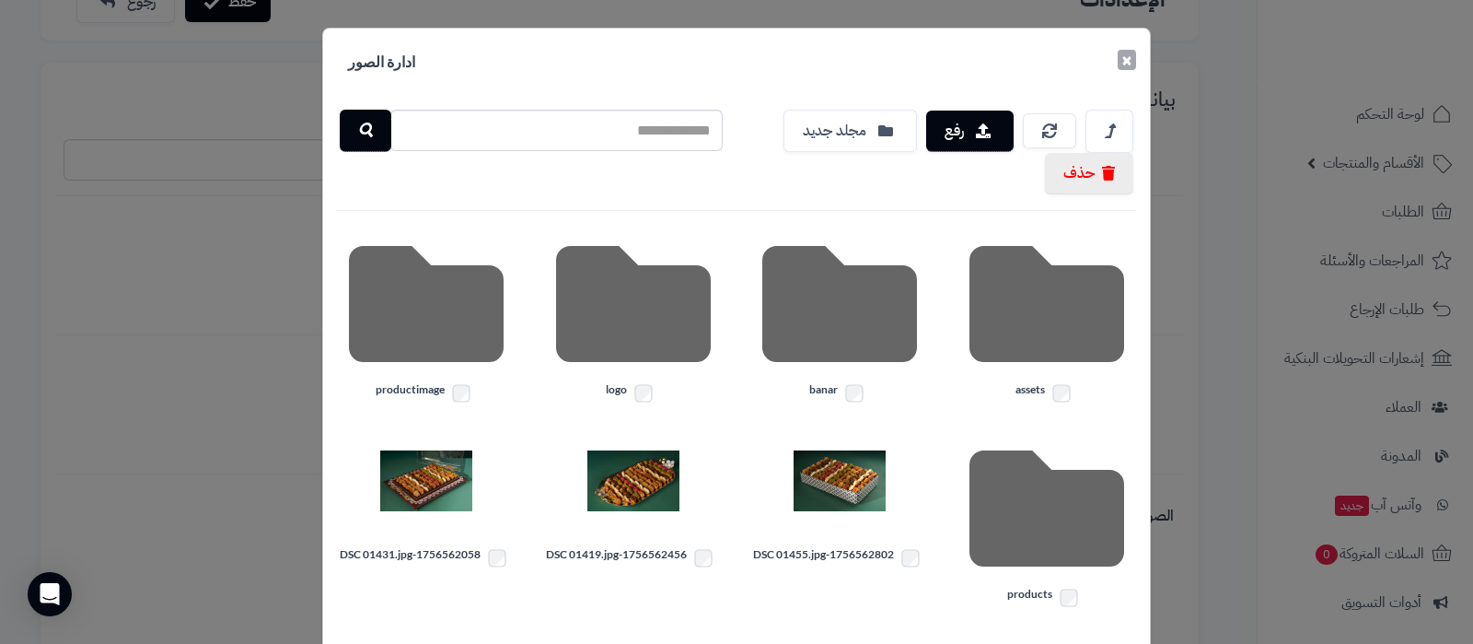
click at [1133, 52] on button "×" at bounding box center [1127, 60] width 18 height 20
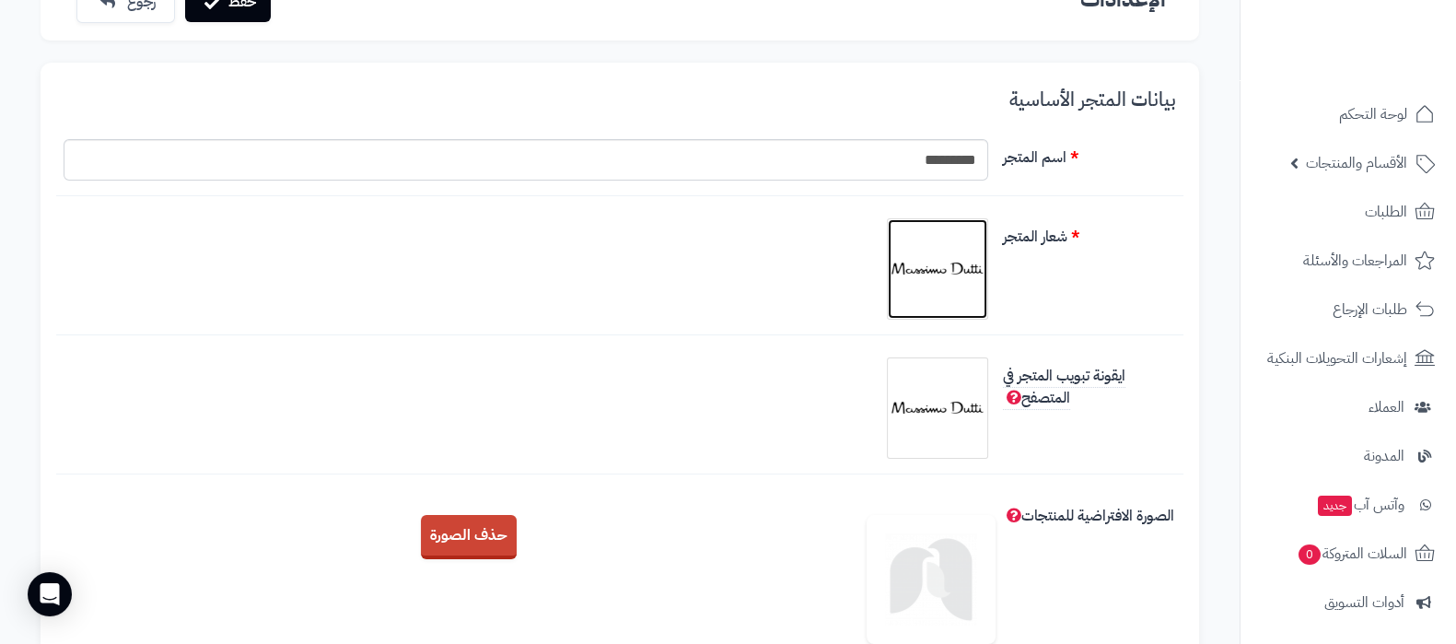
click at [967, 270] on img at bounding box center [937, 269] width 92 height 92
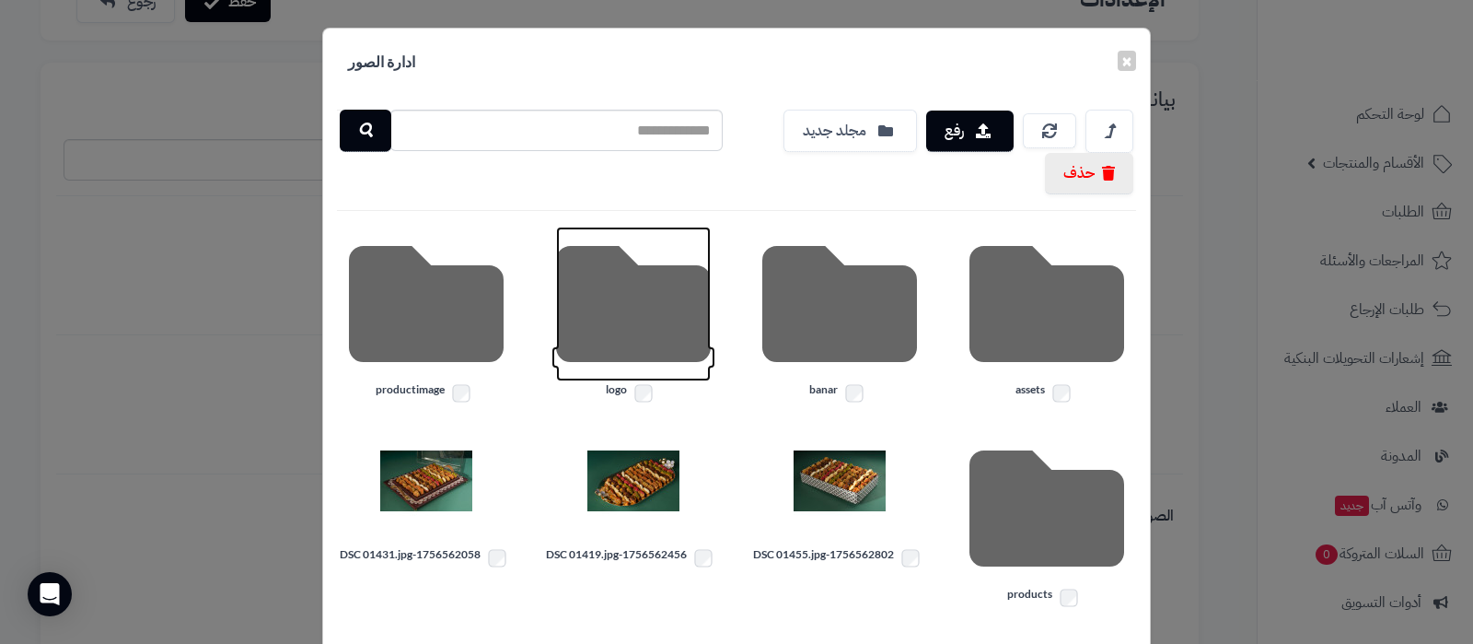
click at [654, 320] on icon at bounding box center [633, 304] width 155 height 155
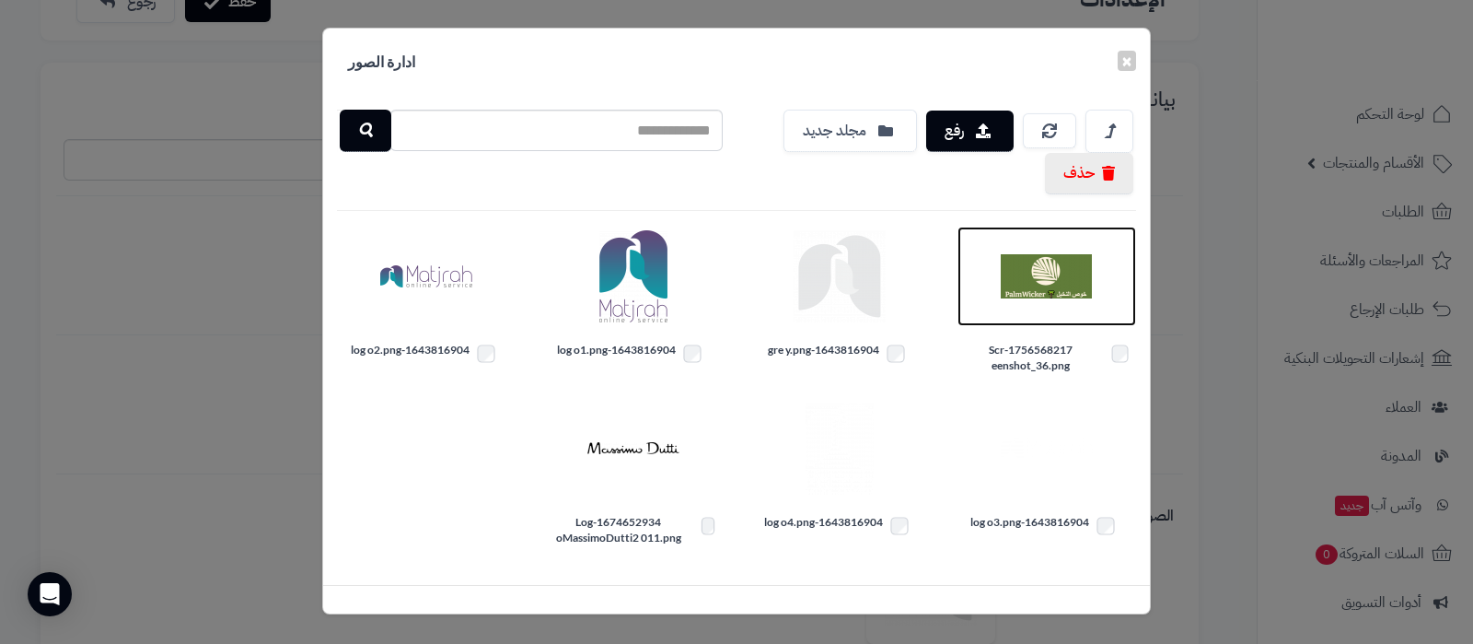
click at [1048, 272] on img at bounding box center [1047, 276] width 92 height 92
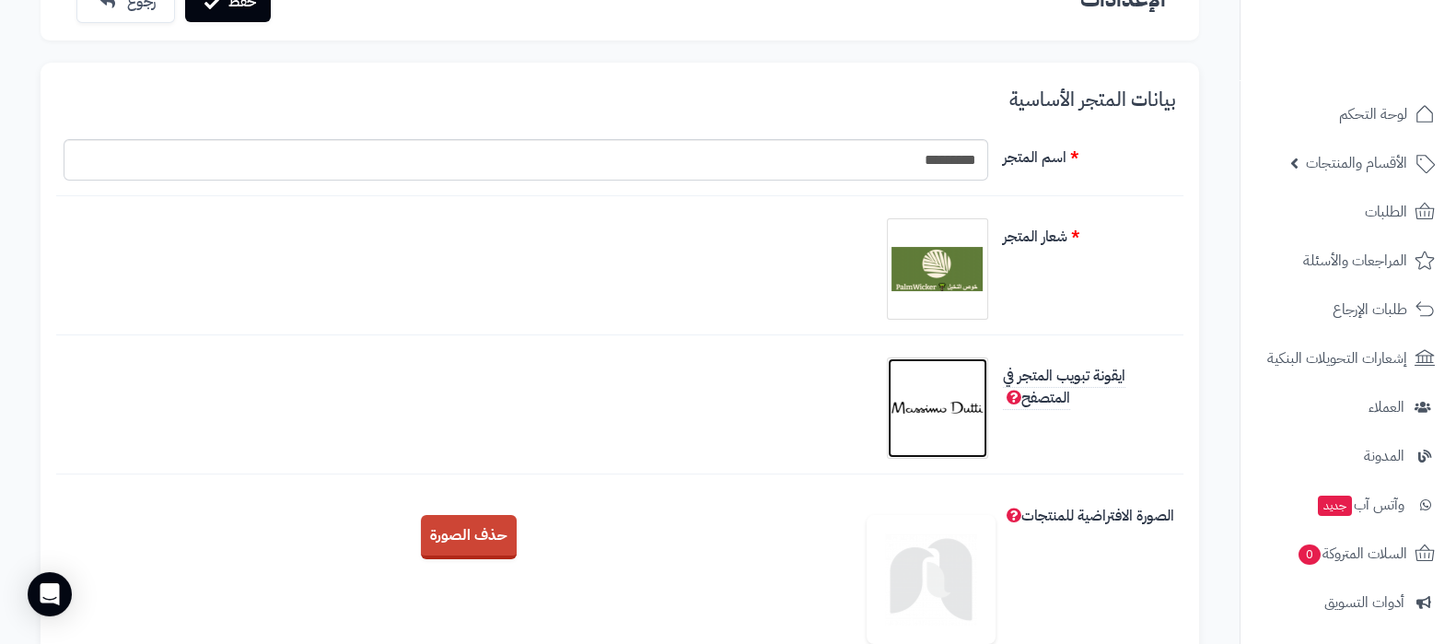
click at [928, 404] on img at bounding box center [937, 408] width 92 height 92
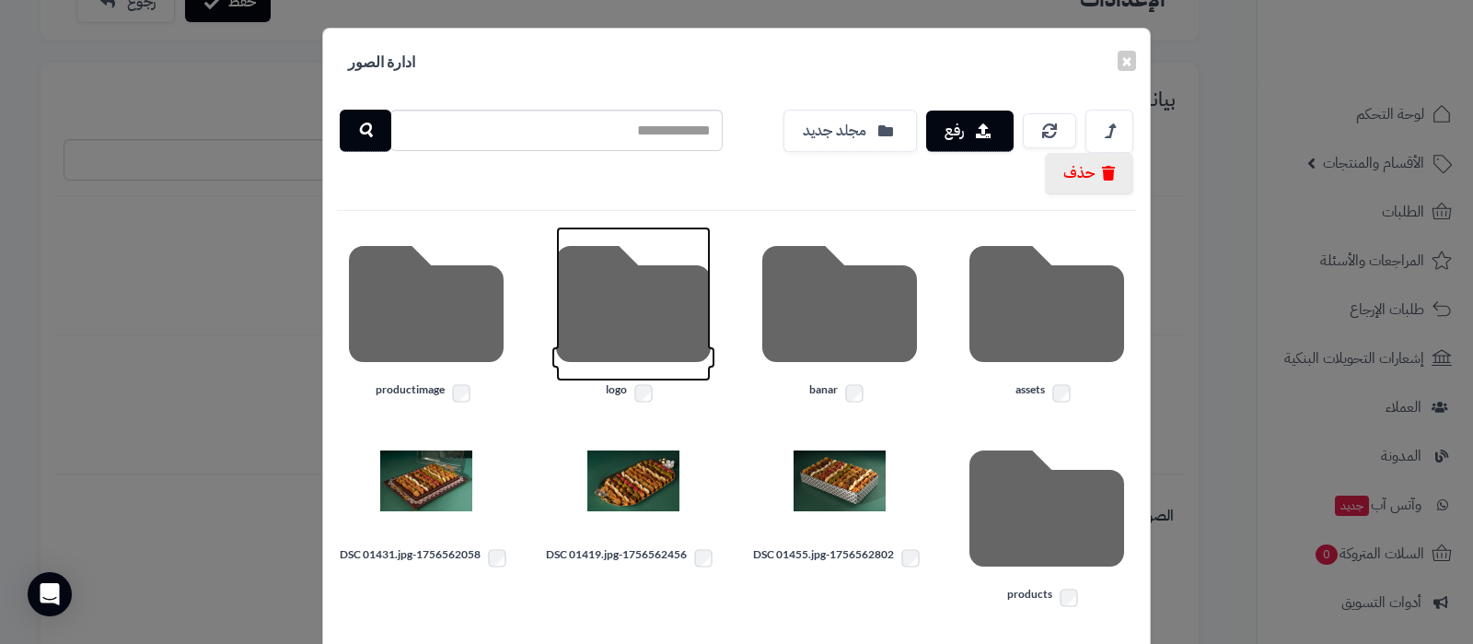
click at [626, 313] on icon at bounding box center [633, 304] width 155 height 155
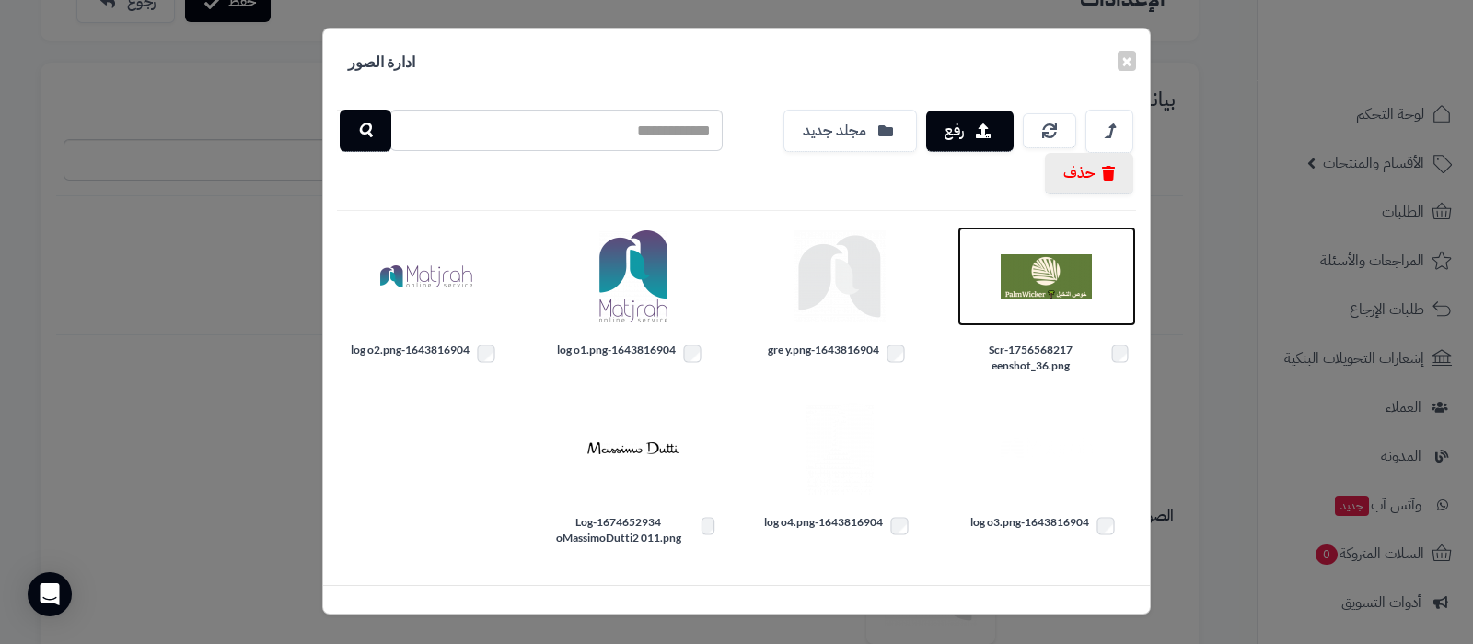
click at [1040, 264] on img at bounding box center [1047, 276] width 92 height 92
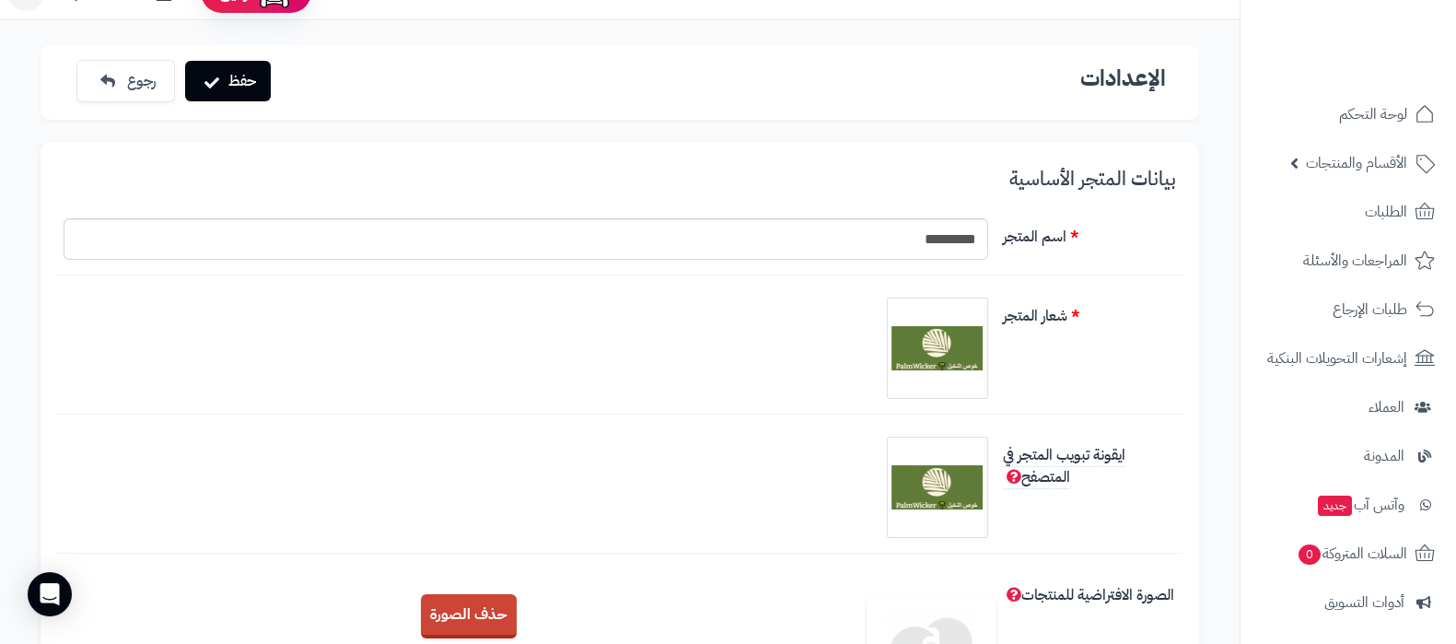
scroll to position [0, 0]
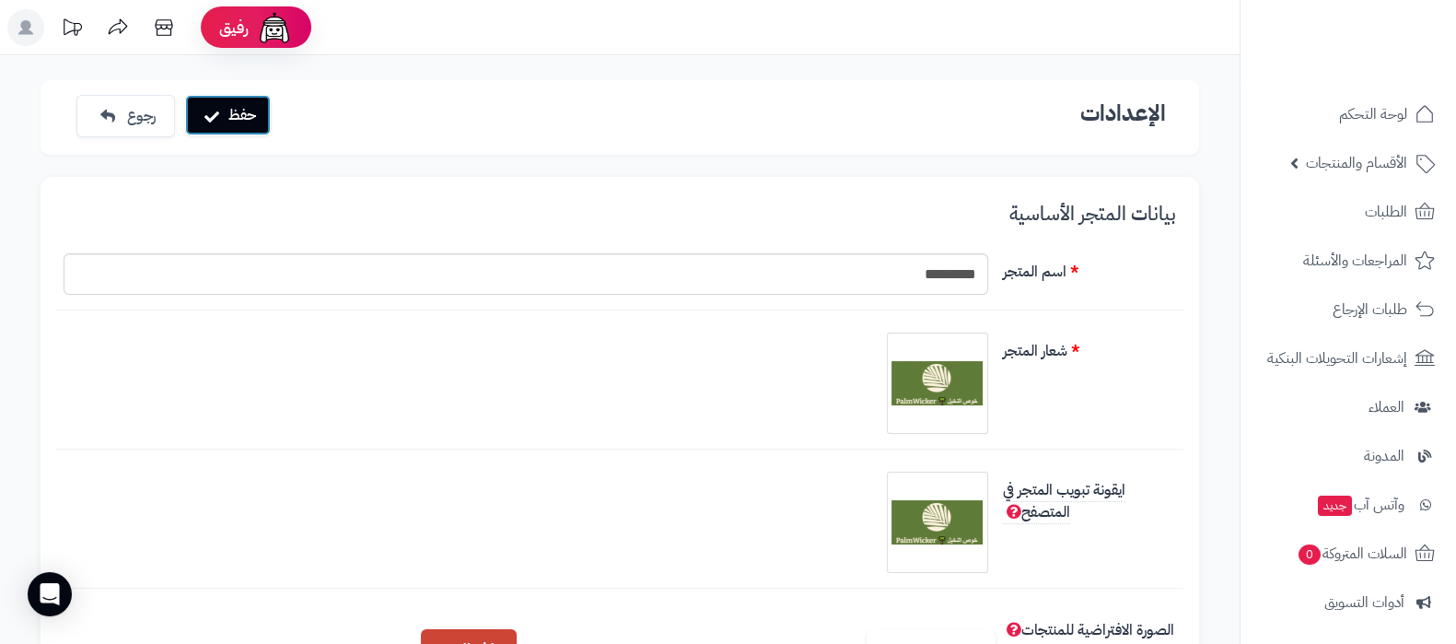
click at [236, 122] on button "حفظ" at bounding box center [228, 115] width 86 height 41
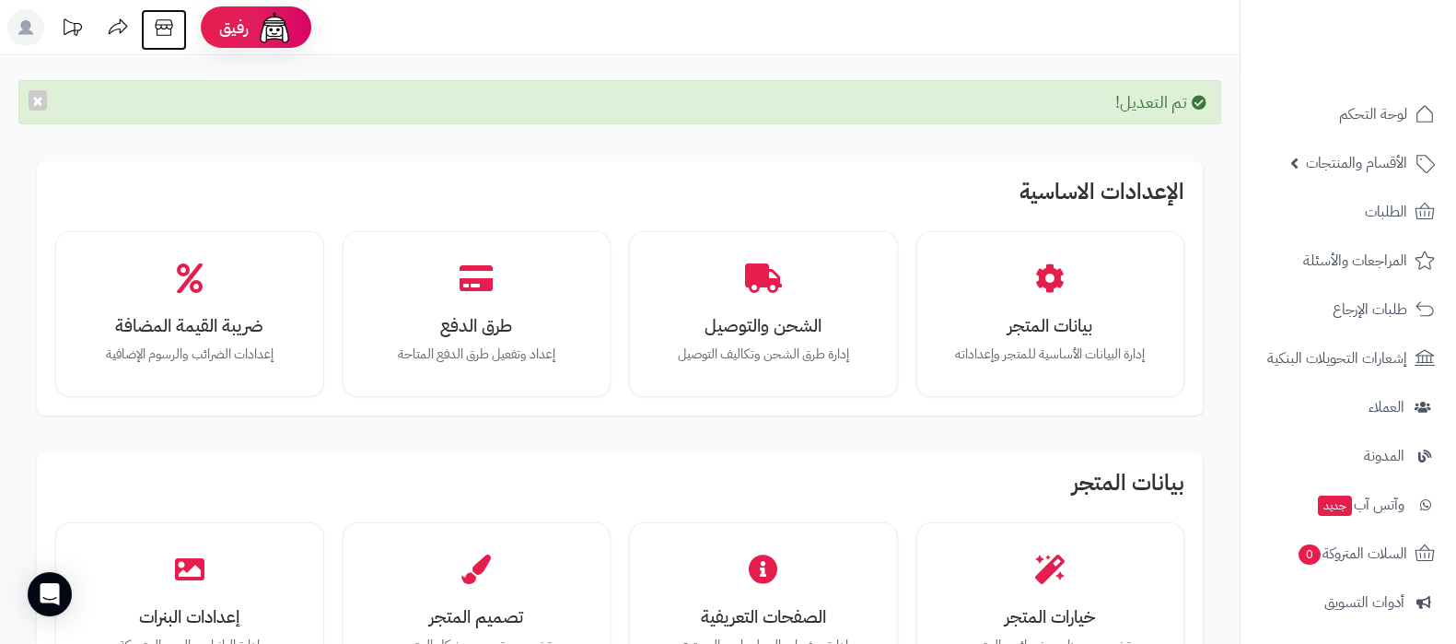
click at [177, 27] on icon at bounding box center [163, 27] width 37 height 37
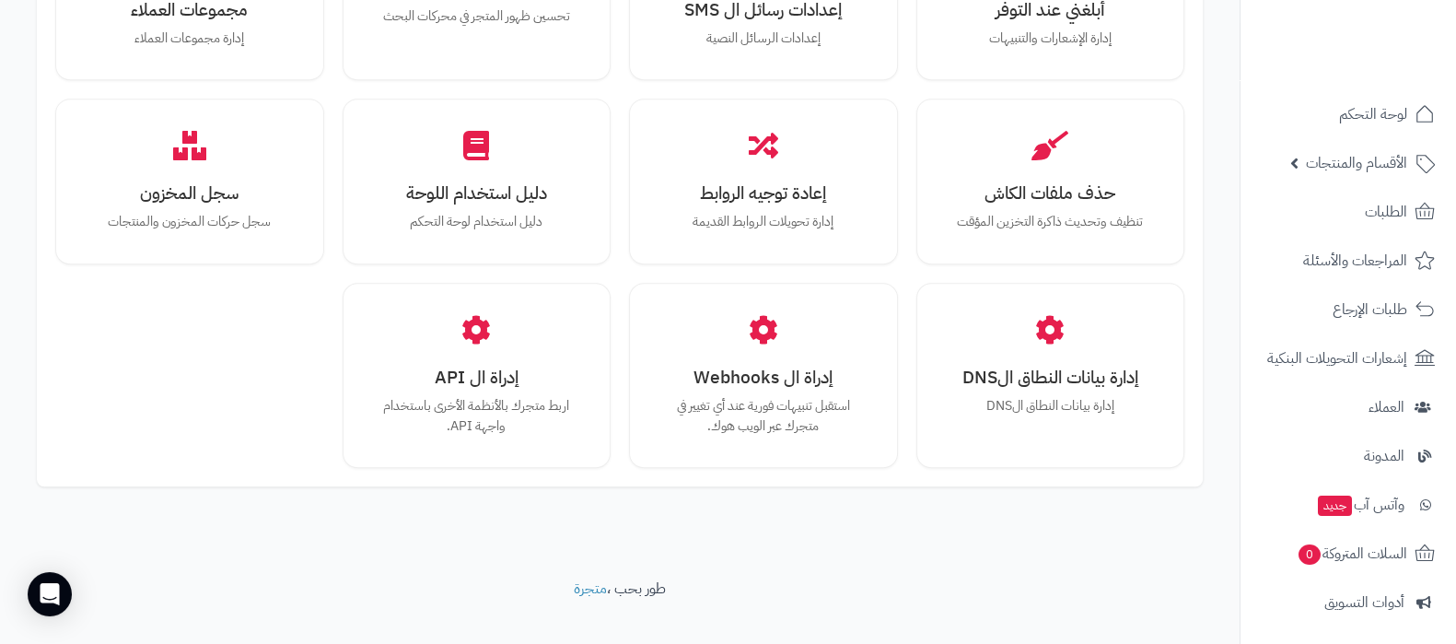
scroll to position [1764, 0]
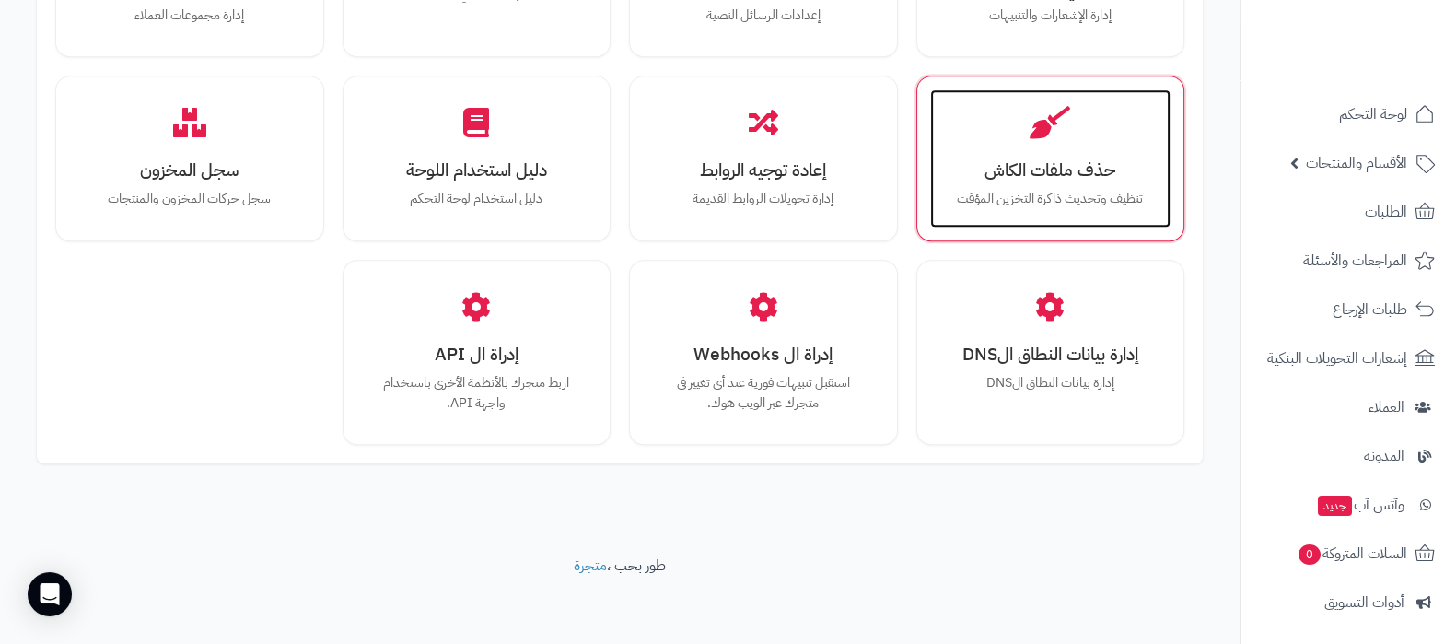
click at [1044, 149] on div "حذف ملفات الكاش تنظيف وتحديث ذاكرة التخزين المؤقت" at bounding box center [1050, 158] width 241 height 138
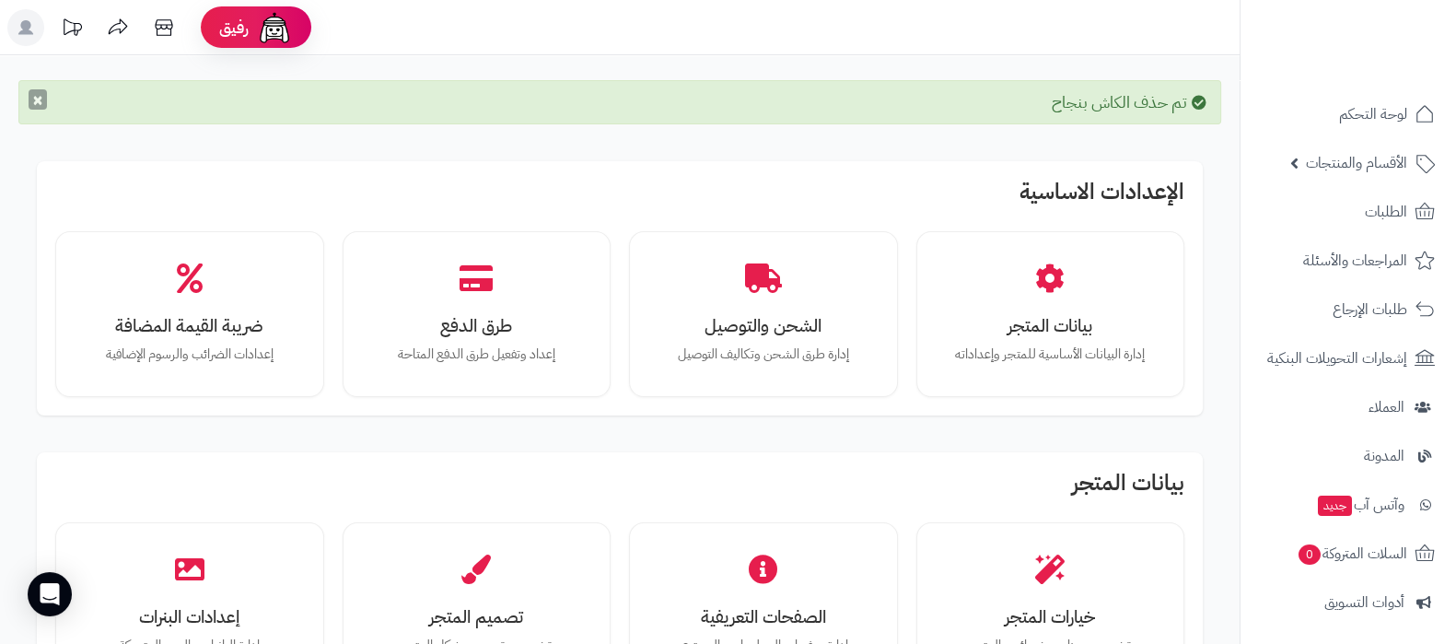
click at [37, 99] on button "×" at bounding box center [38, 99] width 18 height 20
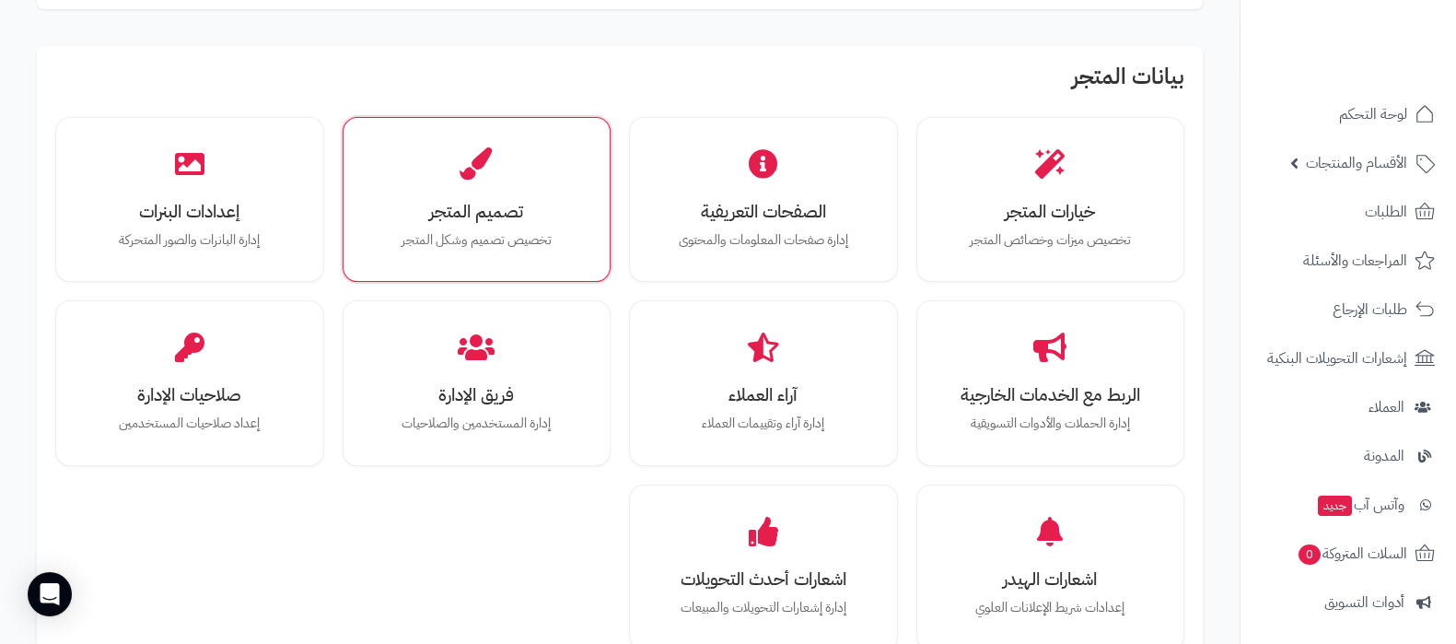
scroll to position [345, 0]
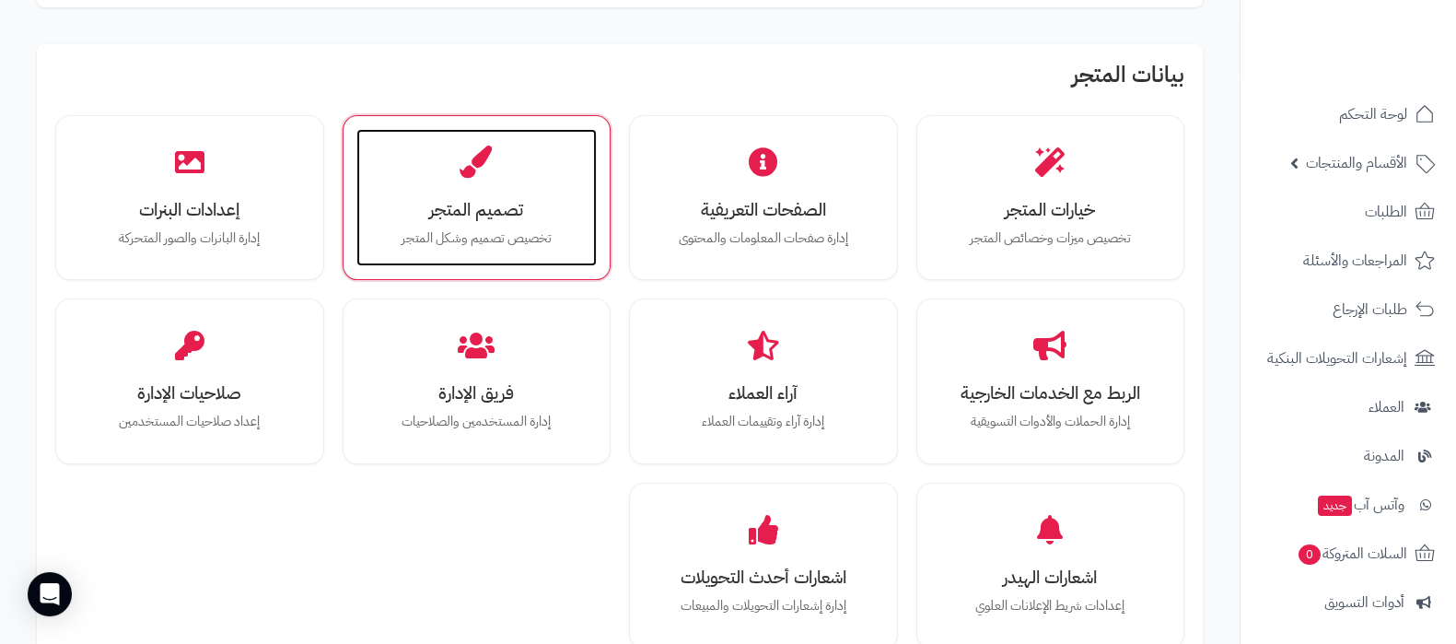
click at [503, 218] on h3 "تصميم المتجر" at bounding box center [477, 209] width 204 height 19
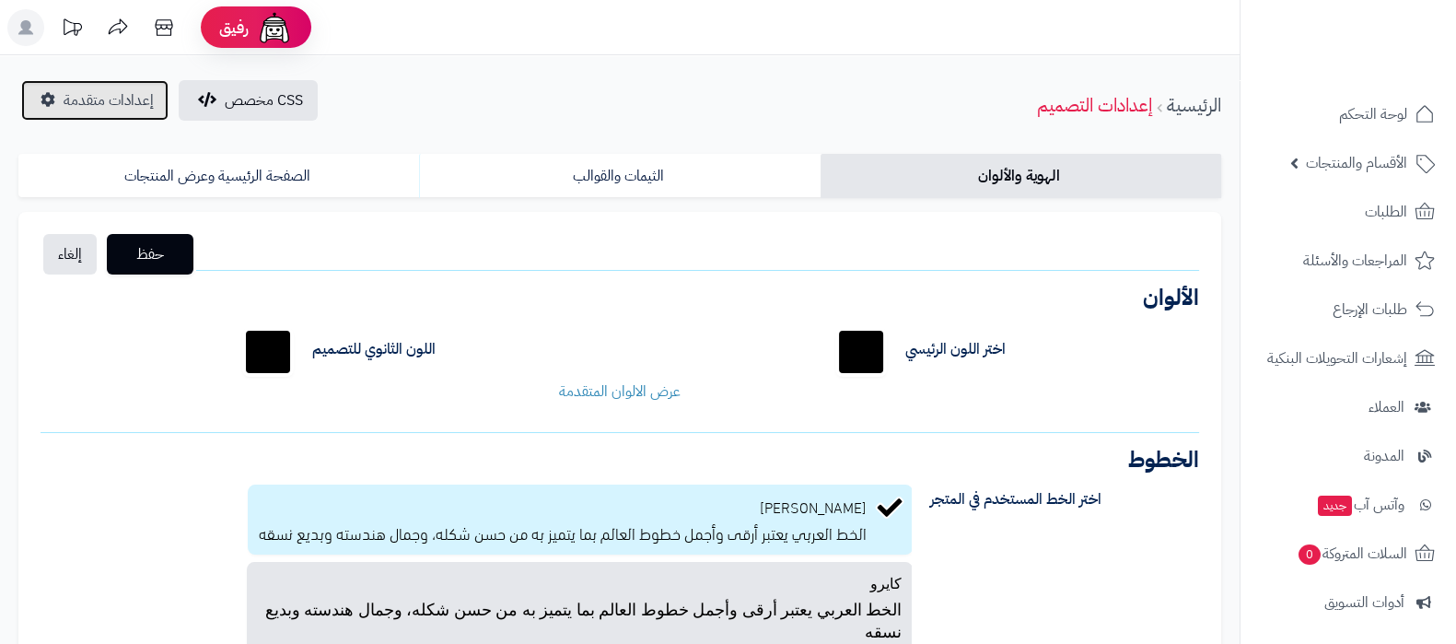
click at [93, 103] on span "إعدادات متقدمة" at bounding box center [109, 100] width 90 height 22
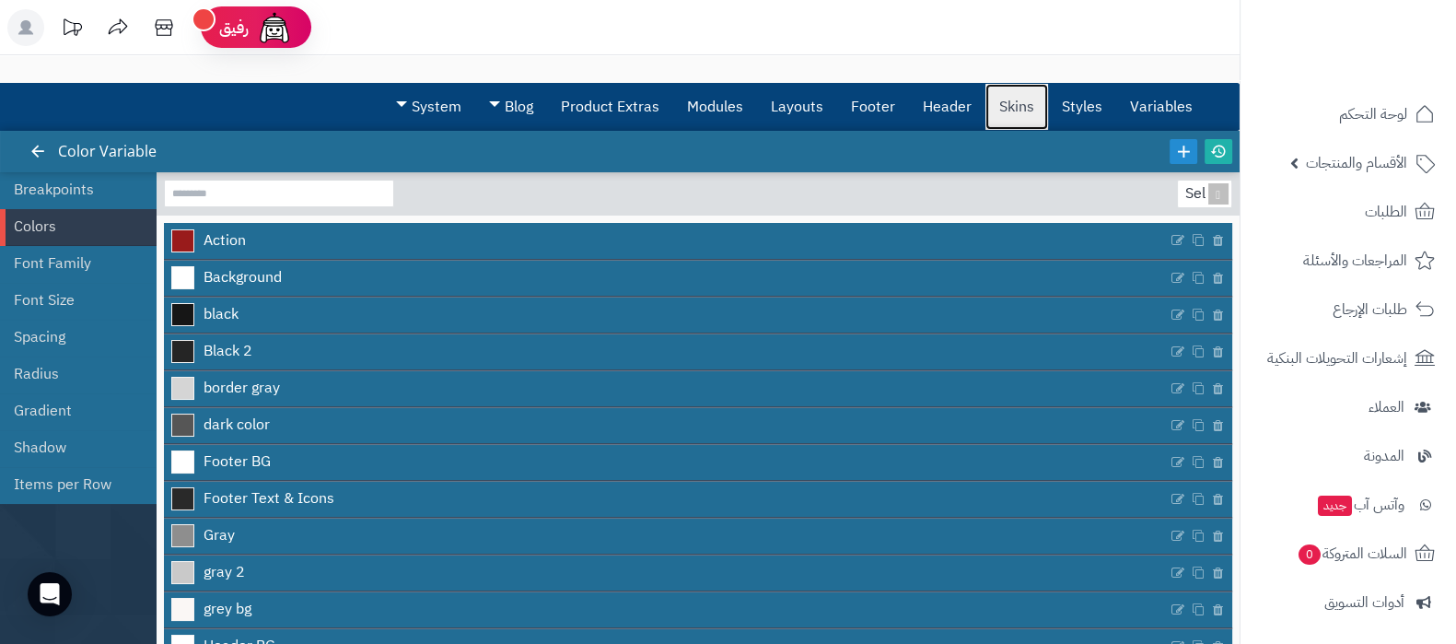
click at [1009, 111] on link "Skins" at bounding box center [1016, 107] width 63 height 46
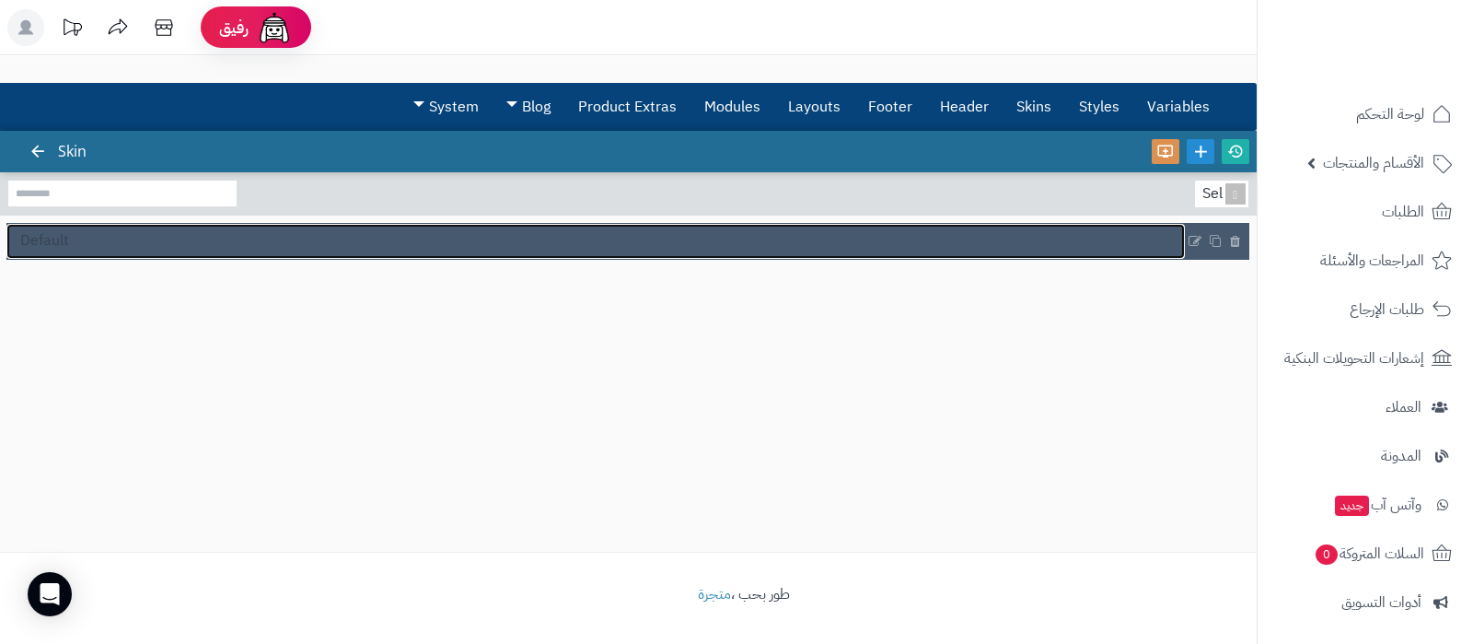
click at [161, 234] on link "Default" at bounding box center [595, 241] width 1179 height 35
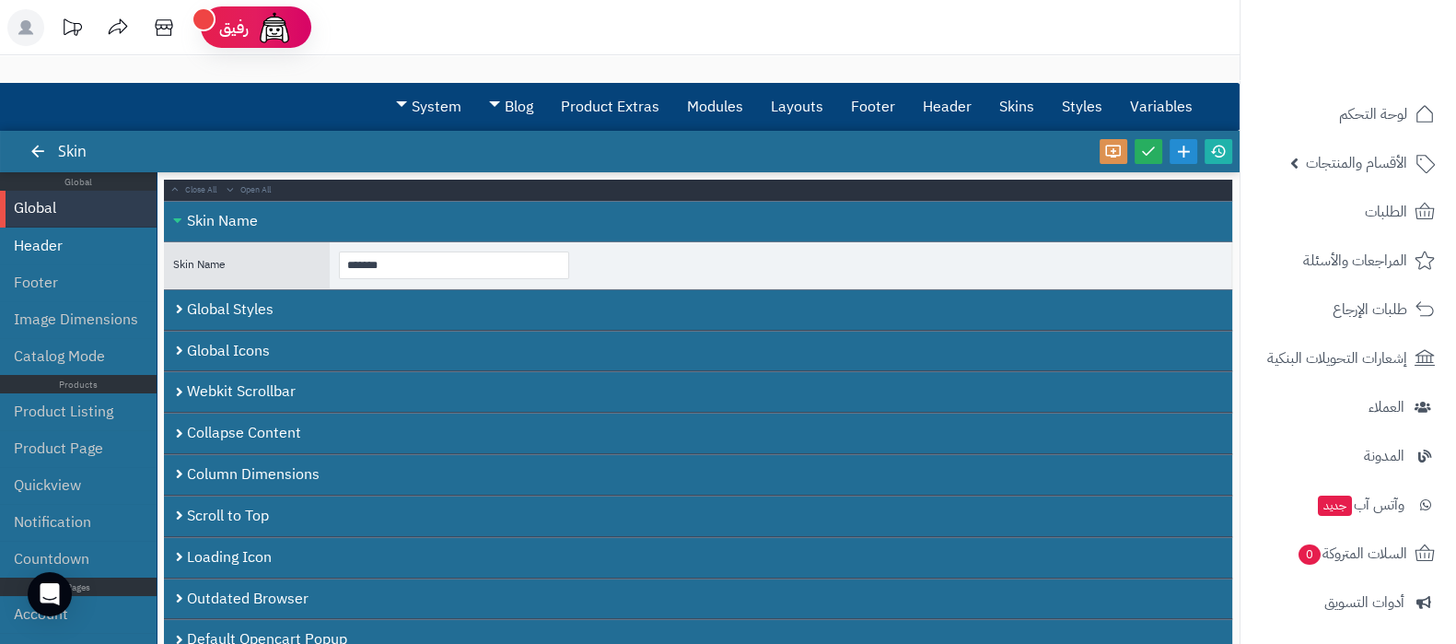
click at [63, 241] on li "Header" at bounding box center [78, 245] width 157 height 37
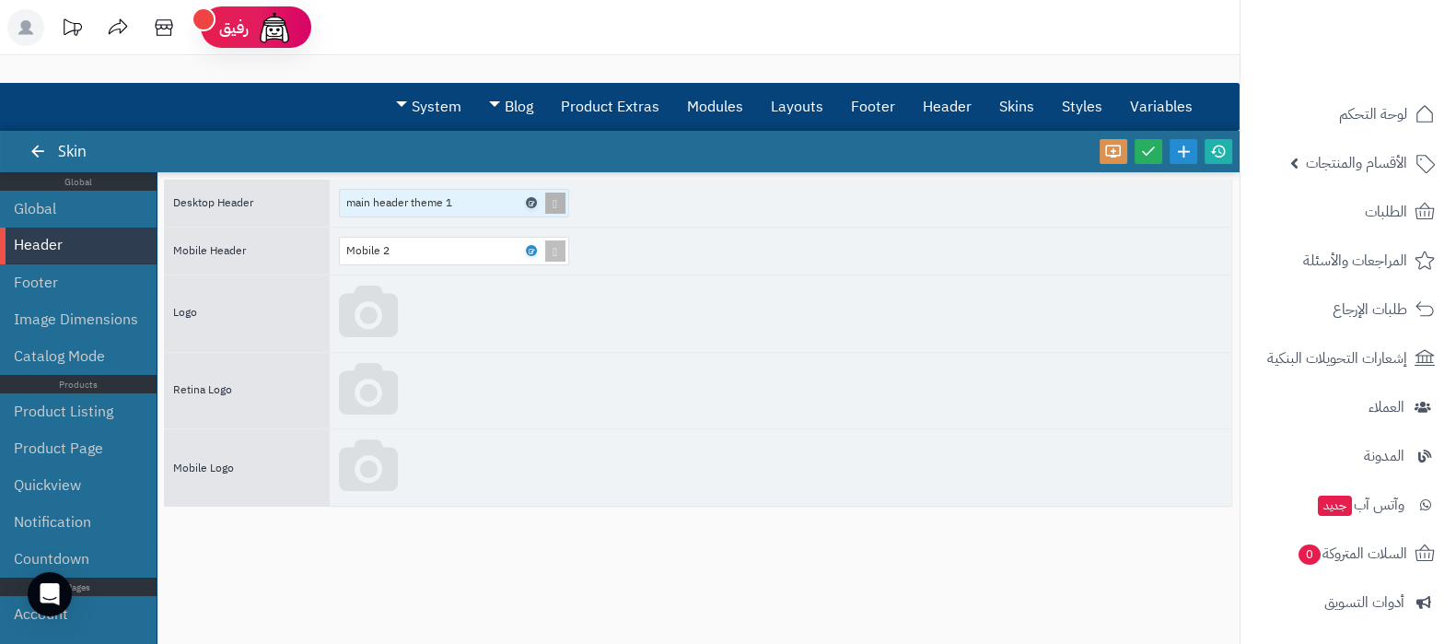
click at [529, 200] on icon at bounding box center [531, 203] width 6 height 8
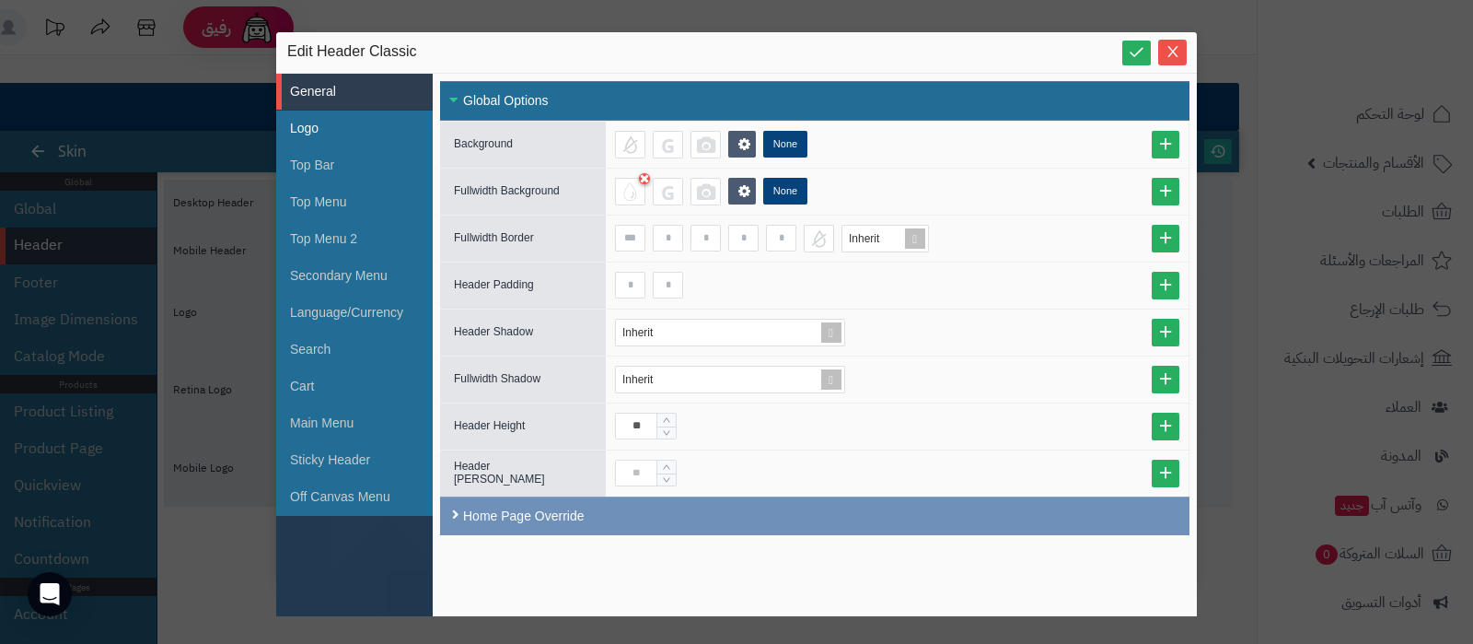
click at [335, 130] on li "Logo" at bounding box center [354, 129] width 157 height 37
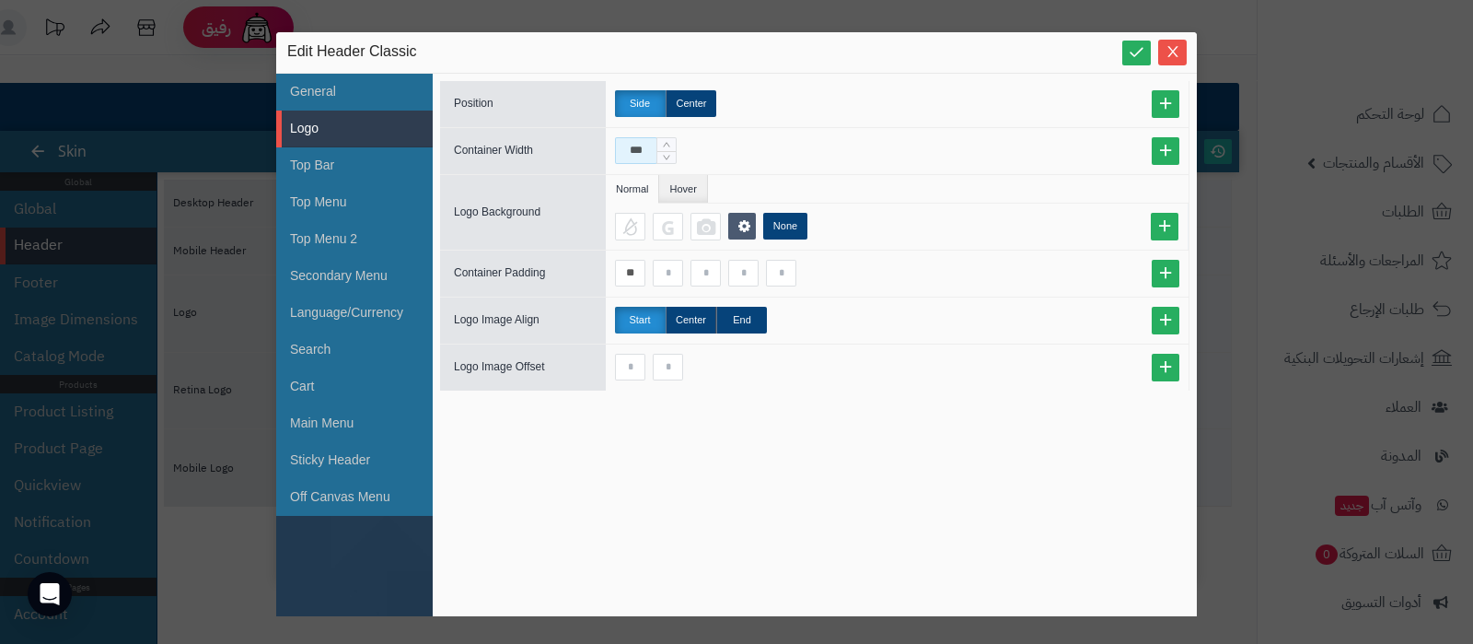
click at [643, 152] on input "***" at bounding box center [636, 150] width 42 height 27
type input "***"
click at [1133, 57] on icon at bounding box center [1136, 51] width 17 height 17
click at [1163, 55] on span "Close" at bounding box center [1172, 51] width 29 height 16
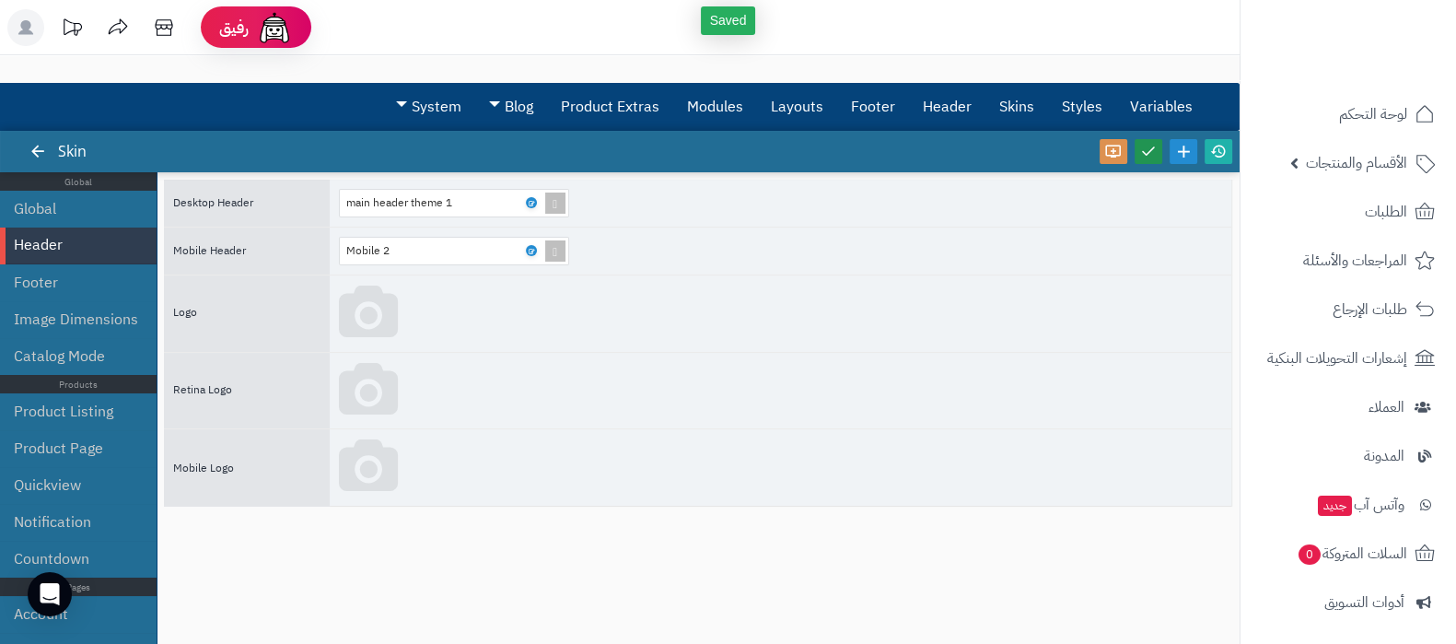
click at [1148, 151] on icon at bounding box center [1148, 151] width 17 height 17
click at [1222, 153] on icon at bounding box center [1218, 151] width 17 height 17
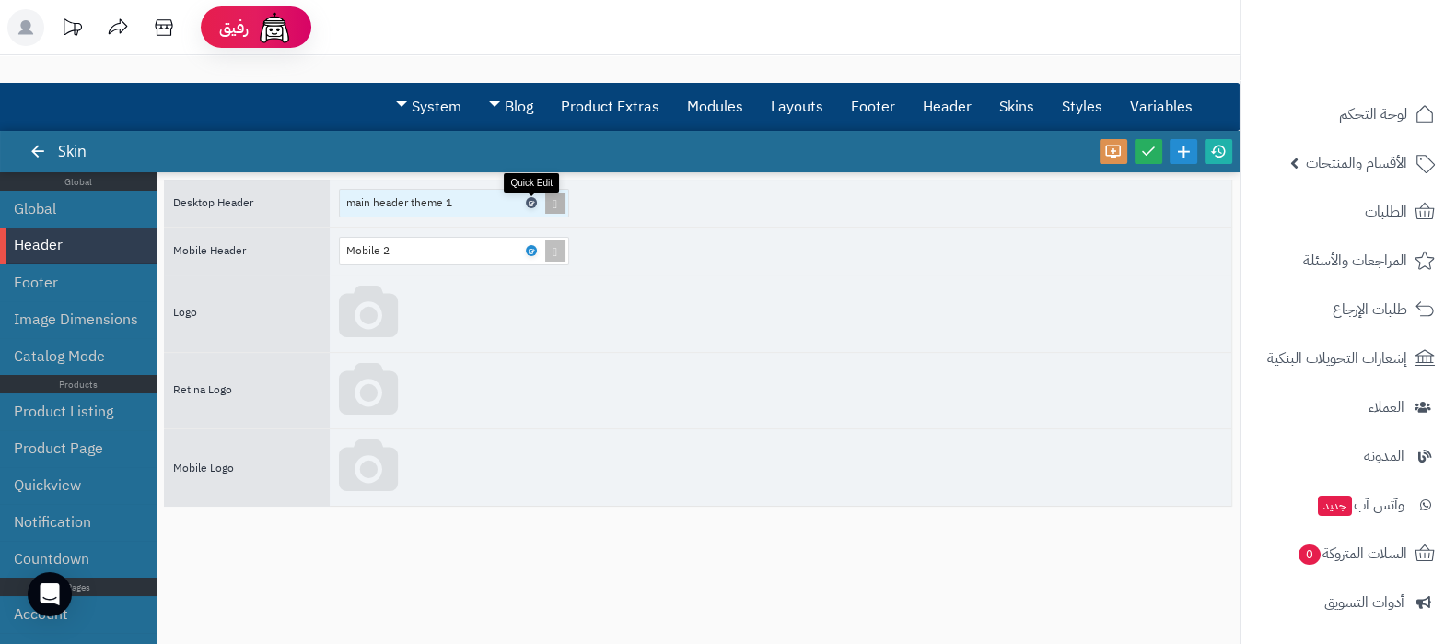
click at [528, 200] on icon at bounding box center [531, 203] width 6 height 8
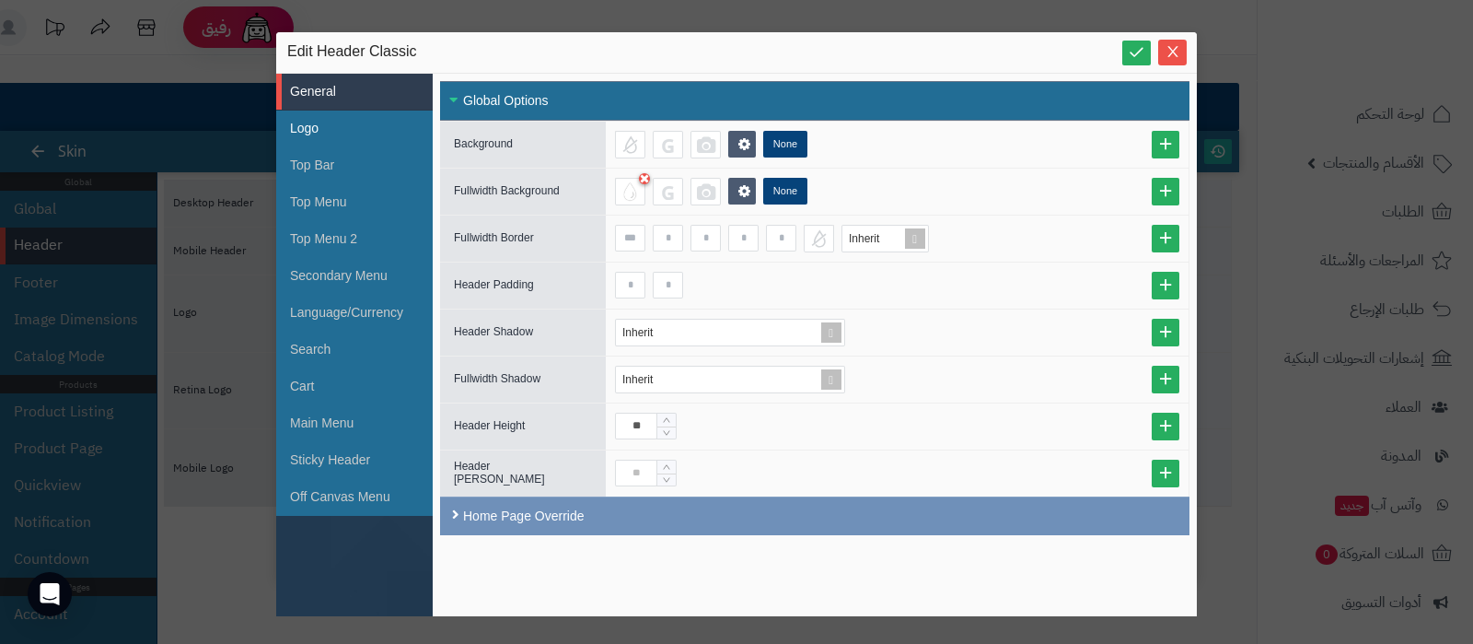
click at [359, 130] on li "Logo" at bounding box center [354, 129] width 157 height 37
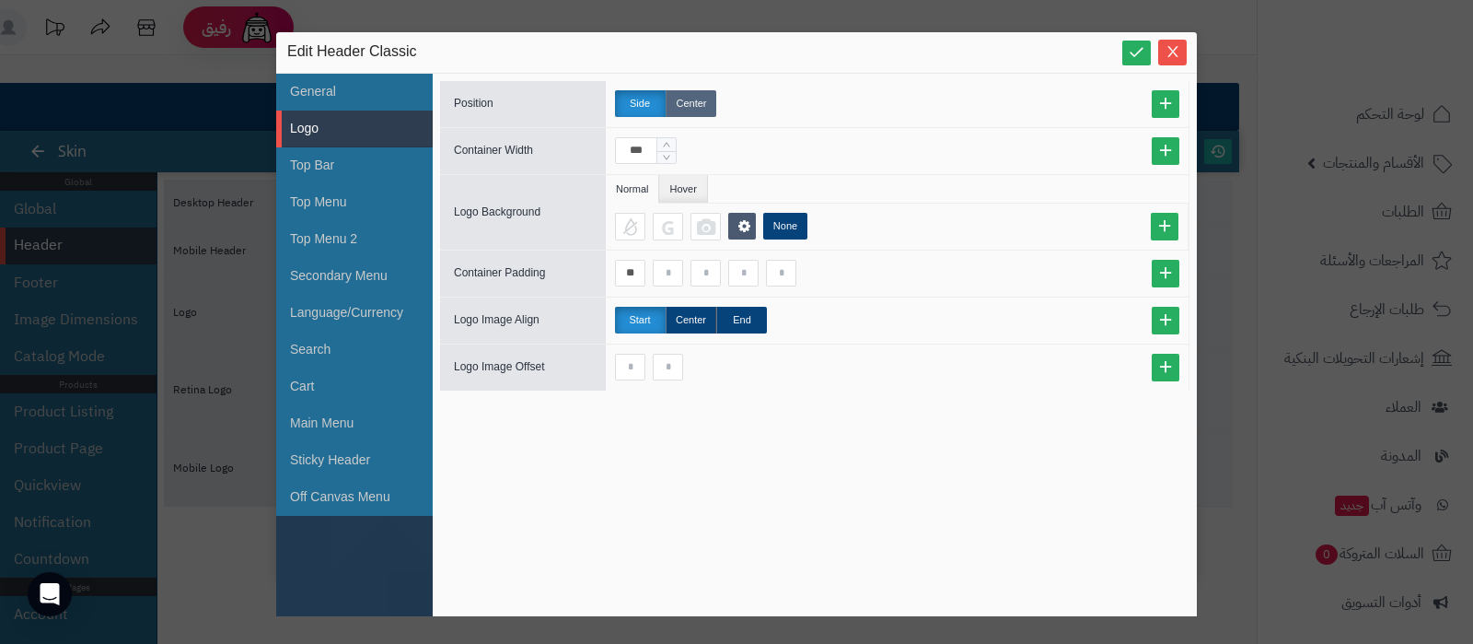
click at [700, 95] on label "Center" at bounding box center [691, 103] width 51 height 27
click at [636, 99] on label "Side" at bounding box center [640, 103] width 51 height 27
click at [630, 151] on input "***" at bounding box center [636, 150] width 42 height 27
type input "***"
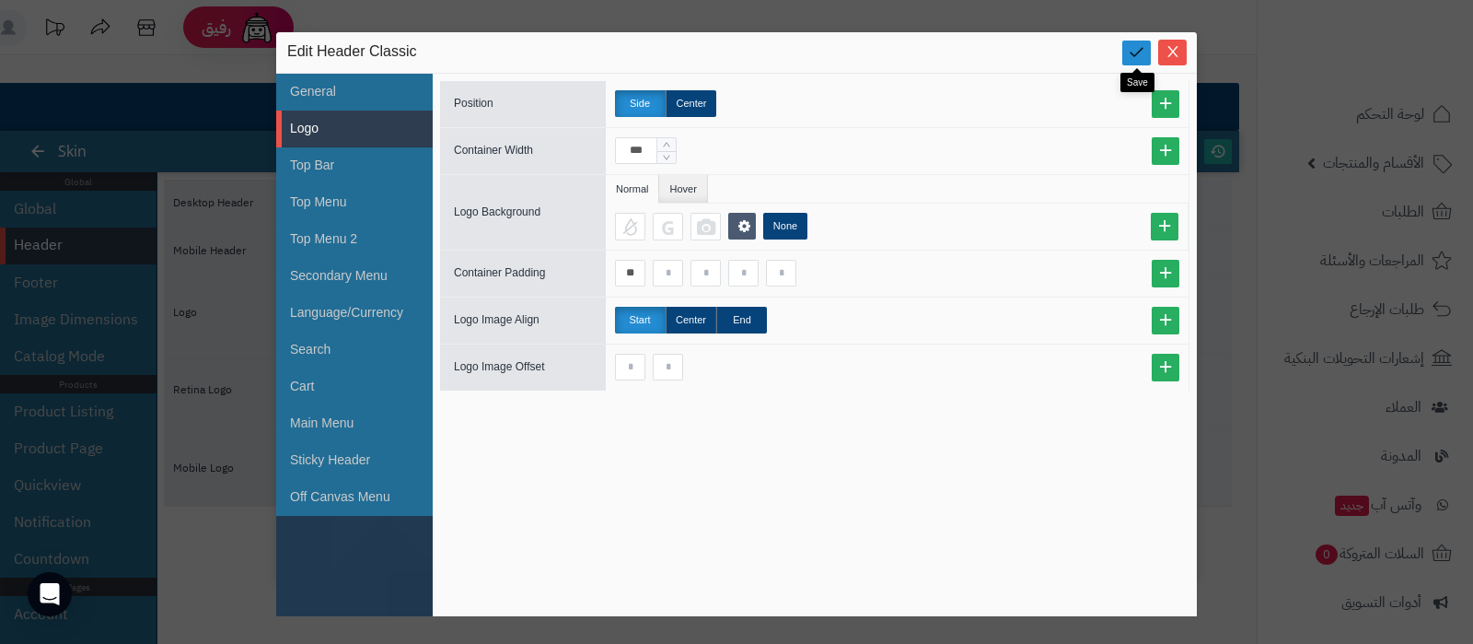
click at [1133, 52] on icon at bounding box center [1136, 51] width 17 height 17
click at [1175, 54] on icon "Close" at bounding box center [1173, 51] width 10 height 11
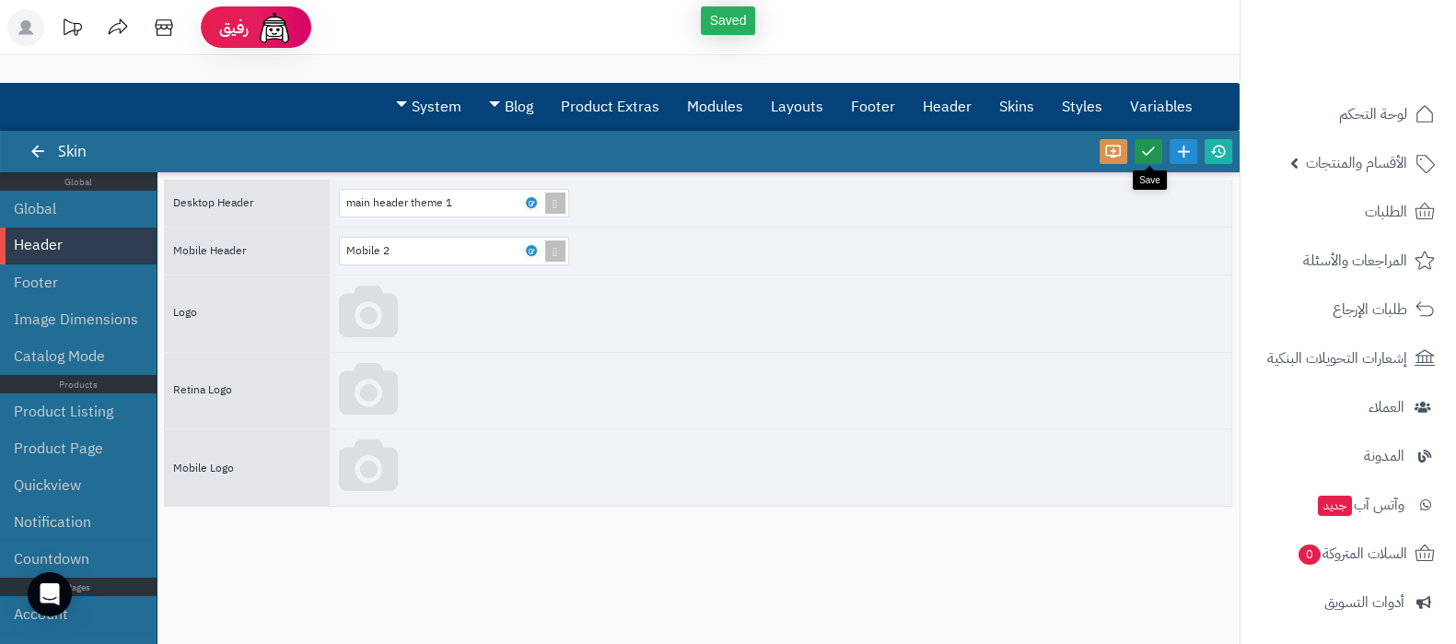
click at [1151, 154] on icon at bounding box center [1148, 151] width 17 height 17
click at [1223, 148] on icon at bounding box center [1218, 151] width 17 height 17
click at [532, 201] on icon at bounding box center [531, 203] width 6 height 8
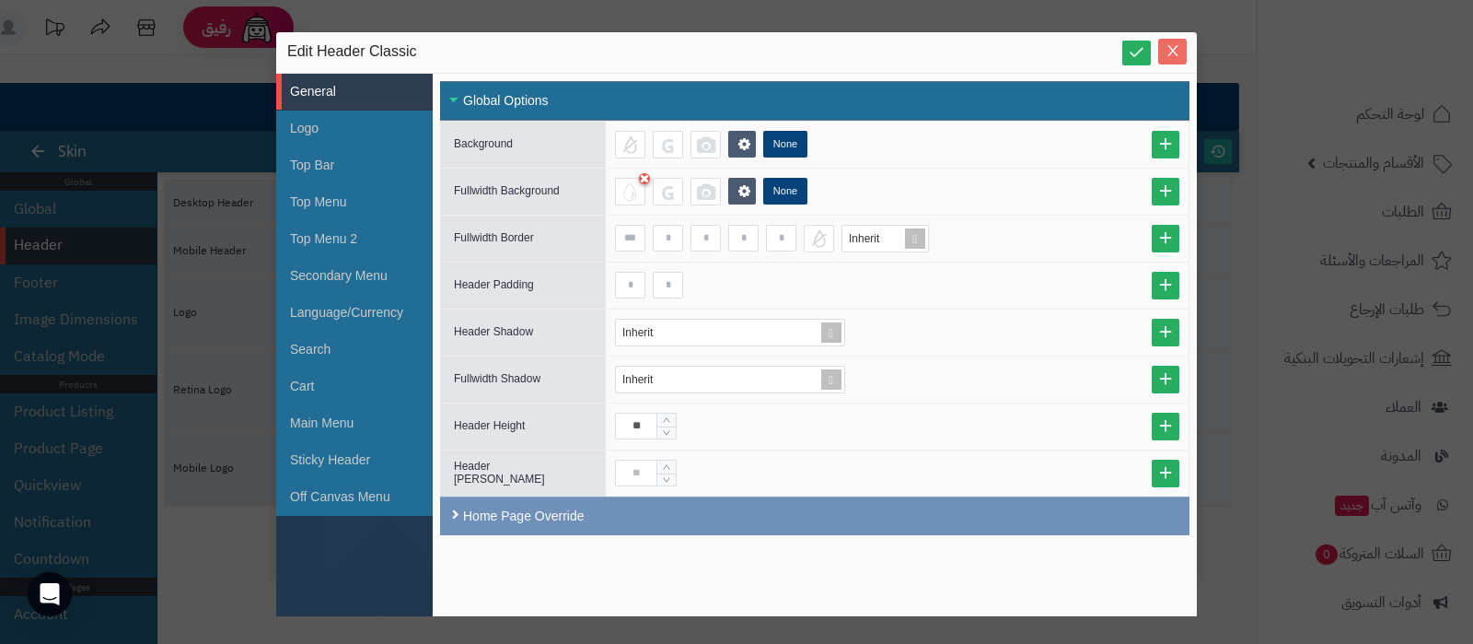
click at [1168, 52] on icon "Close" at bounding box center [1173, 50] width 15 height 15
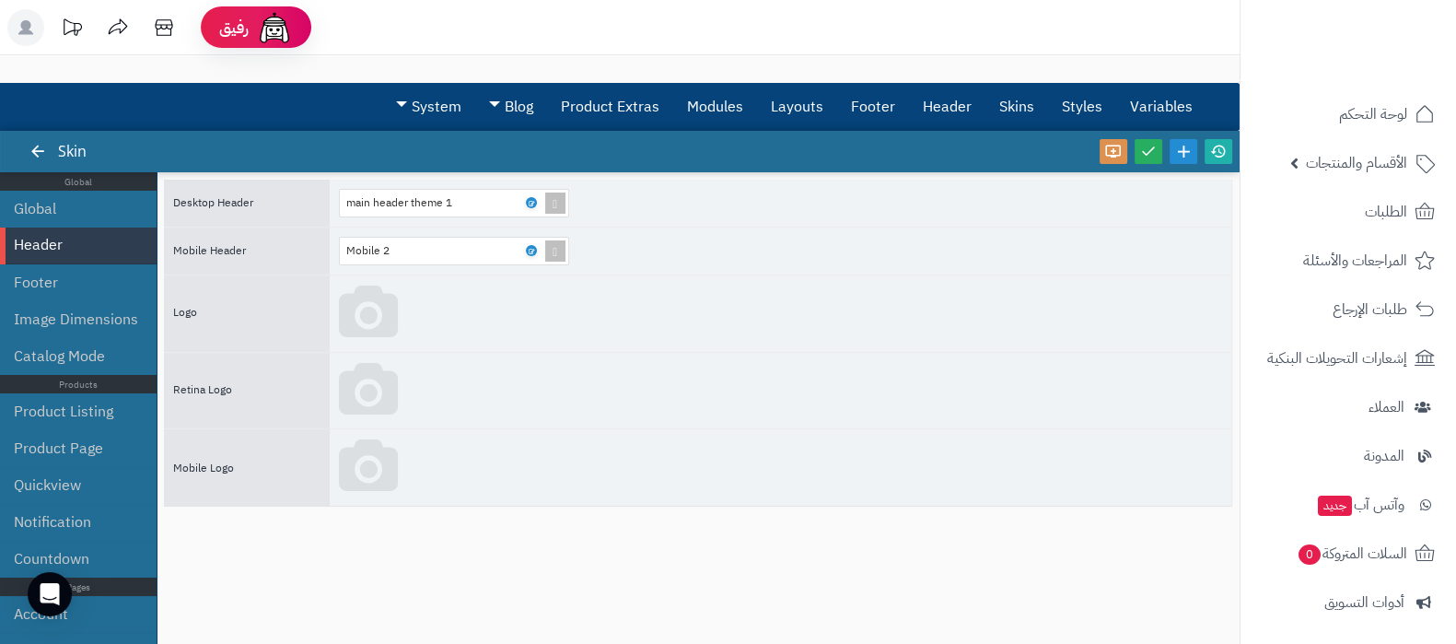
click at [35, 261] on li "Header" at bounding box center [78, 245] width 157 height 37
click at [36, 269] on li "Footer" at bounding box center [78, 282] width 157 height 37
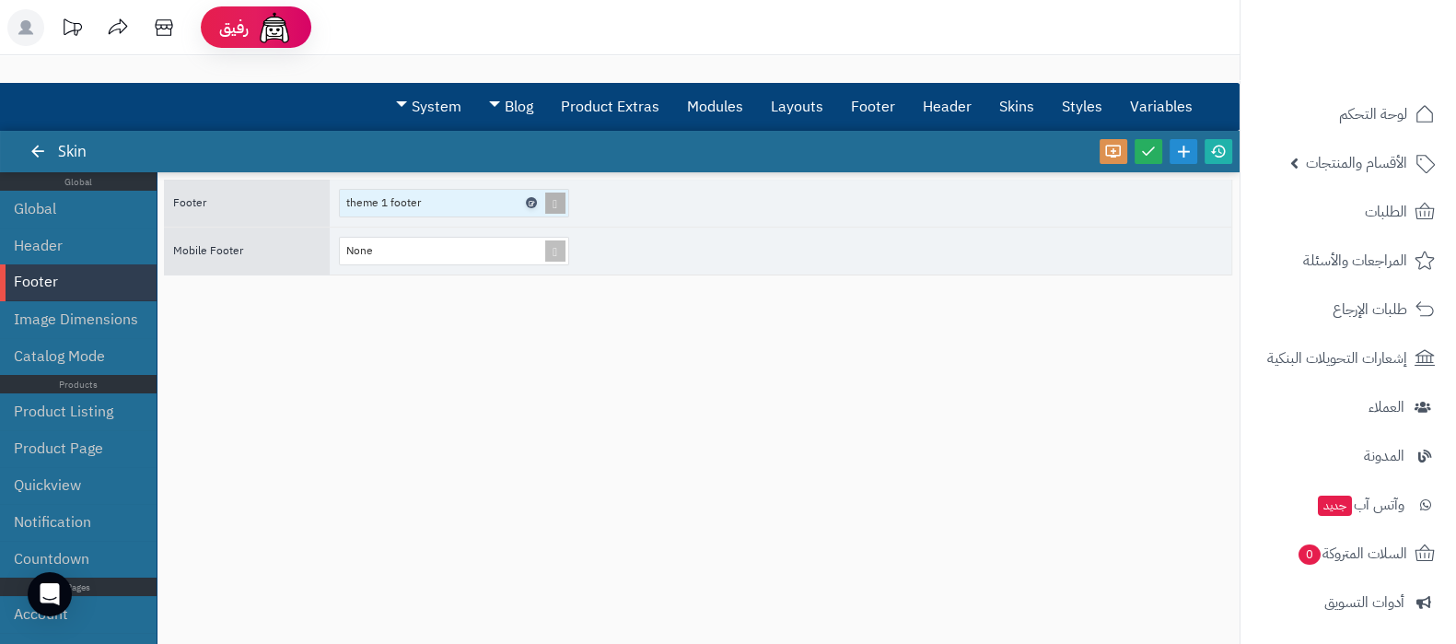
click at [533, 204] on icon at bounding box center [531, 203] width 6 height 8
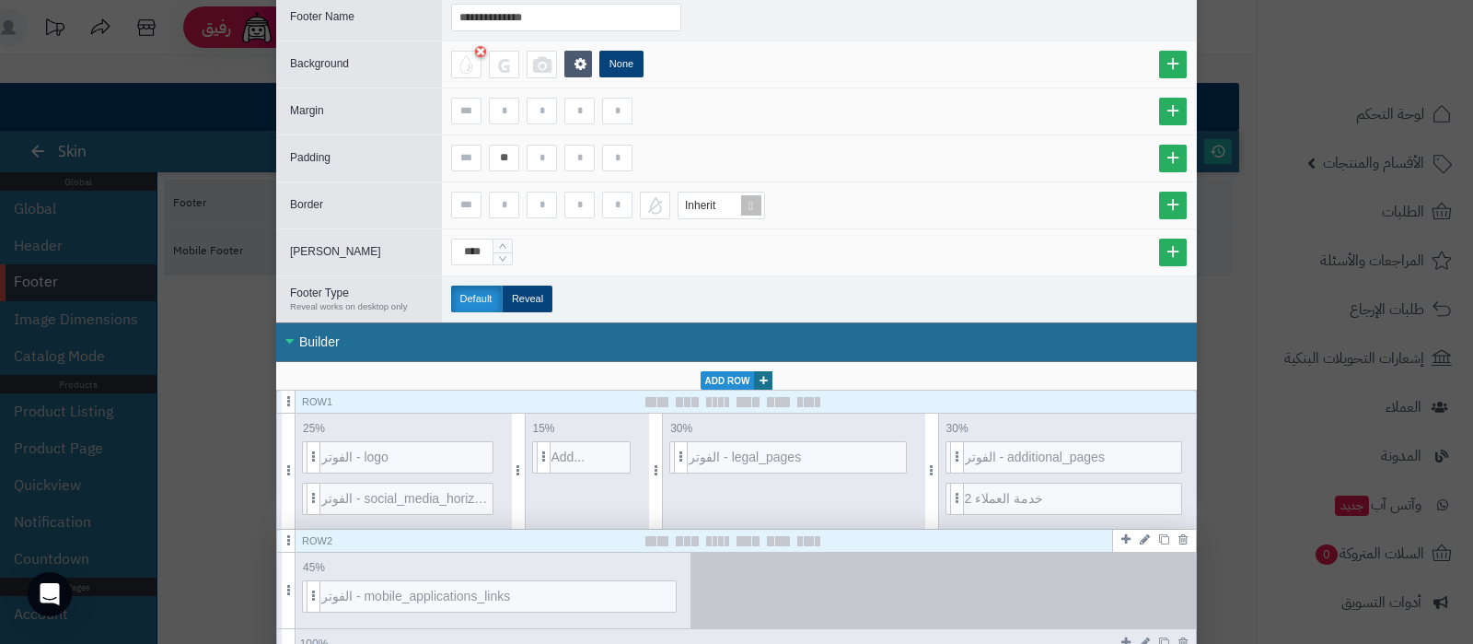
scroll to position [114, 0]
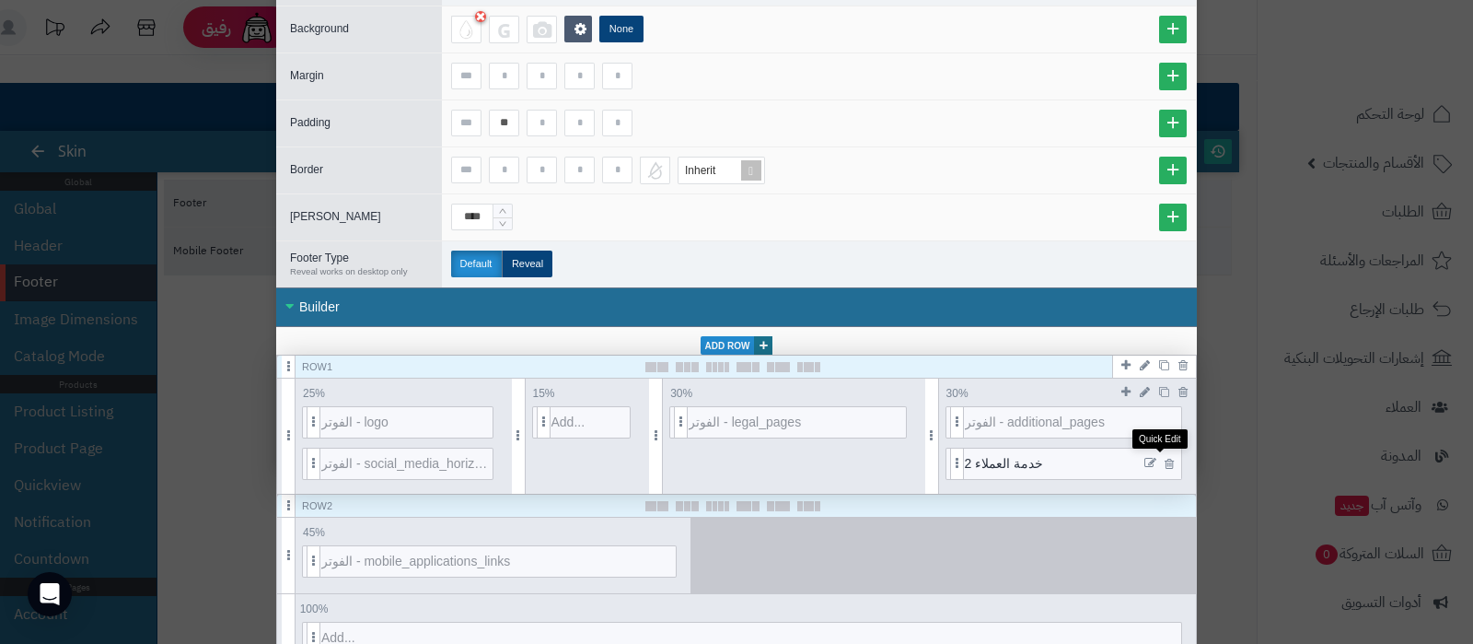
click at [1157, 458] on icon at bounding box center [1151, 463] width 12 height 13
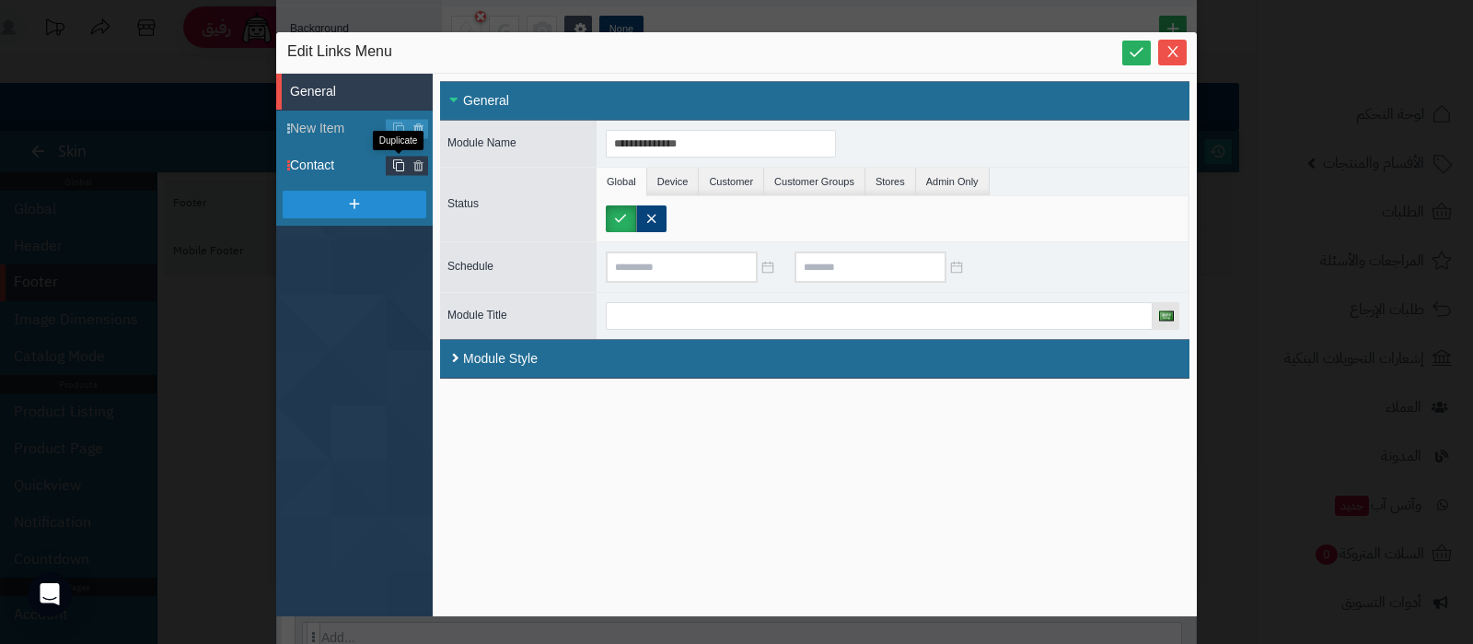
click at [400, 163] on icon at bounding box center [398, 165] width 13 height 14
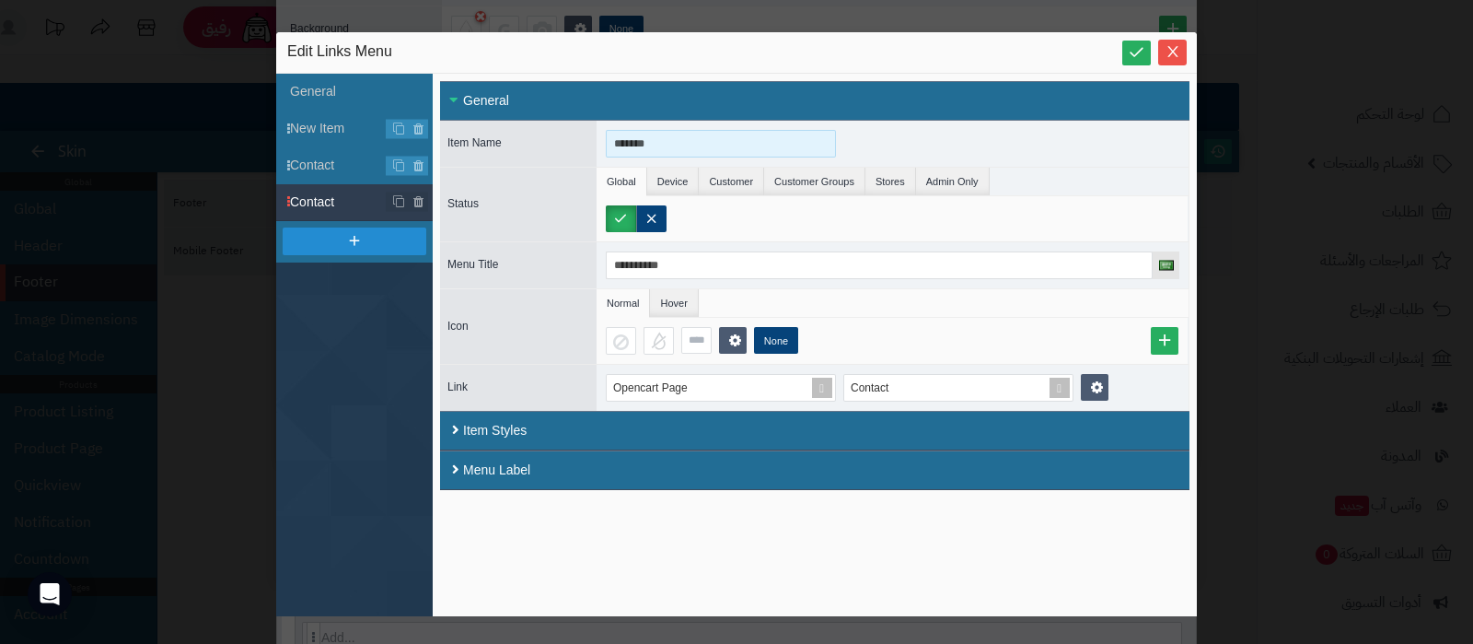
click at [645, 135] on input "*******" at bounding box center [721, 144] width 230 height 28
click at [656, 141] on input "******" at bounding box center [721, 144] width 230 height 28
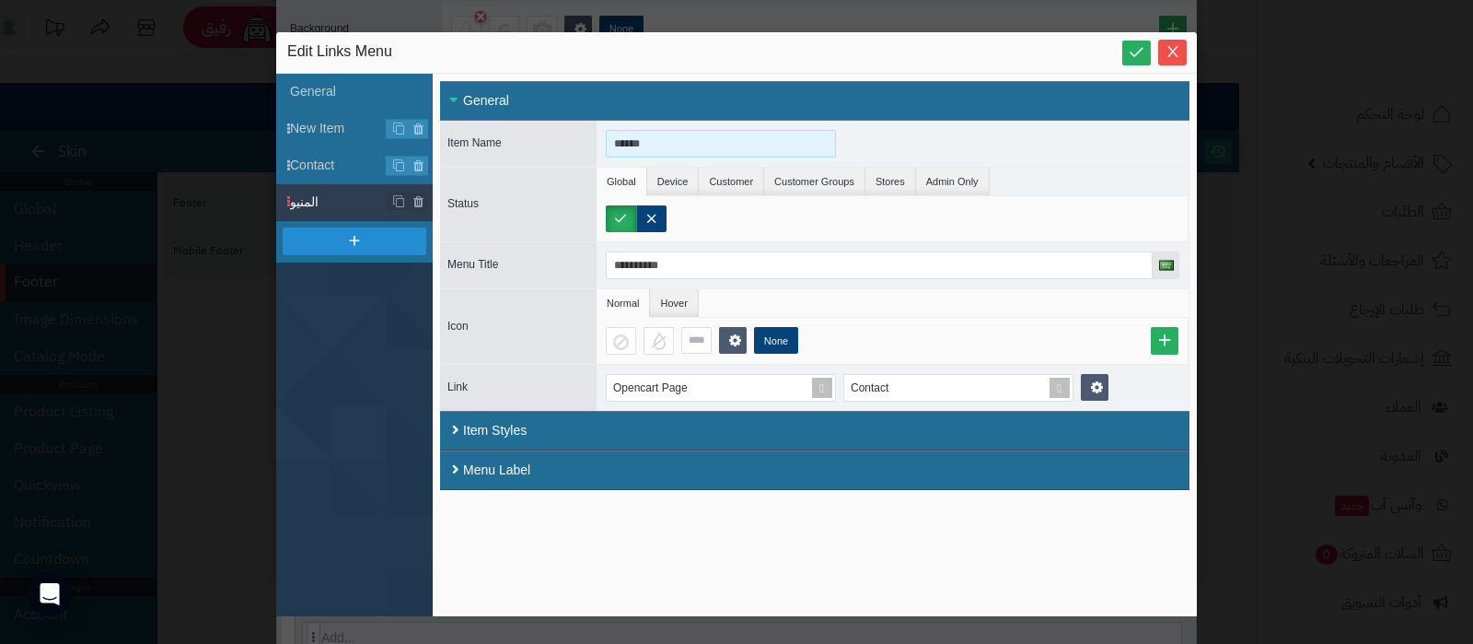
click at [656, 141] on input "******" at bounding box center [721, 144] width 230 height 28
type input "******"
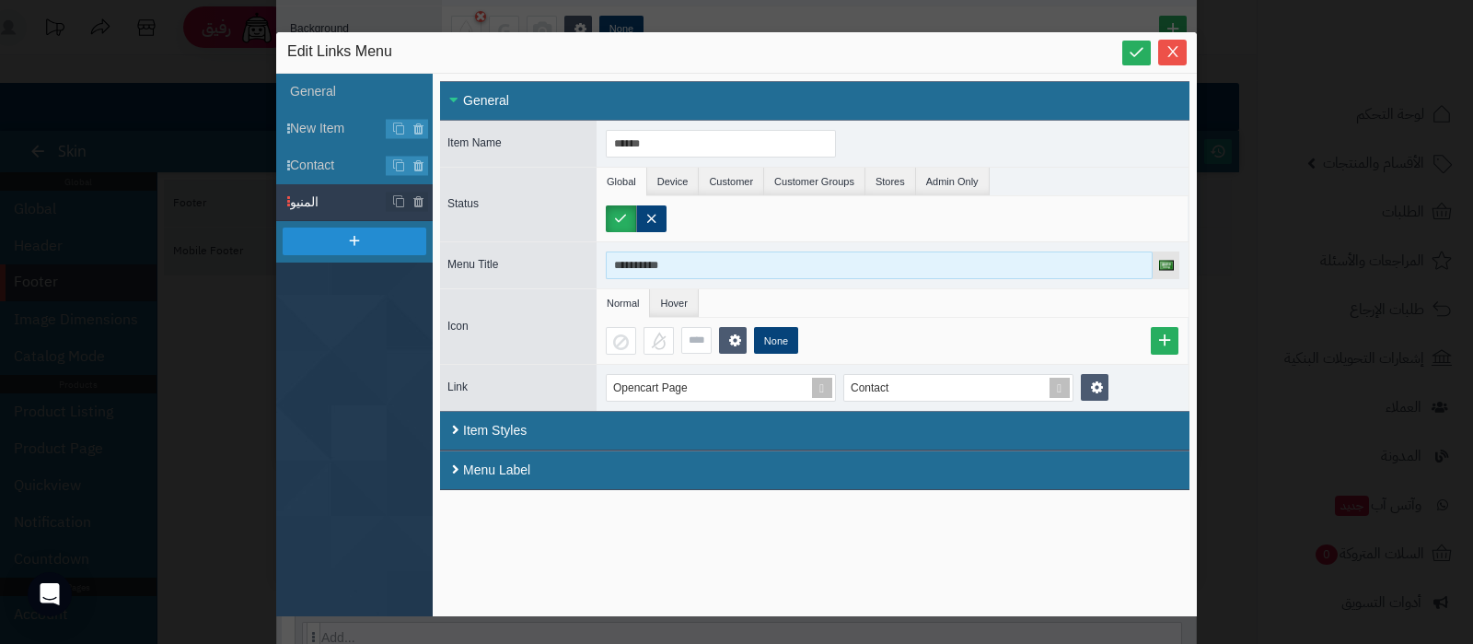
click at [647, 273] on input "**********" at bounding box center [879, 265] width 547 height 28
type input "**********"
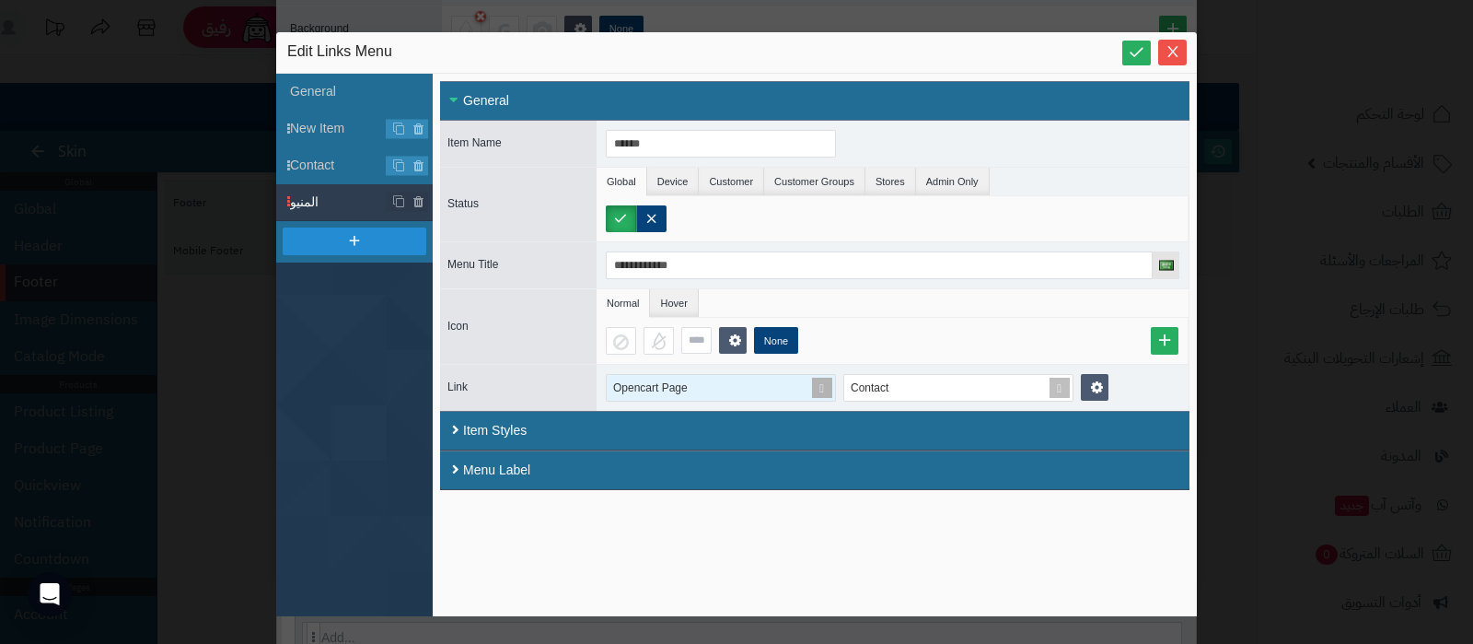
click at [820, 377] on span at bounding box center [822, 388] width 26 height 26
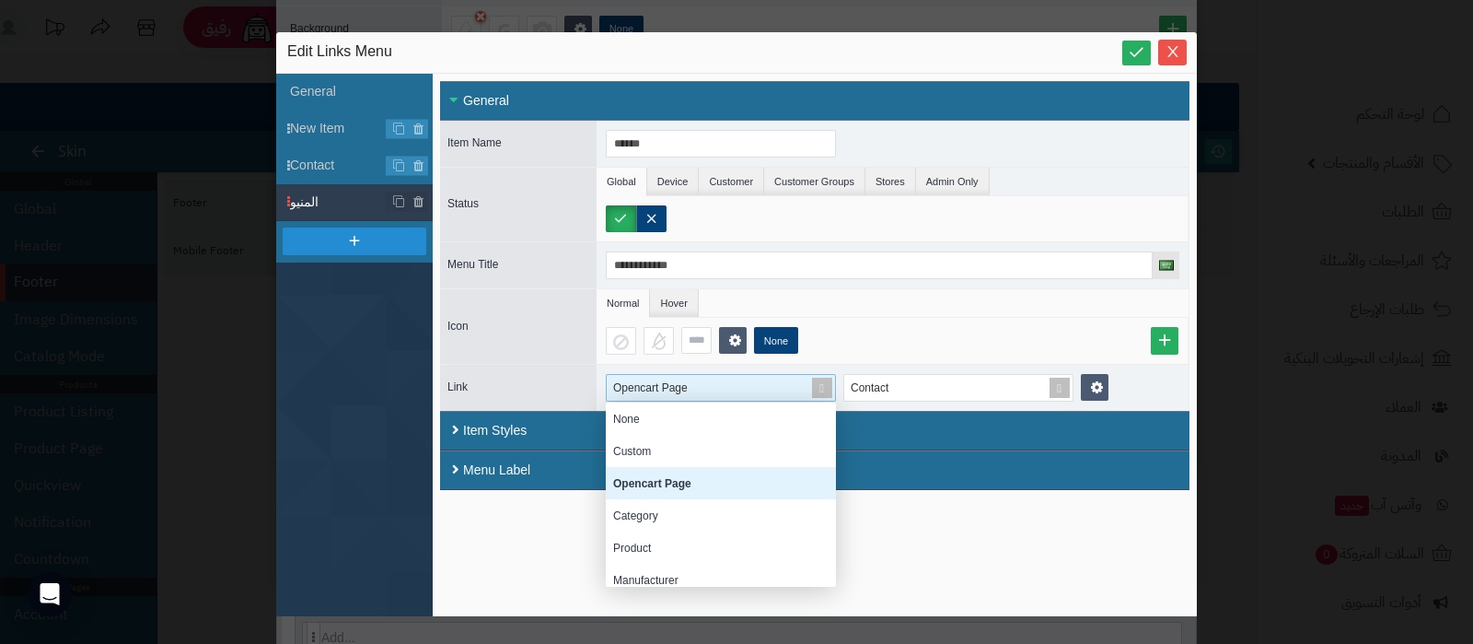
scroll to position [166, 212]
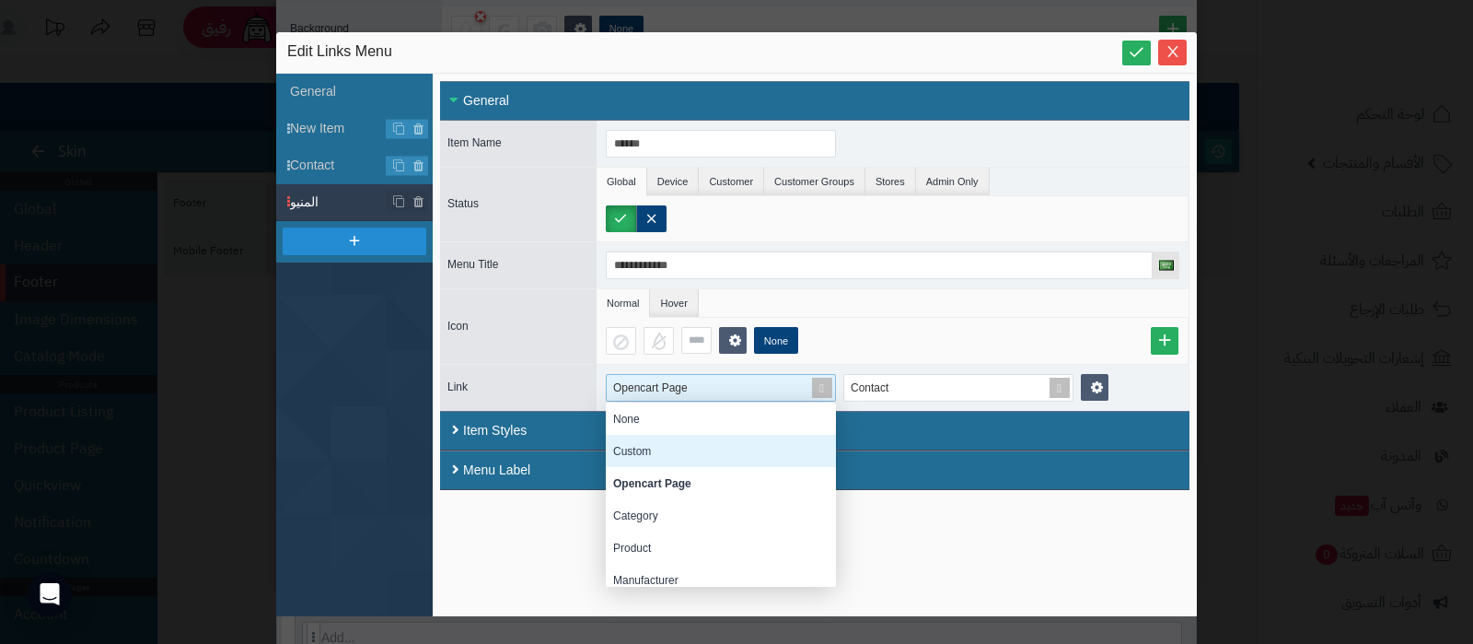
click at [684, 439] on div "Custom" at bounding box center [721, 451] width 230 height 32
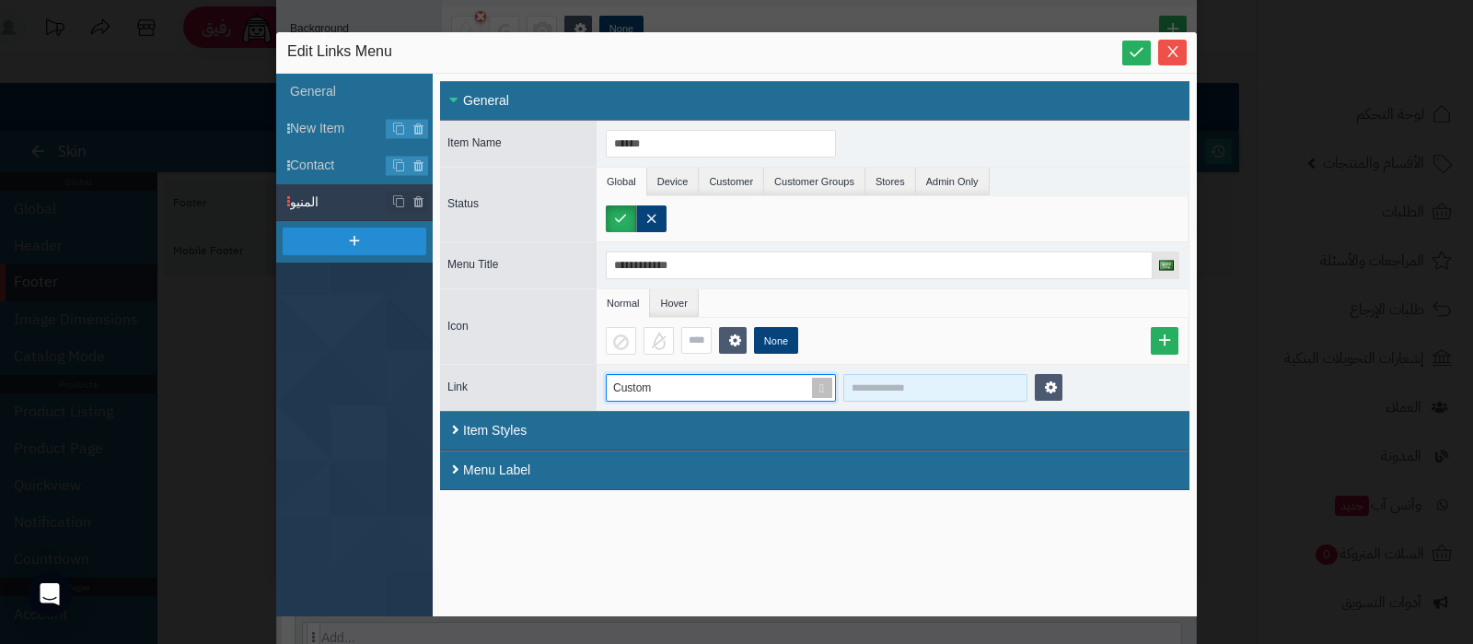
click at [897, 385] on input at bounding box center [935, 388] width 184 height 28
paste input "**********"
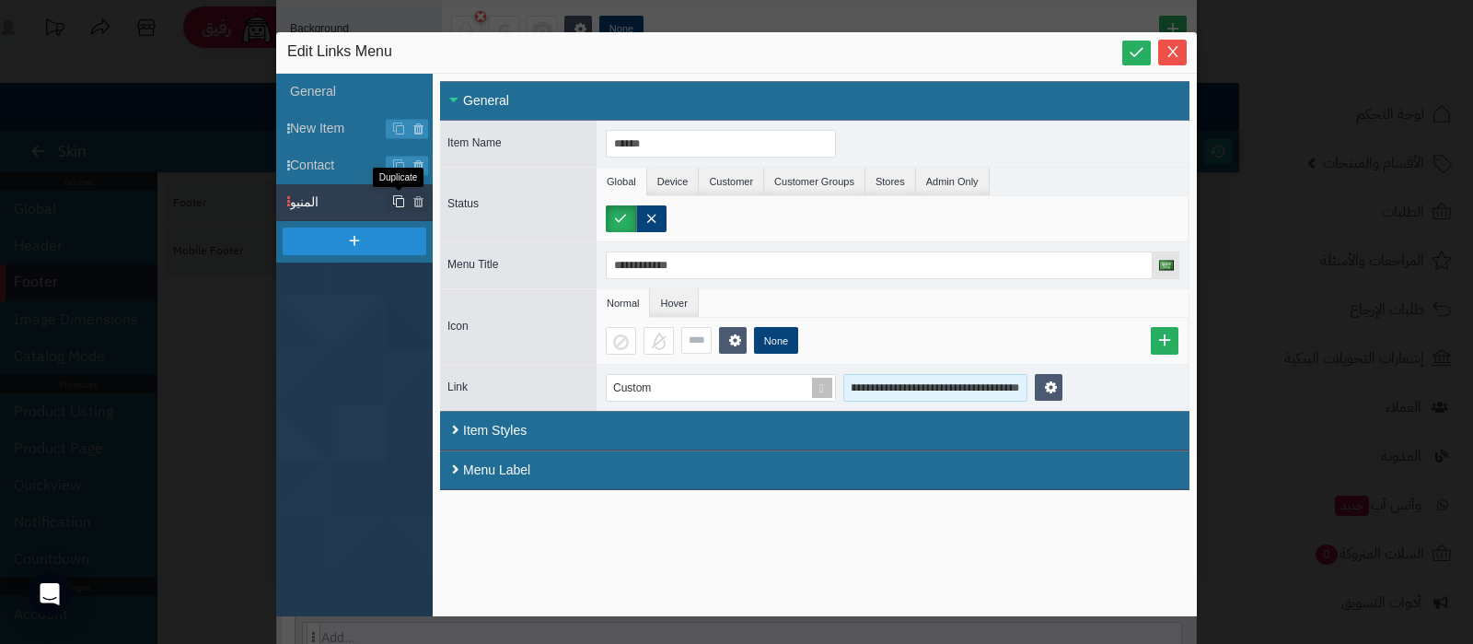
type input "**********"
click at [396, 199] on icon at bounding box center [398, 202] width 13 height 14
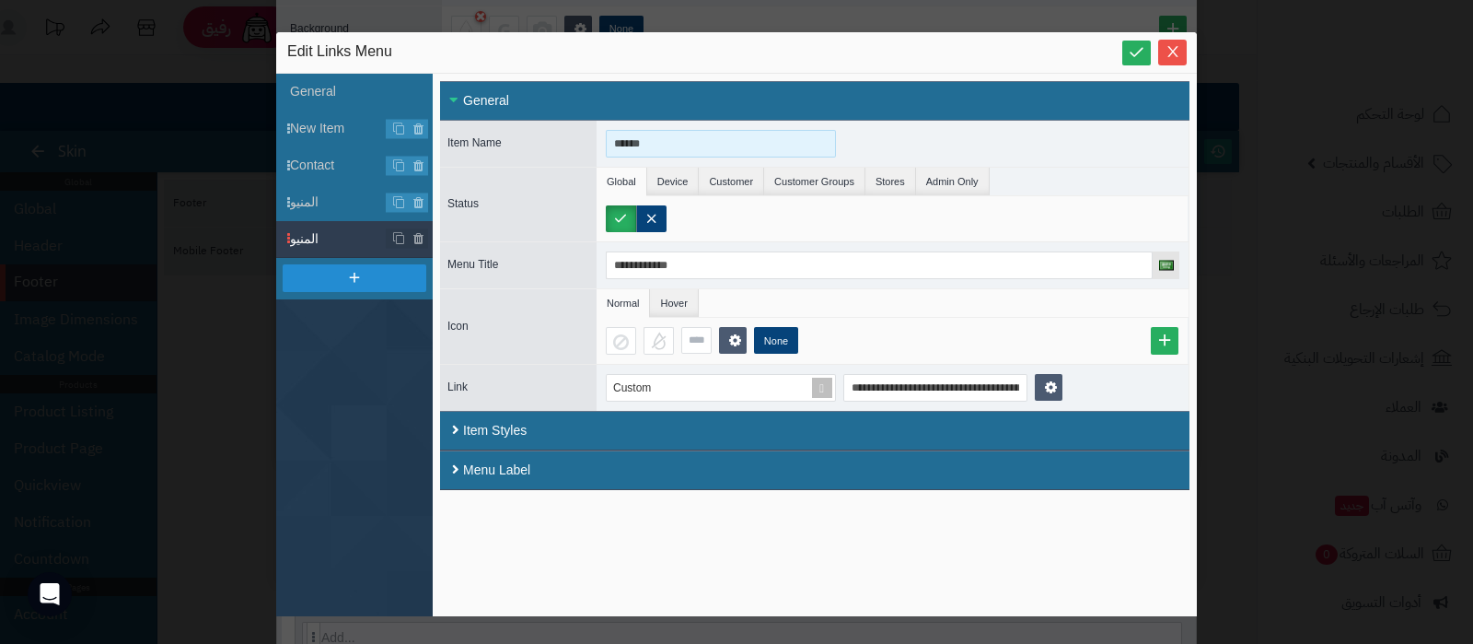
click at [649, 149] on input "******" at bounding box center [721, 144] width 230 height 28
drag, startPoint x: 649, startPoint y: 149, endPoint x: 647, endPoint y: 164, distance: 14.8
click at [650, 149] on input "******" at bounding box center [721, 144] width 230 height 28
click at [659, 149] on input "********" at bounding box center [721, 144] width 230 height 28
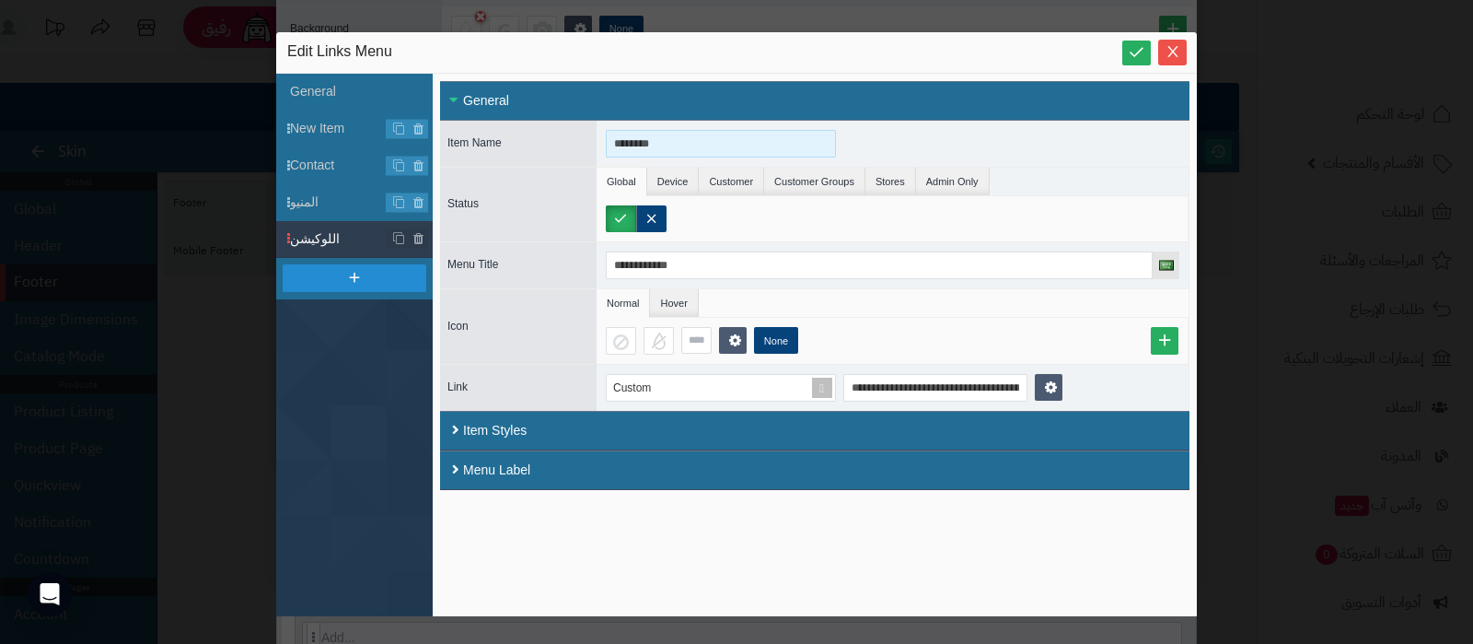
click at [659, 149] on input "********" at bounding box center [721, 144] width 230 height 28
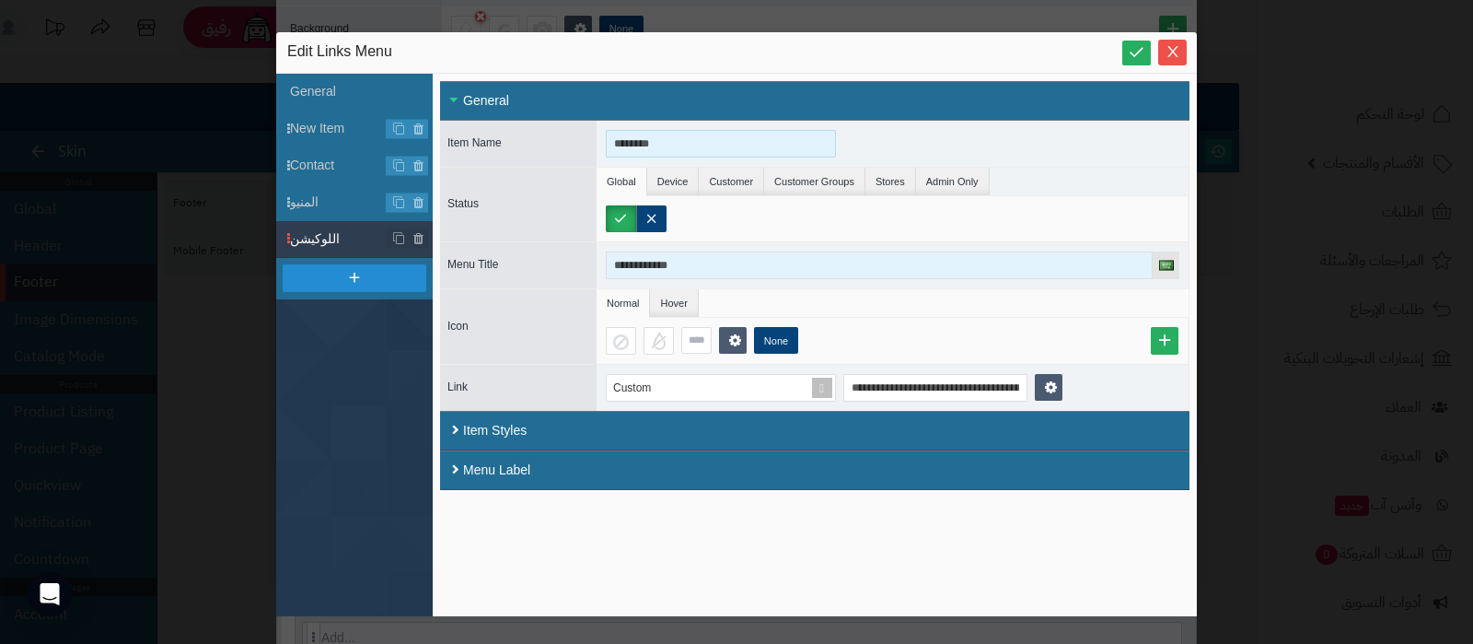
type input "********"
click at [680, 255] on input "**********" at bounding box center [879, 265] width 547 height 28
paste input
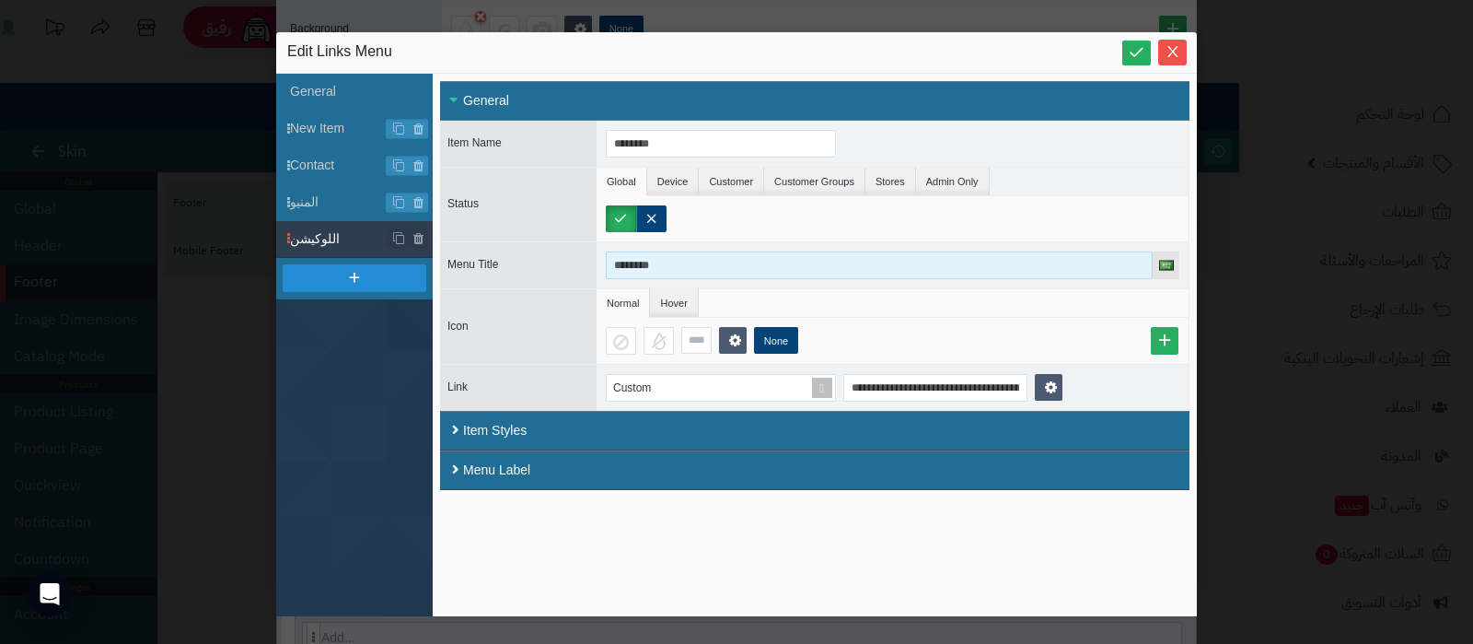
type input "********"
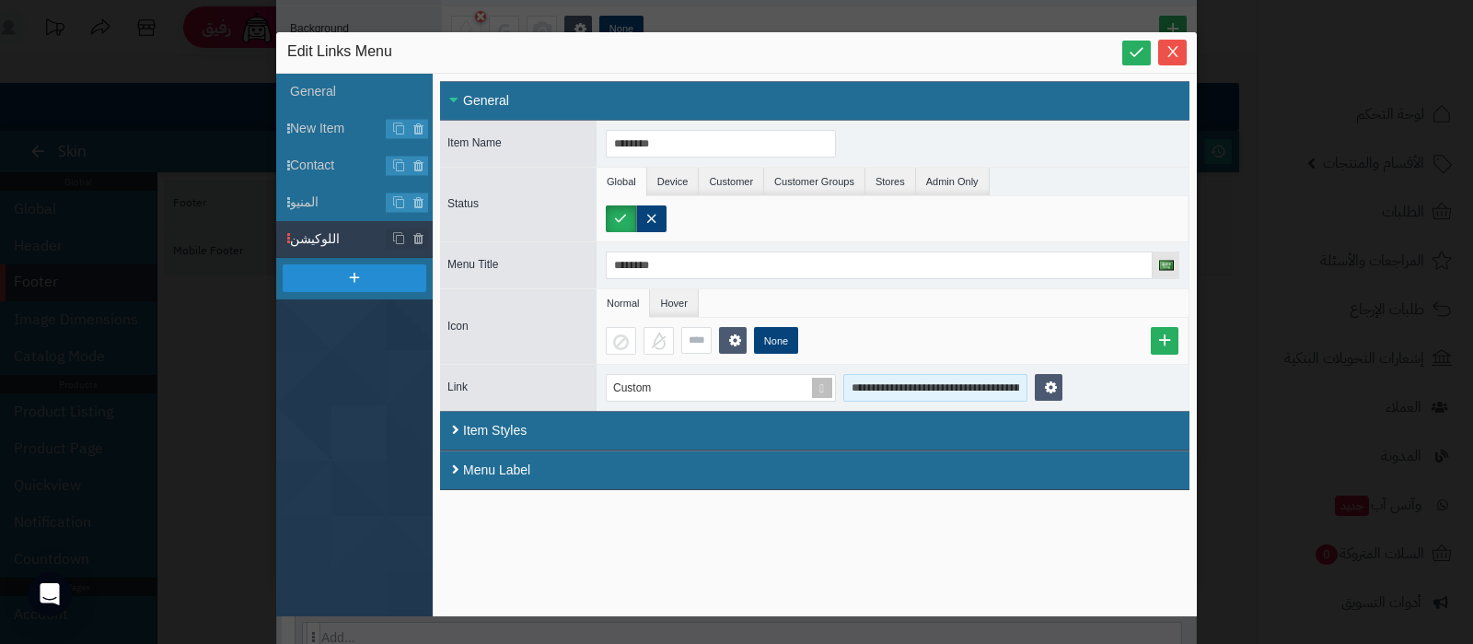
click at [912, 390] on input "**********" at bounding box center [935, 388] width 184 height 28
paste input
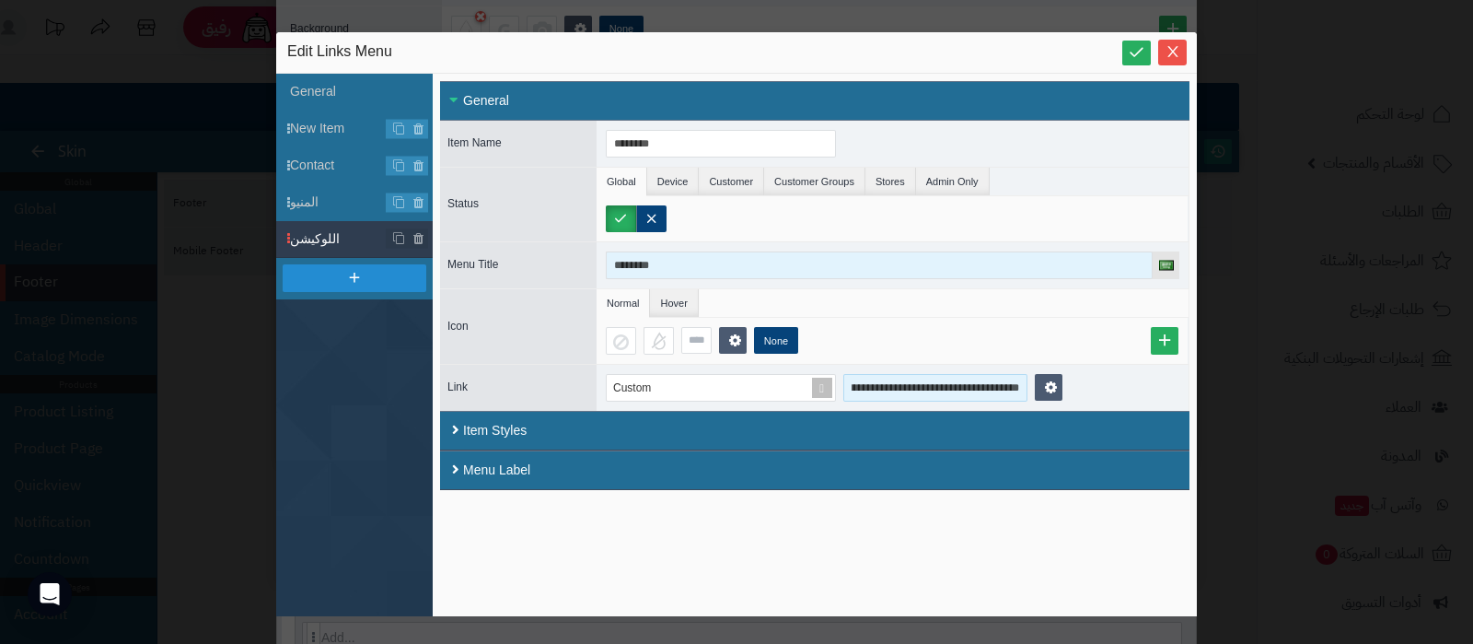
type input "**********"
click at [663, 255] on input "********" at bounding box center [879, 265] width 547 height 28
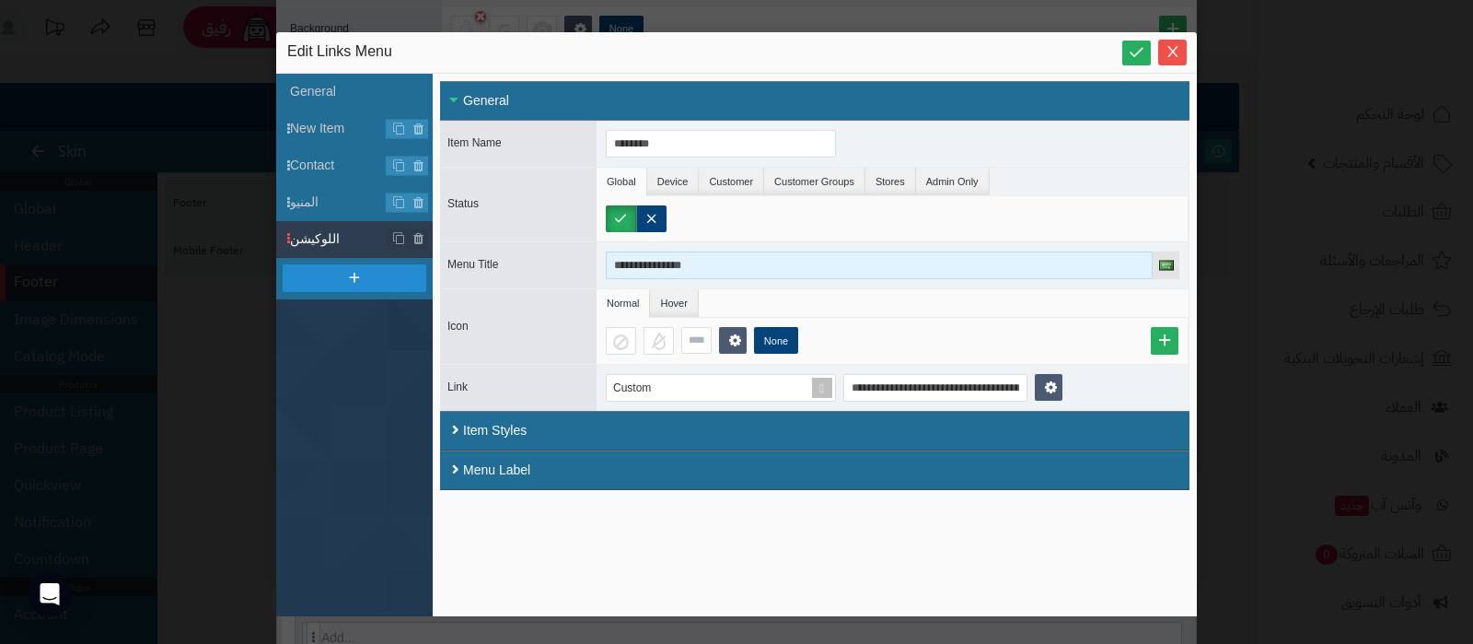
click at [714, 253] on input "**********" at bounding box center [879, 265] width 547 height 28
type input "**********"
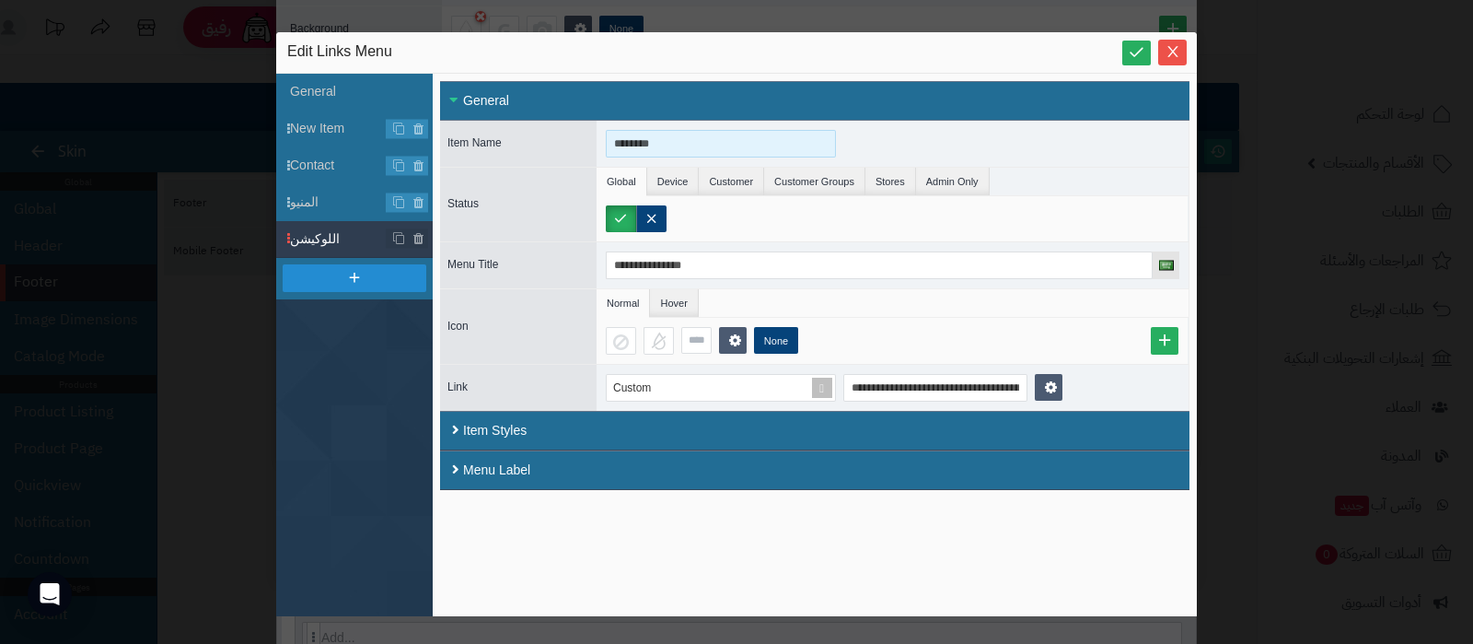
click at [684, 138] on input "********" at bounding box center [721, 144] width 230 height 28
paste input "*******"
type input "**********"
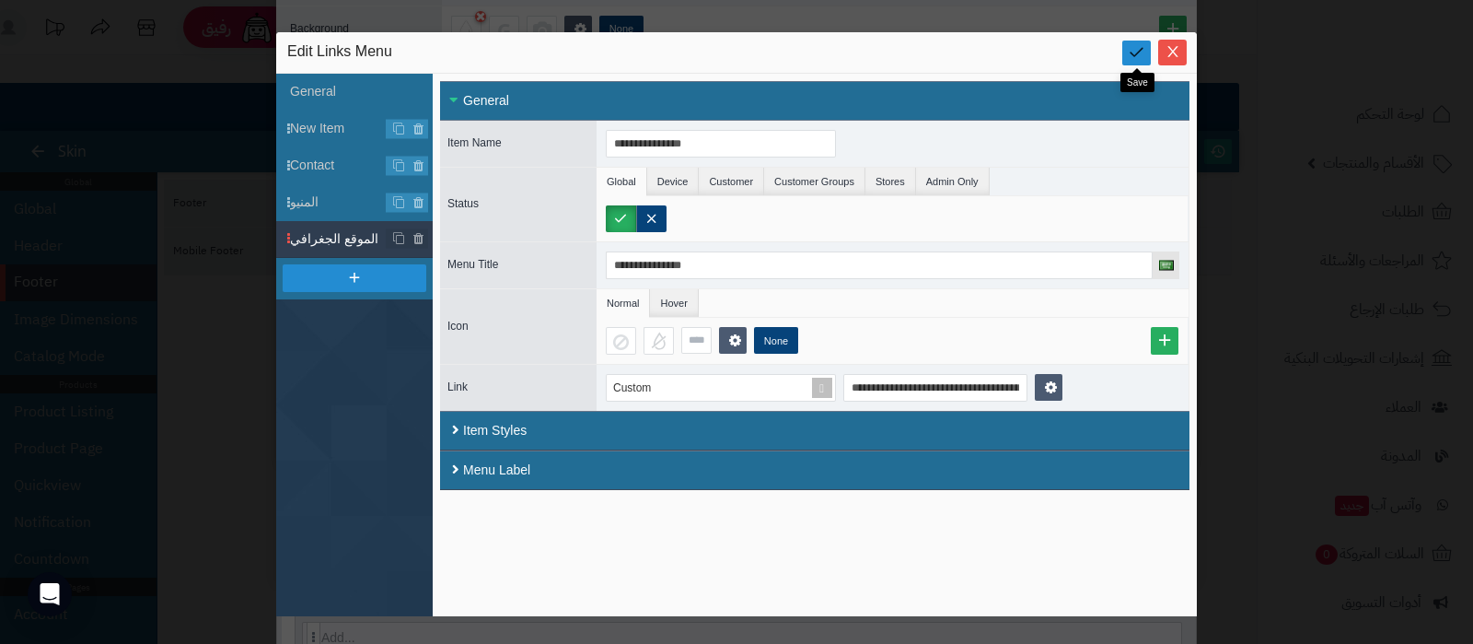
click at [1141, 53] on icon at bounding box center [1136, 51] width 17 height 17
click at [1172, 49] on icon "Close" at bounding box center [1173, 50] width 15 height 15
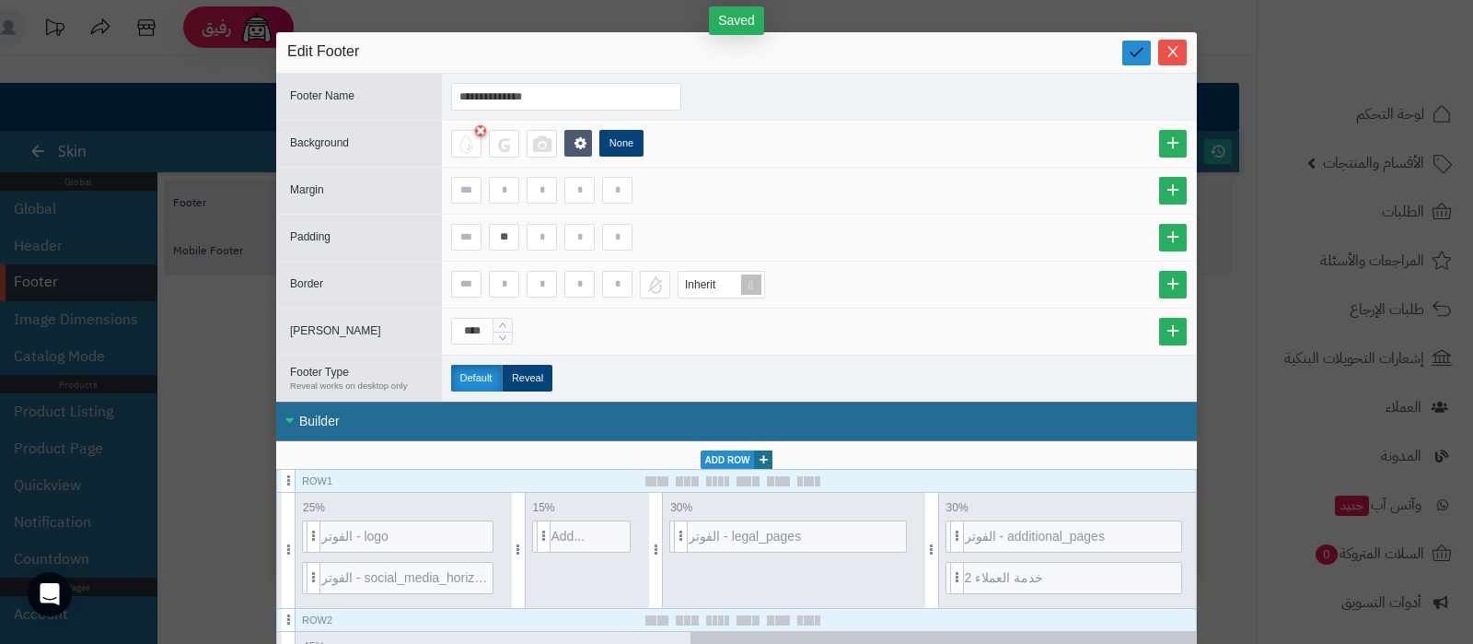
click at [1141, 64] on link at bounding box center [1136, 53] width 29 height 25
click at [1177, 54] on icon "Close" at bounding box center [1173, 50] width 15 height 15
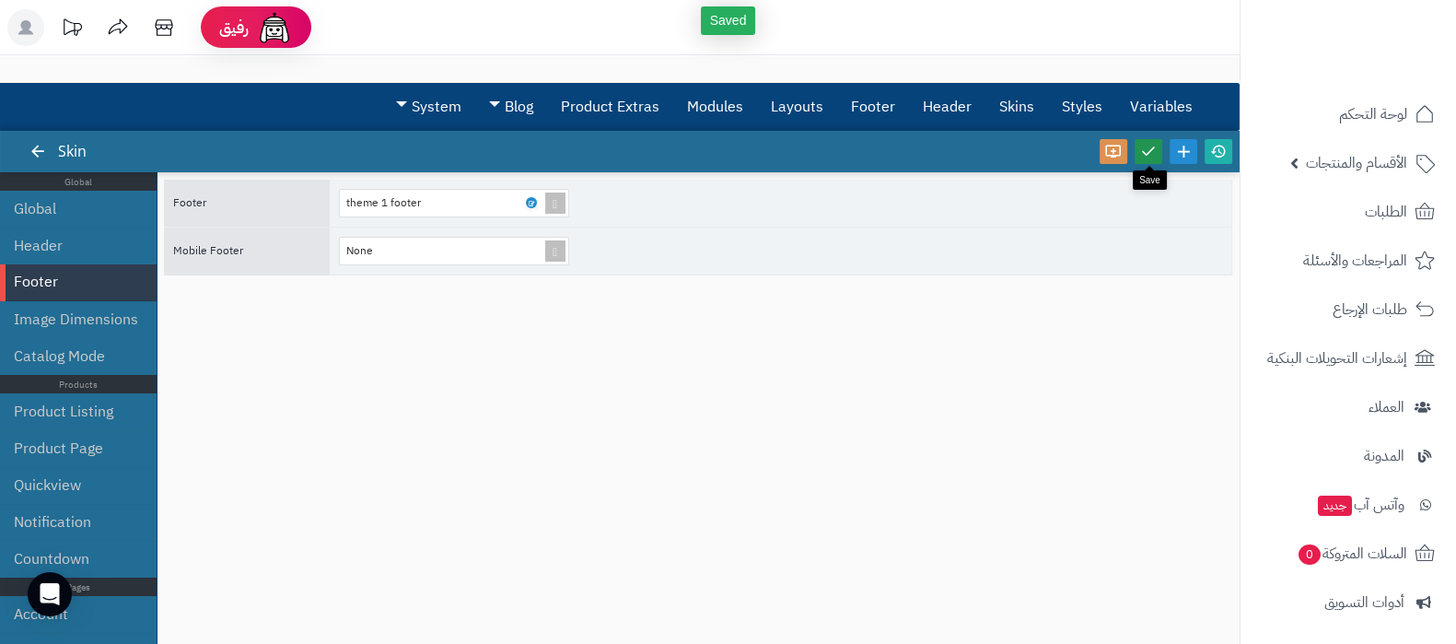
click at [1144, 145] on icon at bounding box center [1148, 151] width 17 height 17
click at [1218, 149] on icon at bounding box center [1218, 151] width 17 height 17
